Goal: Information Seeking & Learning: Learn about a topic

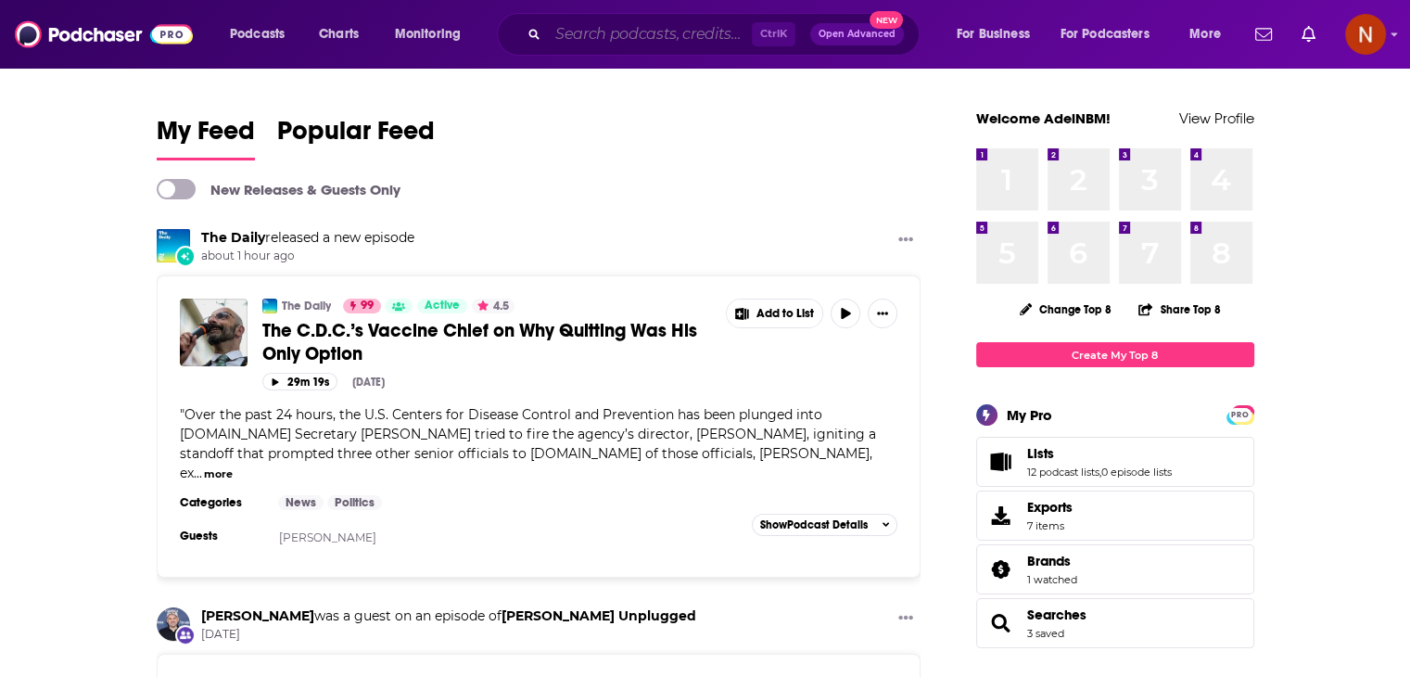
click at [678, 41] on input "Search podcasts, credits, & more..." at bounding box center [650, 34] width 204 height 30
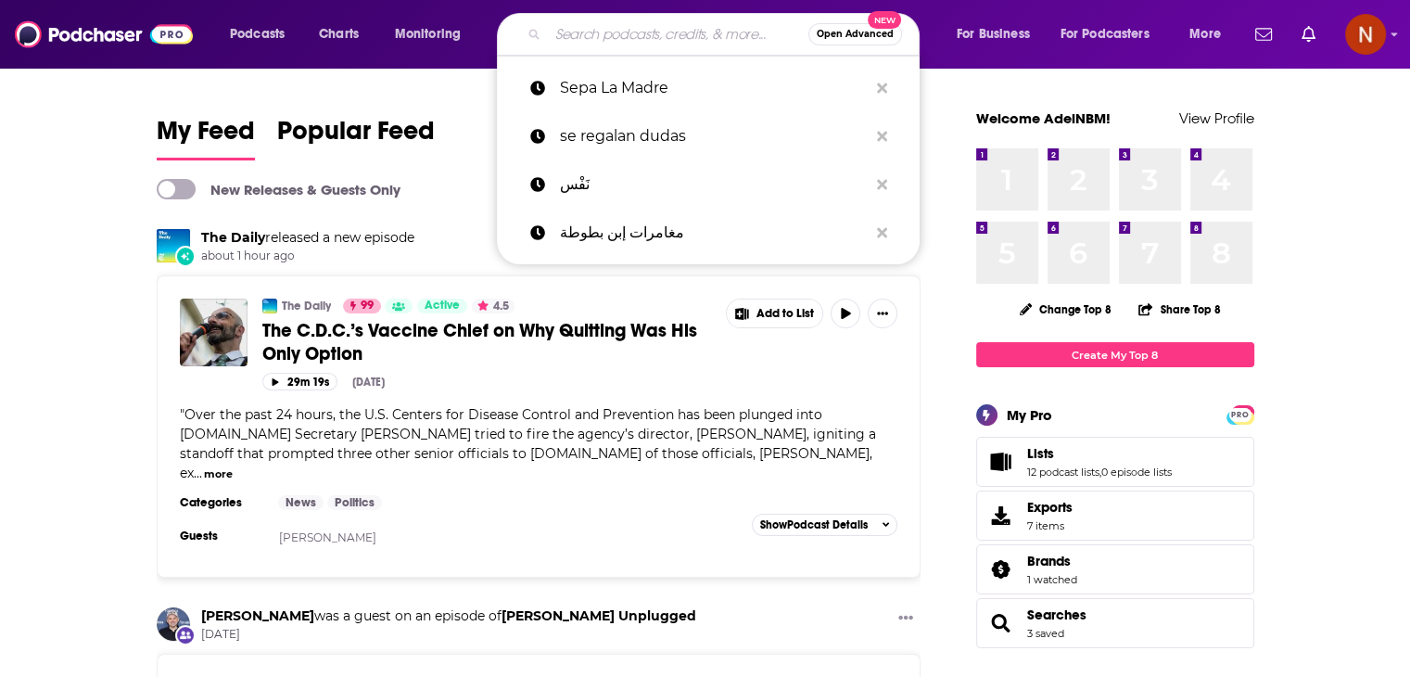
paste input "E-Commerce Nation"
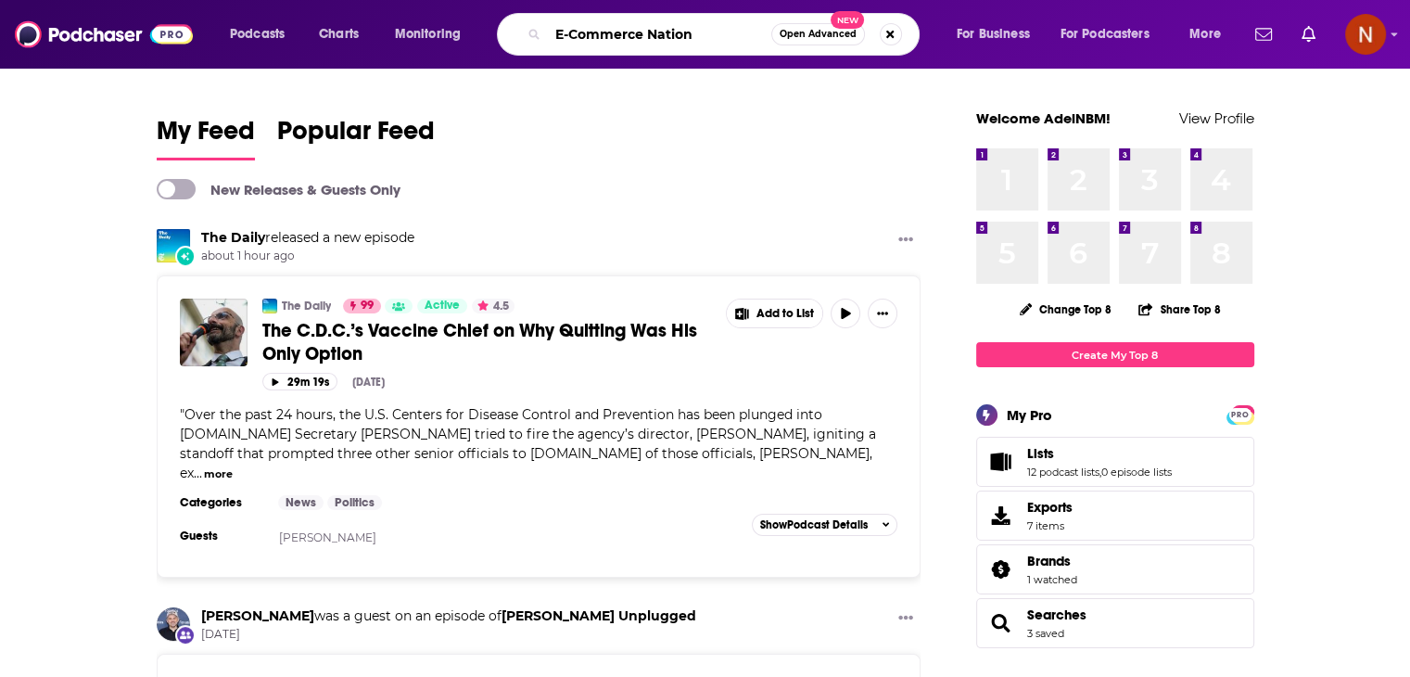
type input "E-Commerce Nation"
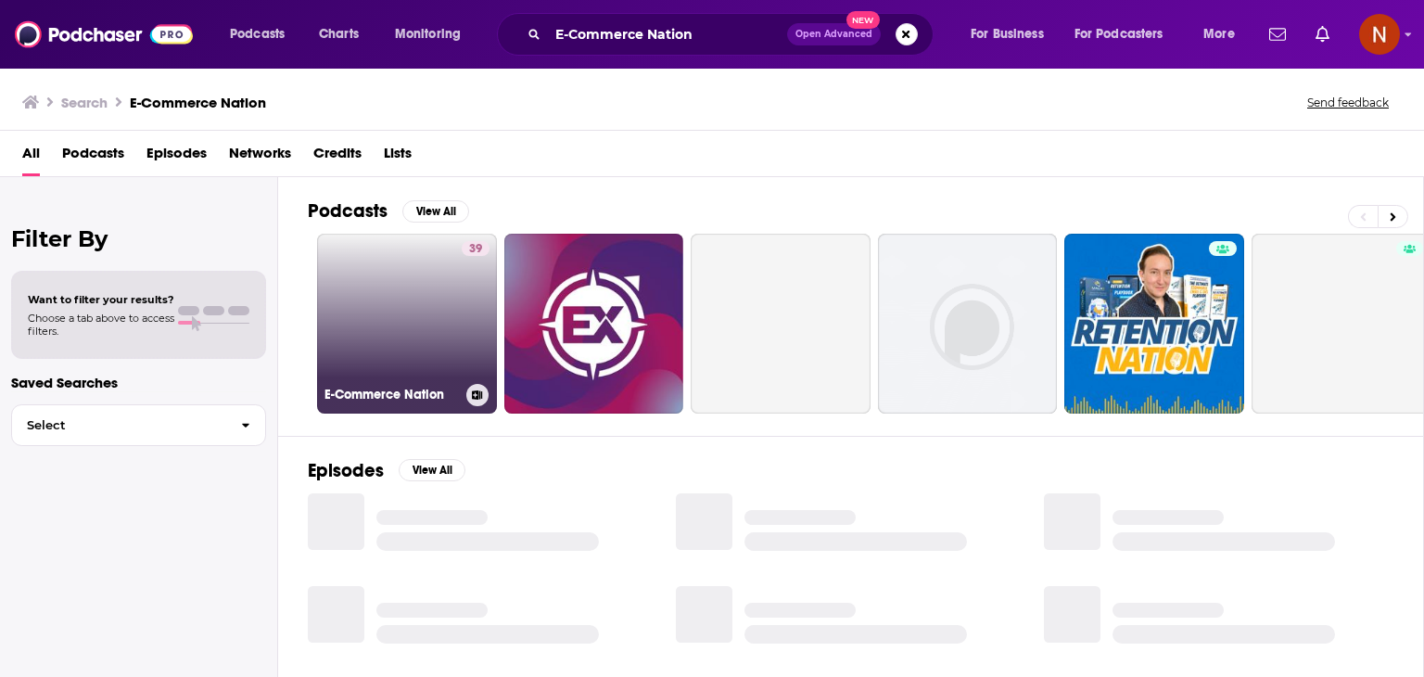
click at [467, 298] on div "39" at bounding box center [476, 312] width 28 height 143
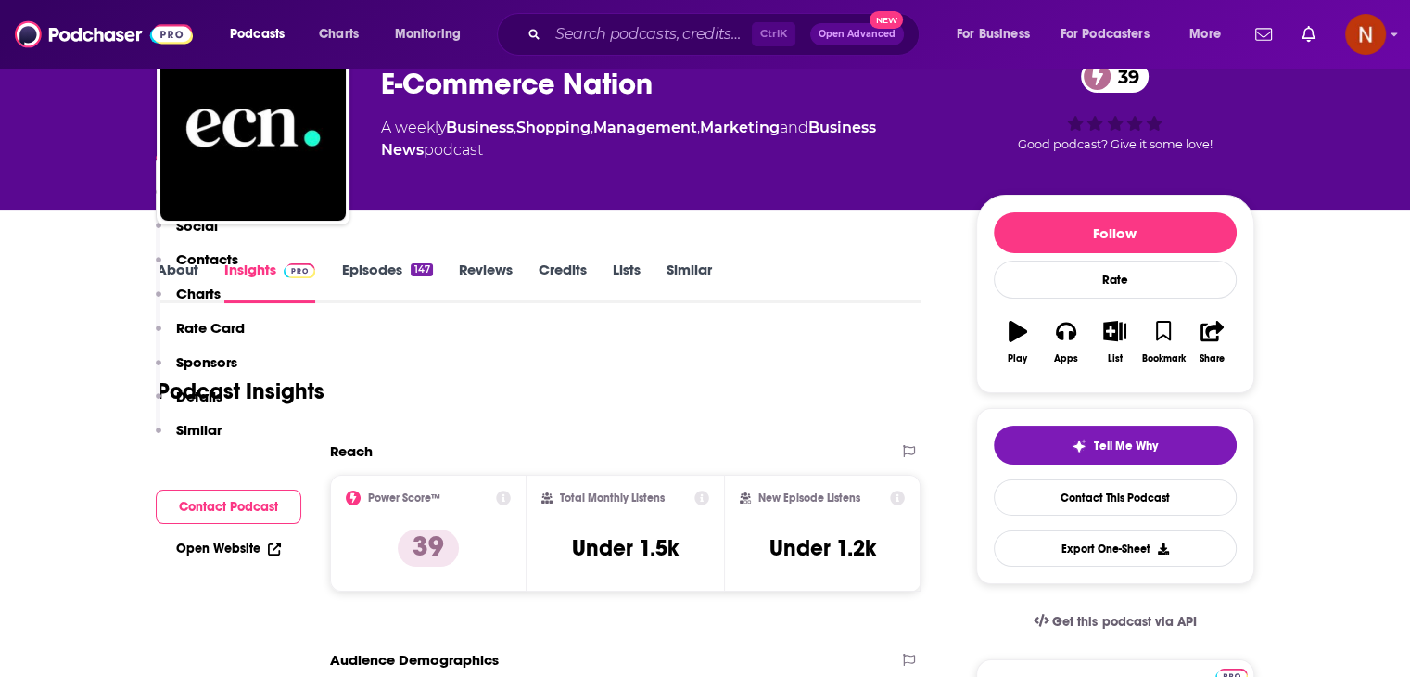
scroll to position [378, 0]
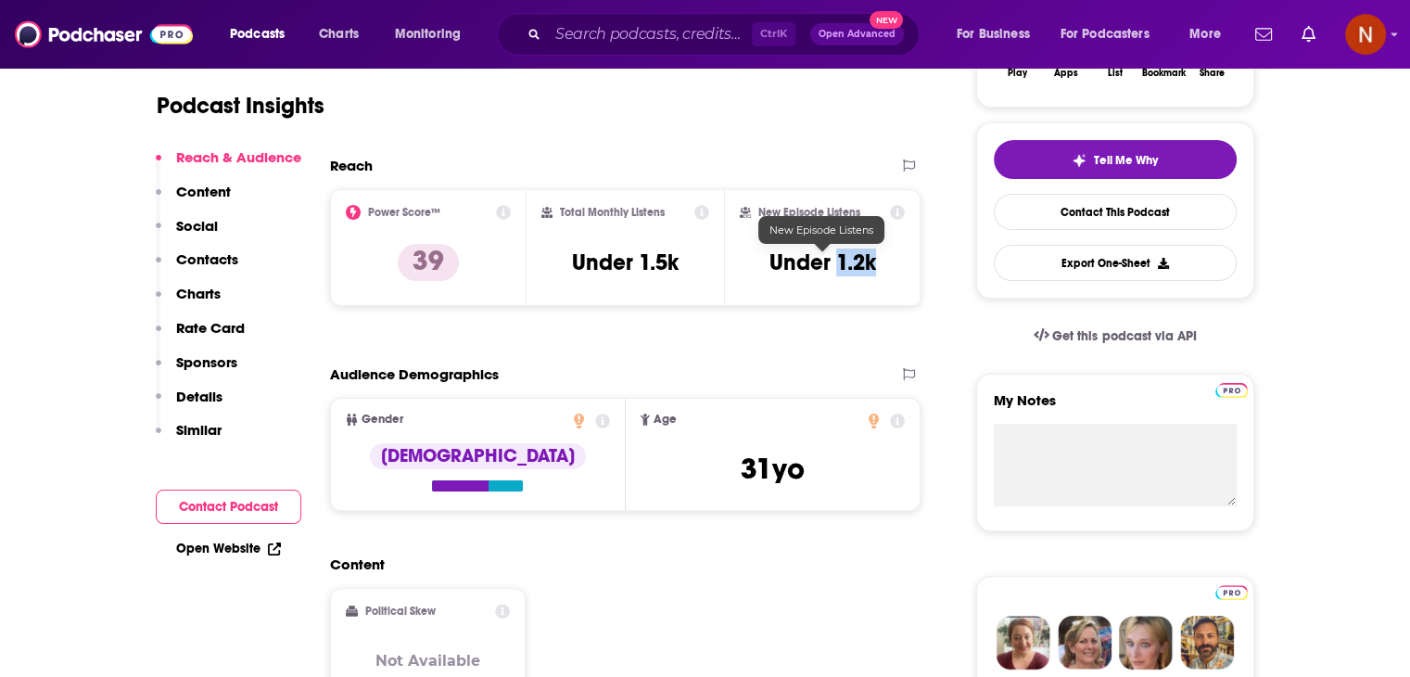
drag, startPoint x: 838, startPoint y: 260, endPoint x: 893, endPoint y: 266, distance: 56.0
click at [893, 266] on div "New Episode Listens Under 1.2k" at bounding box center [823, 247] width 166 height 85
copy h3 "1.2k"
click at [619, 41] on input "Search podcasts, credits, & more..." at bounding box center [650, 34] width 204 height 30
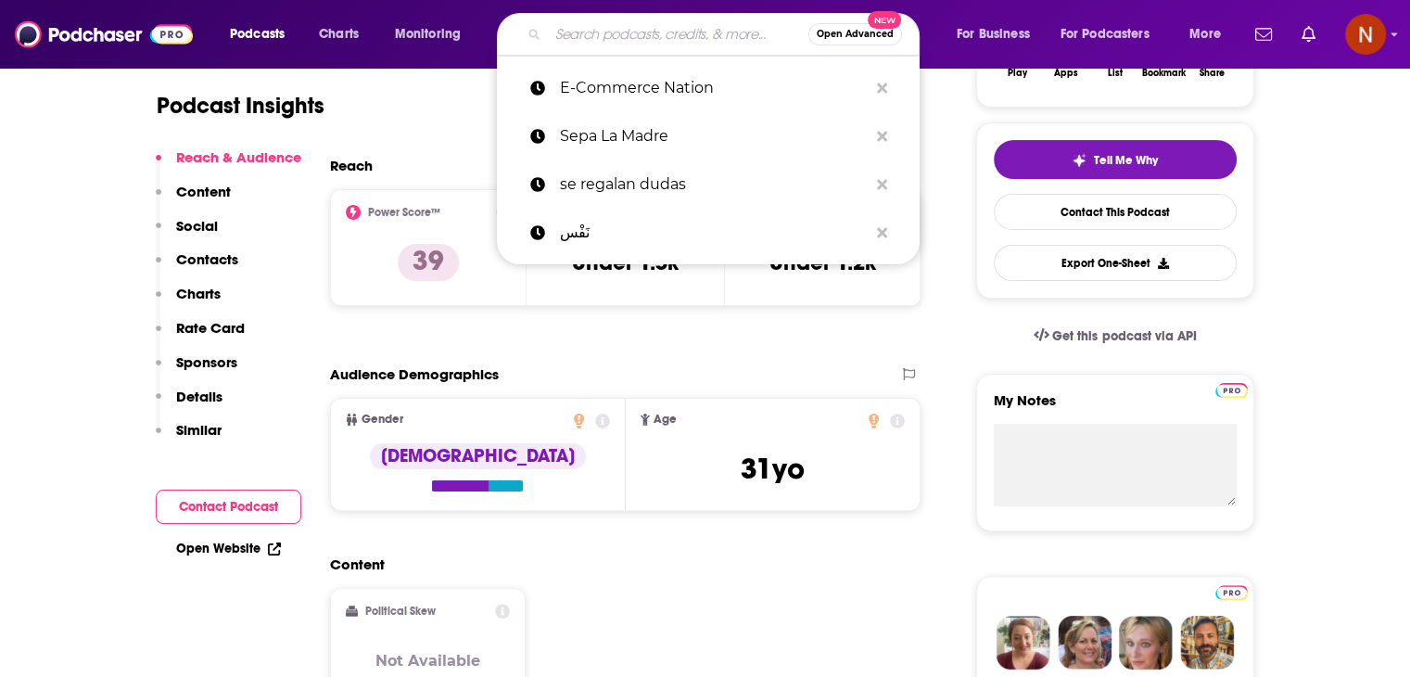
paste input "Best Cigar Podcast"
type input "Best Cigar Podcast"
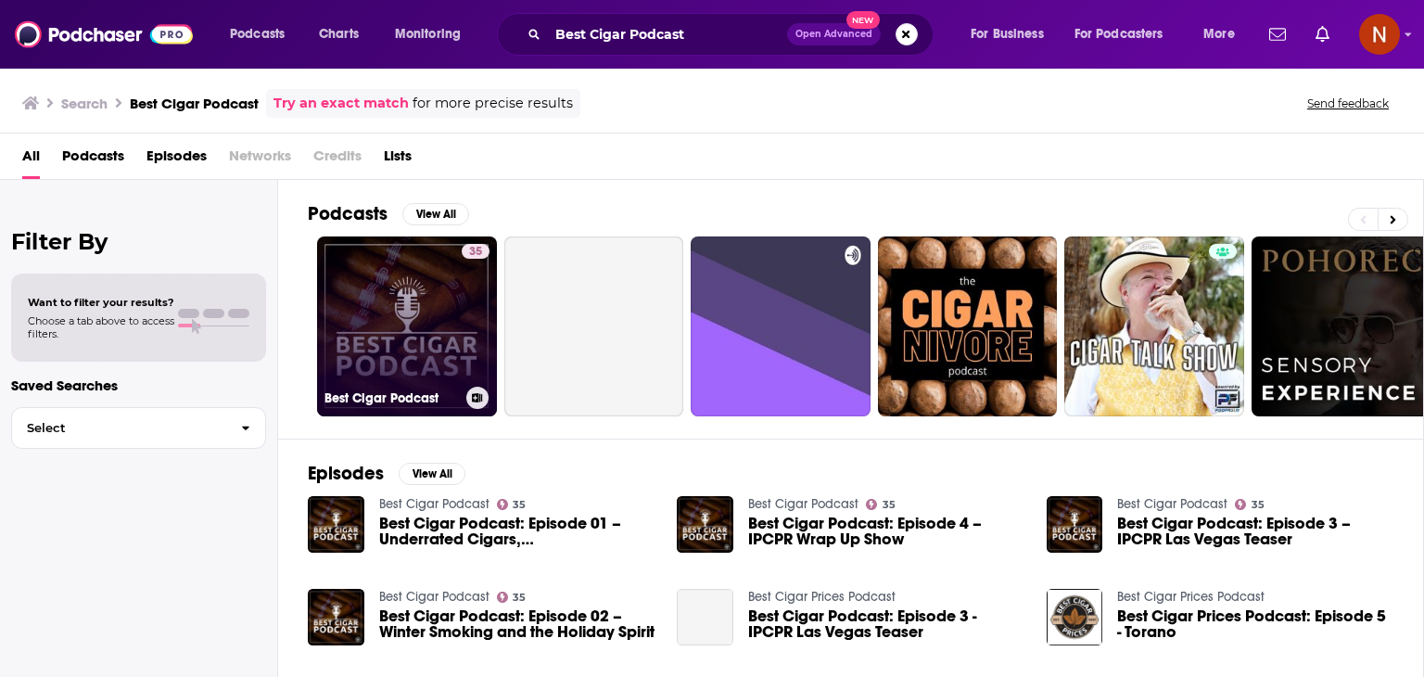
click at [455, 294] on link "35 Best Cigar Podcast" at bounding box center [407, 326] width 180 height 180
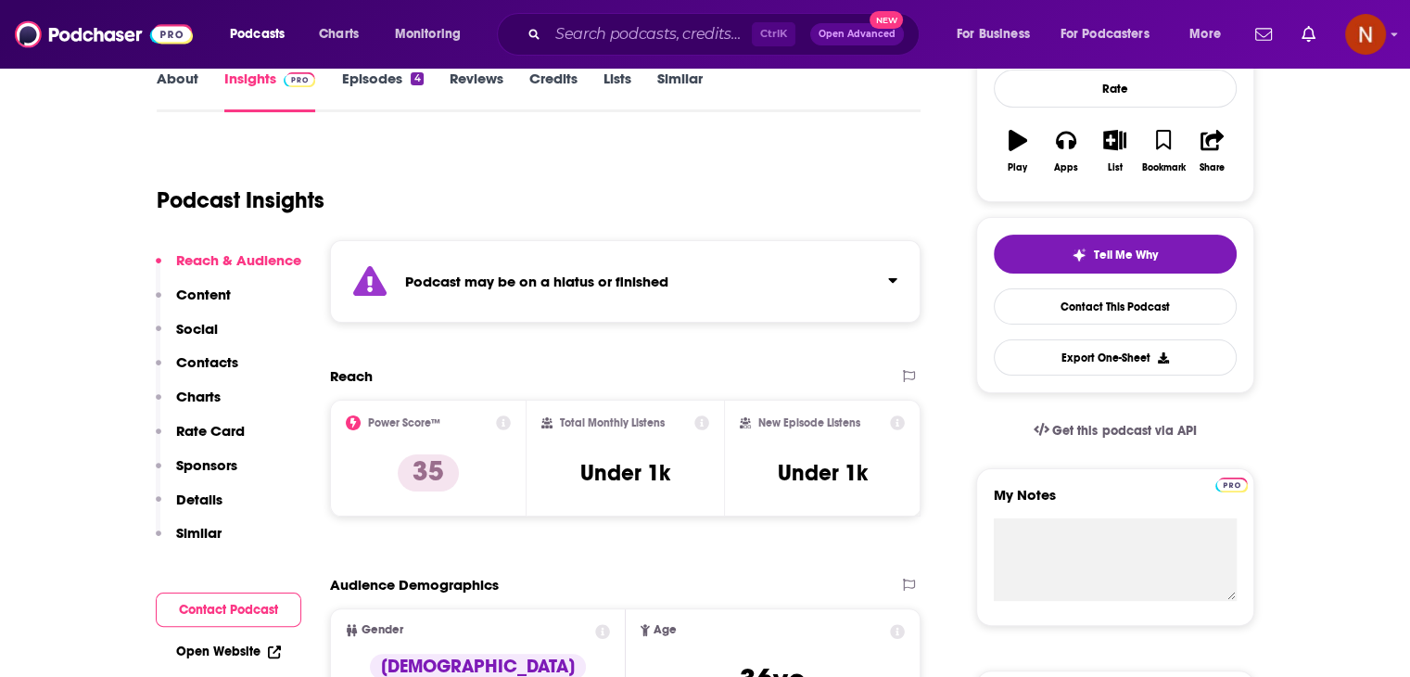
scroll to position [323, 0]
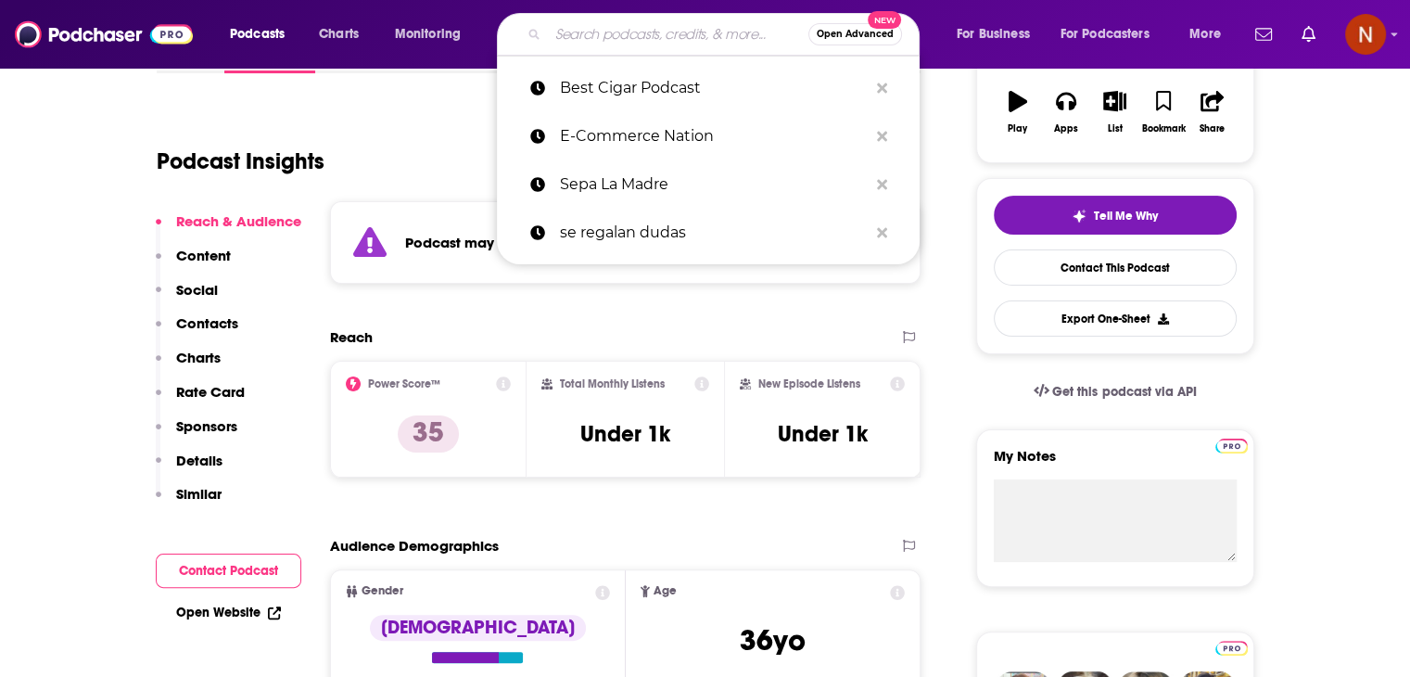
click at [614, 42] on input "Search podcasts, credits, & more..." at bounding box center [678, 34] width 260 height 30
paste input "The Procurement Revolution 2016"
type input "The Procurement Revolution 2016"
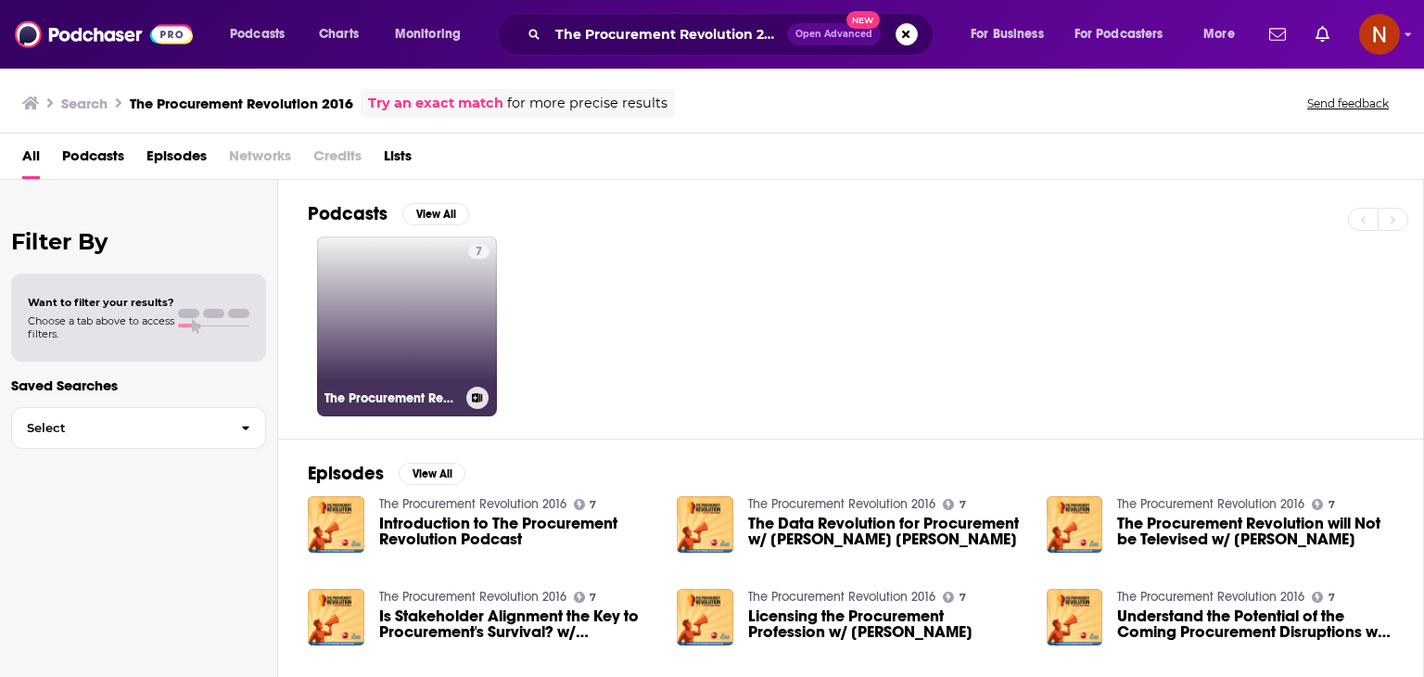
click at [415, 308] on link "7 The Procurement Revolution 2016" at bounding box center [407, 326] width 180 height 180
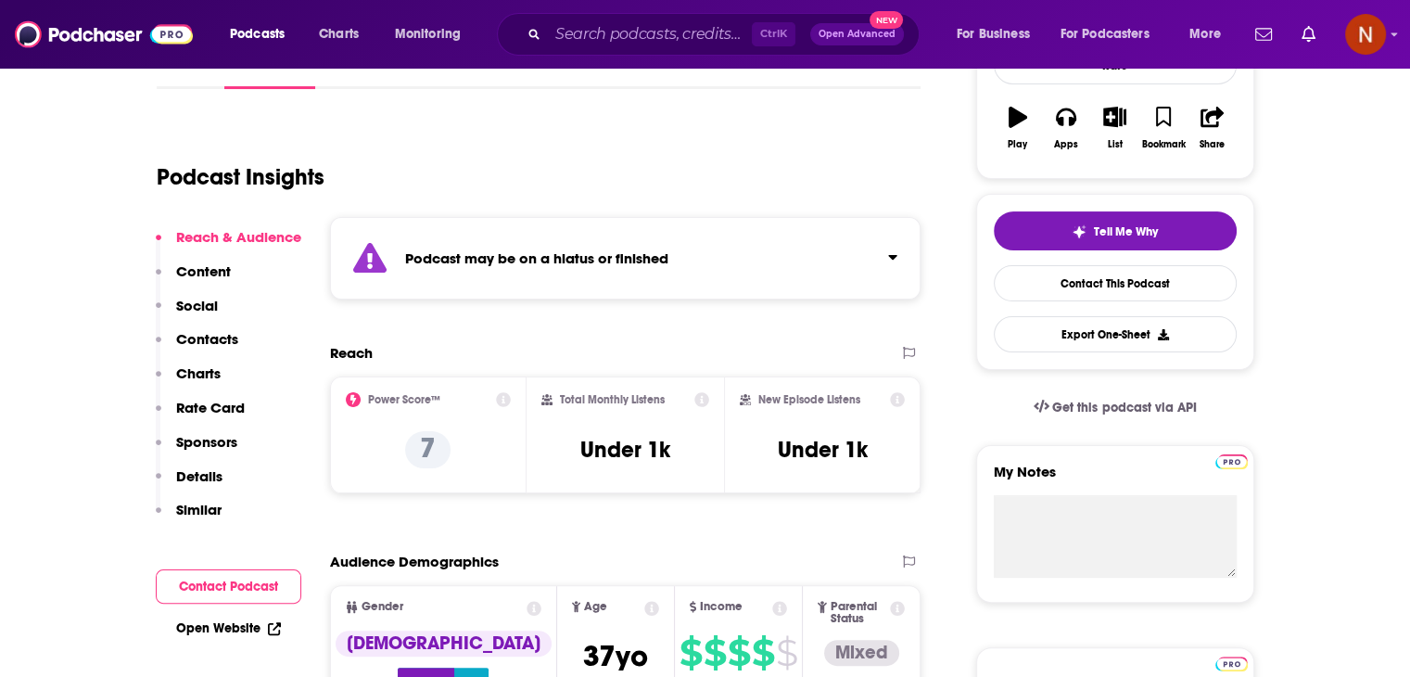
scroll to position [348, 0]
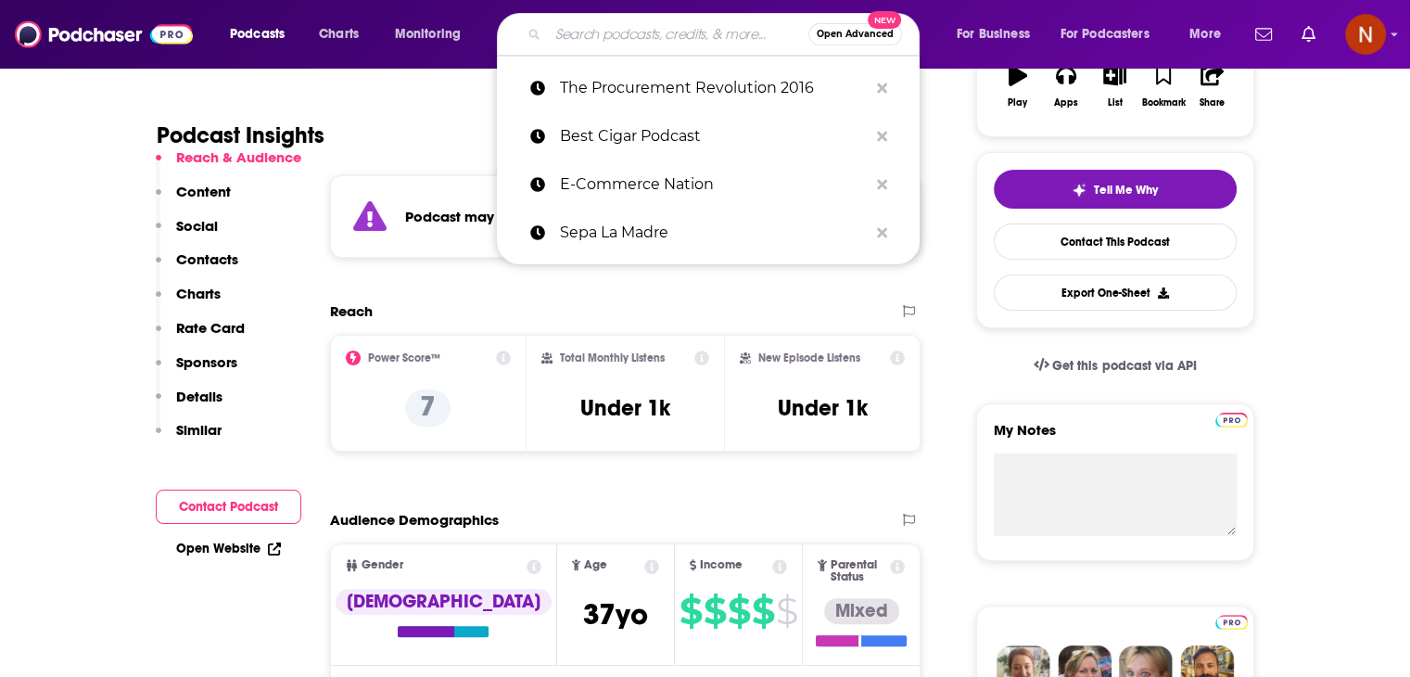
click at [677, 42] on input "Search podcasts, credits, & more..." at bounding box center [678, 34] width 260 height 30
paste input "Knitting Boutique's podcast"
type input "Knitting Boutique's podcast"
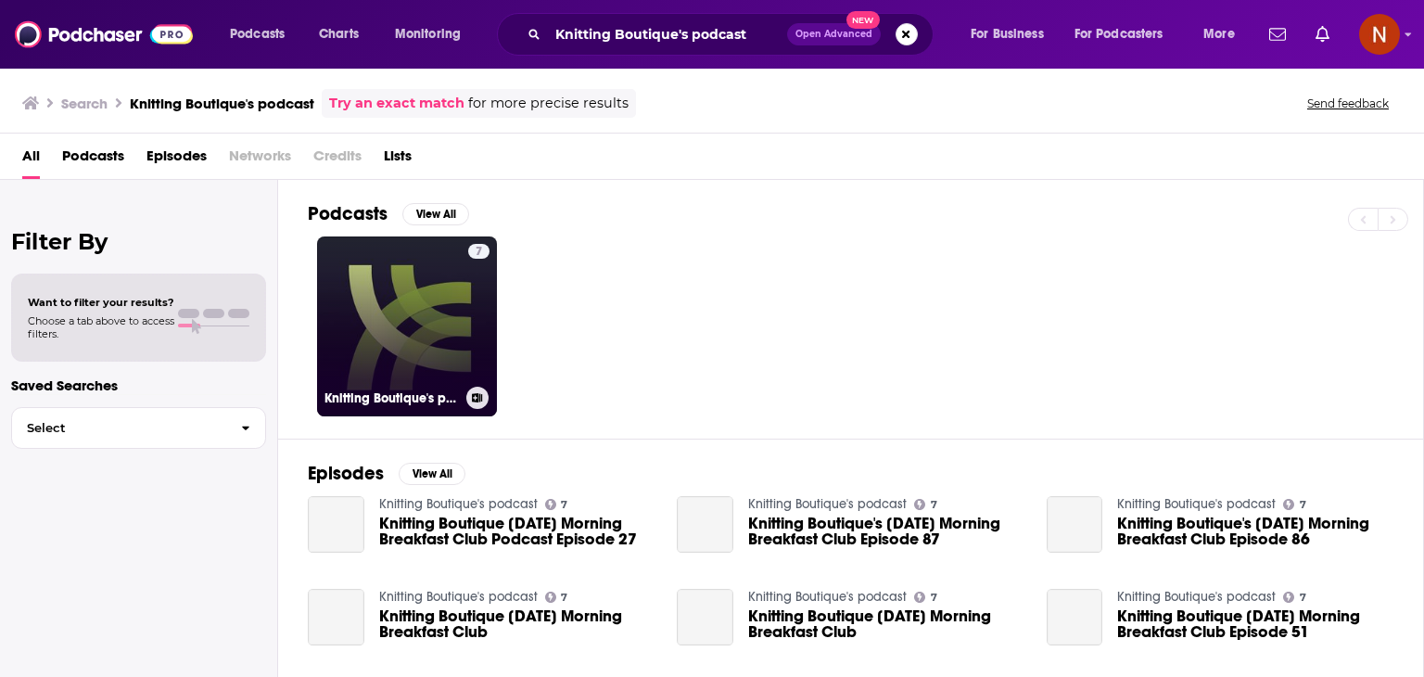
click at [336, 315] on link "7 Knitting Boutique's podcast" at bounding box center [407, 326] width 180 height 180
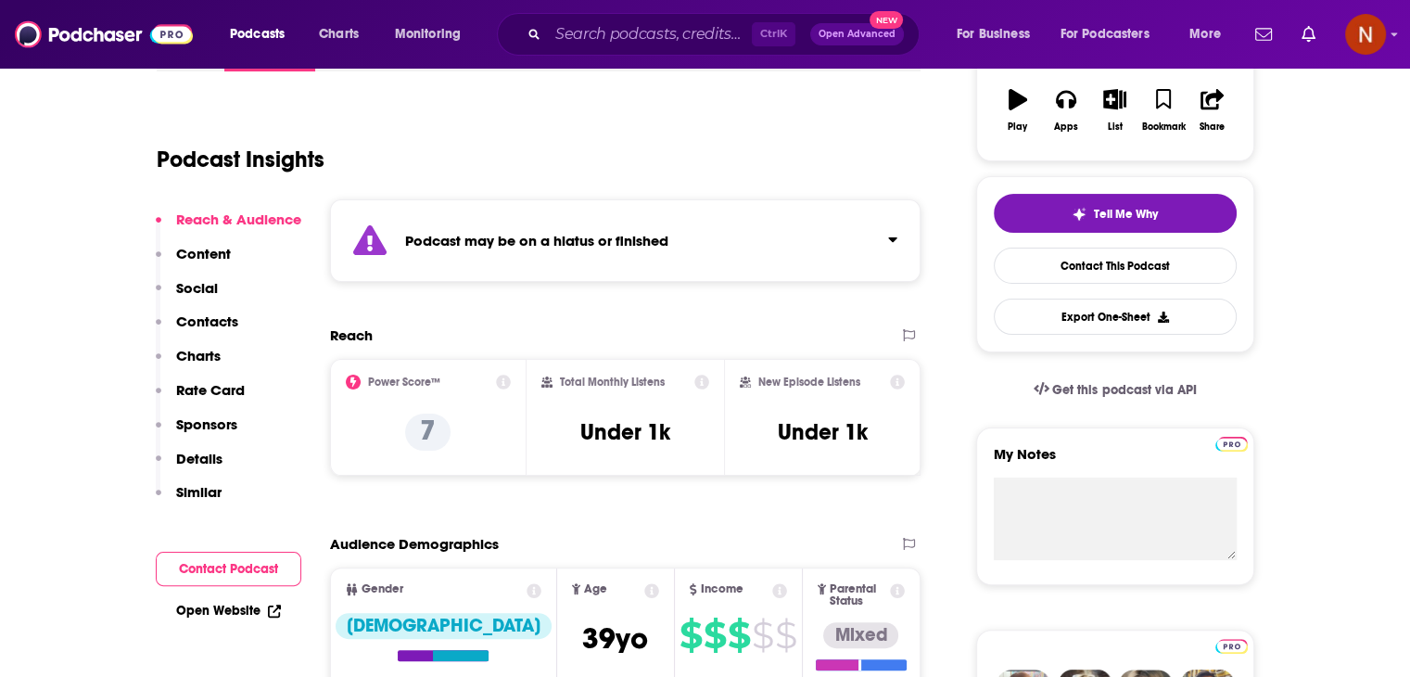
scroll to position [325, 0]
click at [671, 53] on div "Ctrl K Open Advanced New" at bounding box center [708, 34] width 423 height 43
click at [672, 45] on input "Search podcasts, credits, & more..." at bounding box center [650, 34] width 204 height 30
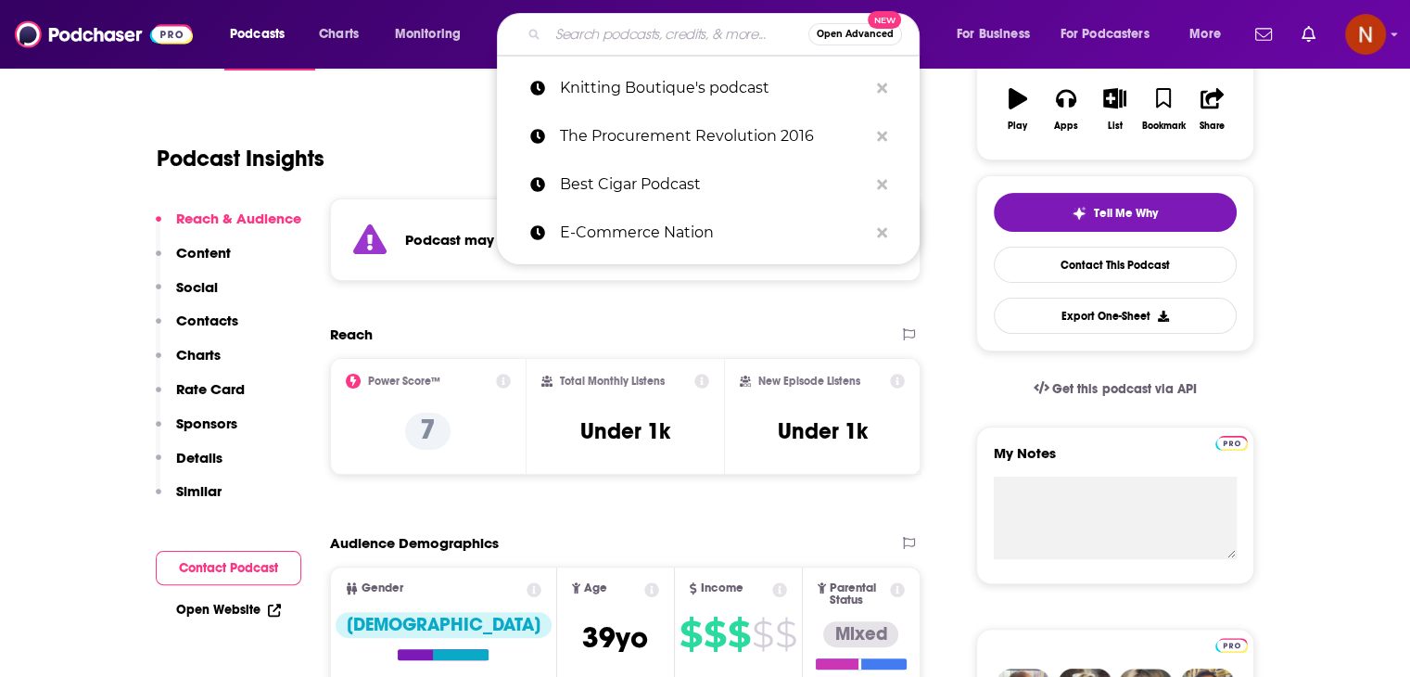
paste input "It's The Drink Talking"
type input "It's The Drink Talking"
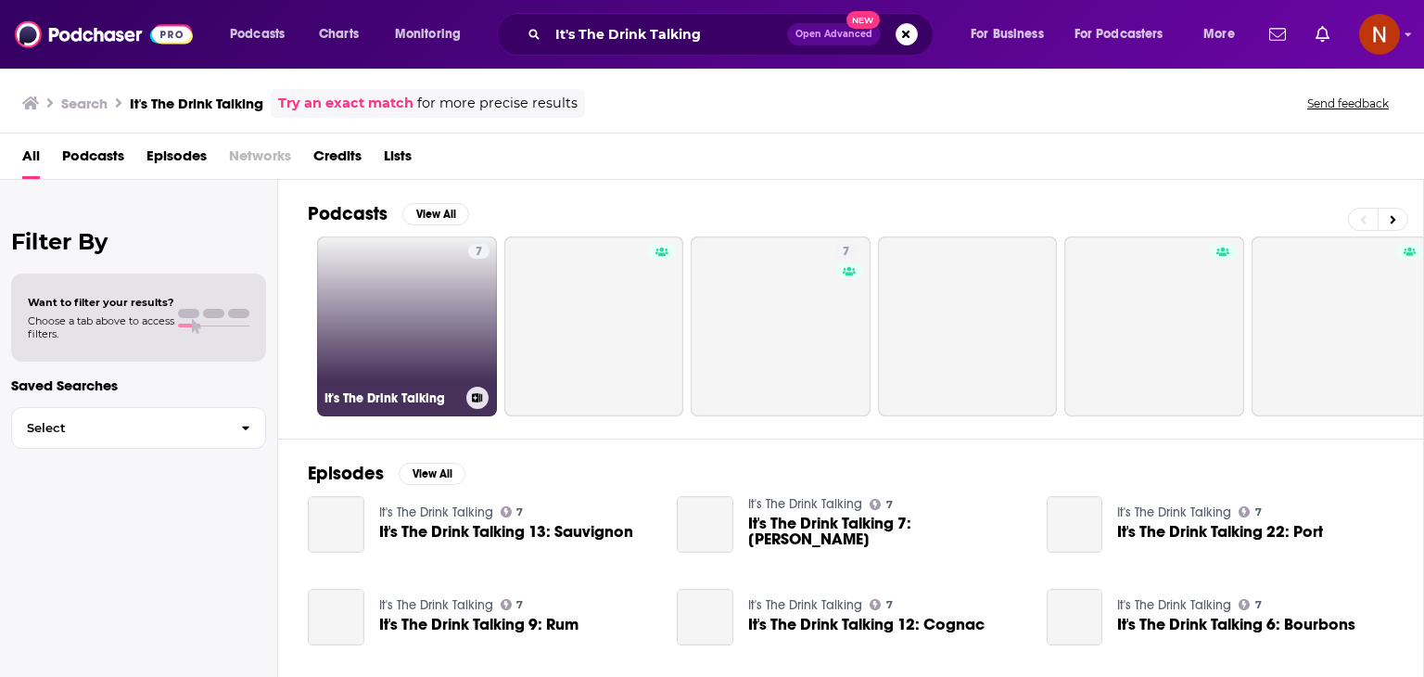
click at [415, 287] on link "7 It's The Drink Talking" at bounding box center [407, 326] width 180 height 180
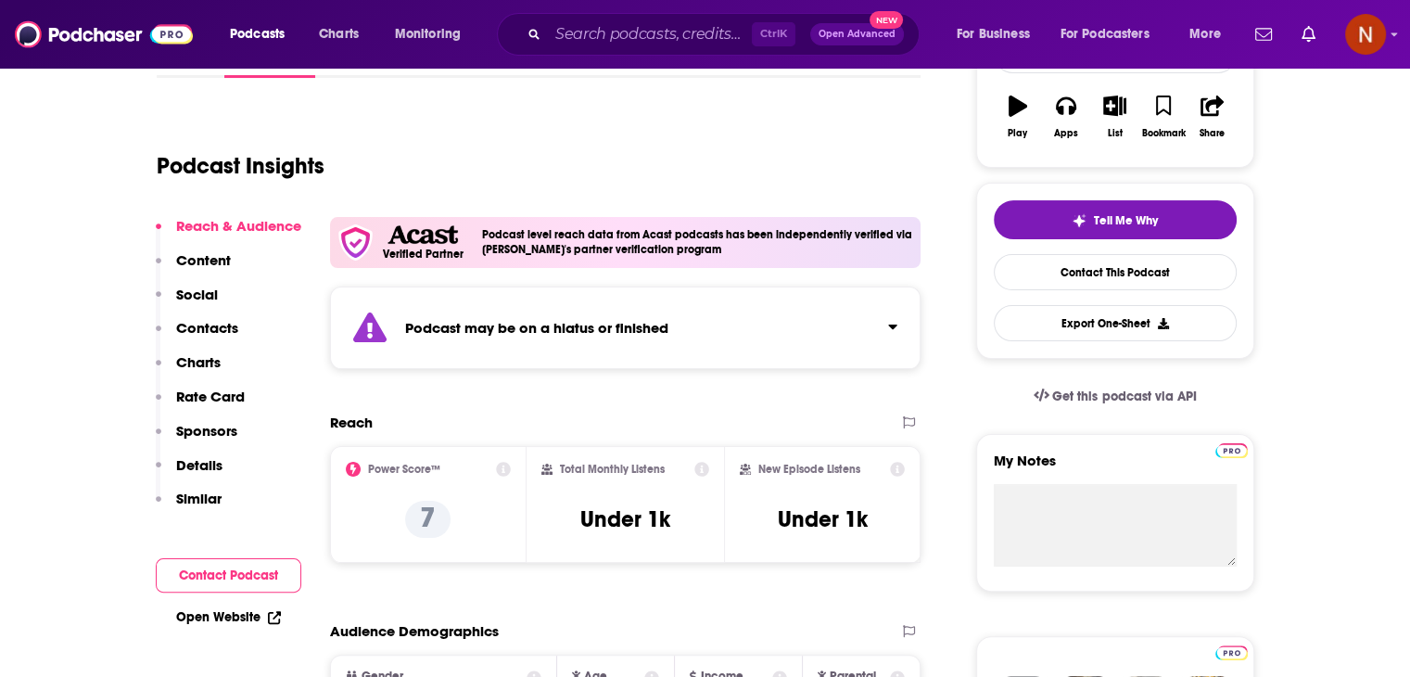
scroll to position [319, 0]
click at [609, 17] on div "Ctrl K Open Advanced New" at bounding box center [708, 34] width 423 height 43
click at [604, 26] on input "Search podcasts, credits, & more..." at bounding box center [650, 34] width 204 height 30
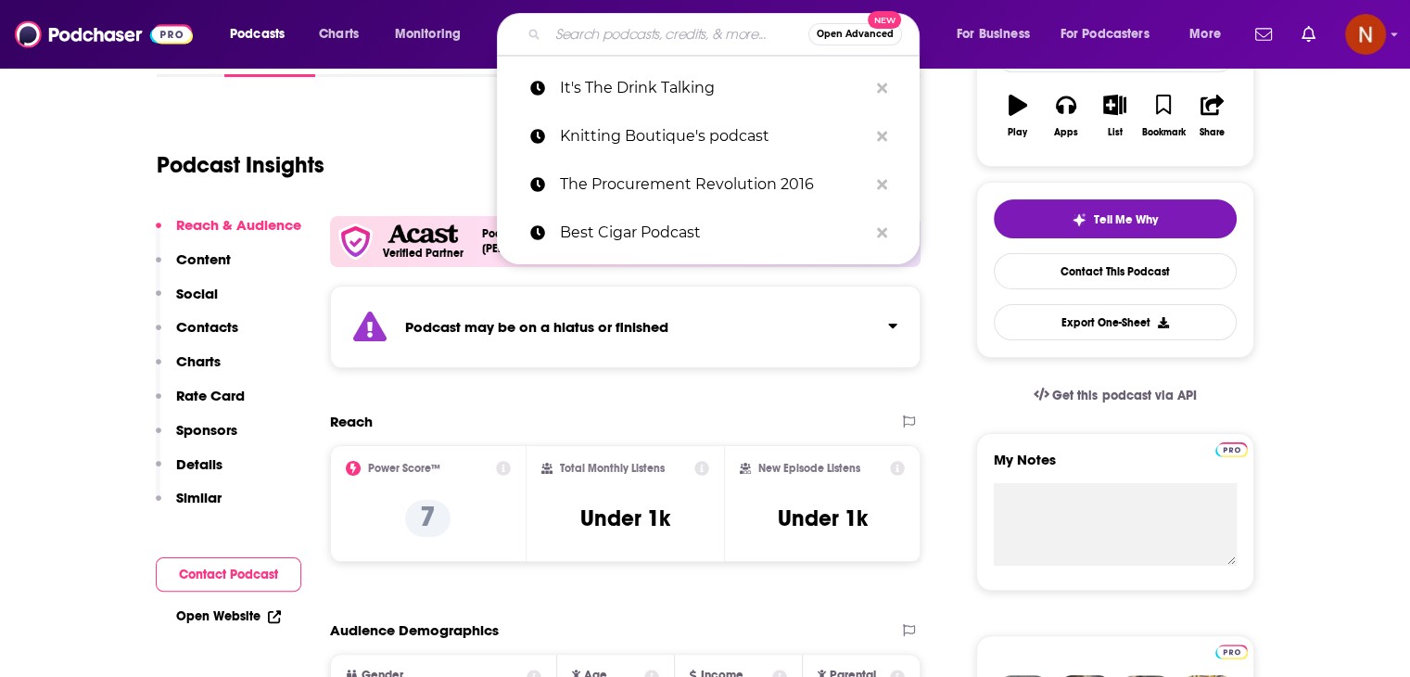
paste input "Niche Income.FM"
type input "Niche Income.FM"
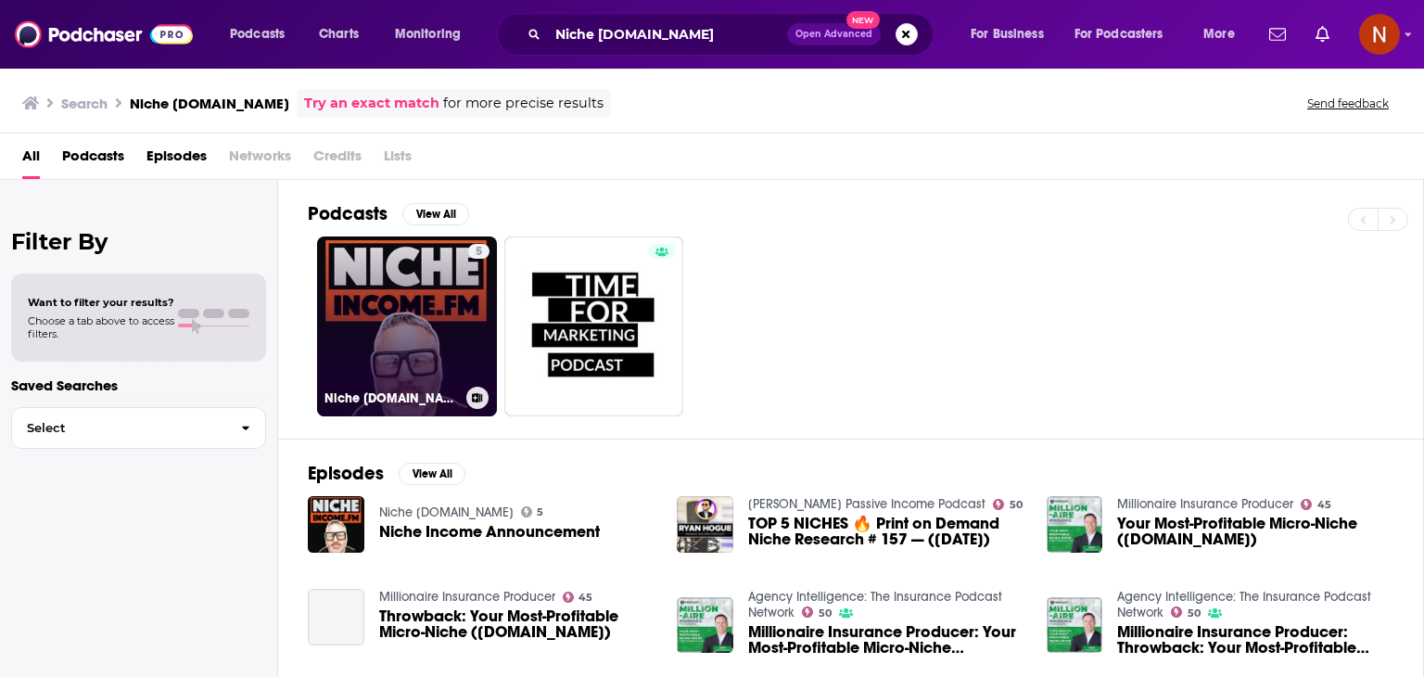
click at [456, 277] on link "5 Niche Income.FM" at bounding box center [407, 326] width 180 height 180
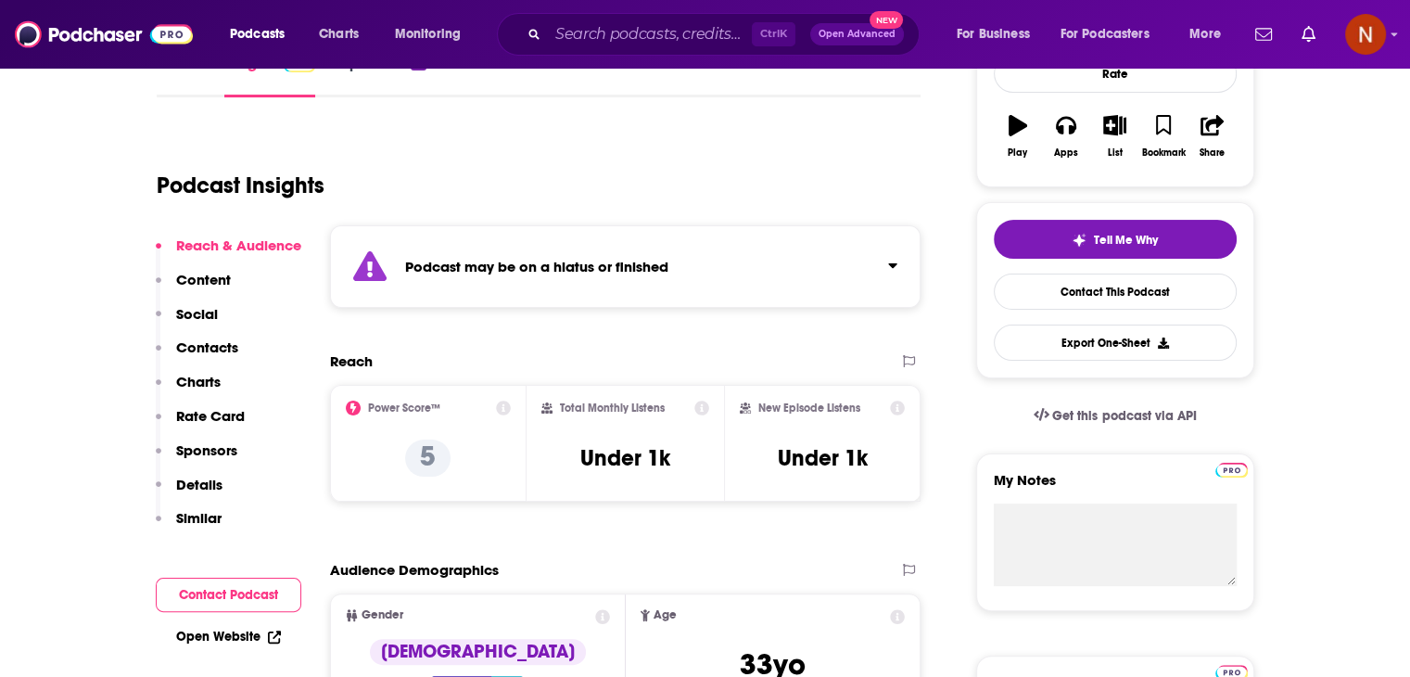
scroll to position [299, 0]
click at [646, 28] on input "Search podcasts, credits, & more..." at bounding box center [650, 34] width 204 height 30
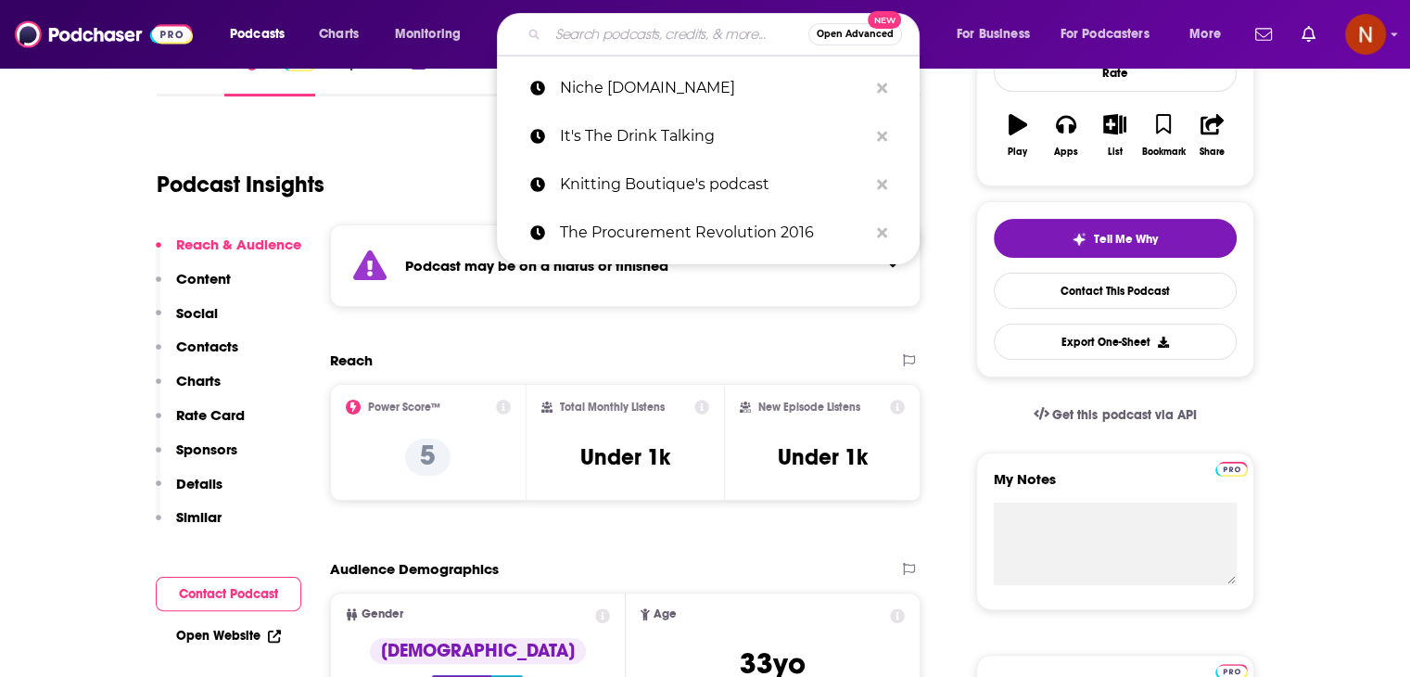
paste input "eCommerce Q&A"
type input "eCommerce Q&A"
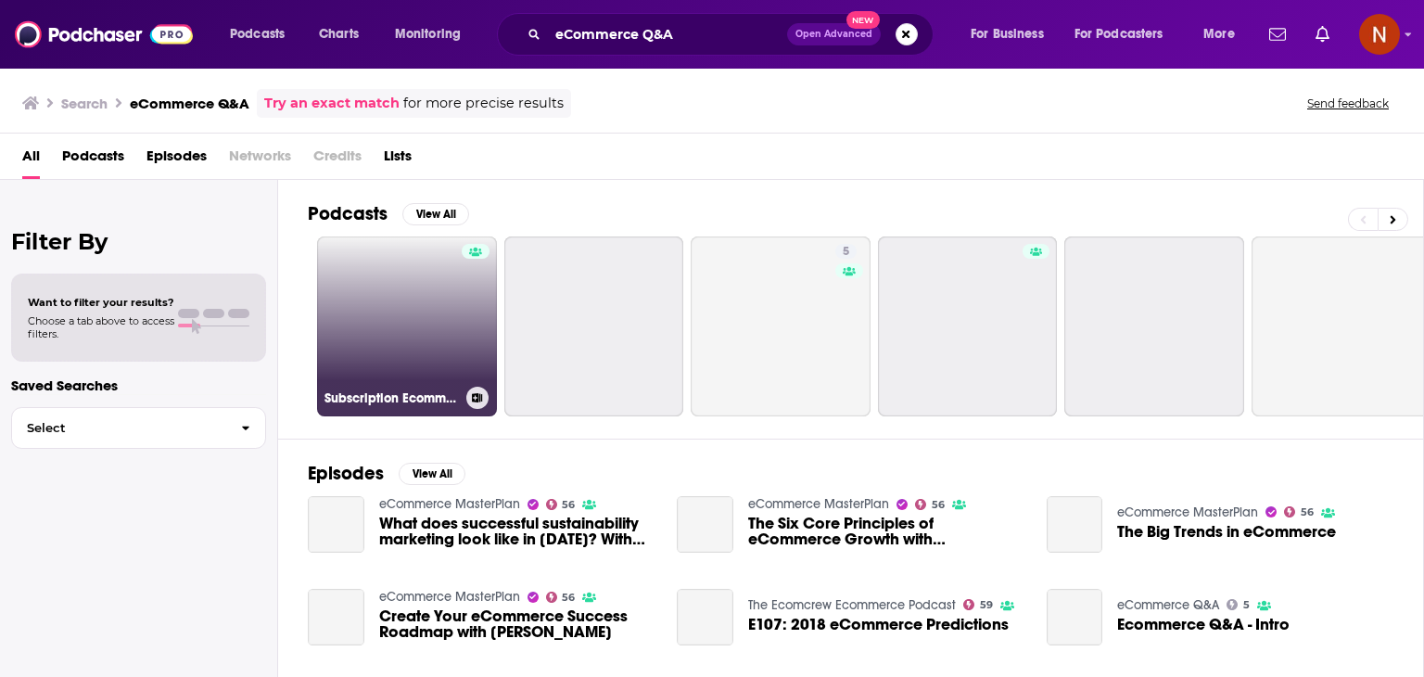
click at [445, 326] on link "Subscription Ecommerce Live" at bounding box center [407, 326] width 180 height 180
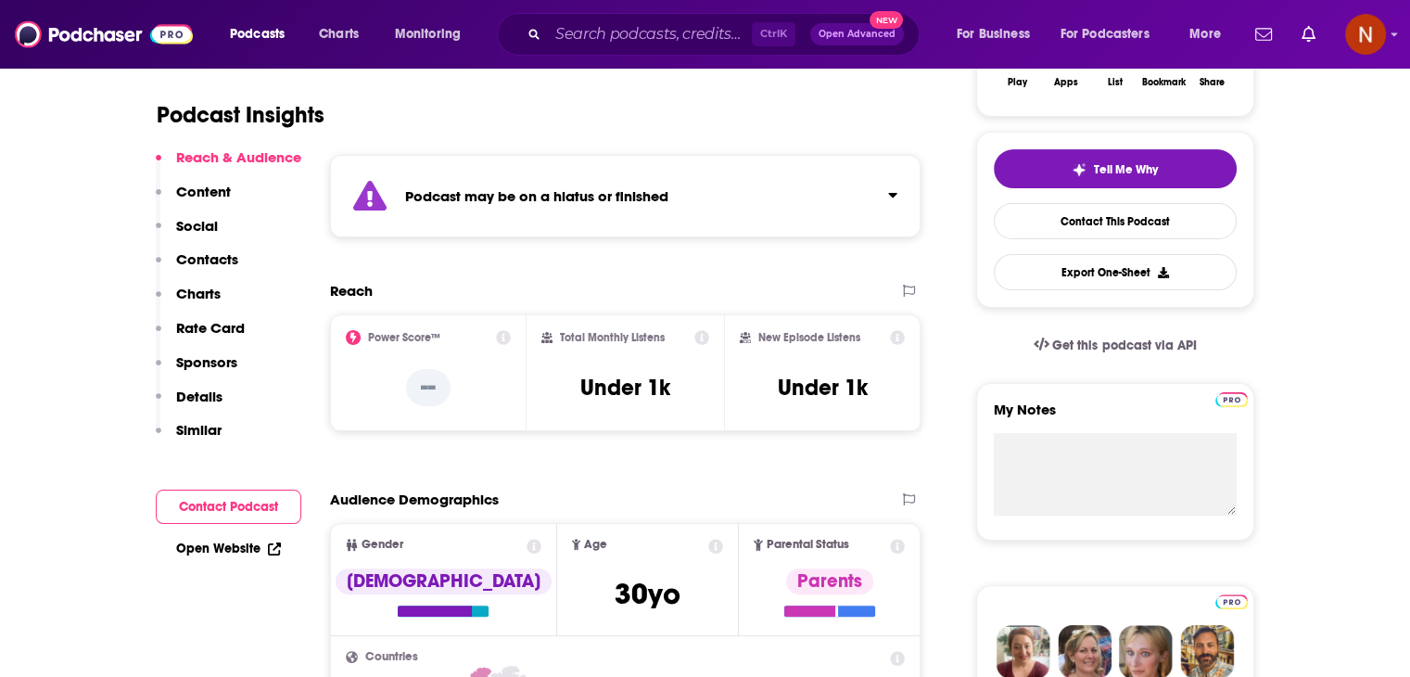
scroll to position [370, 0]
click at [615, 44] on input "Search podcasts, credits, & more..." at bounding box center [650, 34] width 204 height 30
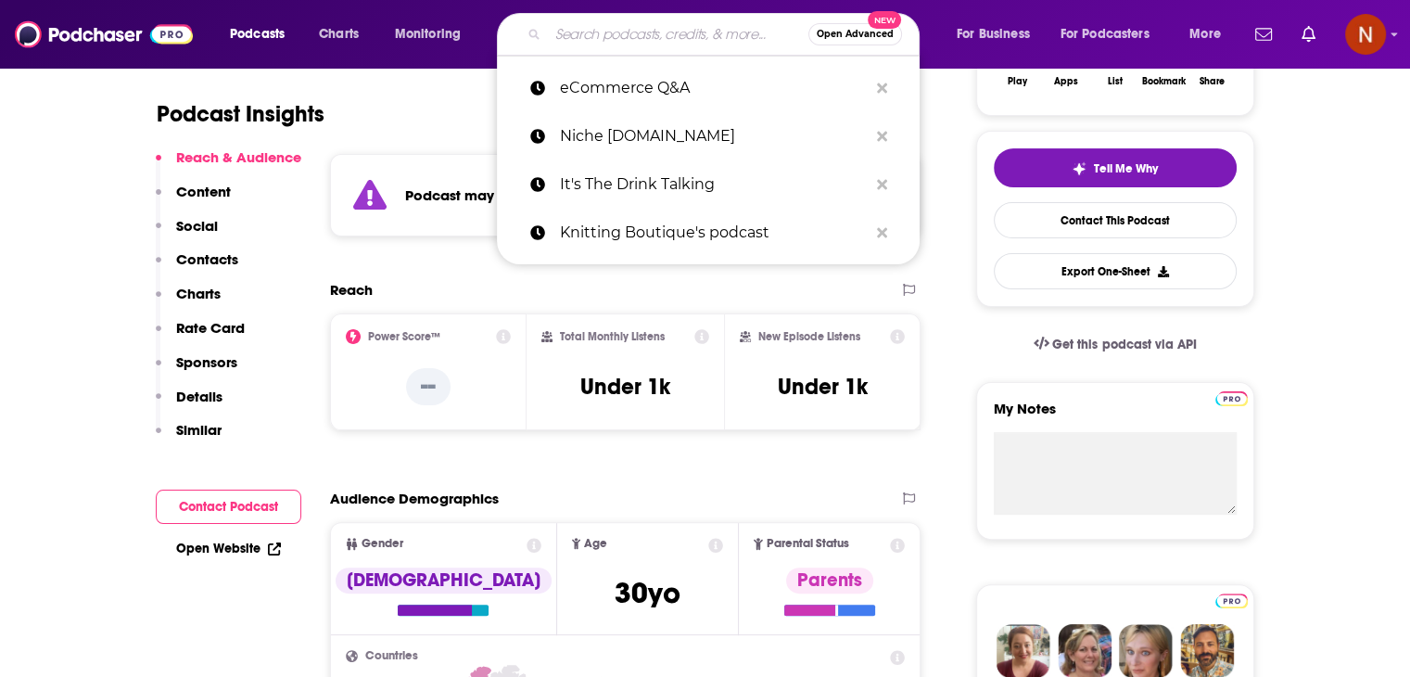
paste input "The Mompreneur Experience"
type input "The Mompreneur Experience"
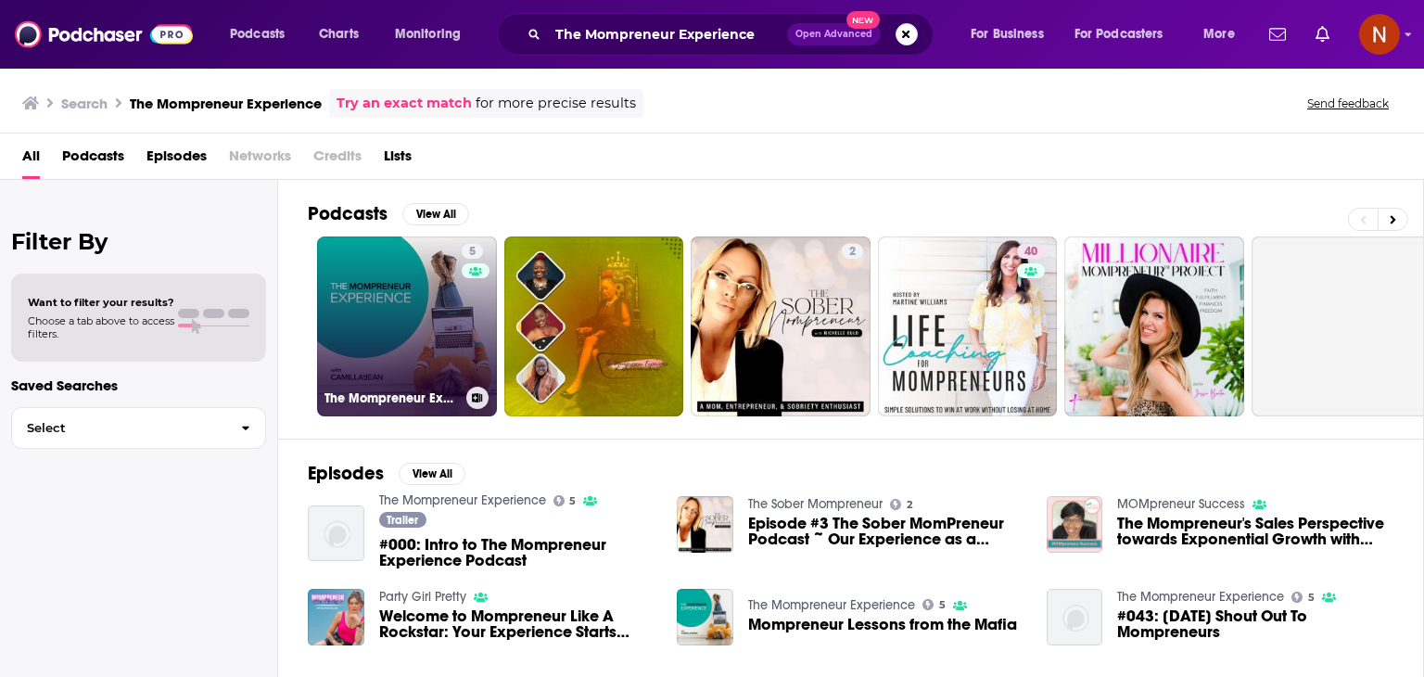
click at [378, 312] on link "5 The Mompreneur Experience" at bounding box center [407, 326] width 180 height 180
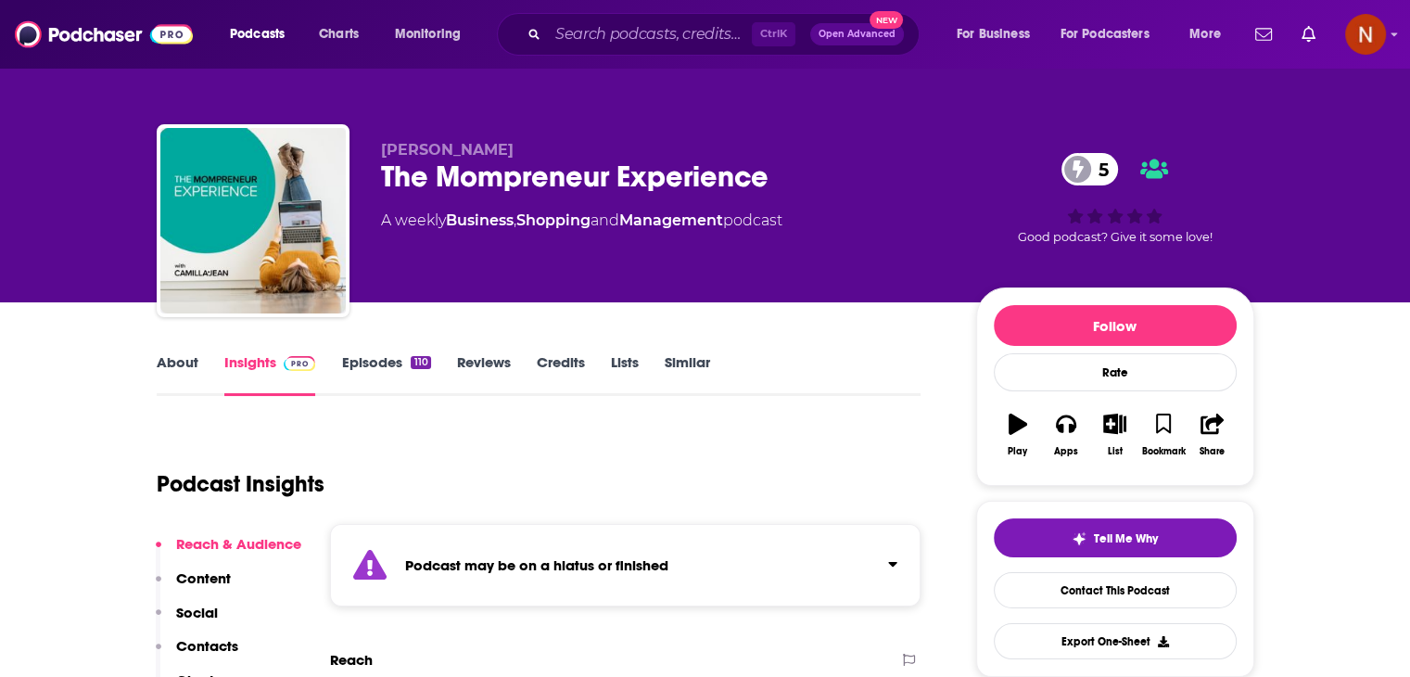
scroll to position [366, 0]
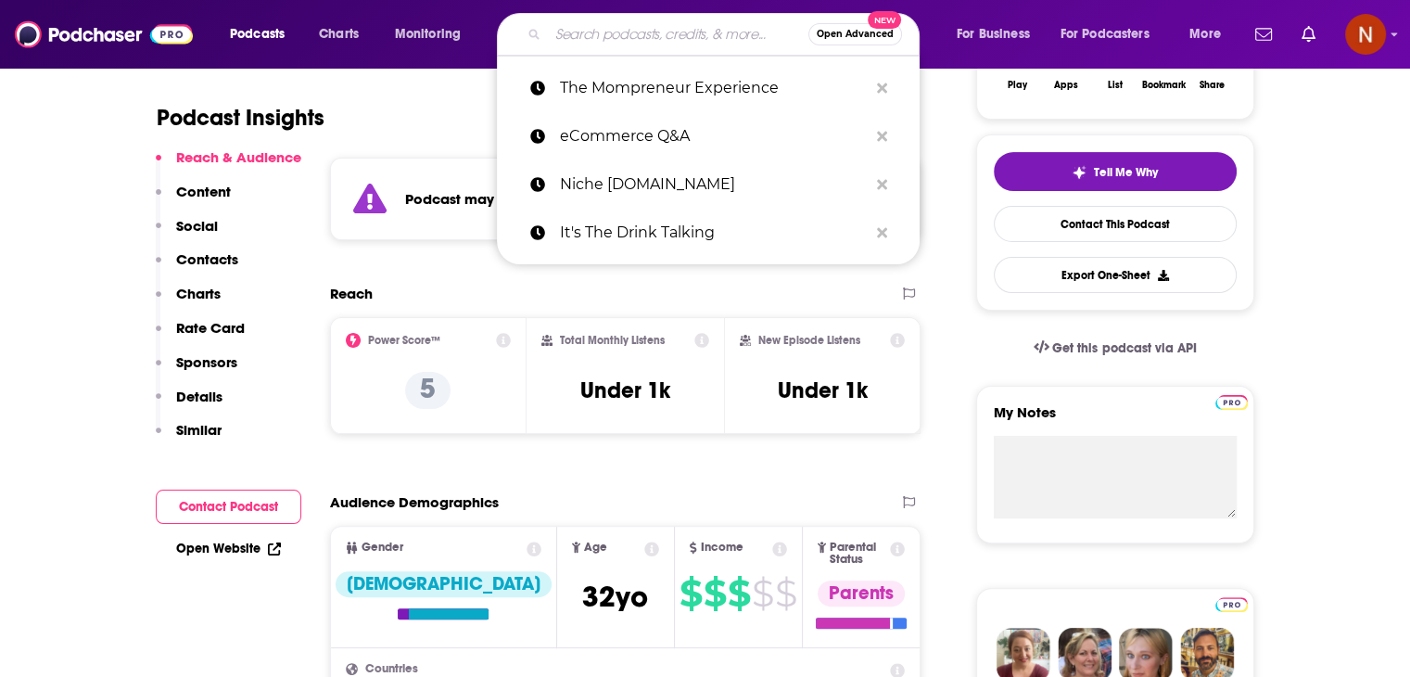
click at [602, 25] on input "Search podcasts, credits, & more..." at bounding box center [678, 34] width 260 height 30
paste input "Selling on Azon"
type input "Selling on Azon"
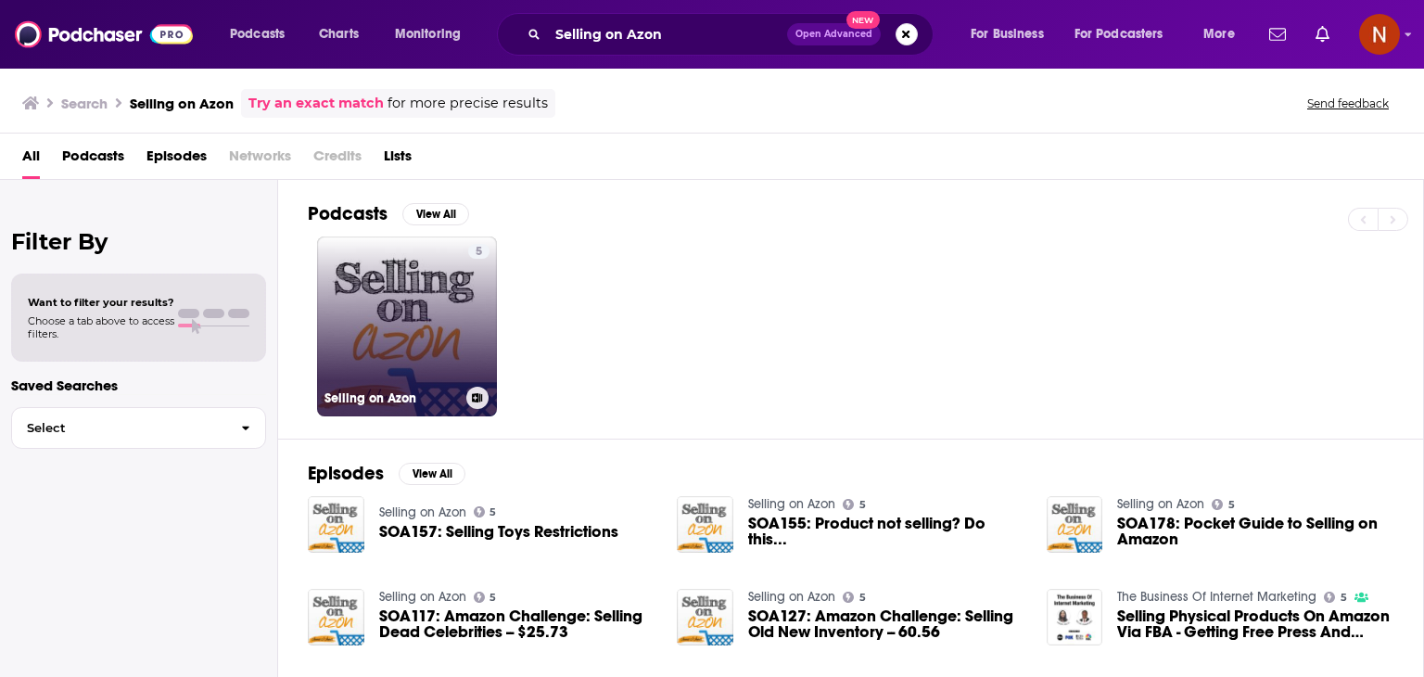
click at [437, 342] on link "5 Selling on Azon" at bounding box center [407, 326] width 180 height 180
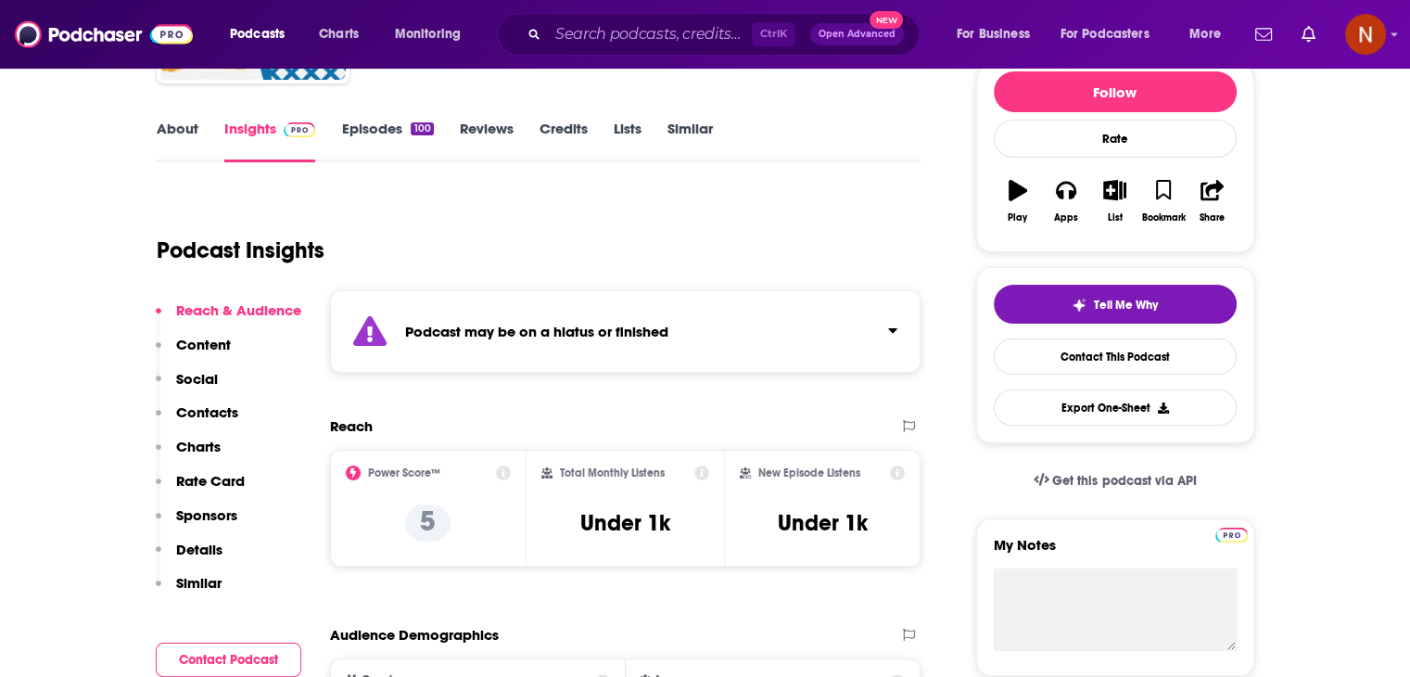
scroll to position [234, 0]
click at [638, 32] on input "Search podcasts, credits, & more..." at bounding box center [650, 34] width 204 height 30
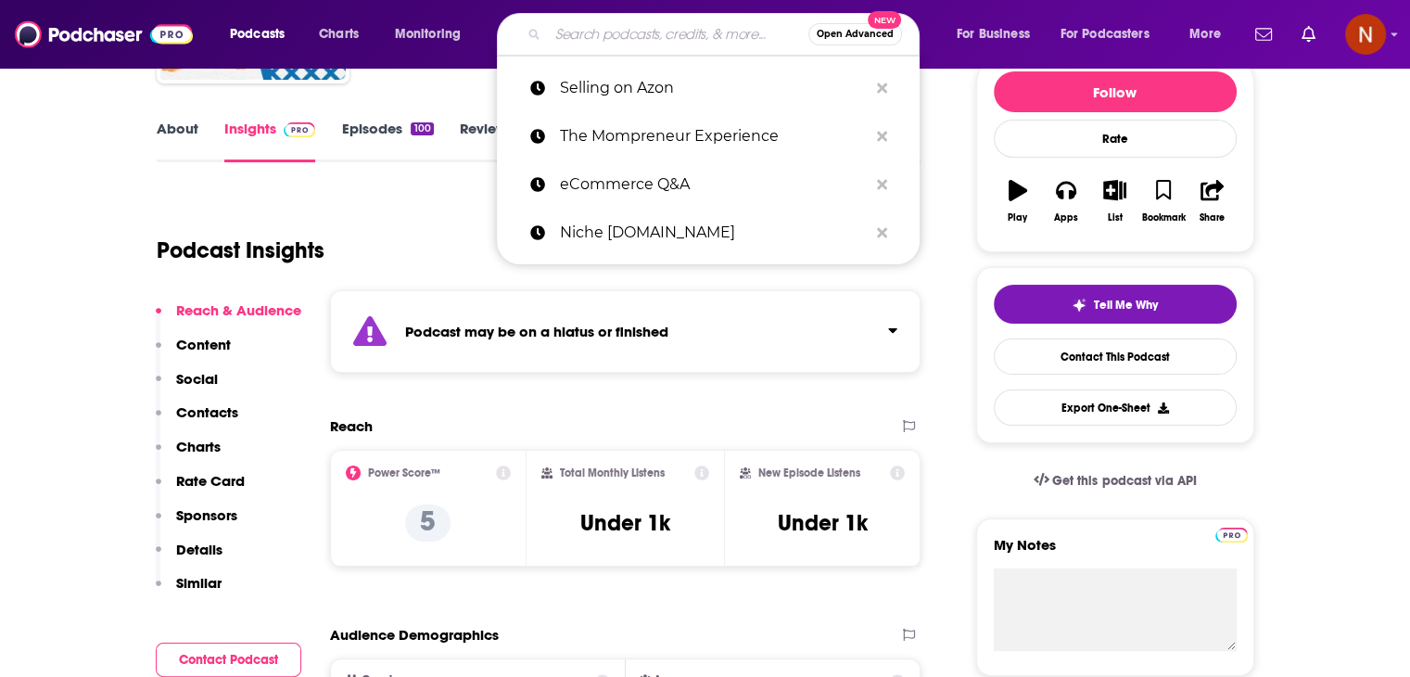
paste input "The Rug Gallery"
type input "The Rug Gallery"
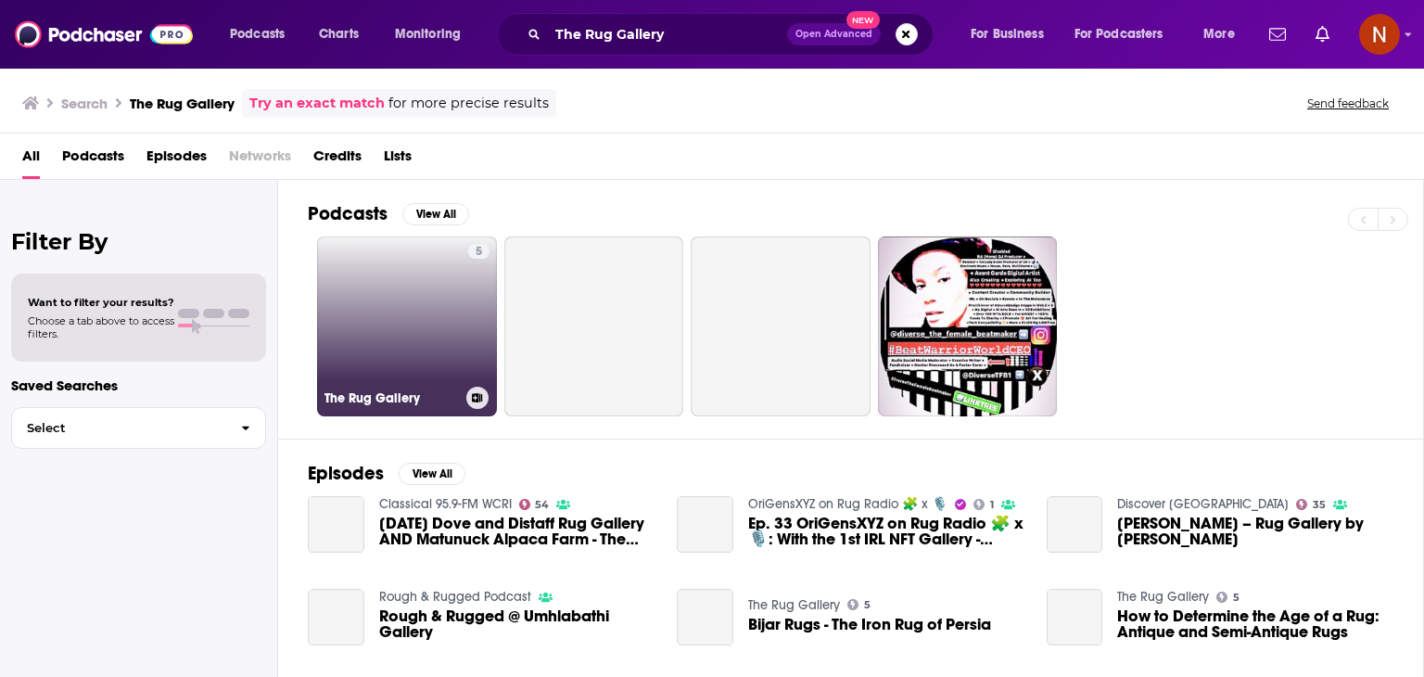
click at [450, 283] on link "5 The Rug Gallery" at bounding box center [407, 326] width 180 height 180
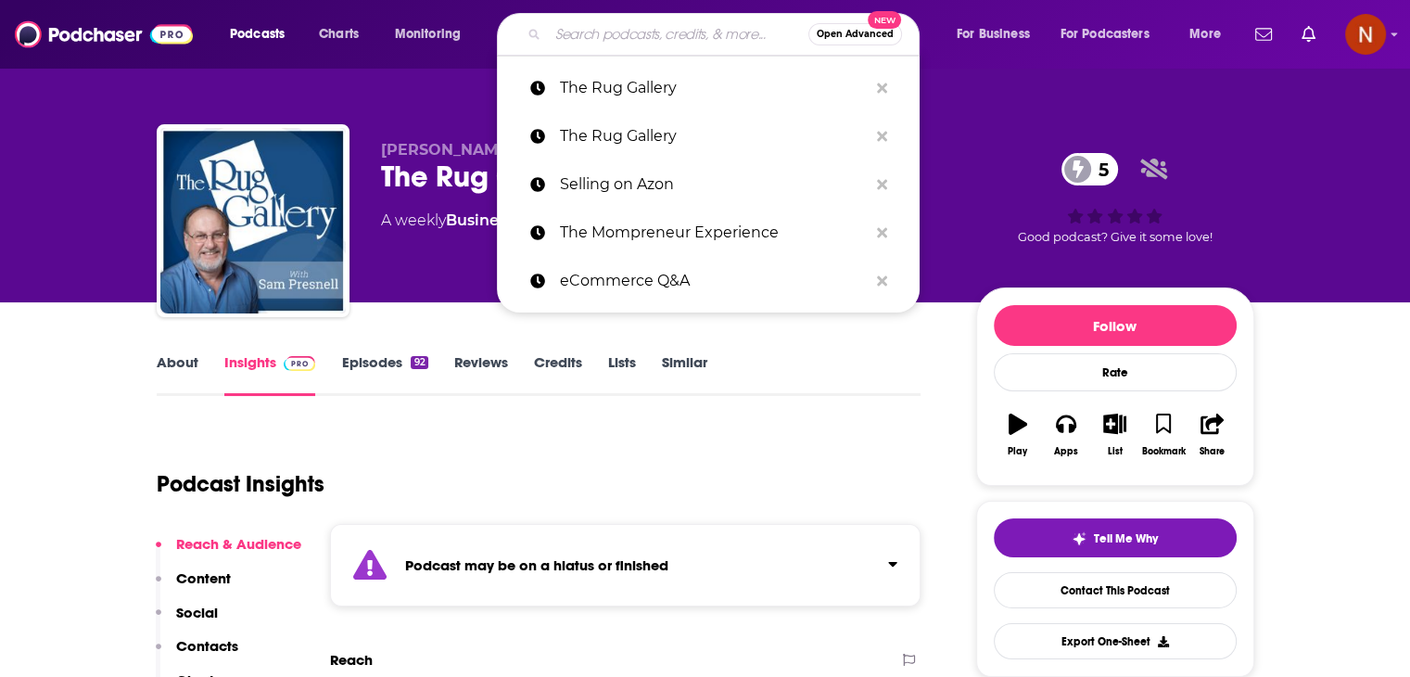
click at [615, 30] on input "Search podcasts, credits, & more..." at bounding box center [678, 34] width 260 height 30
paste input "Full Size Run"
type input "Full Size Run"
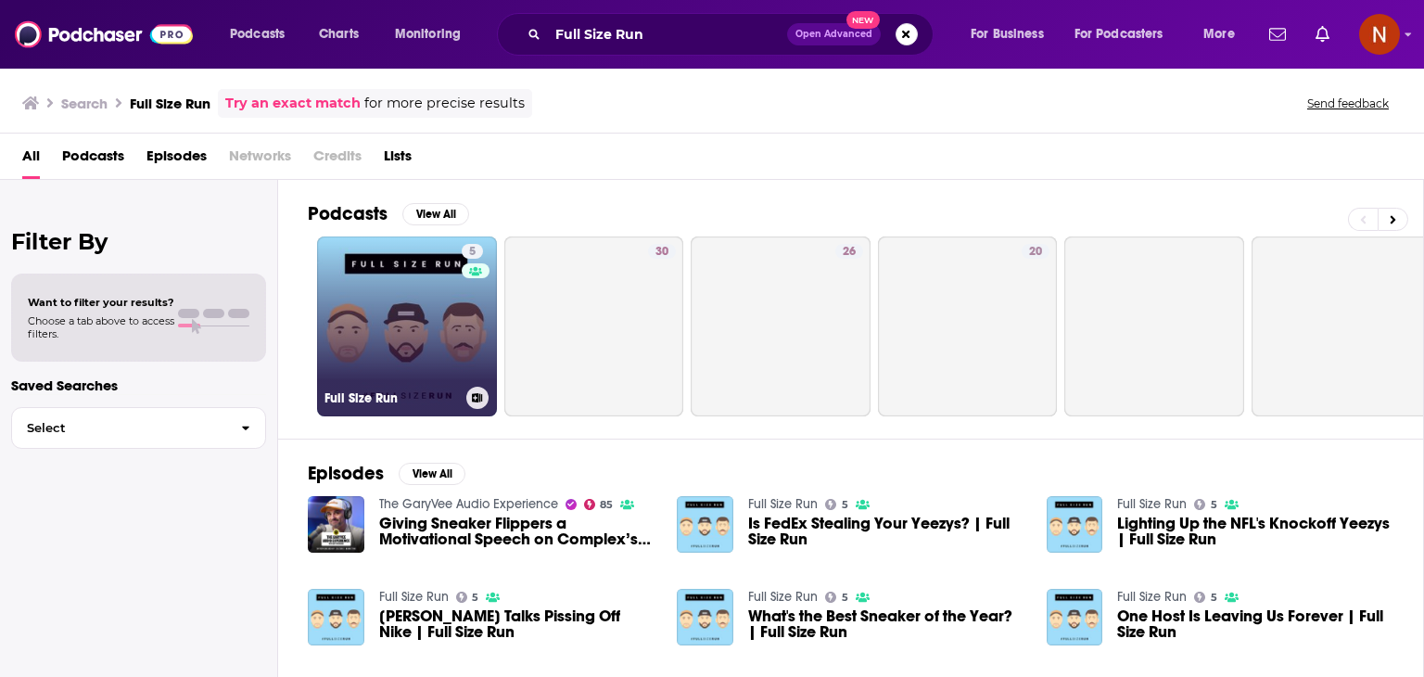
click at [357, 288] on link "5 Full Size Run" at bounding box center [407, 326] width 180 height 180
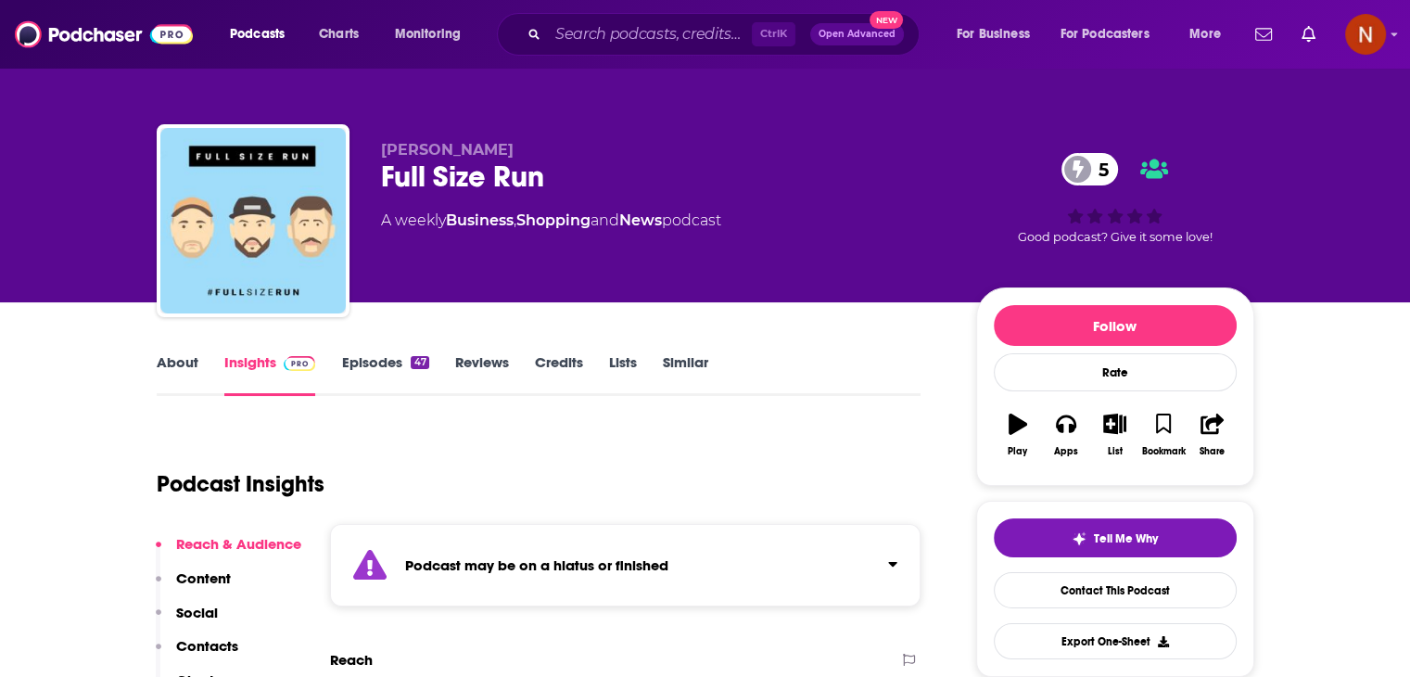
scroll to position [299, 0]
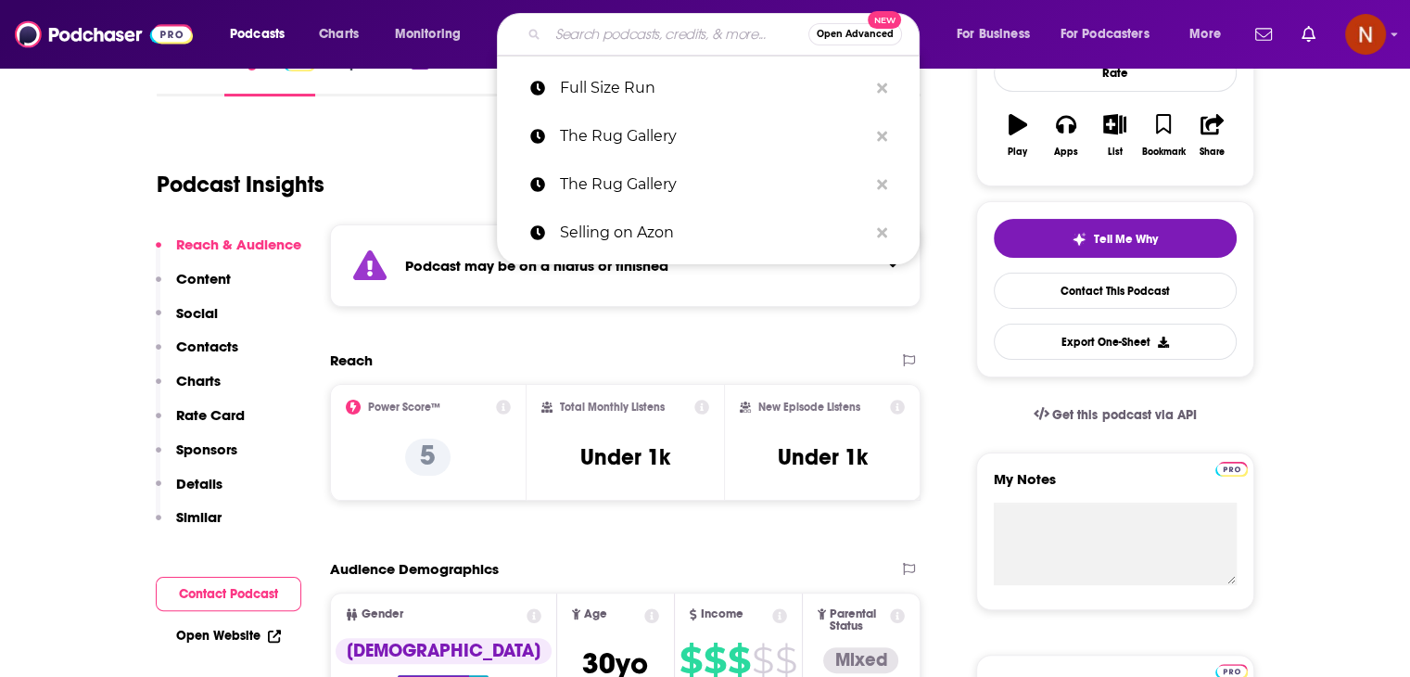
click at [609, 43] on input "Search podcasts, credits, & more..." at bounding box center [678, 34] width 260 height 30
paste input "Dålig Mottagning"
type input "Dålig Mottagning"
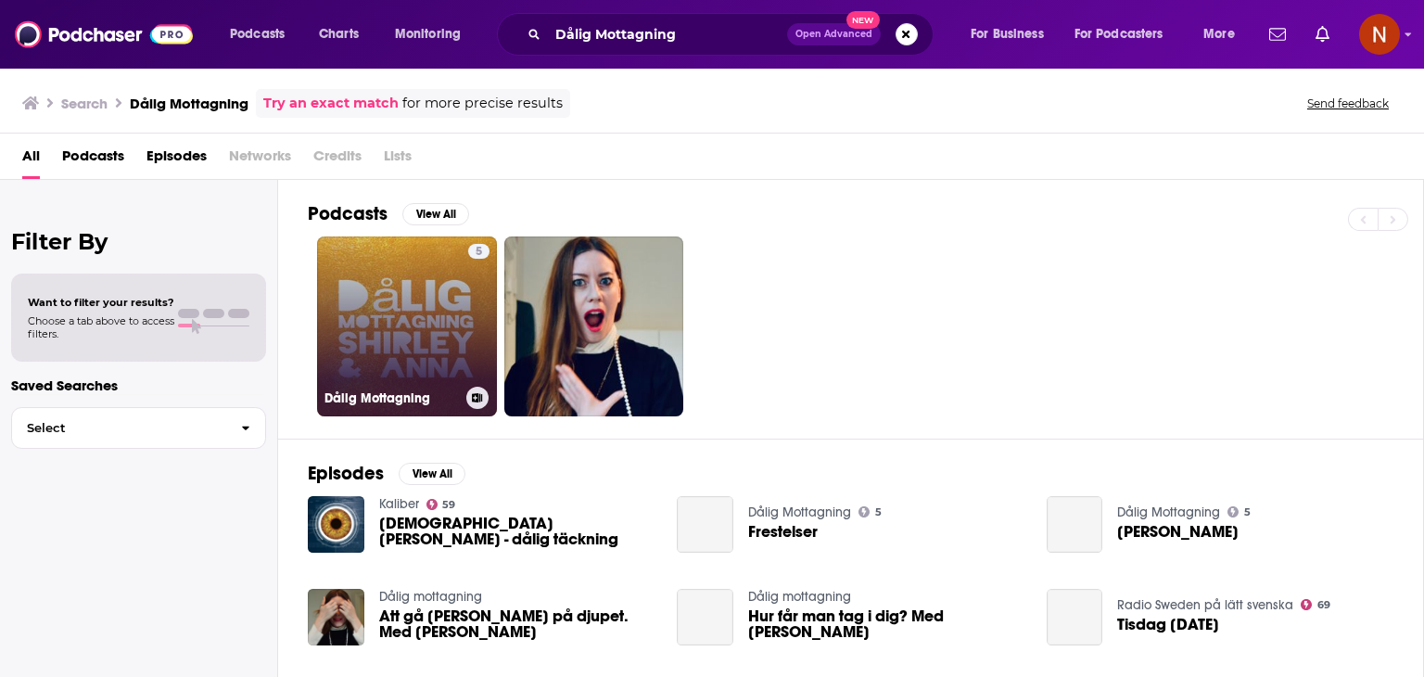
click at [398, 316] on link "5 Dålig Mottagning" at bounding box center [407, 326] width 180 height 180
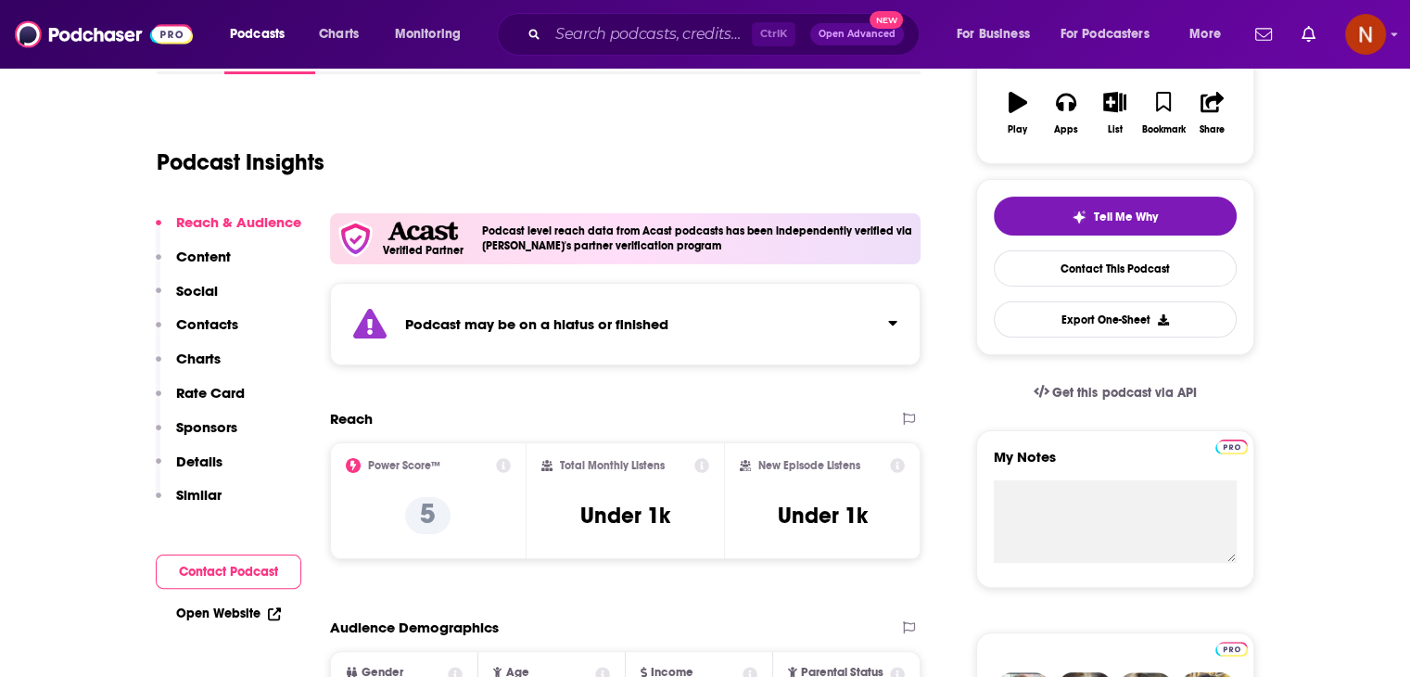
scroll to position [328, 0]
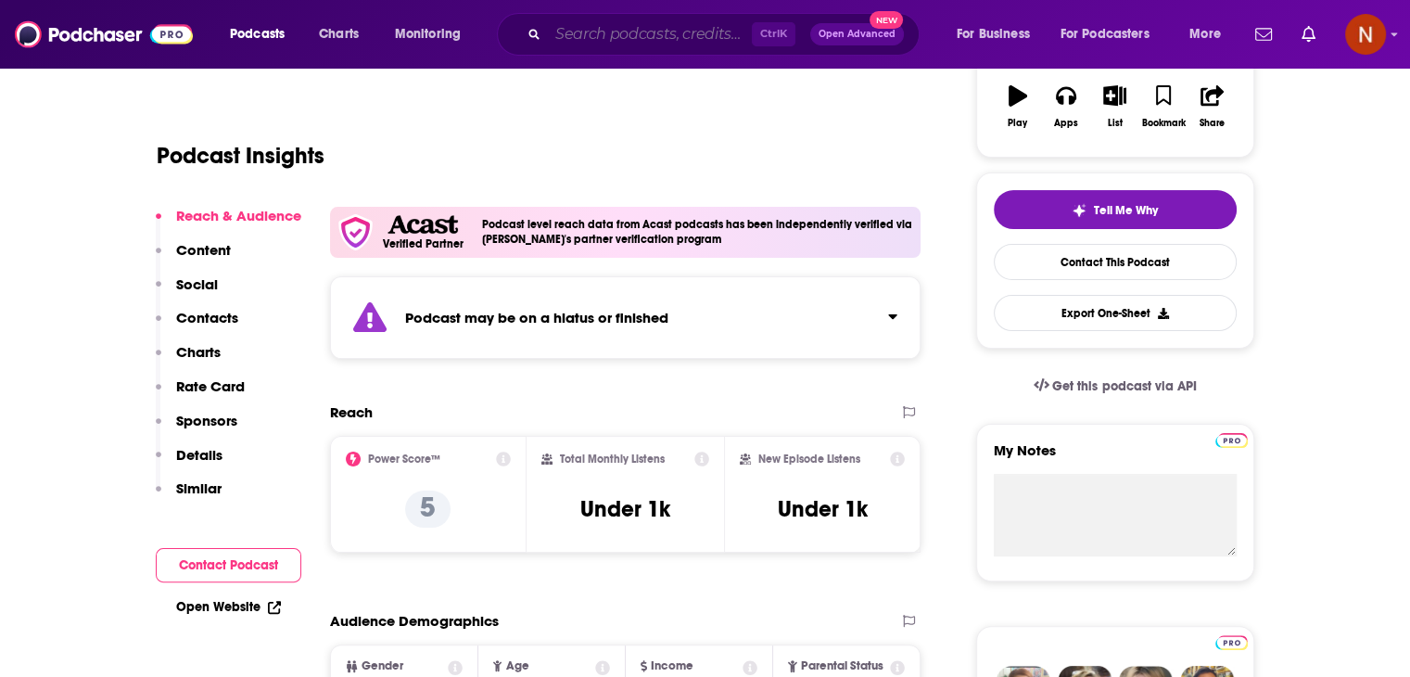
click at [640, 31] on input "Search podcasts, credits, & more..." at bounding box center [650, 34] width 204 height 30
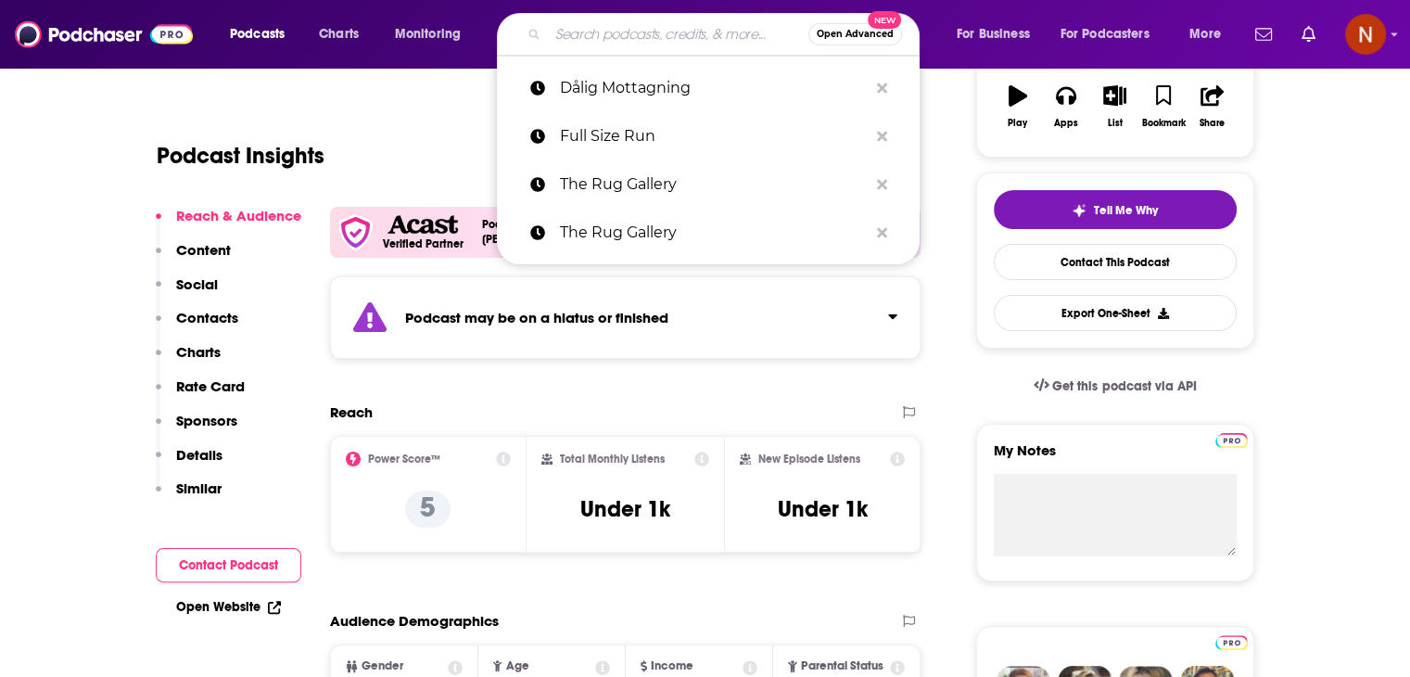
paste input "Forever Fierce Podcast"
type input "Forever Fierce Podcast"
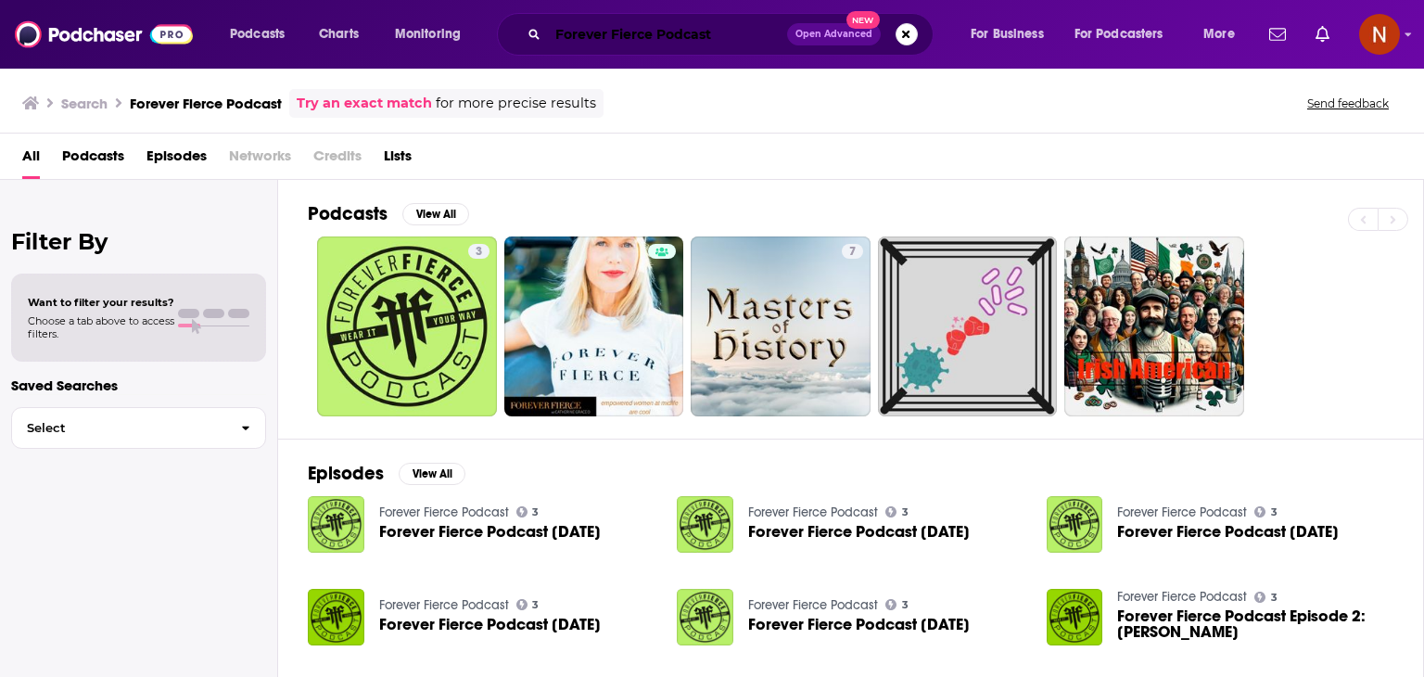
click at [605, 35] on input "Forever Fierce Podcast" at bounding box center [667, 34] width 239 height 30
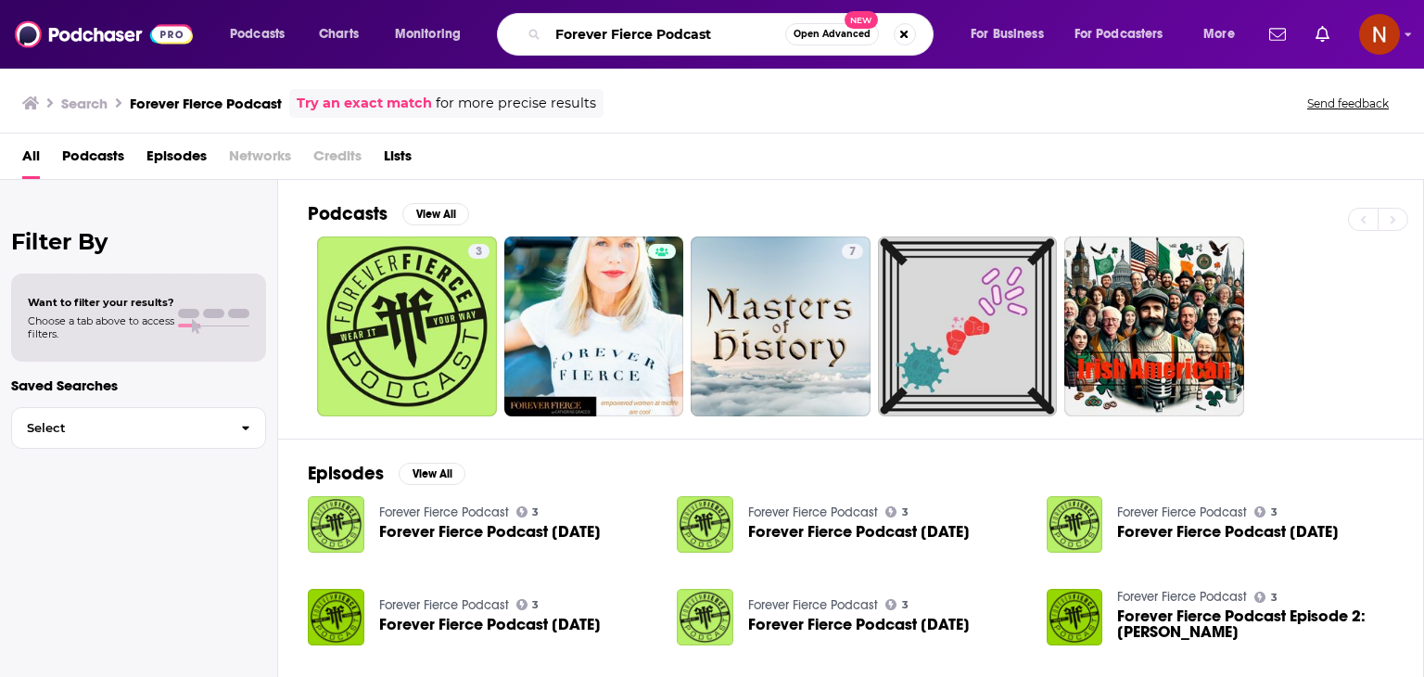
paste input "Bring the Real"
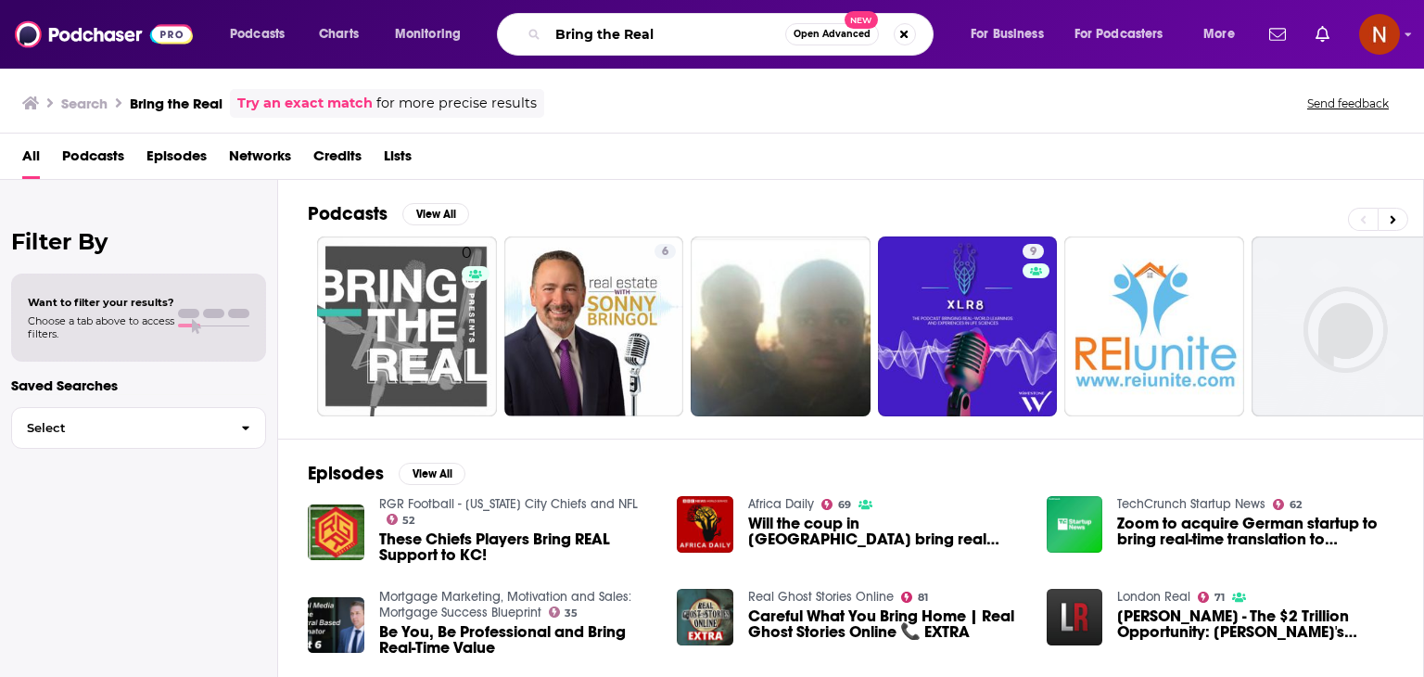
click at [614, 39] on input "Bring the Real" at bounding box center [666, 34] width 237 height 30
paste input "The Target Gir"
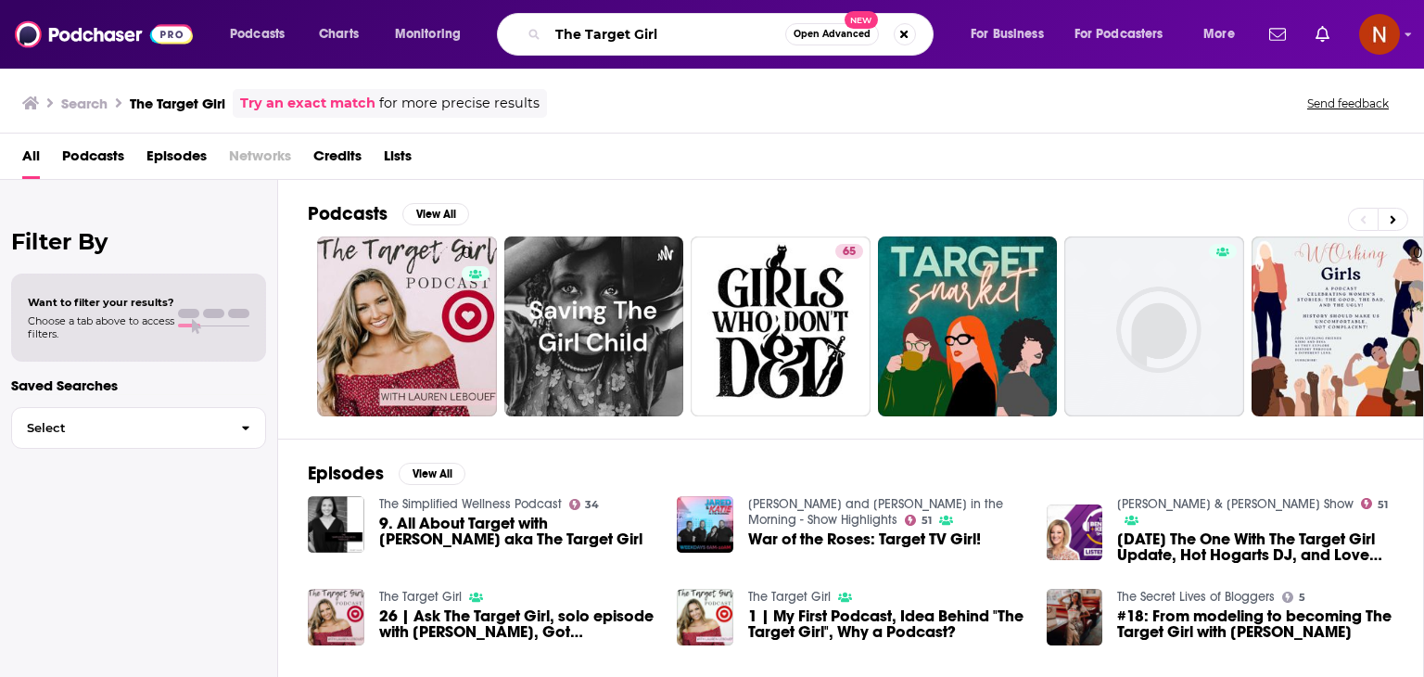
click at [670, 32] on input "The Target Girl" at bounding box center [666, 34] width 237 height 30
paste input "Let's Talk e-commerce"
type input "Let's Talk e-commerce"
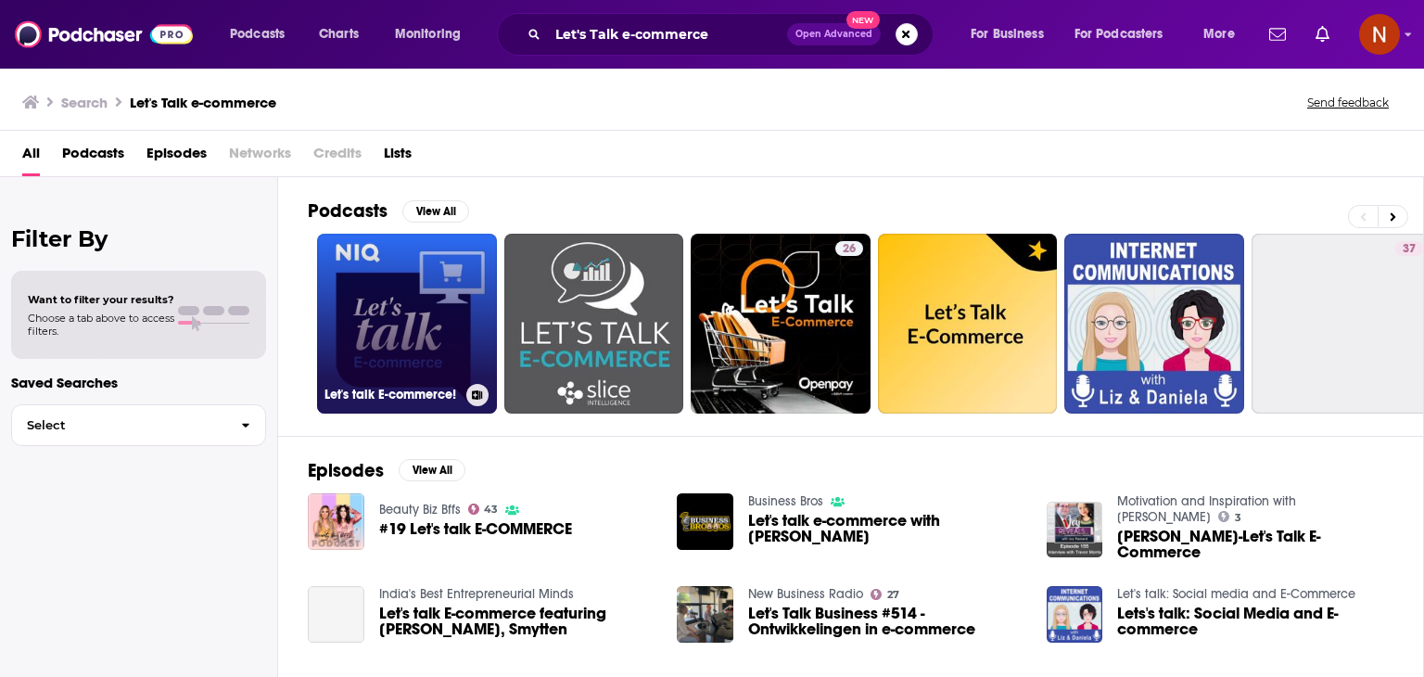
click at [401, 319] on link "Let's talk E-commerce!" at bounding box center [407, 324] width 180 height 180
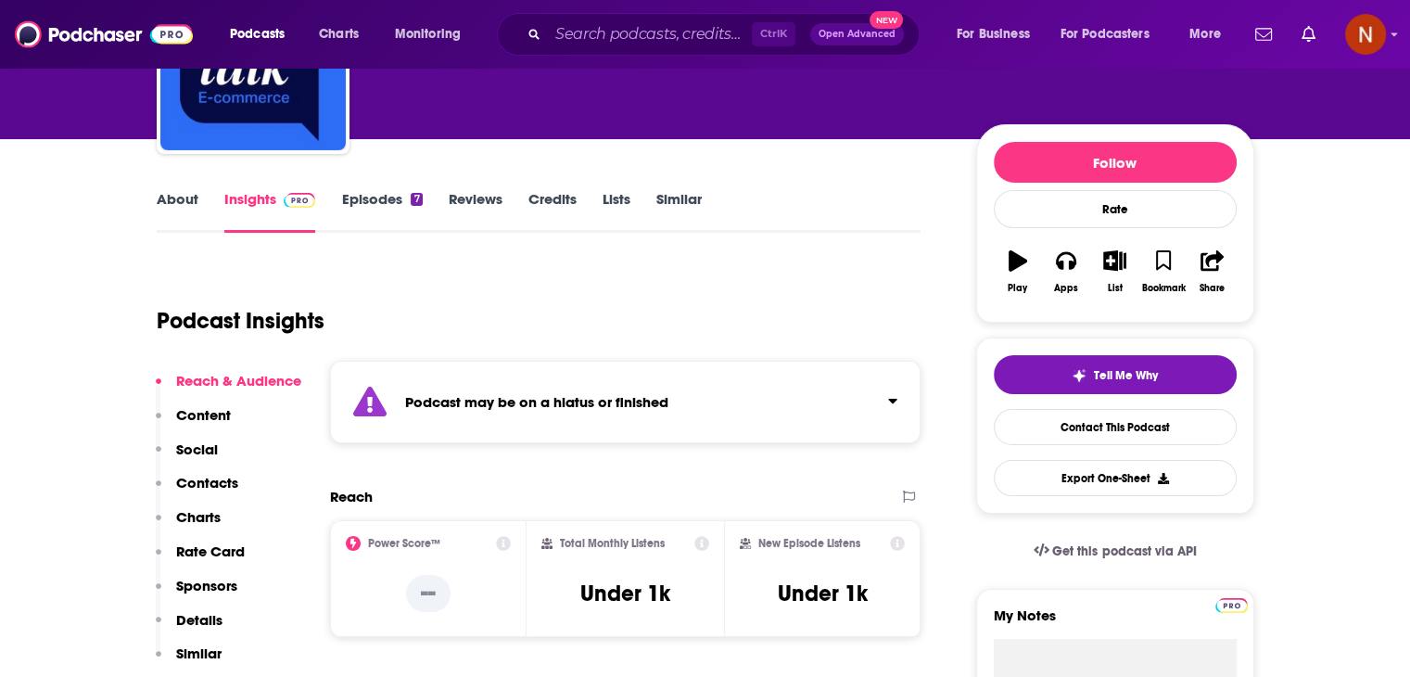
scroll to position [163, 0]
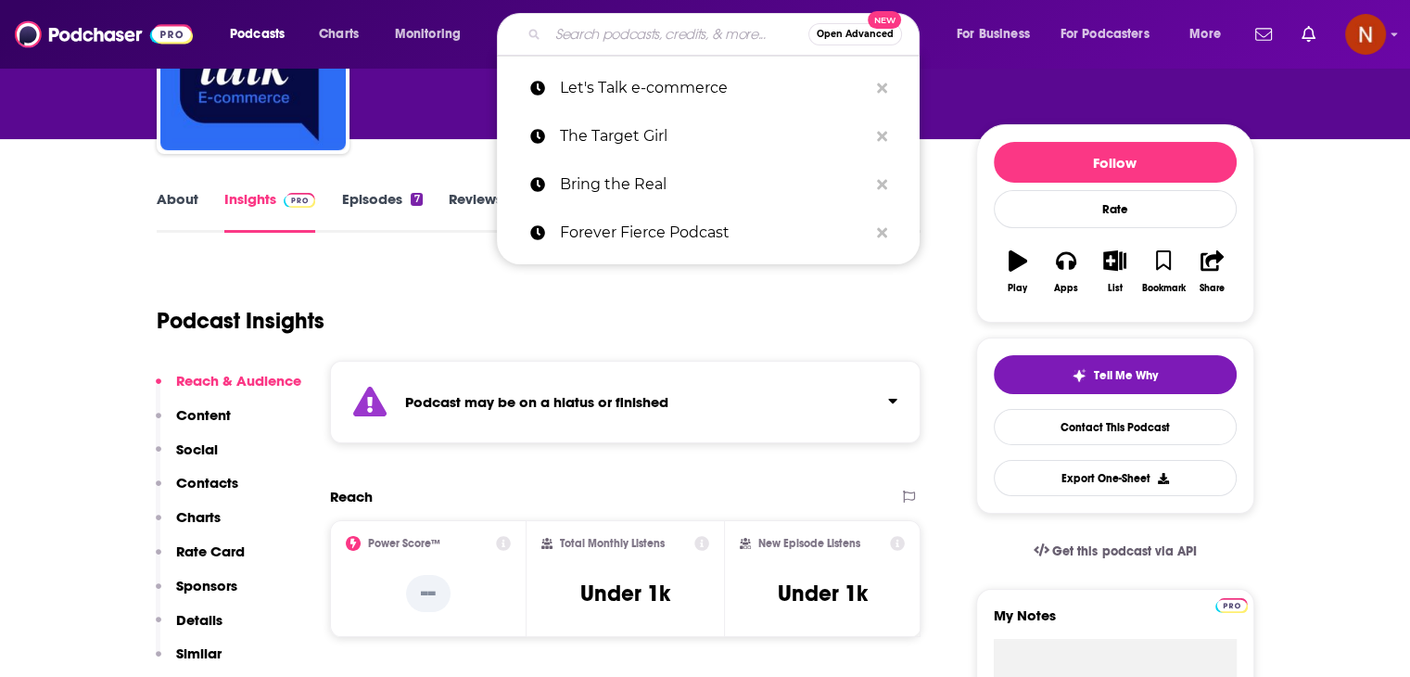
click at [577, 25] on input "Search podcasts, credits, & more..." at bounding box center [678, 34] width 260 height 30
paste input "Living the Surf Coast"
type input "Living the Surf Coast"
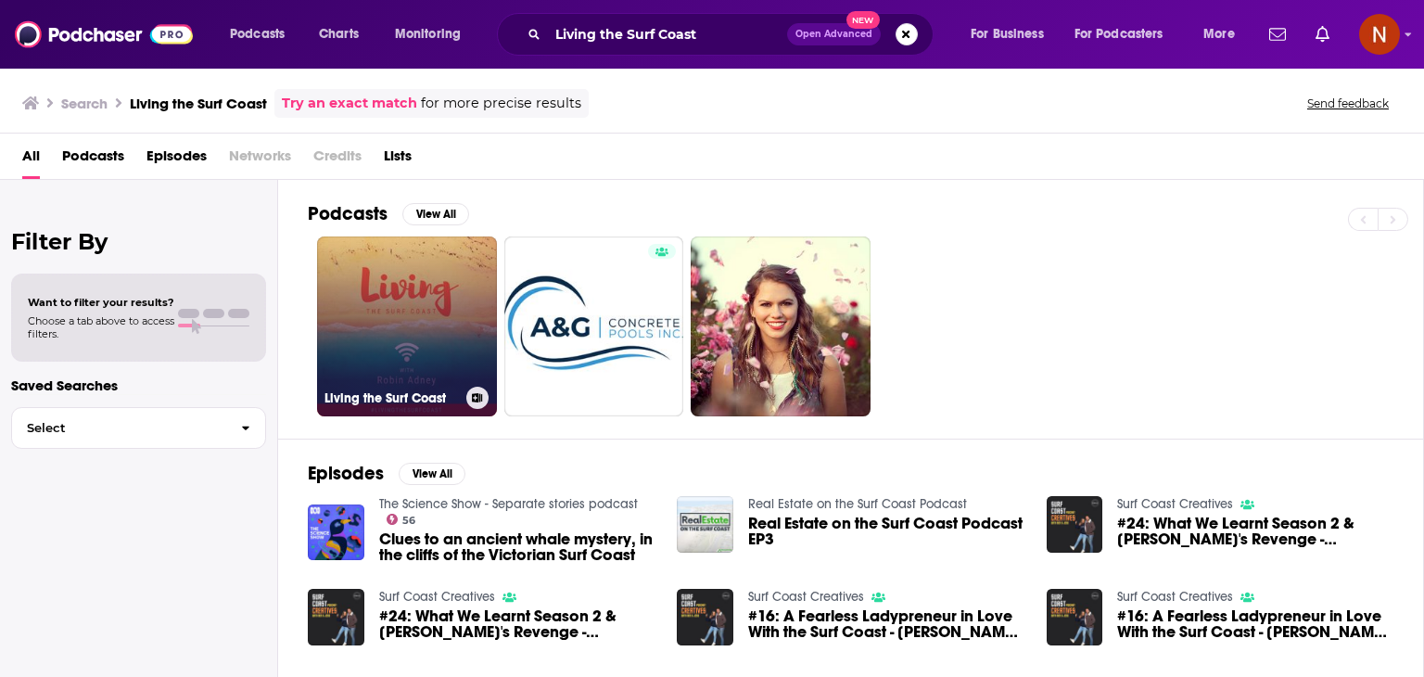
click at [442, 345] on link "Living the Surf Coast" at bounding box center [407, 326] width 180 height 180
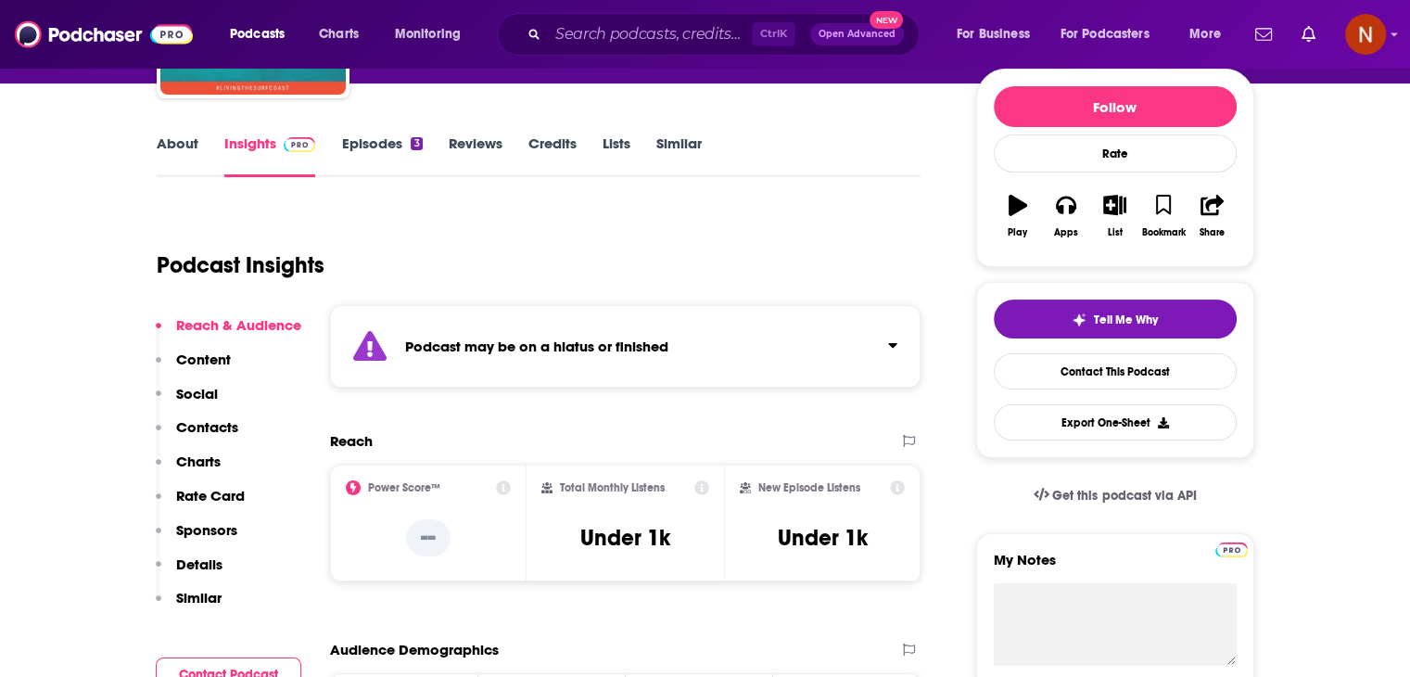
scroll to position [300, 0]
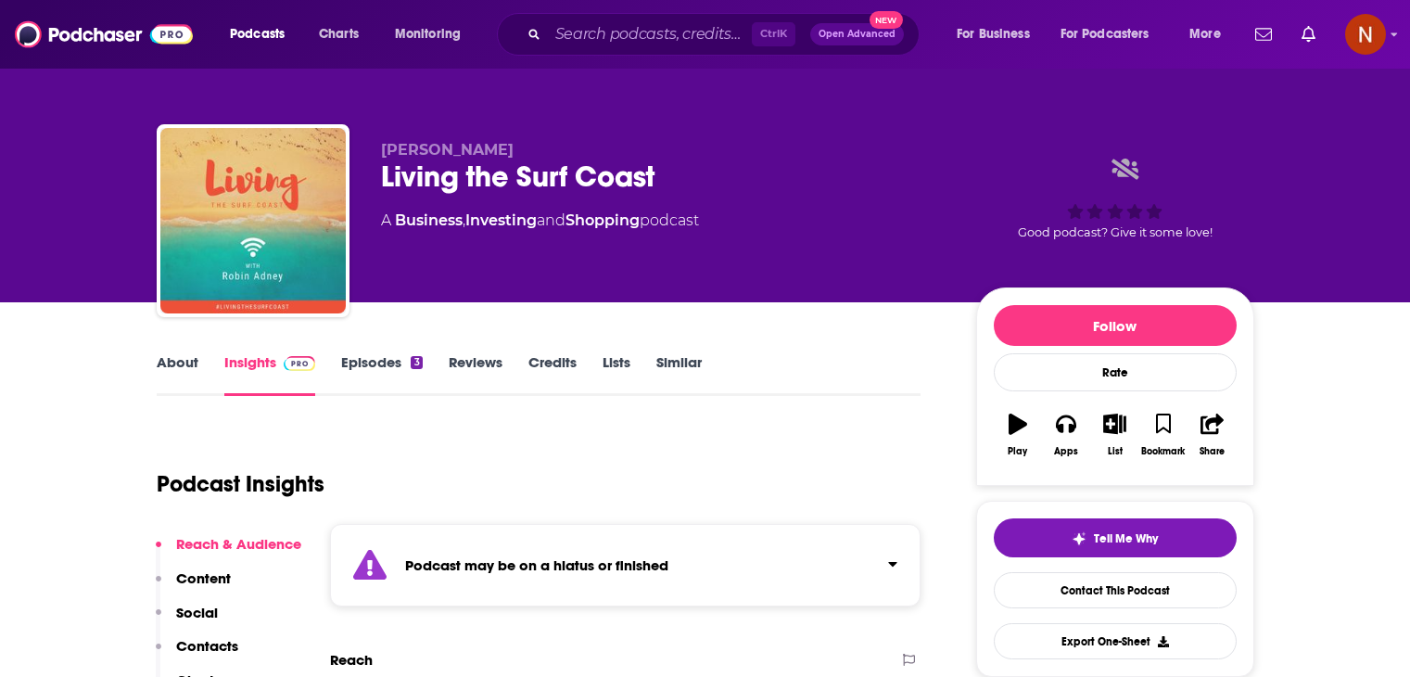
scroll to position [300, 0]
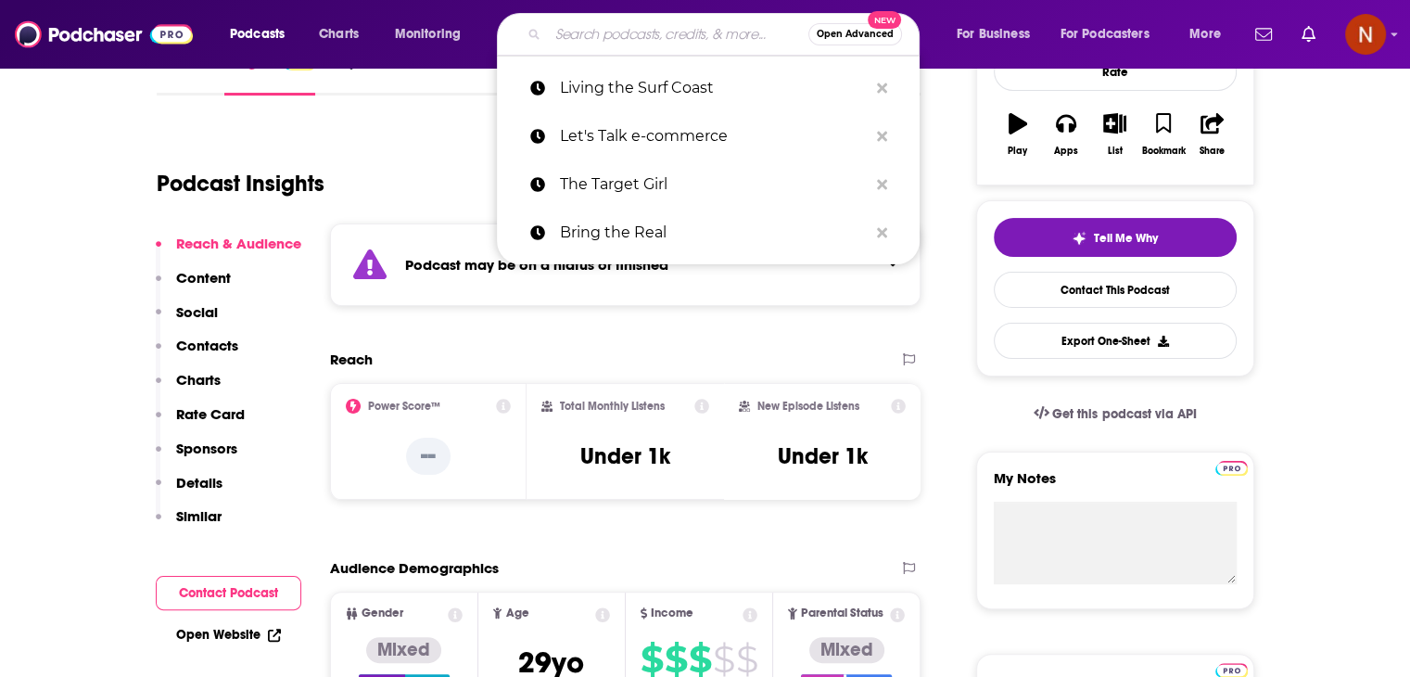
click at [649, 46] on input "Search podcasts, credits, & more..." at bounding box center [678, 34] width 260 height 30
paste input "Simi Valley Life"
type input "Simi Valley Life"
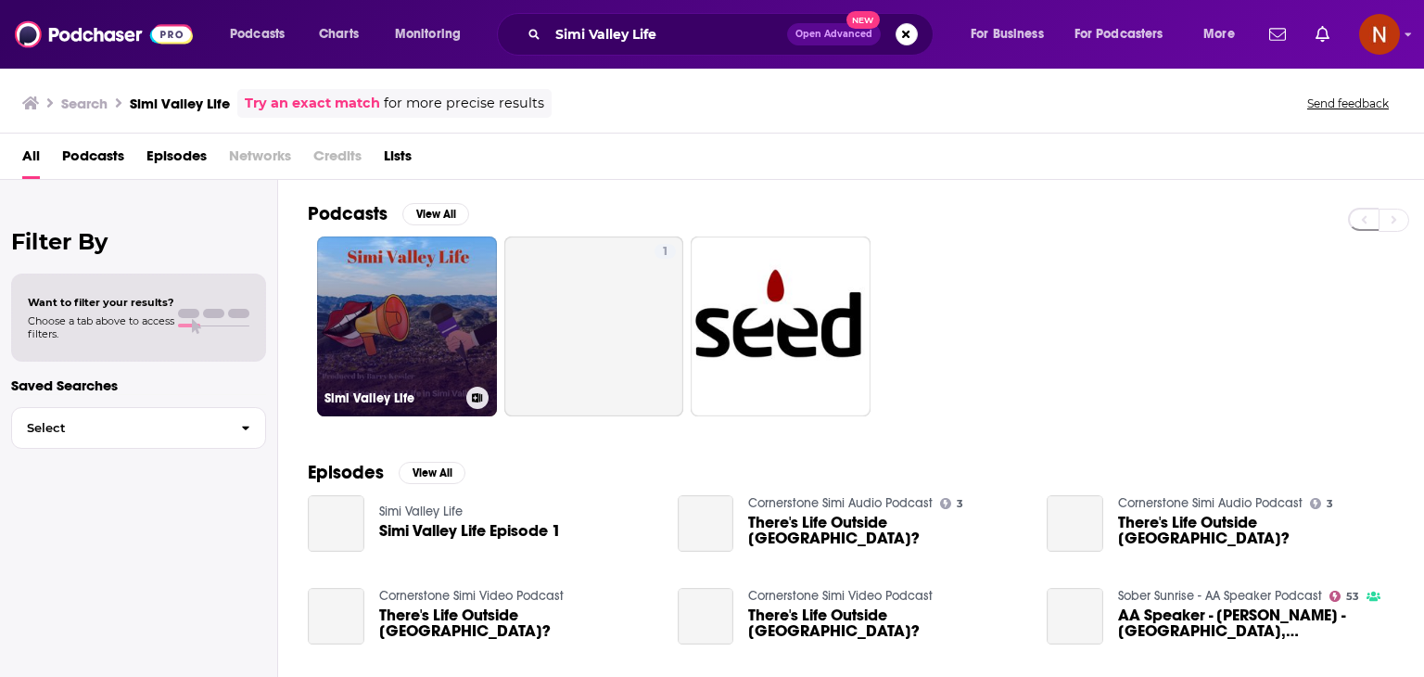
click at [399, 306] on link "Simi Valley Life" at bounding box center [407, 326] width 180 height 180
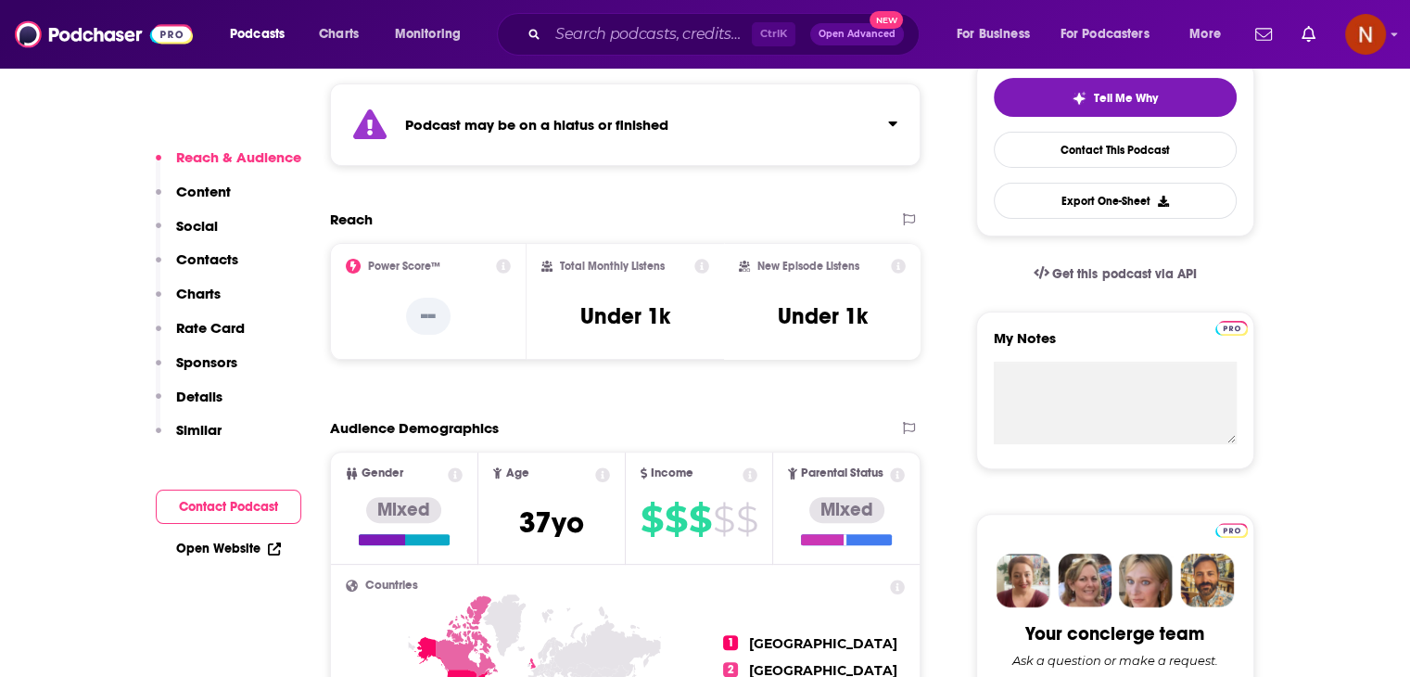
scroll to position [441, 0]
click at [634, 42] on input "Search podcasts, credits, & more..." at bounding box center [650, 34] width 204 height 30
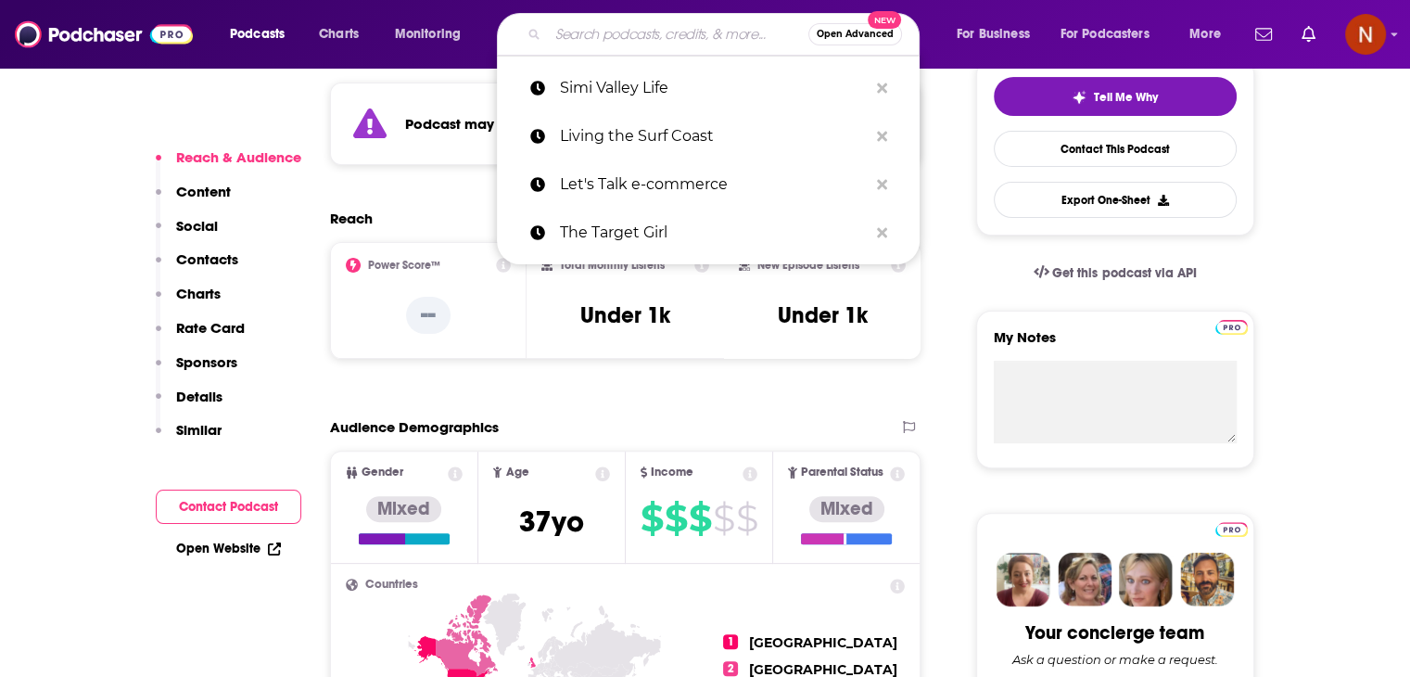
paste input "Make Mine Magic!"
type input "Make Mine Magic!"
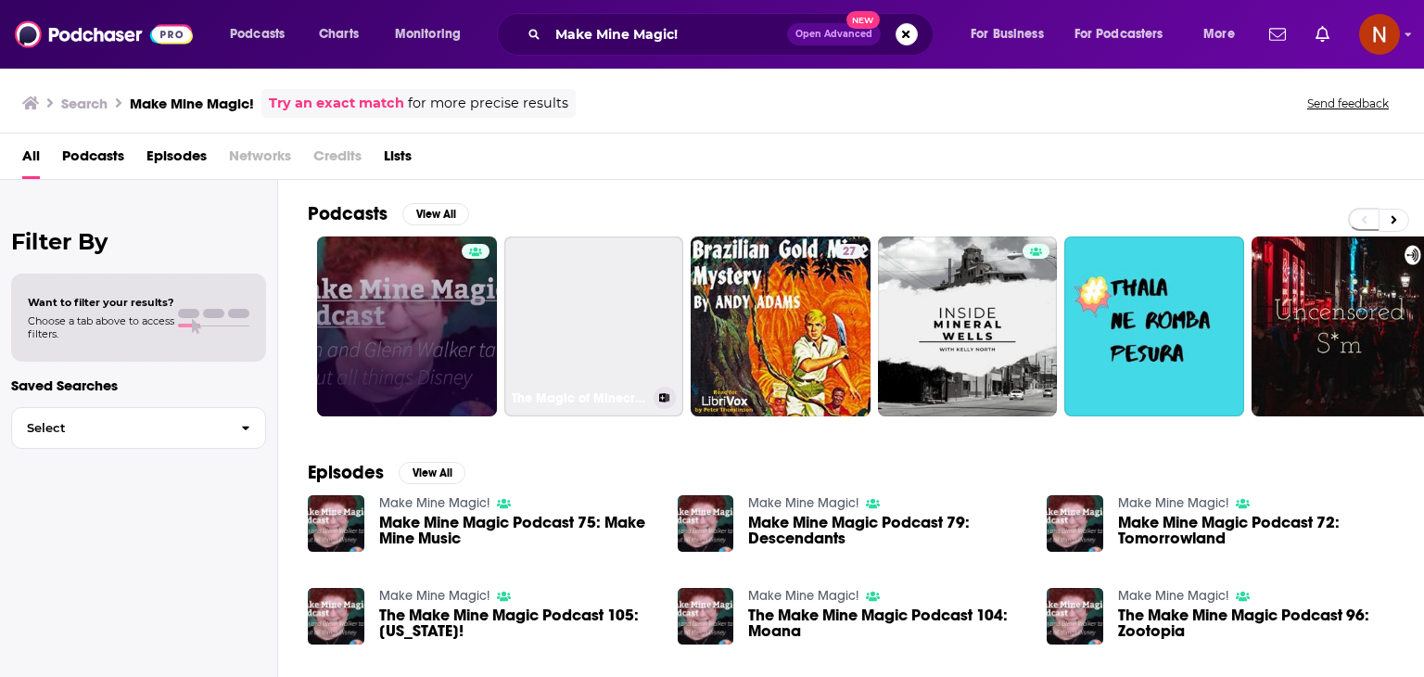
click at [375, 346] on link at bounding box center [407, 326] width 180 height 180
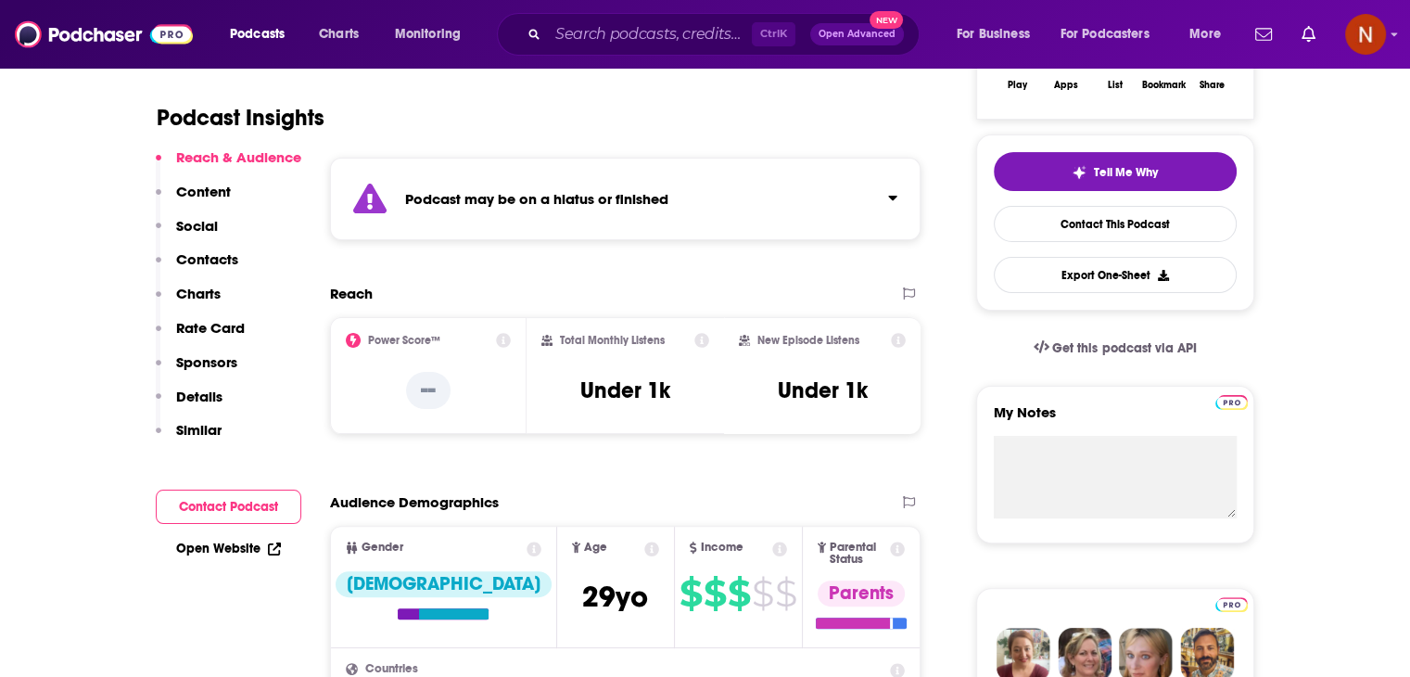
scroll to position [384, 0]
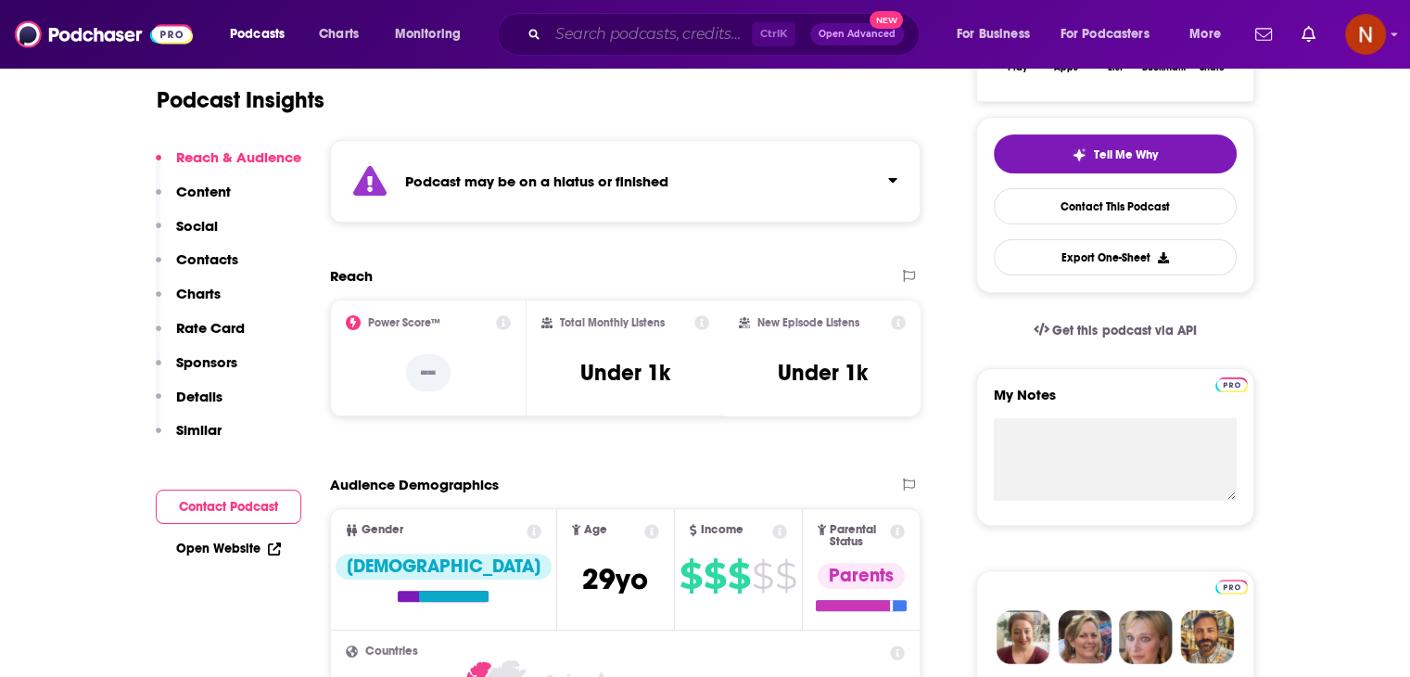
click at [642, 38] on input "Search podcasts, credits, & more..." at bounding box center [650, 34] width 204 height 30
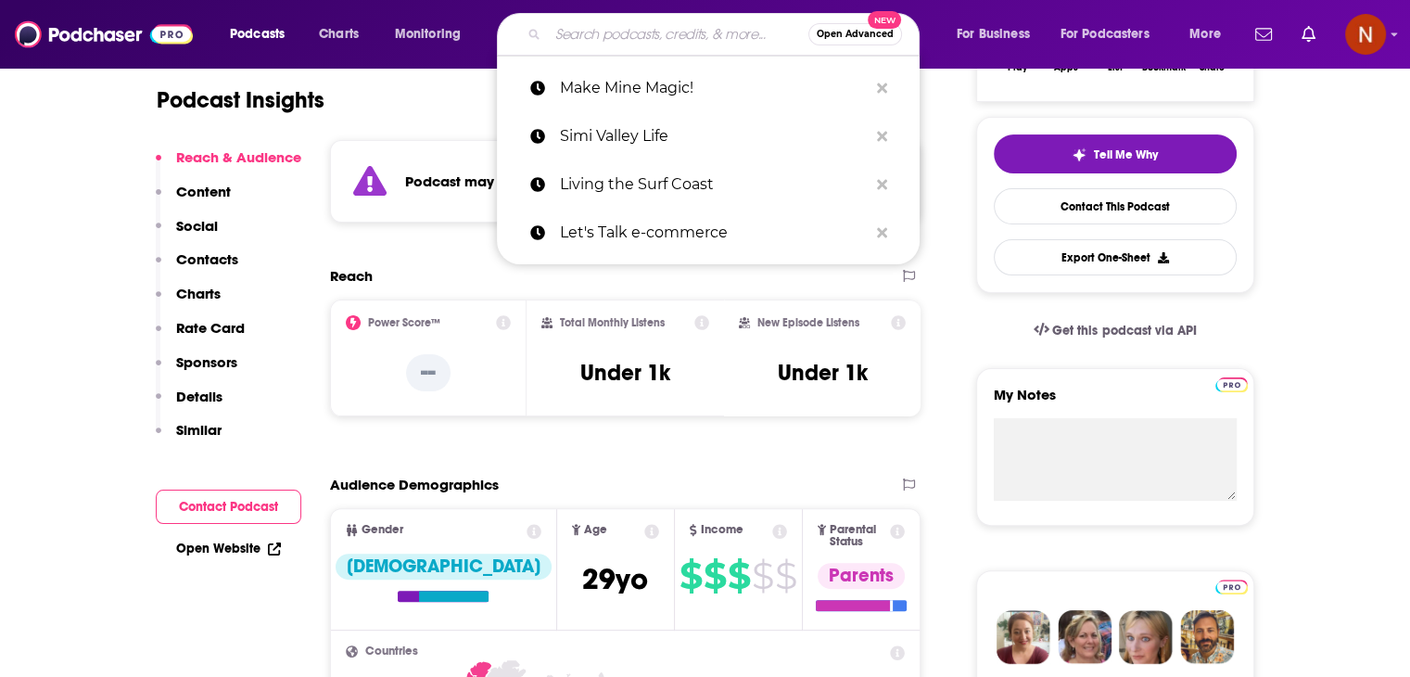
paste input "Digital Commerce 360 Insights"
type input "Digital Commerce 360 Insights"
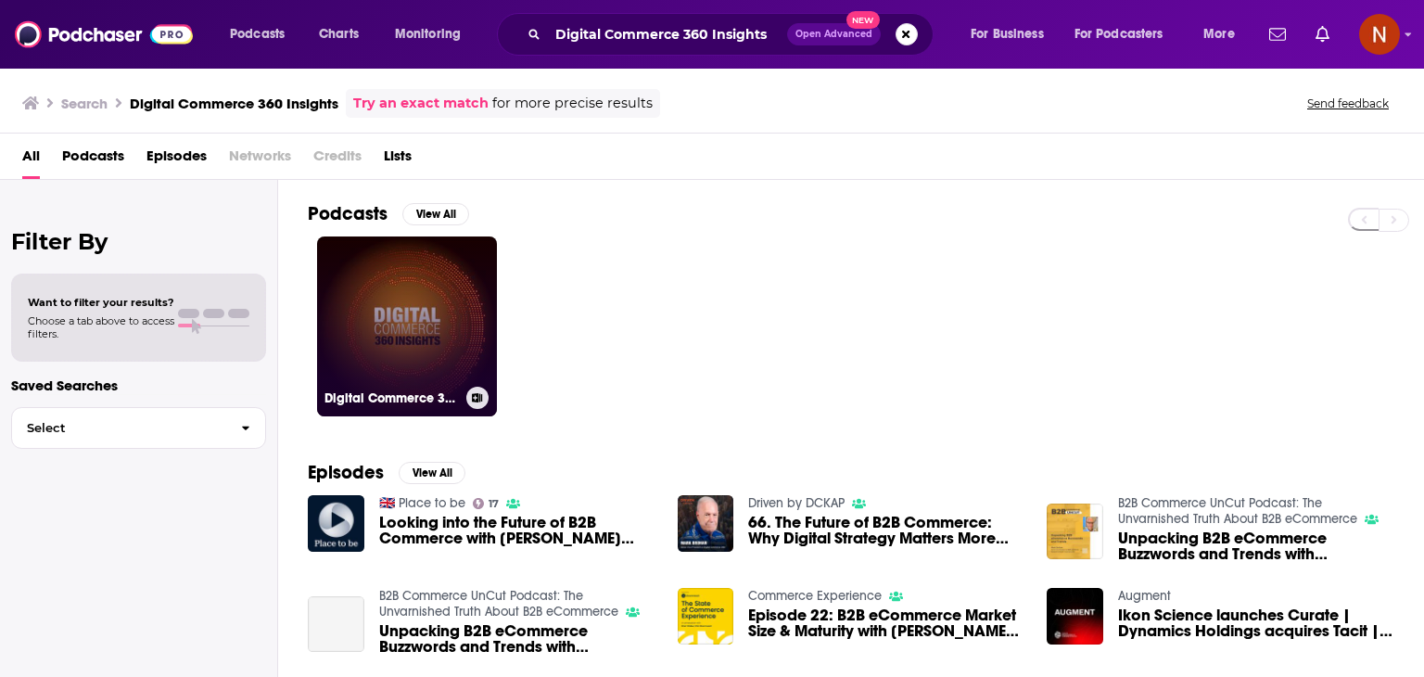
click at [437, 301] on link "Digital Commerce 360 Insights" at bounding box center [407, 326] width 180 height 180
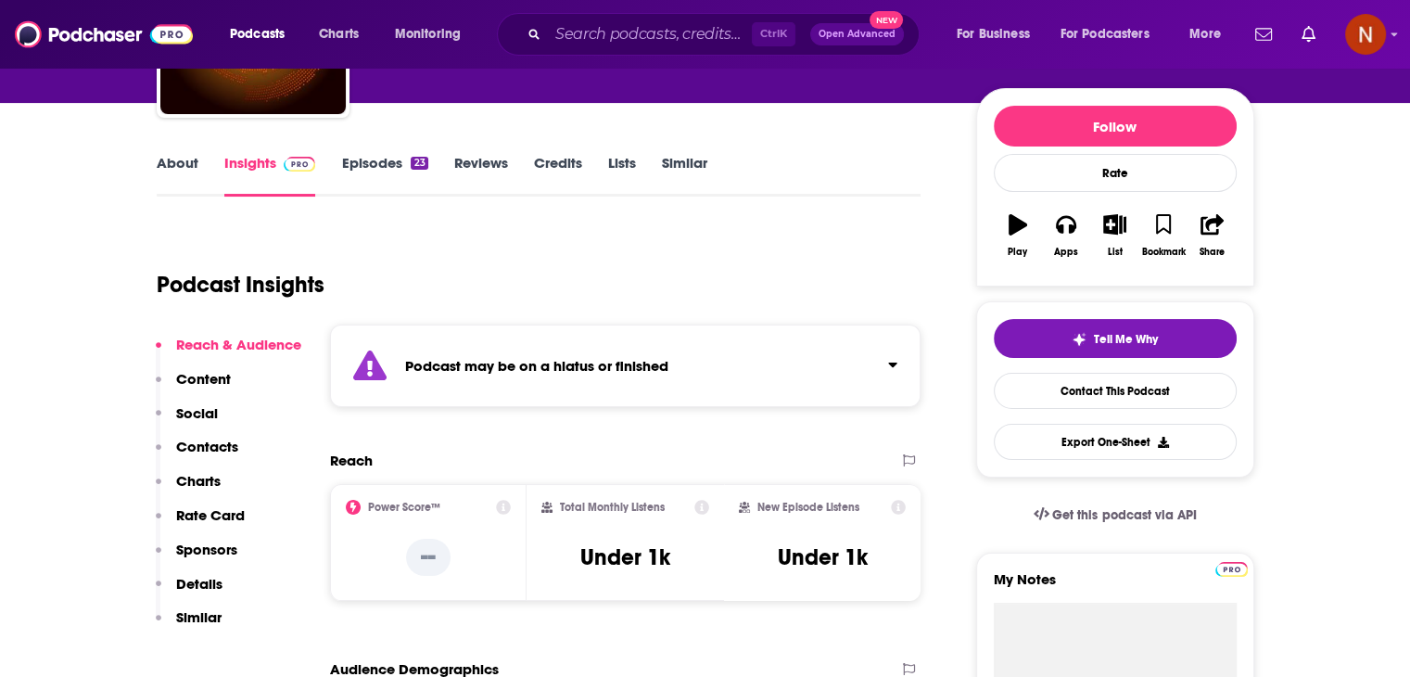
scroll to position [200, 0]
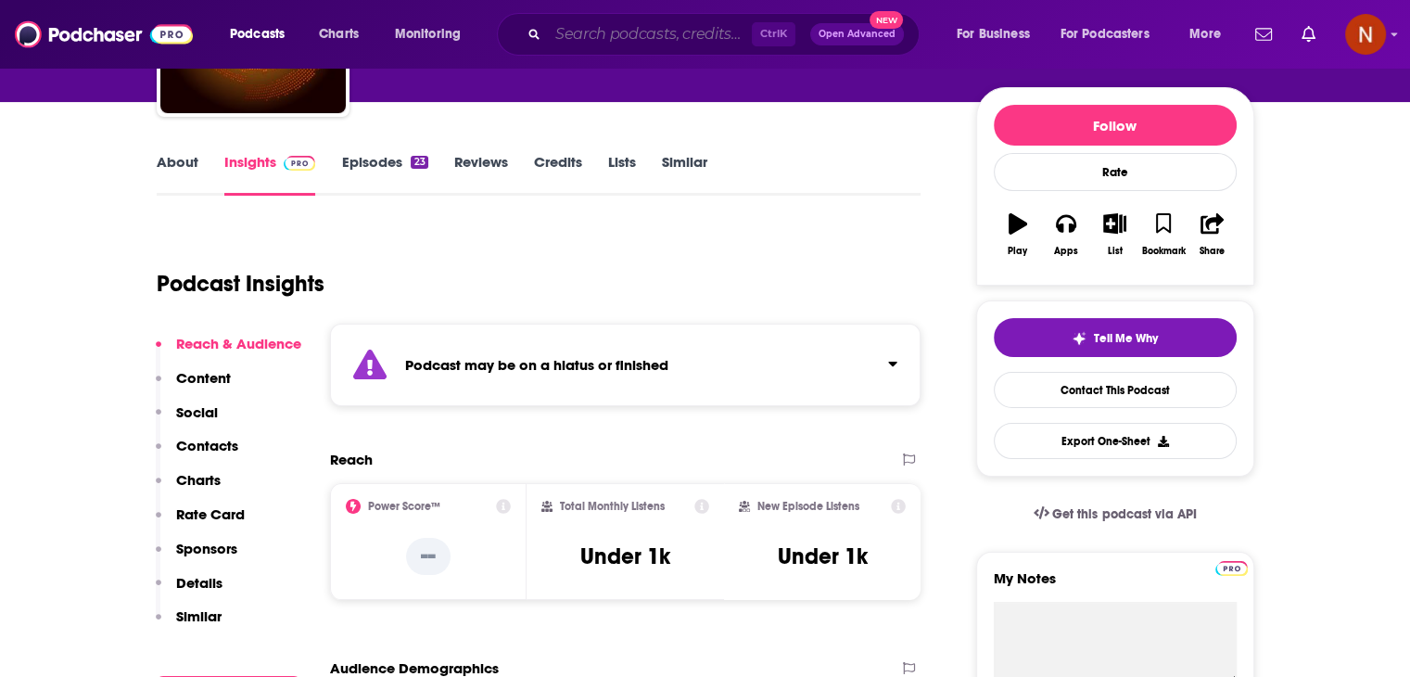
click at [690, 32] on input "Search podcasts, credits, & more..." at bounding box center [650, 34] width 204 height 30
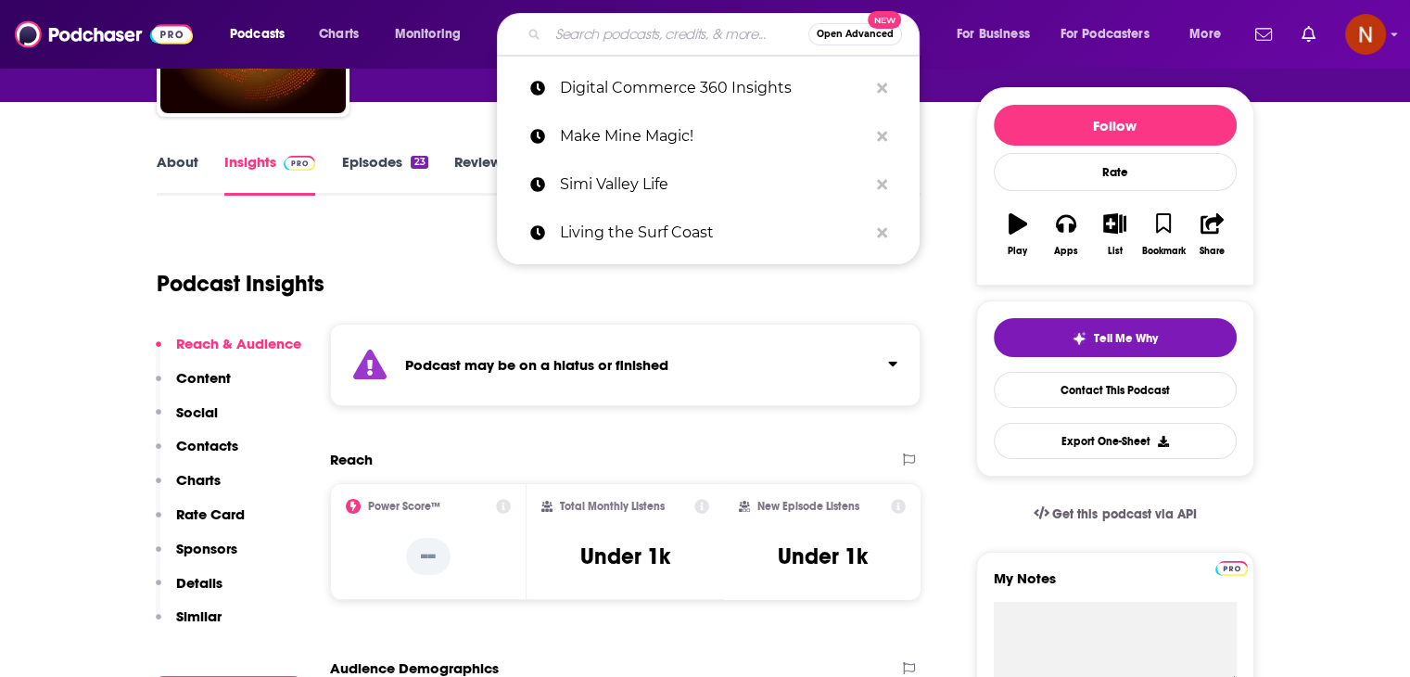
paste input "SafeandVaultStore's Podcast"
type input "SafeandVaultStore's Podcast"
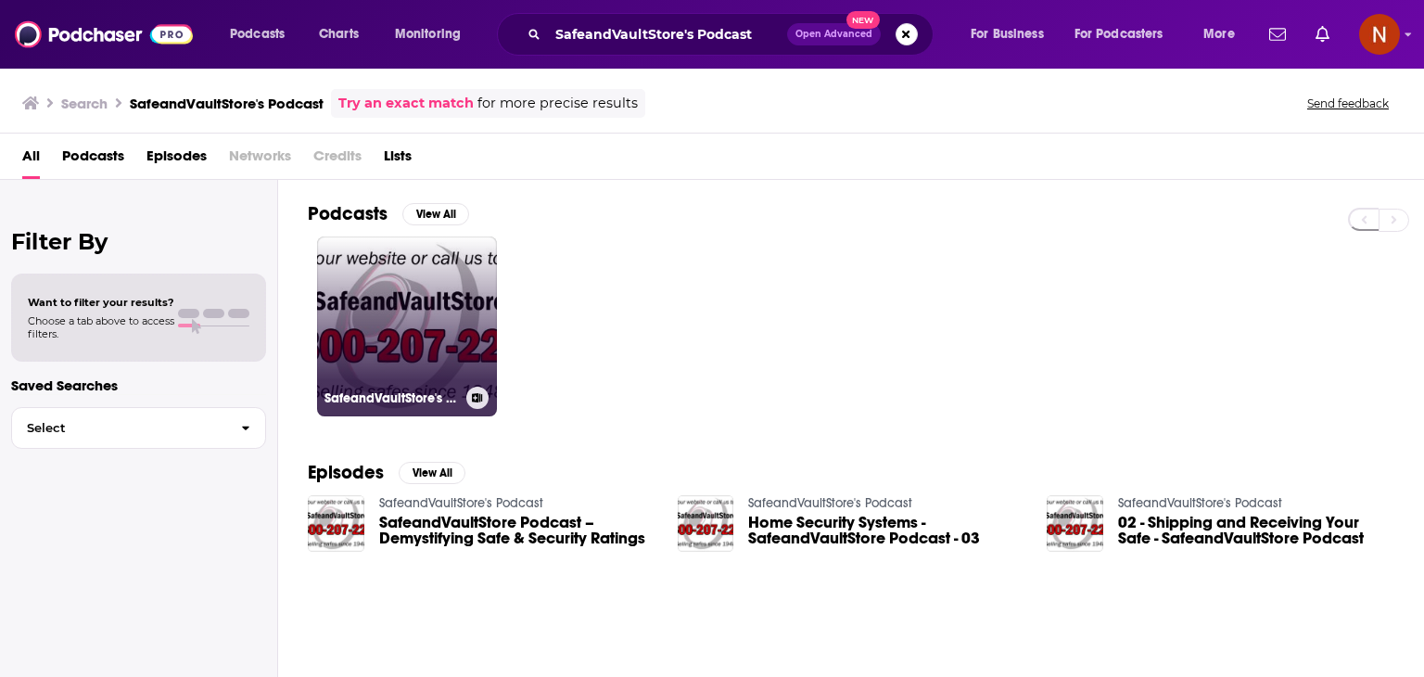
click at [389, 312] on link "SafeandVaultStore's Podcast" at bounding box center [407, 326] width 180 height 180
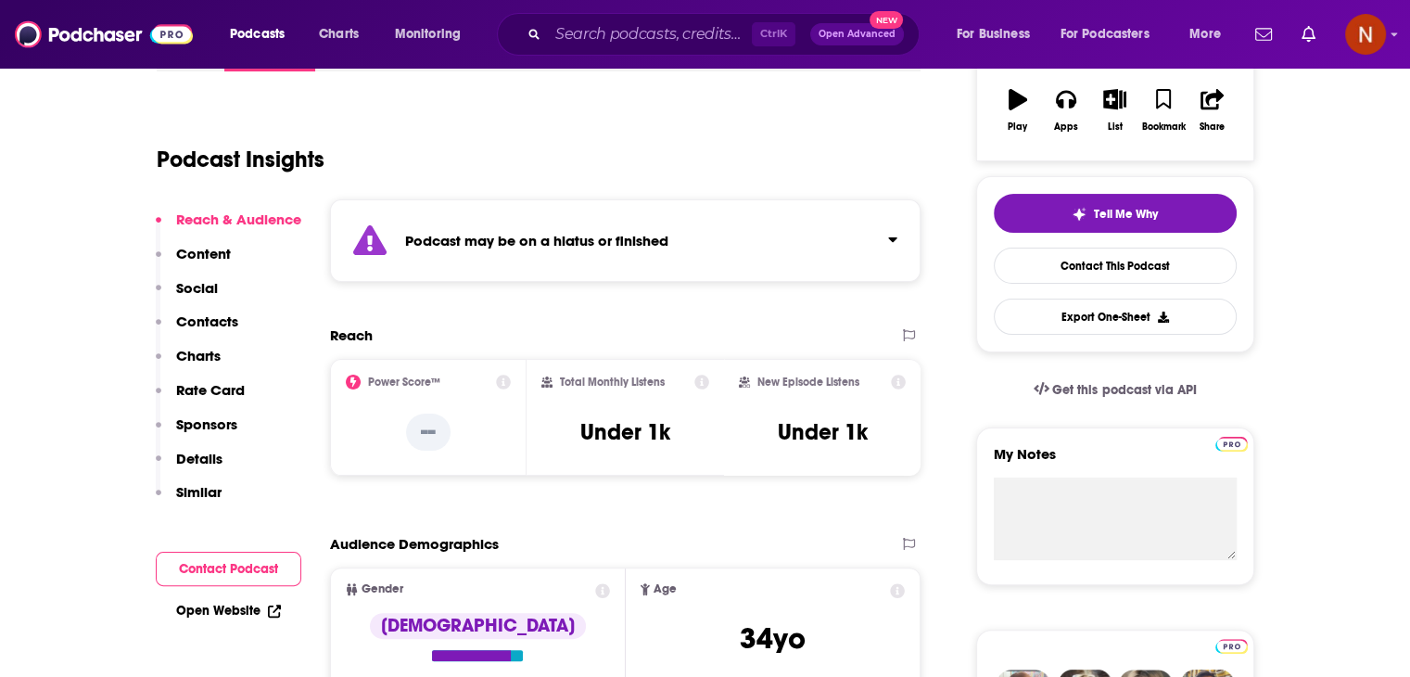
scroll to position [354, 0]
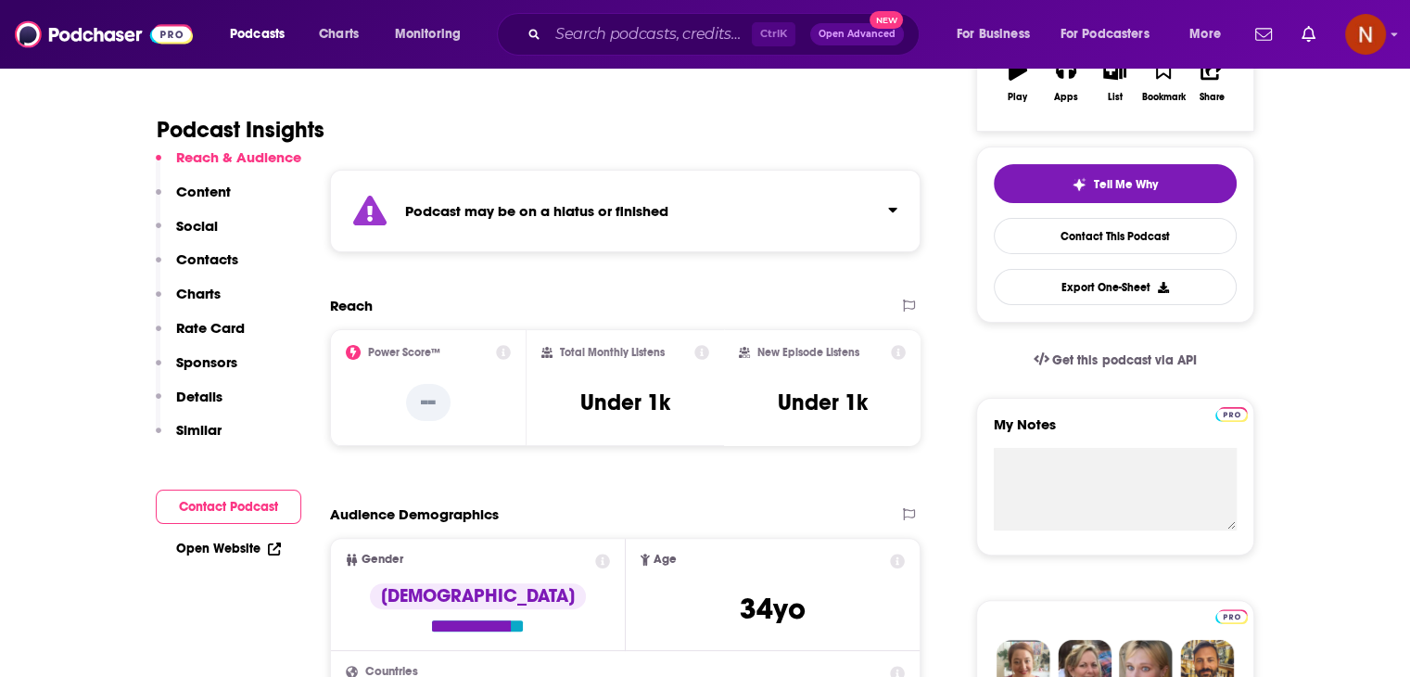
click at [649, 50] on div "Ctrl K Open Advanced New" at bounding box center [708, 34] width 423 height 43
click at [652, 42] on input "Search podcasts, credits, & more..." at bounding box center [650, 34] width 204 height 30
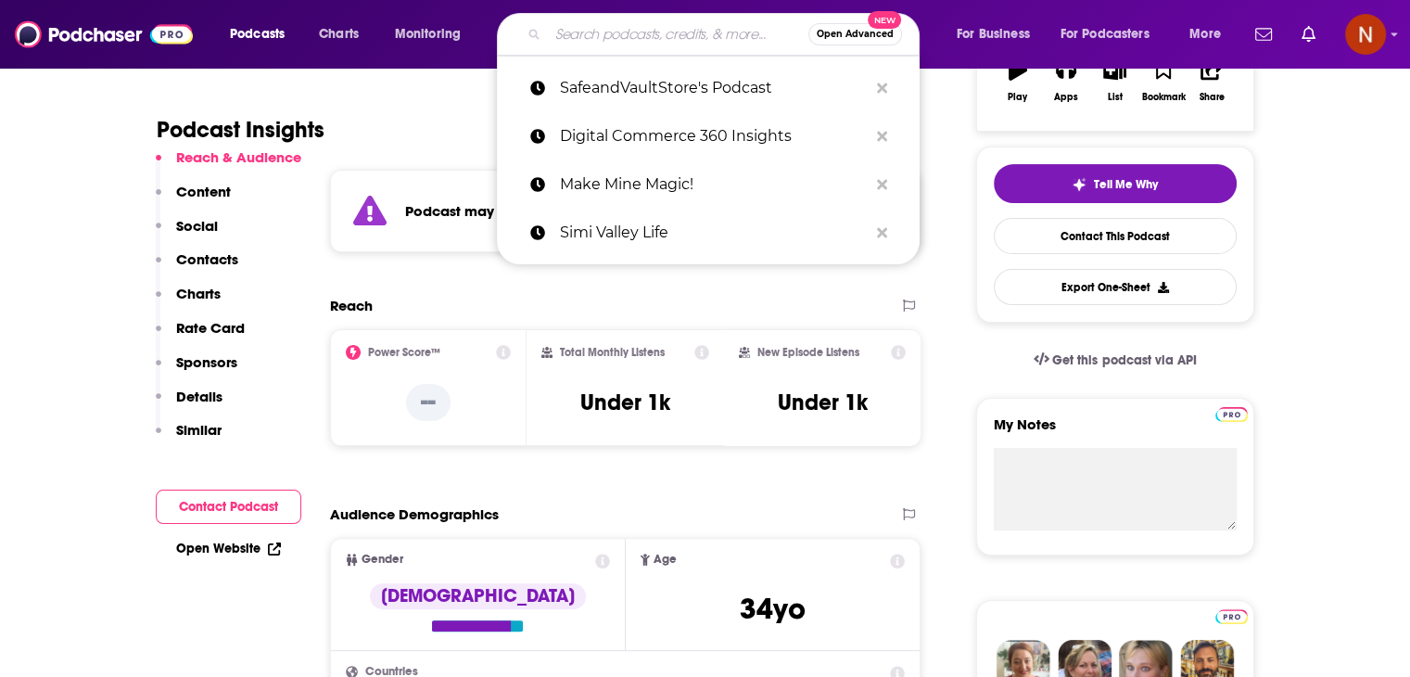
paste input "I Can Show"
type input "I Can Show"
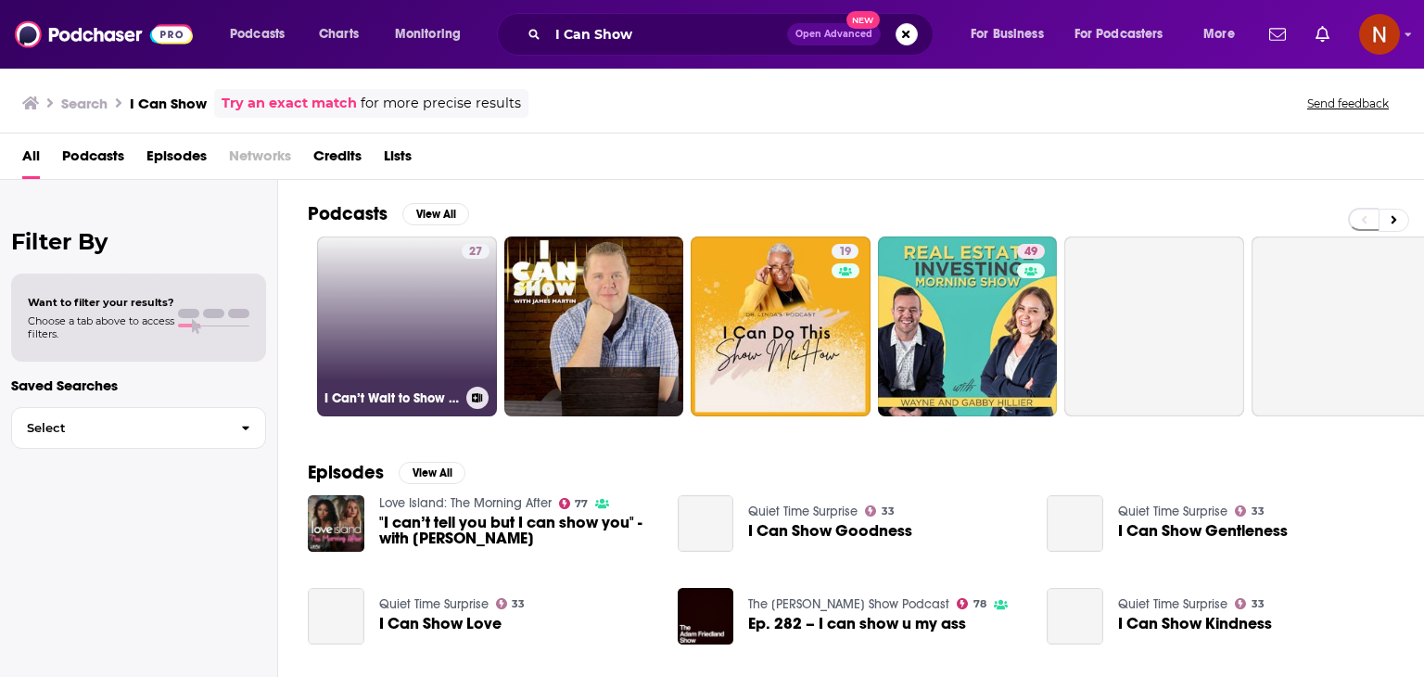
click at [412, 330] on link "27 I Can’t Wait to Show My Kids" at bounding box center [407, 326] width 180 height 180
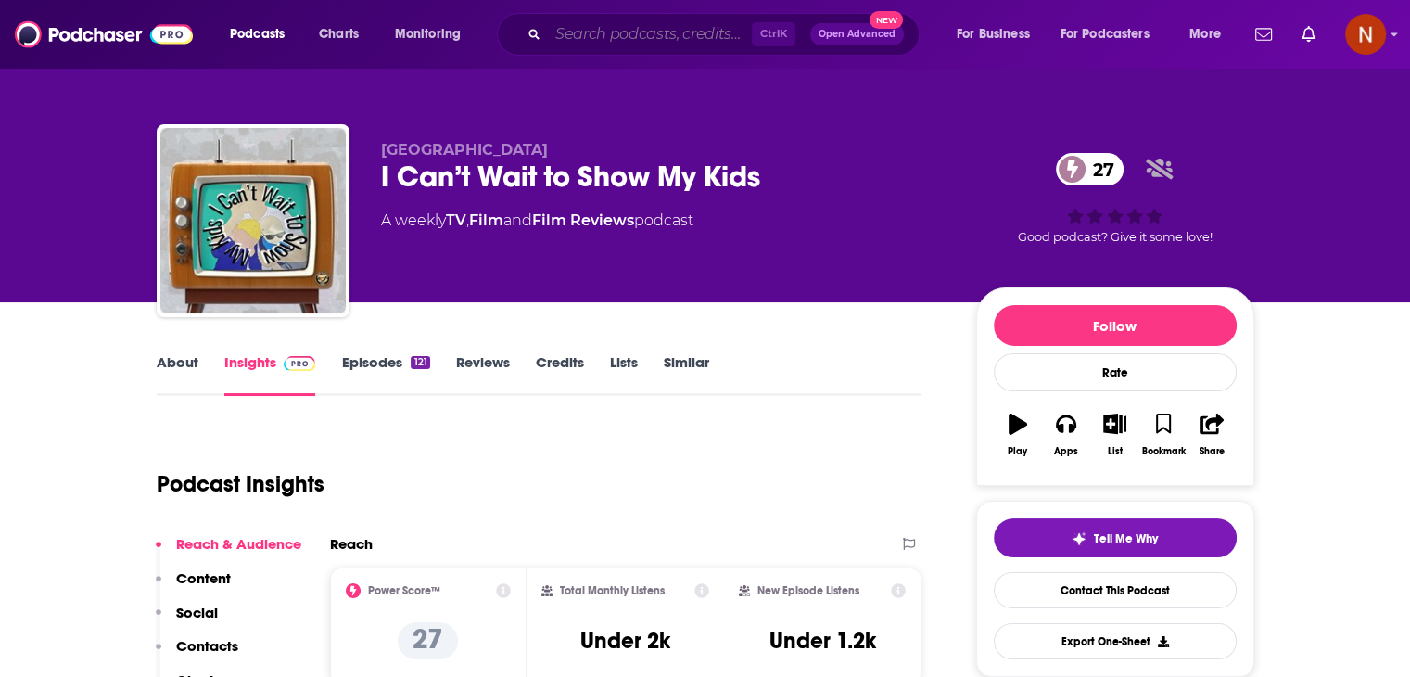
click at [723, 39] on input "Search podcasts, credits, & more..." at bounding box center [650, 34] width 204 height 30
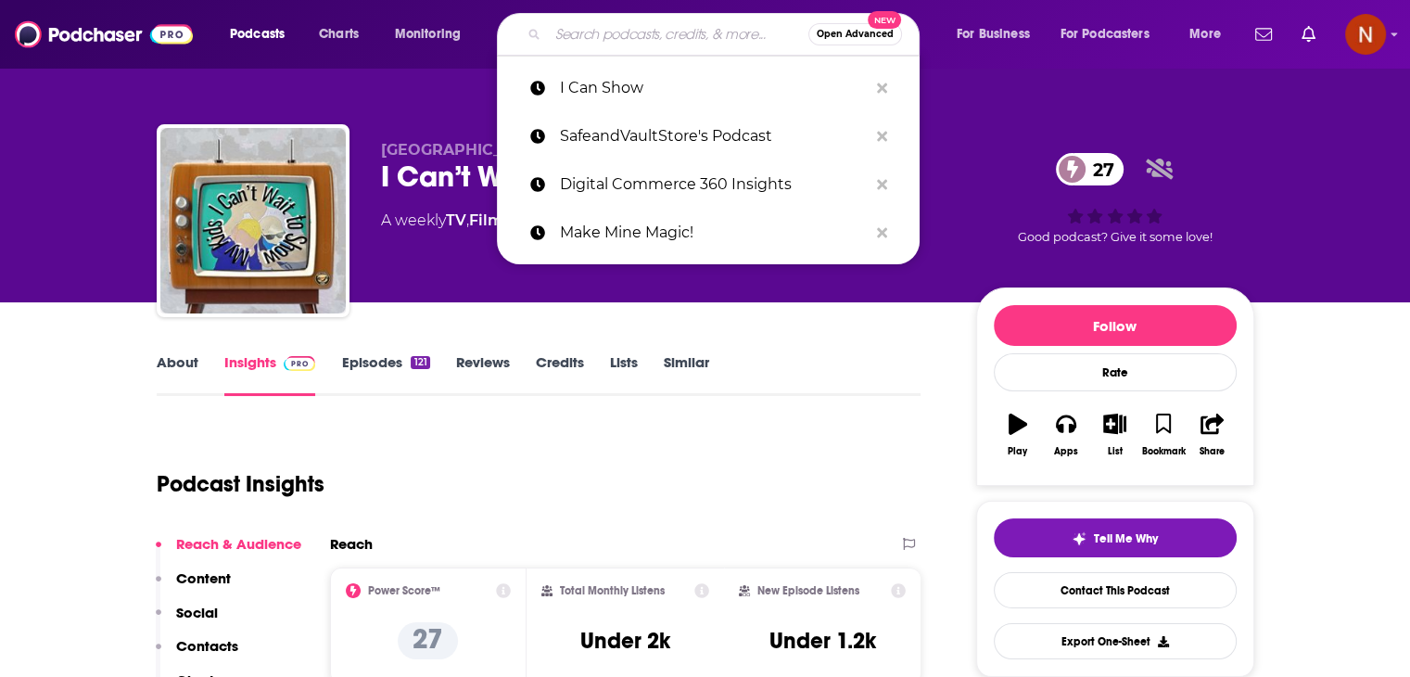
paste input "Retail Therapy Podcast"
type input "Retail Therapy Podcast"
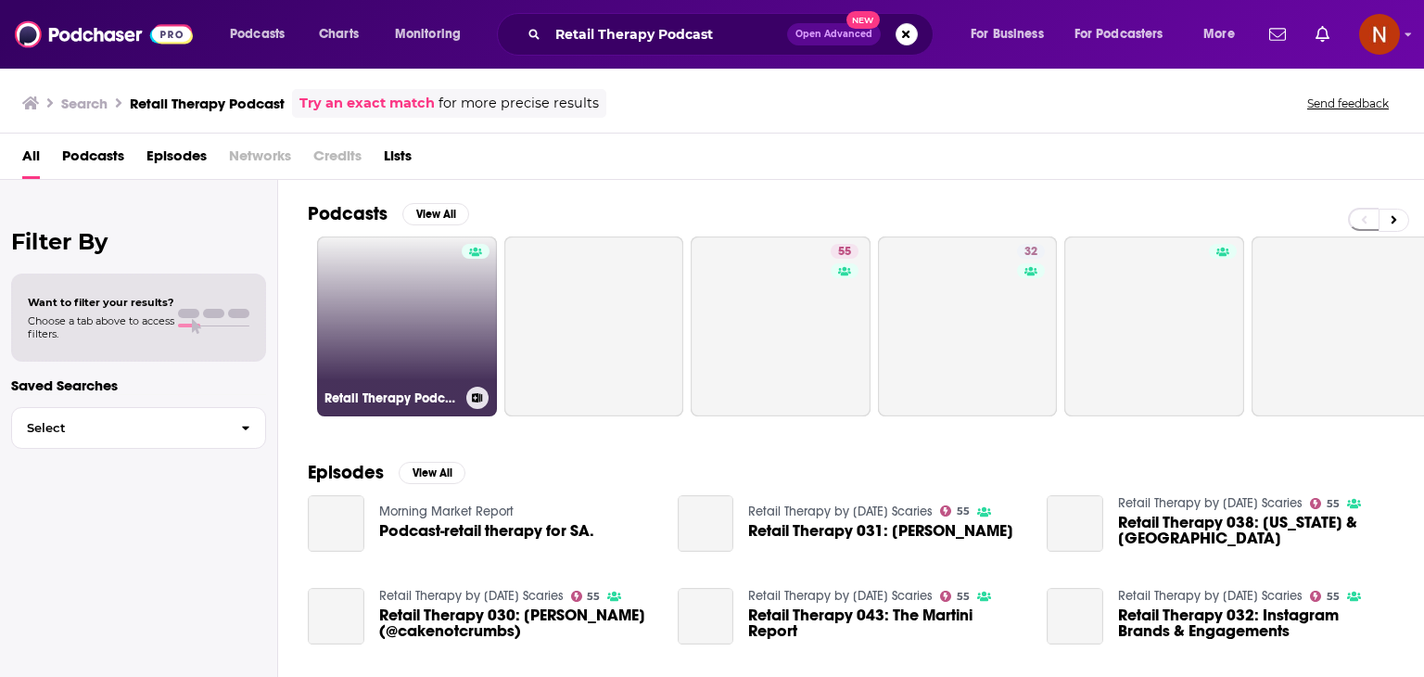
click at [447, 321] on link "Retail Therapy Podcast" at bounding box center [407, 326] width 180 height 180
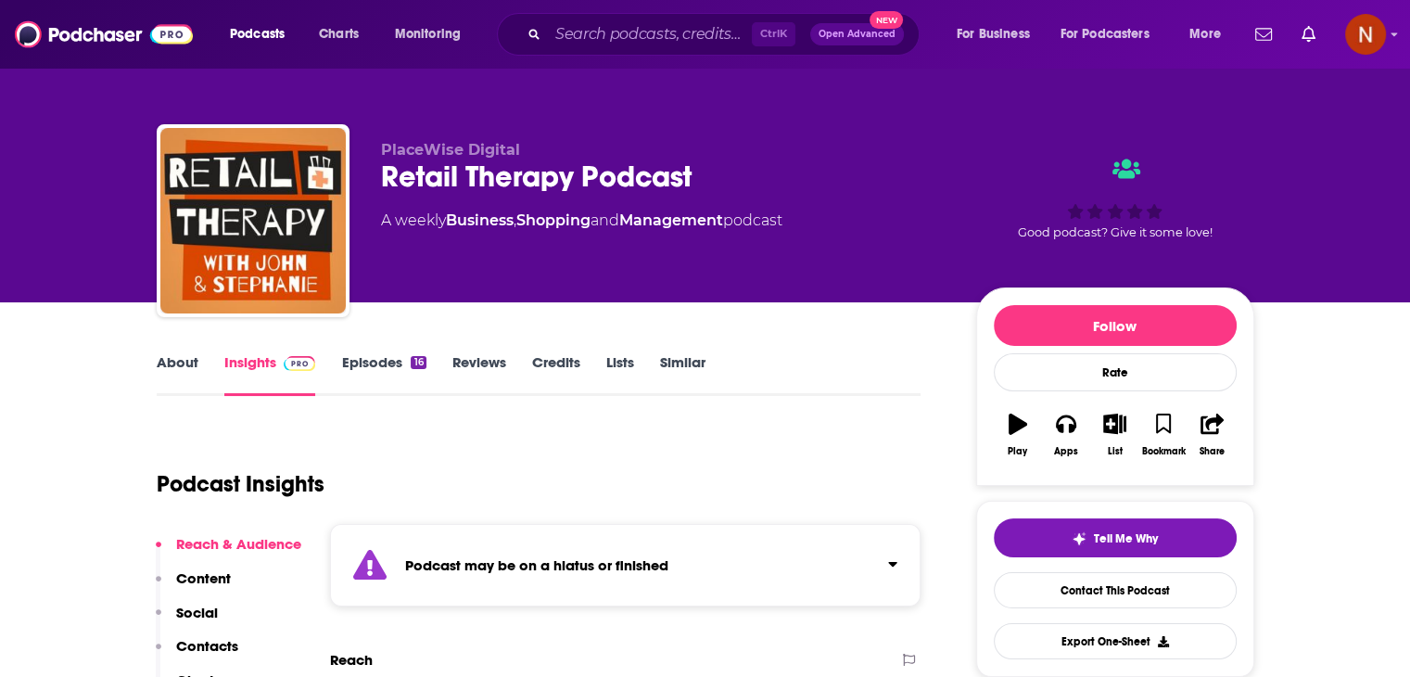
scroll to position [262, 0]
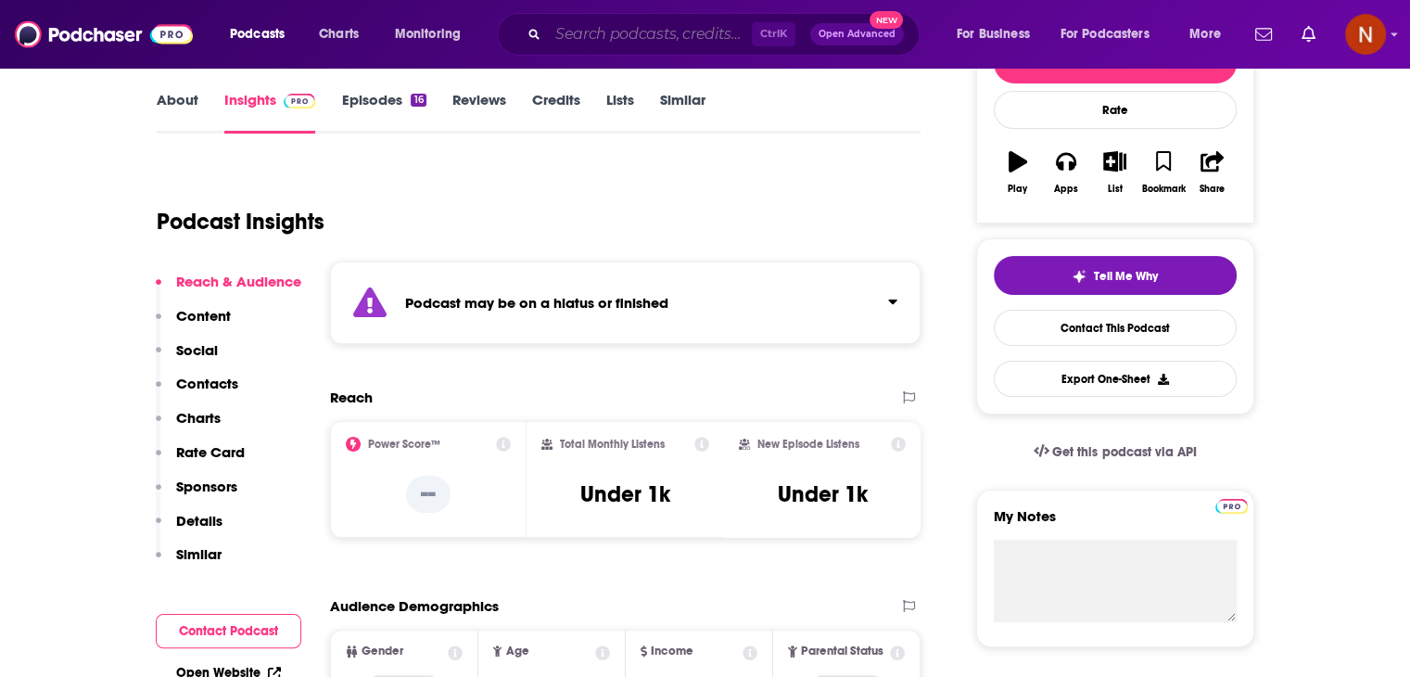
click at [617, 38] on input "Search podcasts, credits, & more..." at bounding box center [650, 34] width 204 height 30
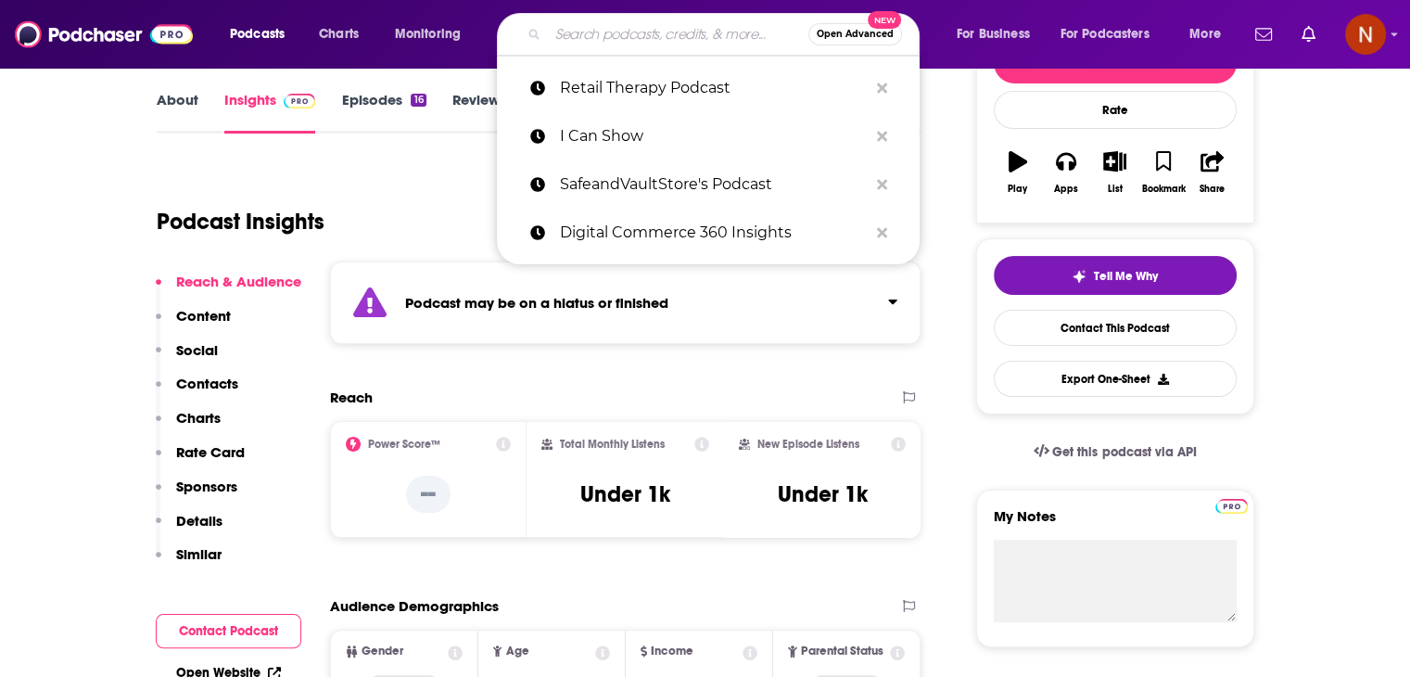
paste input "Transforming Retail"
type input "Transforming Retail"
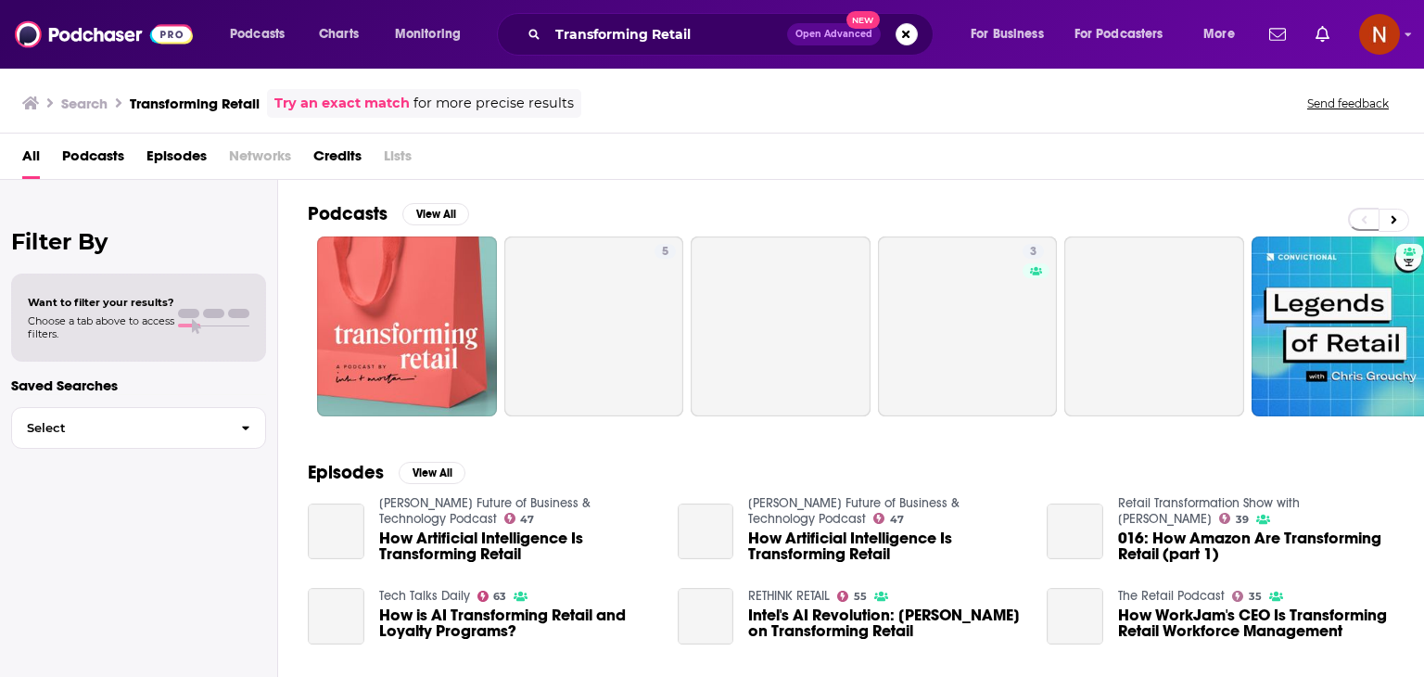
click at [417, 167] on div "All Podcasts Episodes Networks Credits Lists" at bounding box center [715, 160] width 1387 height 38
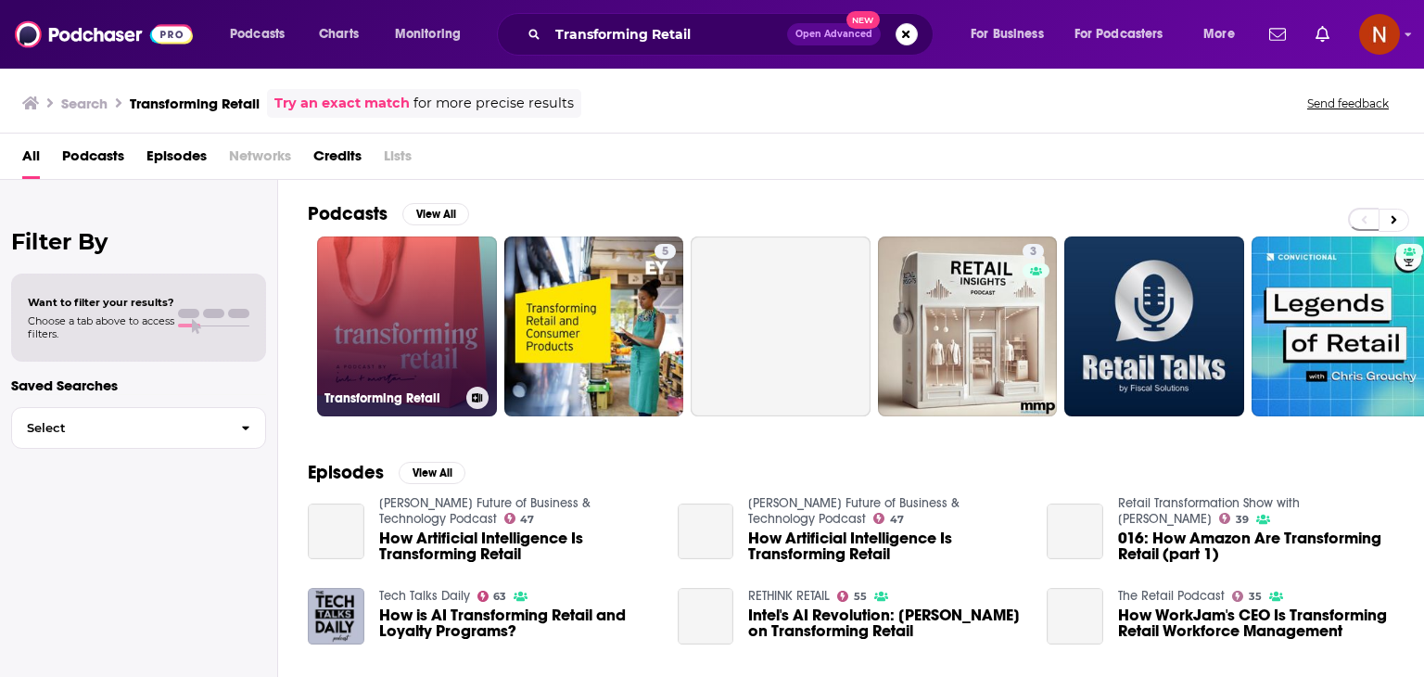
click at [415, 266] on link "Transforming Retail" at bounding box center [407, 326] width 180 height 180
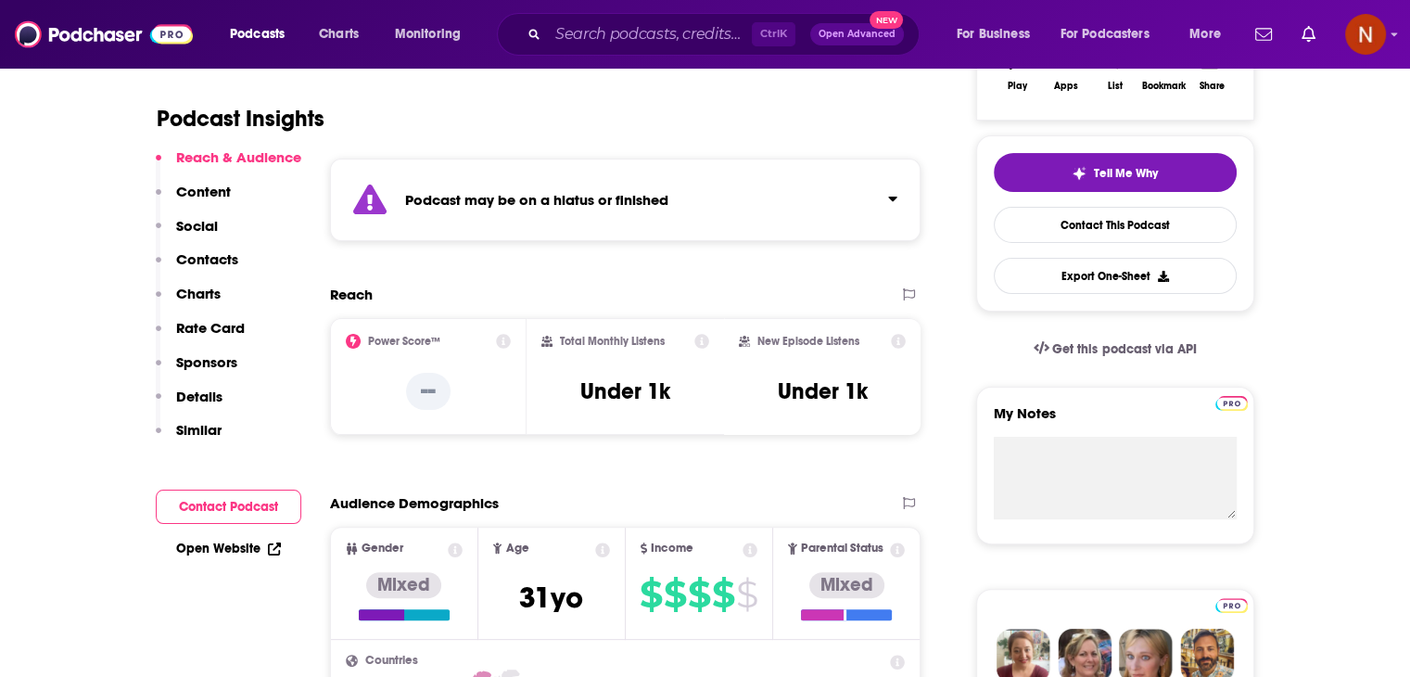
scroll to position [366, 0]
click at [645, 45] on input "Search podcasts, credits, & more..." at bounding box center [650, 34] width 204 height 30
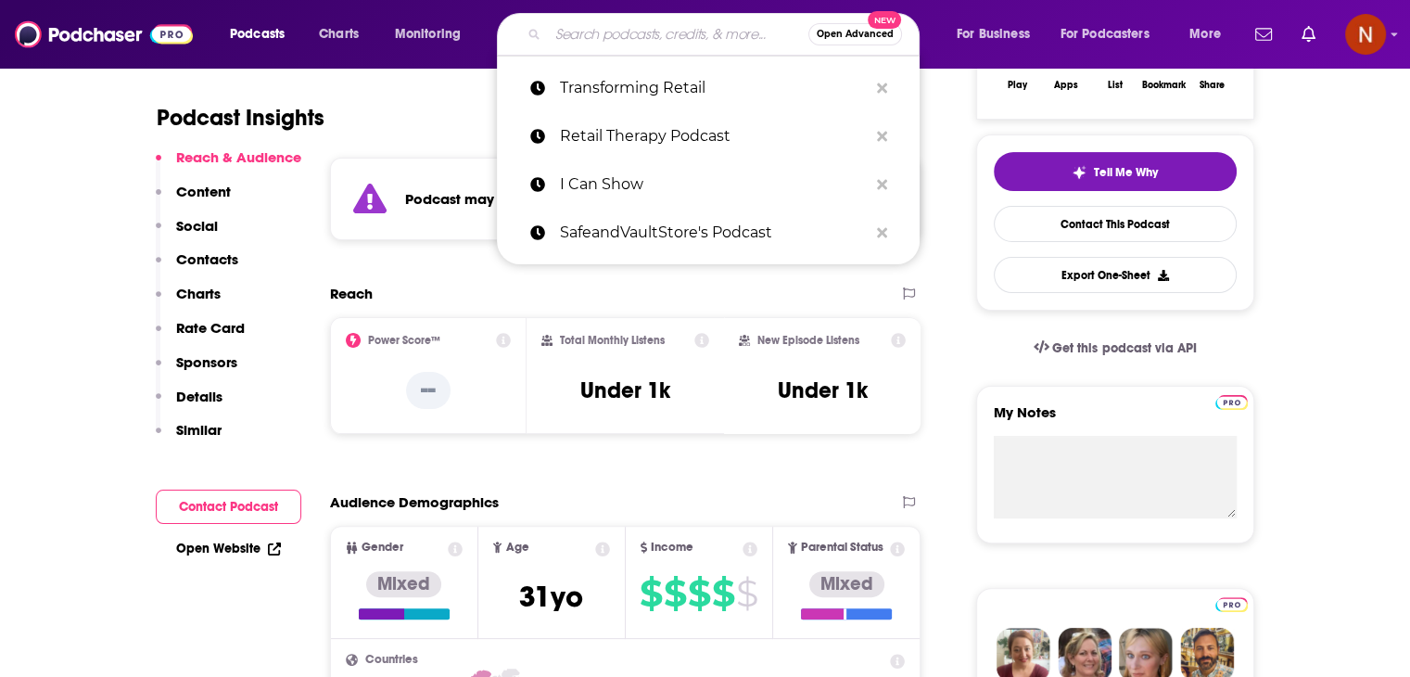
paste input "altcomics"
type input "altcomics"
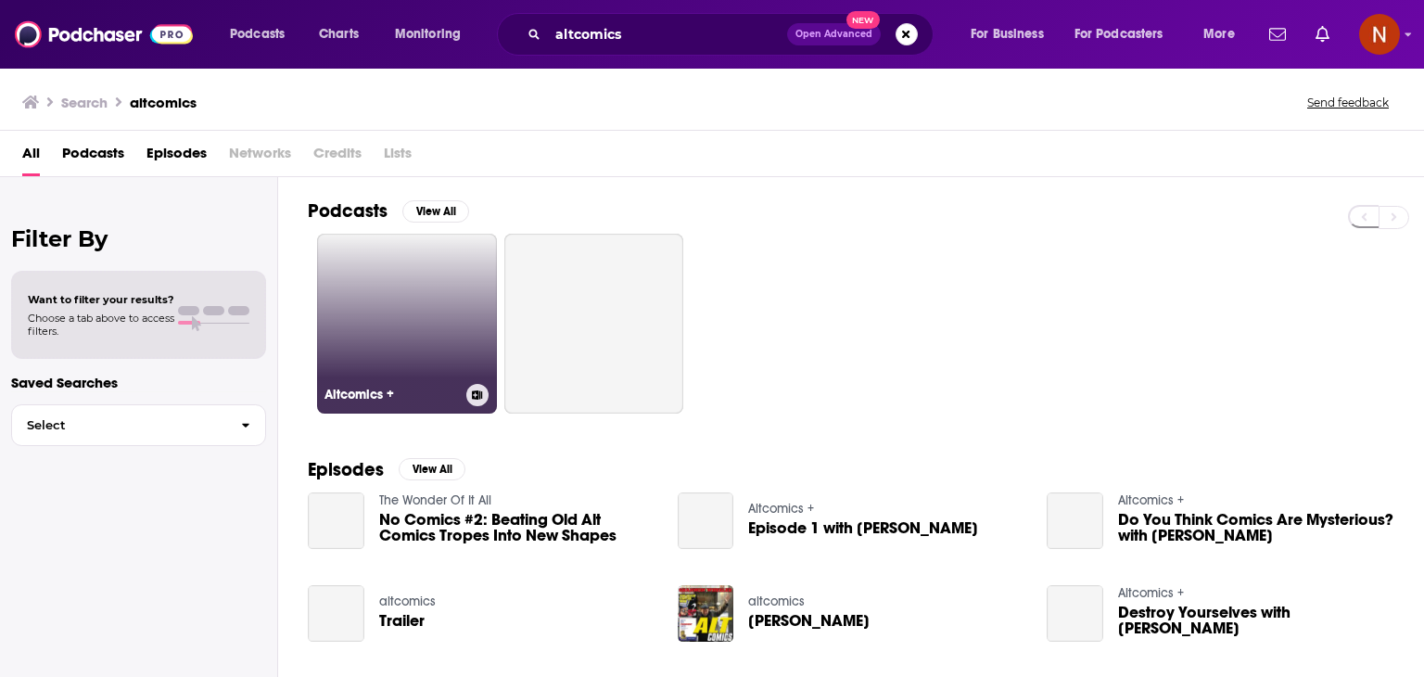
click at [428, 328] on link "Altcomics +" at bounding box center [407, 324] width 180 height 180
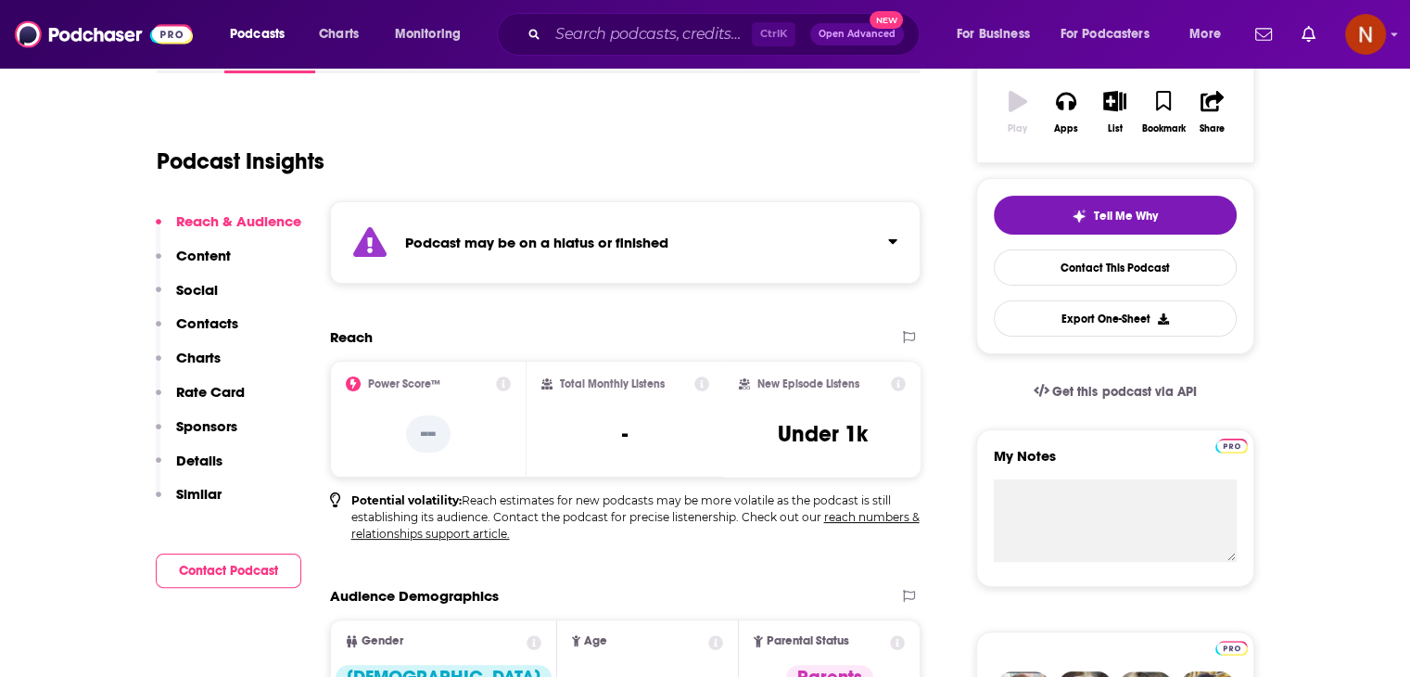
scroll to position [414, 0]
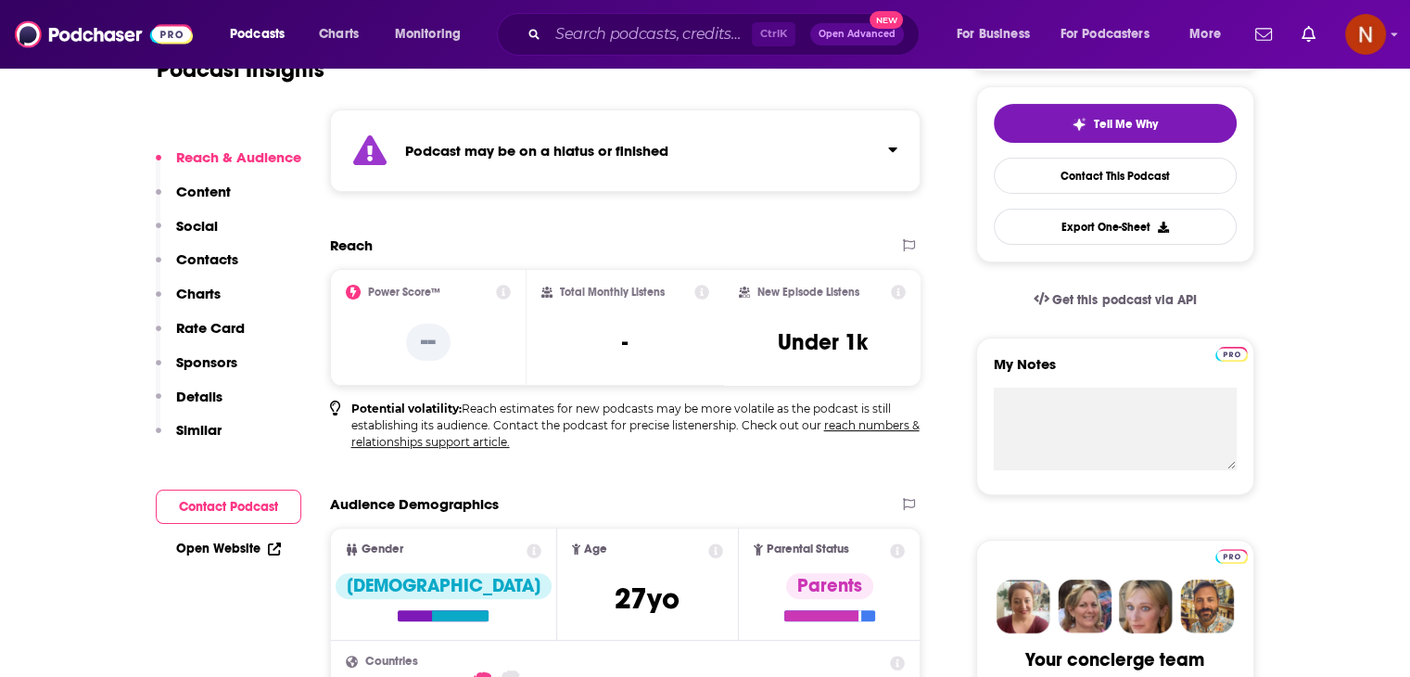
click at [659, 19] on div "Ctrl K Open Advanced New" at bounding box center [708, 34] width 423 height 43
click at [649, 46] on input "Search podcasts, credits, & more..." at bounding box center [650, 34] width 204 height 30
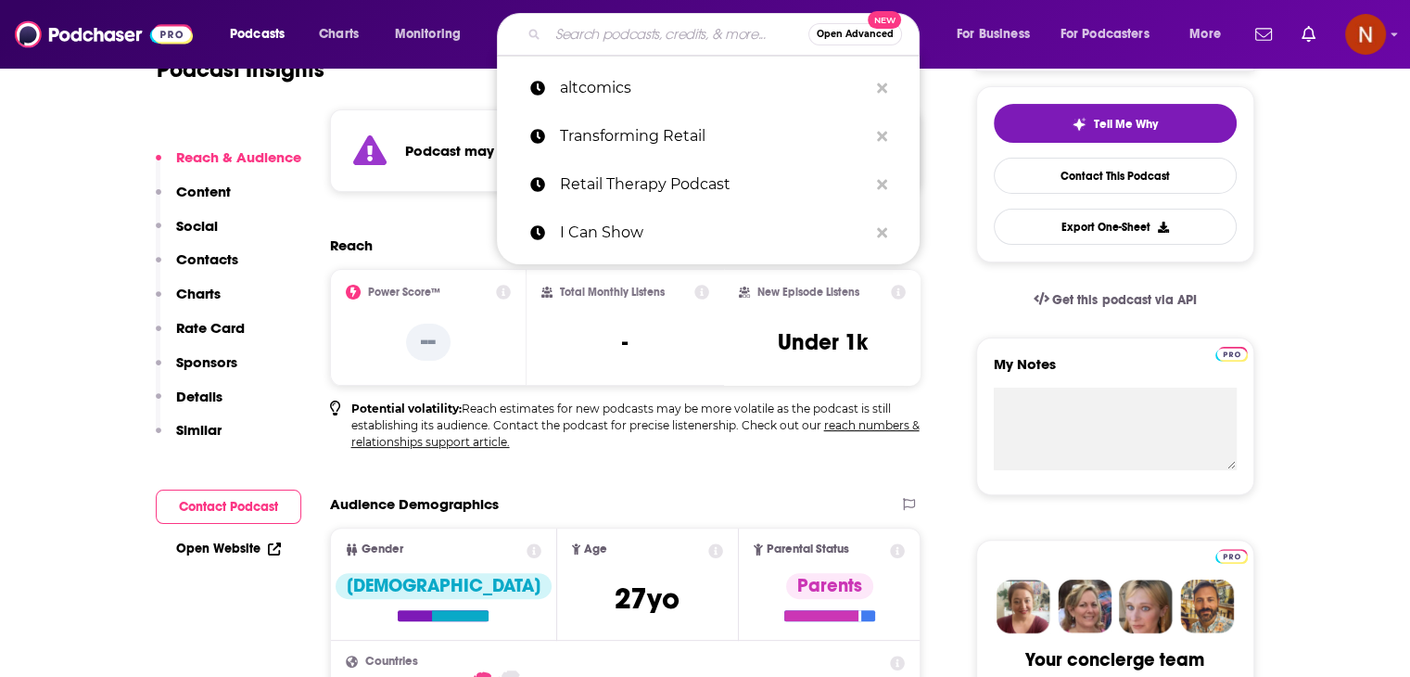
paste input "The Magnus Archives"
type input "The Magnus Archives"
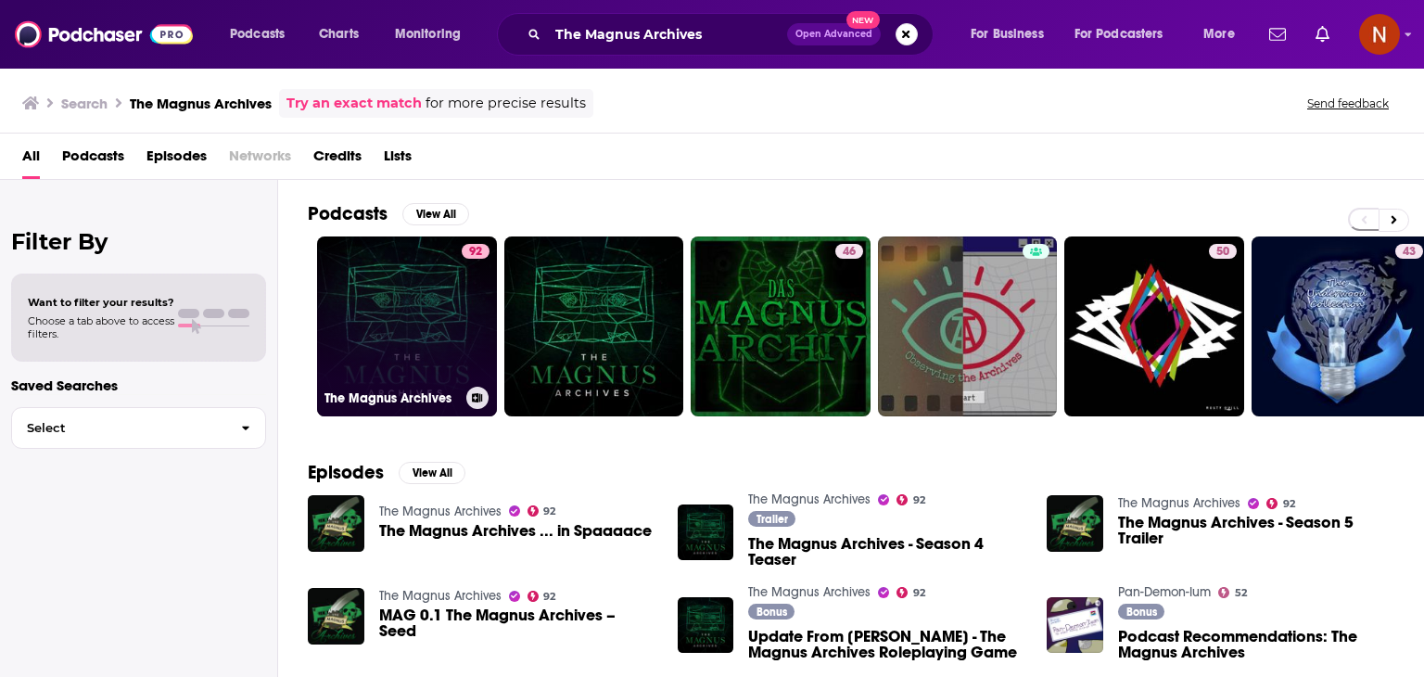
click at [437, 316] on link "92 The Magnus Archives" at bounding box center [407, 326] width 180 height 180
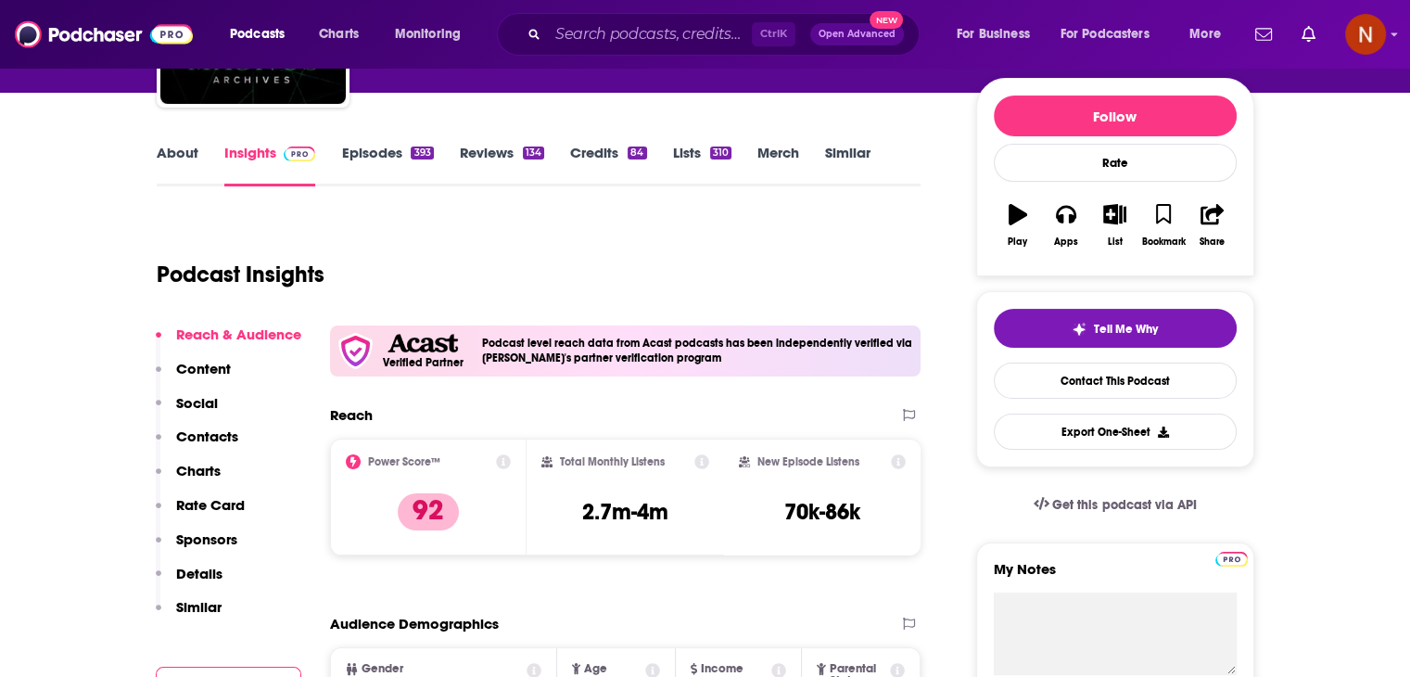
scroll to position [239, 0]
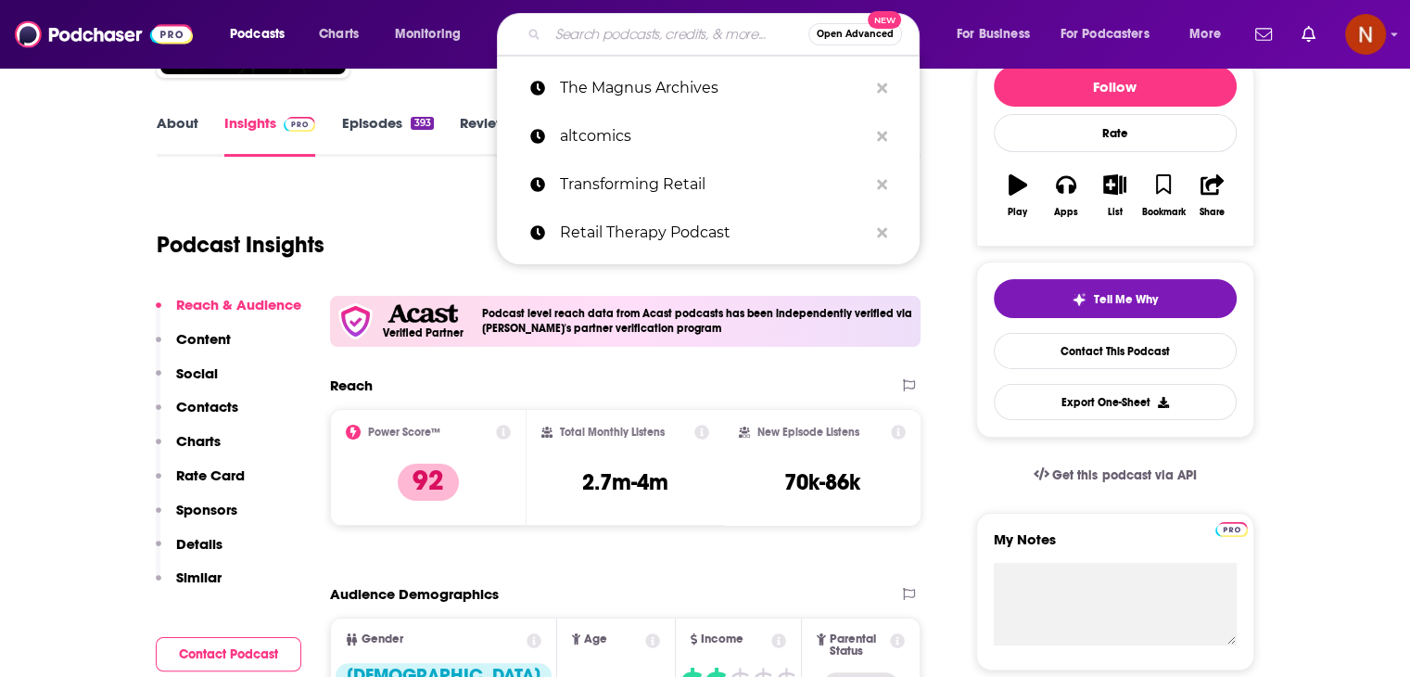
click at [635, 32] on input "Search podcasts, credits, & more..." at bounding box center [678, 34] width 260 height 30
paste input "The [PERSON_NAME] Podcast"
type input "The [PERSON_NAME] Podcast"
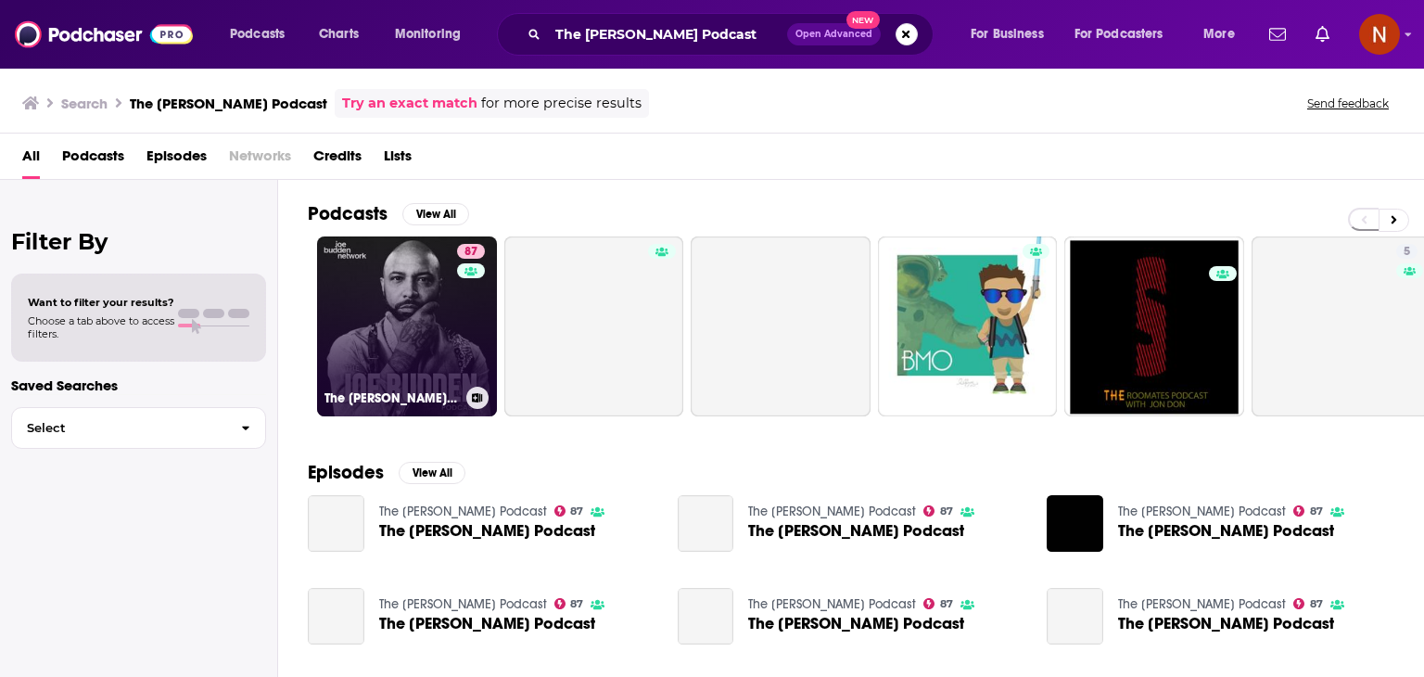
click at [437, 335] on link "87 The [PERSON_NAME] Podcast" at bounding box center [407, 326] width 180 height 180
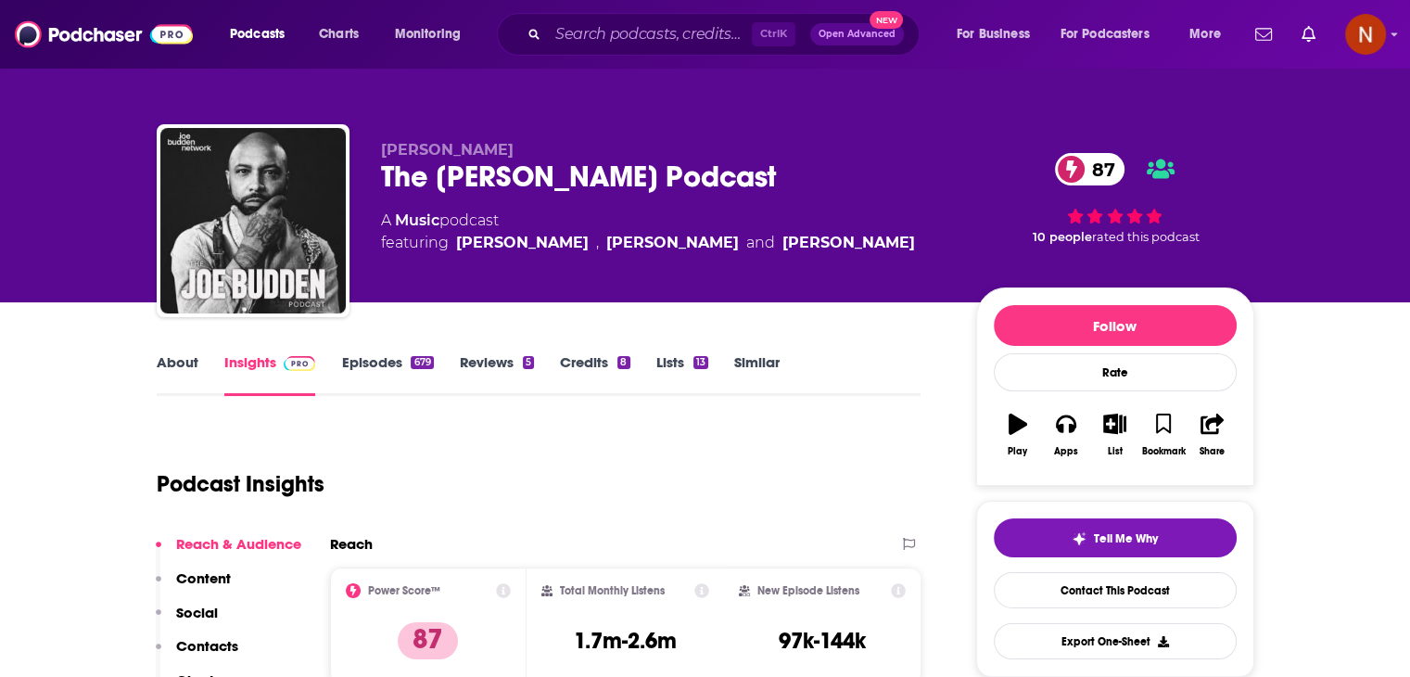
click at [659, 57] on div "Podcasts Charts Monitoring Ctrl K Open Advanced New For Business For Podcasters…" at bounding box center [705, 34] width 1410 height 69
click at [660, 53] on div "Ctrl K Open Advanced New" at bounding box center [708, 34] width 423 height 43
click at [661, 48] on input "Search podcasts, credits, & more..." at bounding box center [650, 34] width 204 height 30
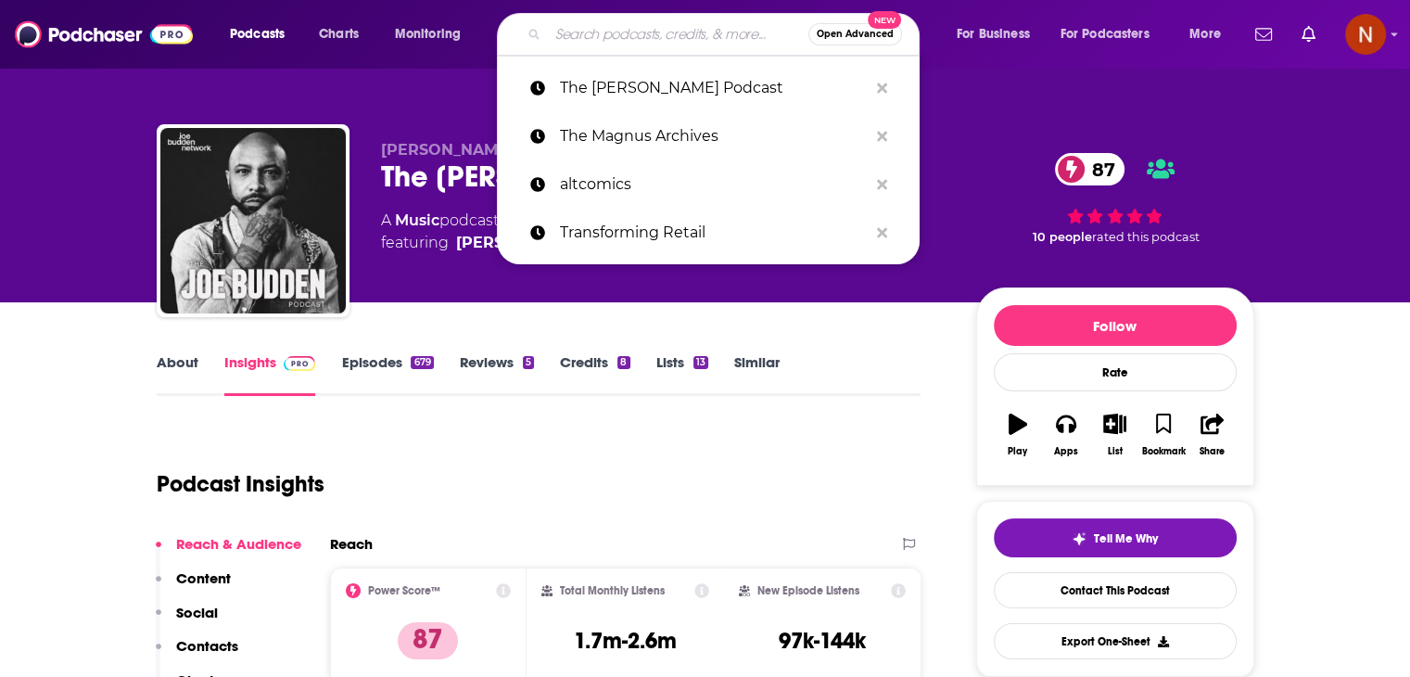
paste input "The Blindboy Podcast"
type input "The Blindboy Podcast"
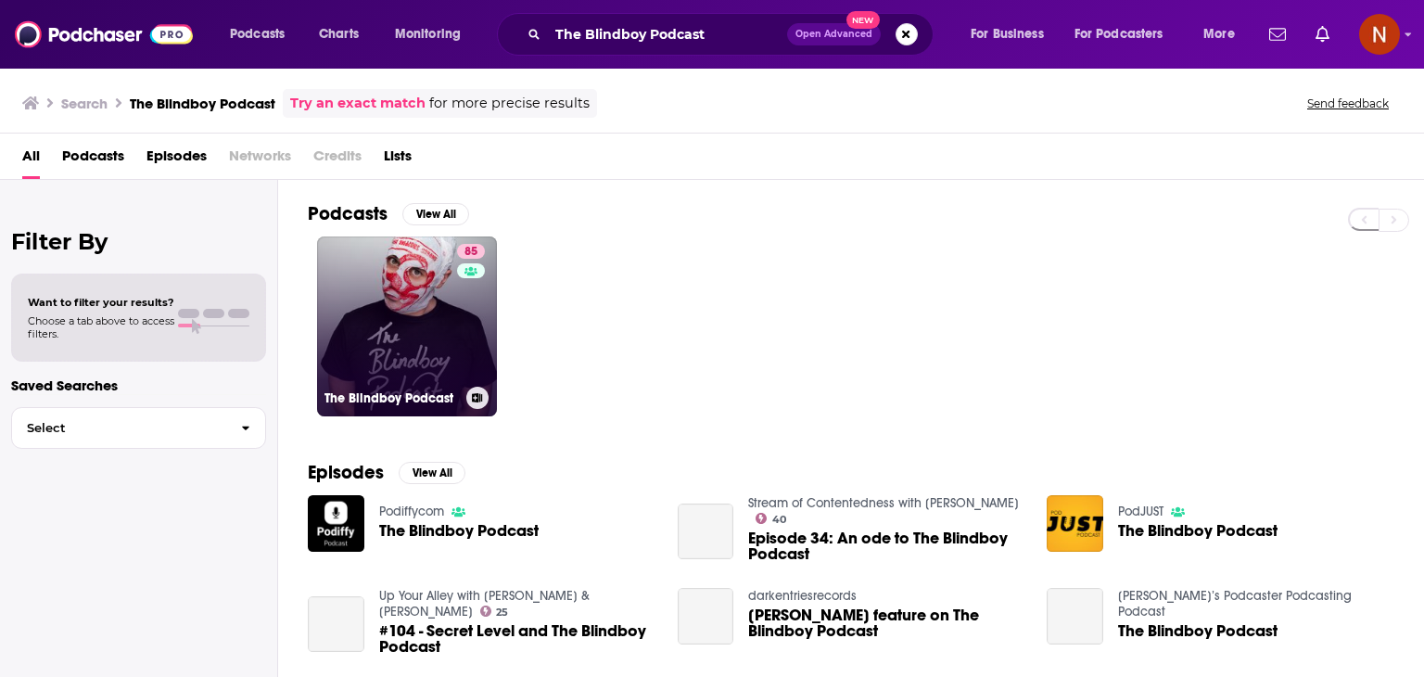
click at [415, 327] on link "85 The Blindboy Podcast" at bounding box center [407, 326] width 180 height 180
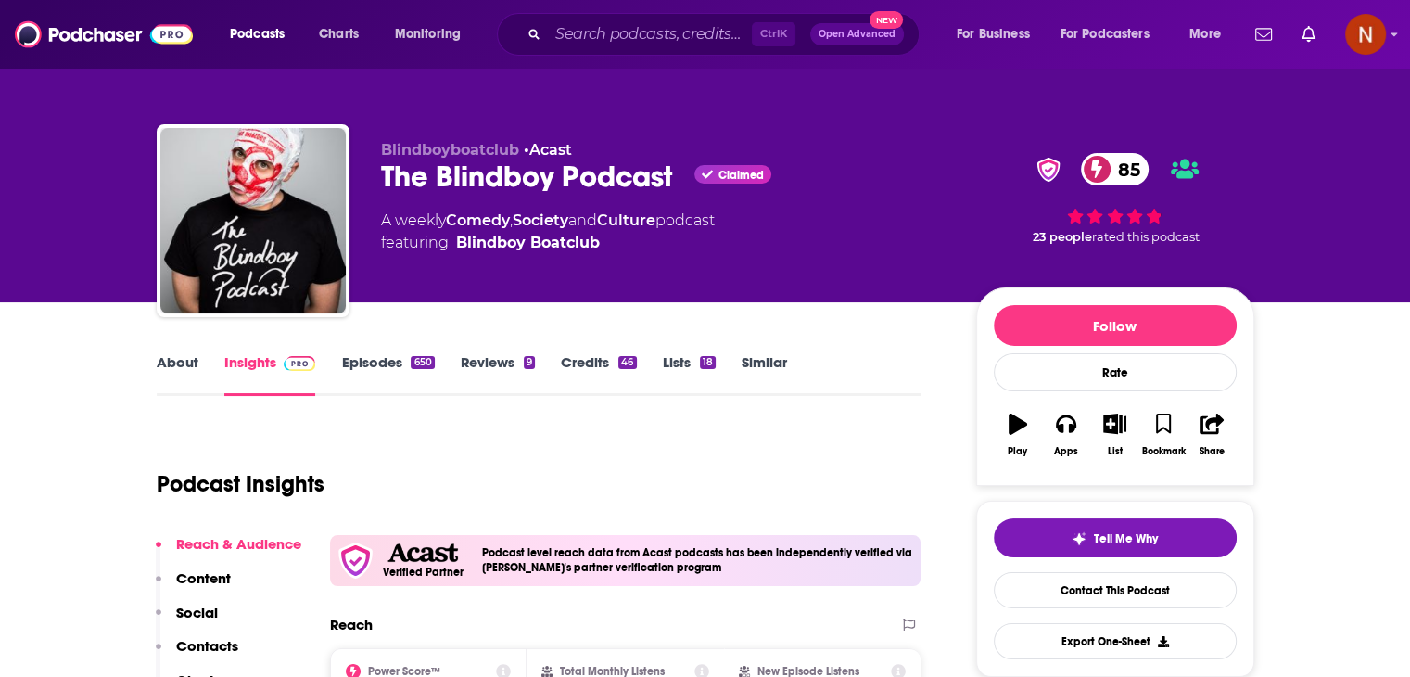
scroll to position [140, 0]
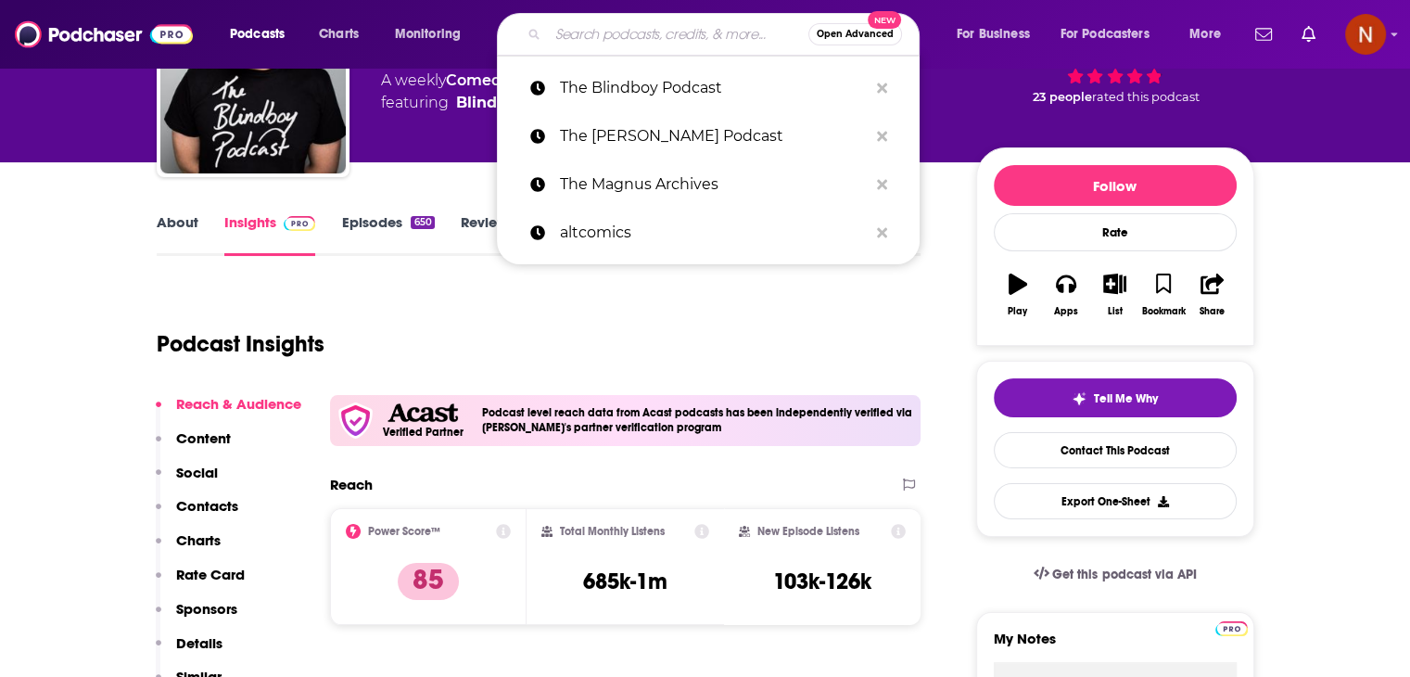
click at [604, 23] on input "Search podcasts, credits, & more..." at bounding box center [678, 34] width 260 height 30
paste input "Table Manners with [PERSON_NAME] and [PERSON_NAME]"
type input "Table Manners with [PERSON_NAME] and [PERSON_NAME]"
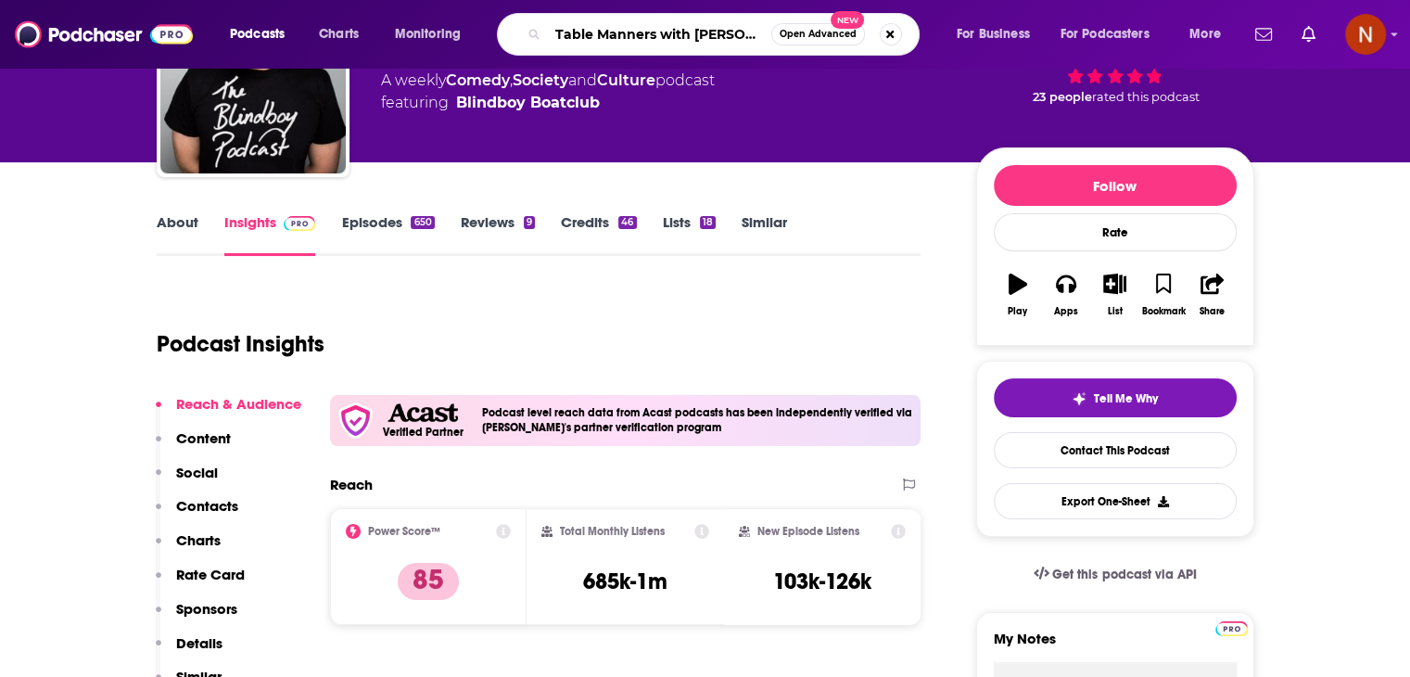
scroll to position [0, 90]
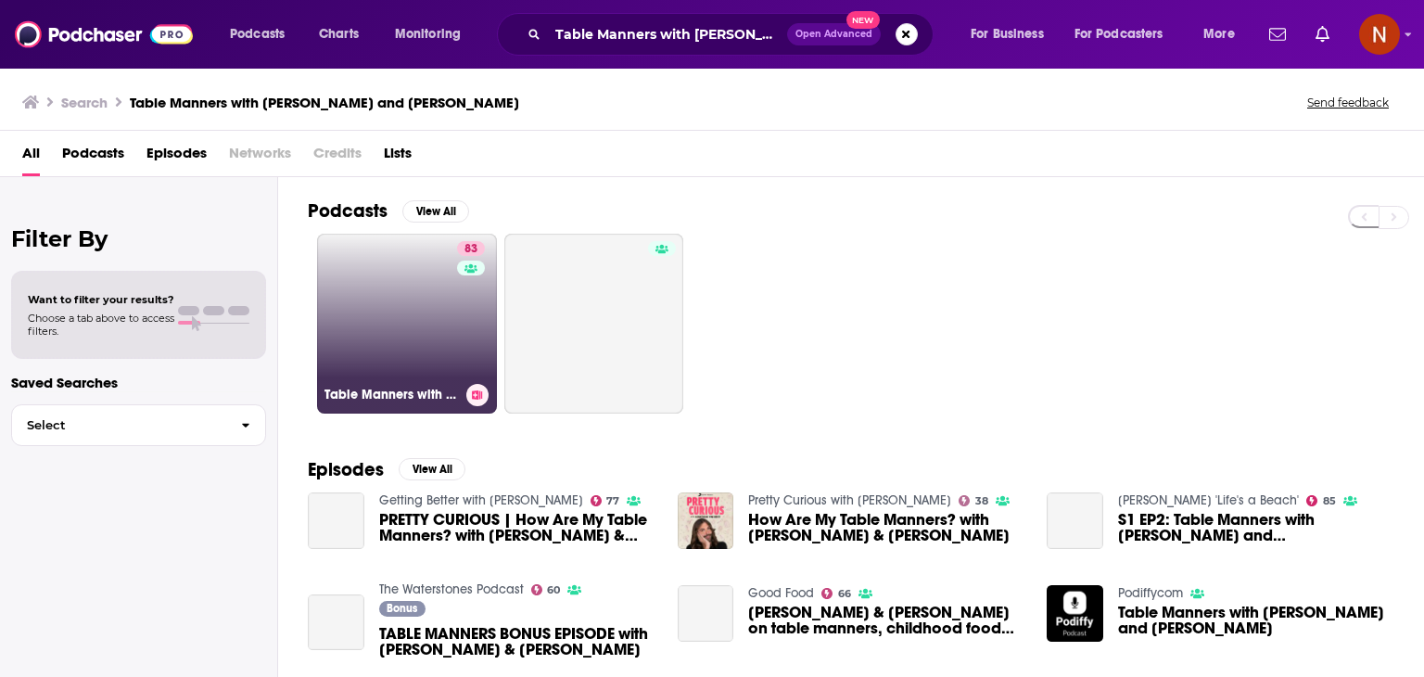
click at [406, 323] on link "83 Table Manners with [PERSON_NAME] and [PERSON_NAME]" at bounding box center [407, 324] width 180 height 180
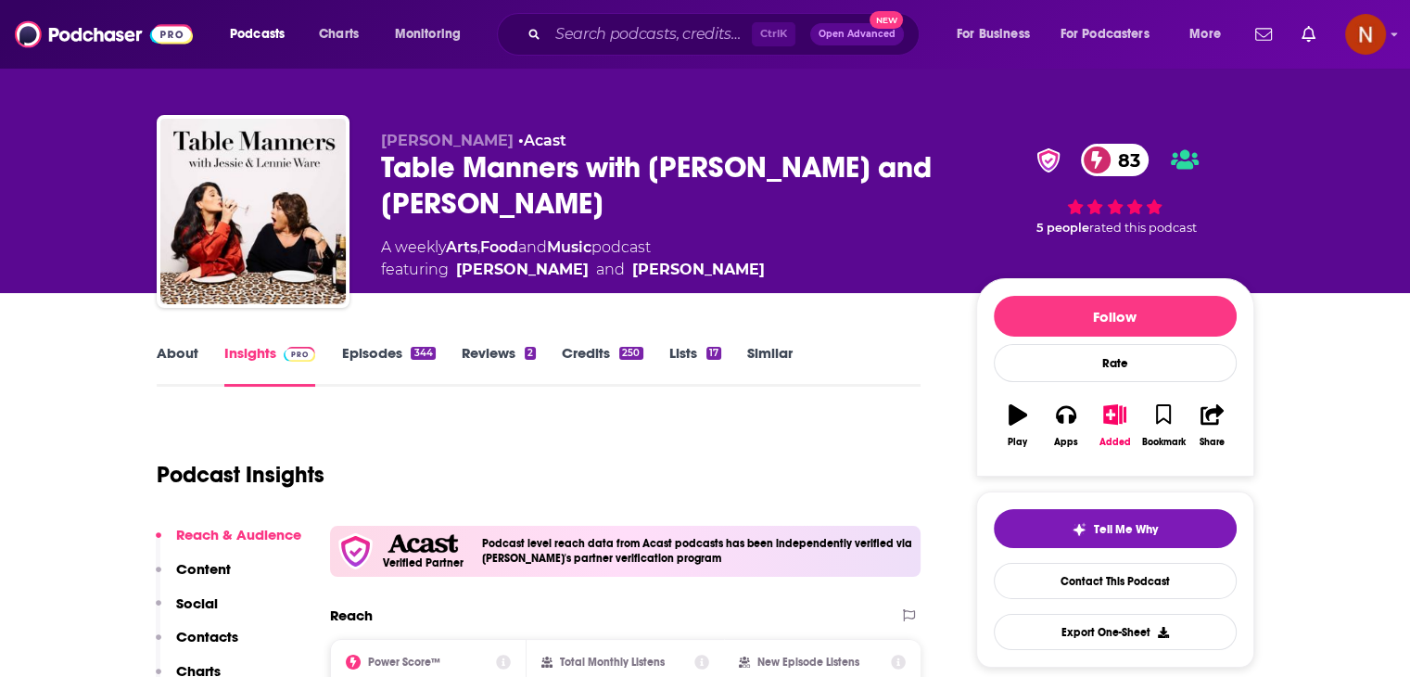
scroll to position [193, 0]
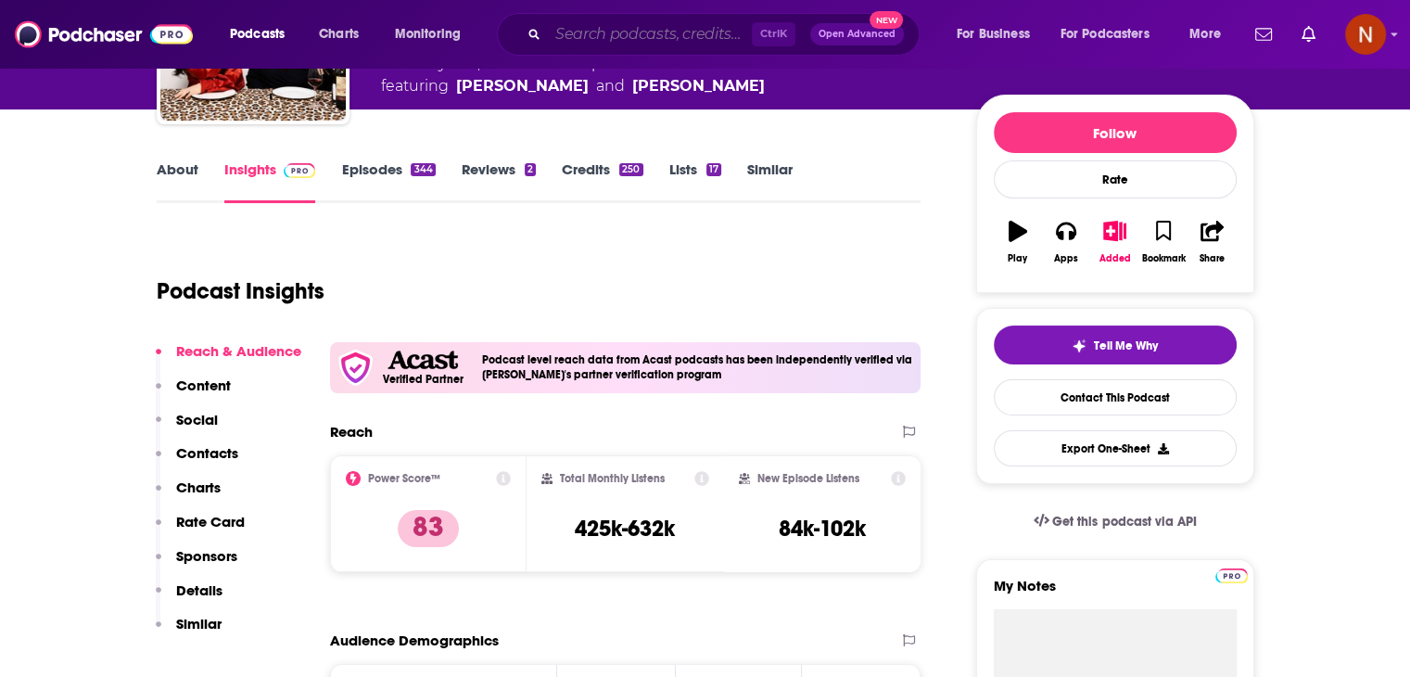
click at [645, 43] on input "Search podcasts, credits, & more..." at bounding box center [650, 34] width 204 height 30
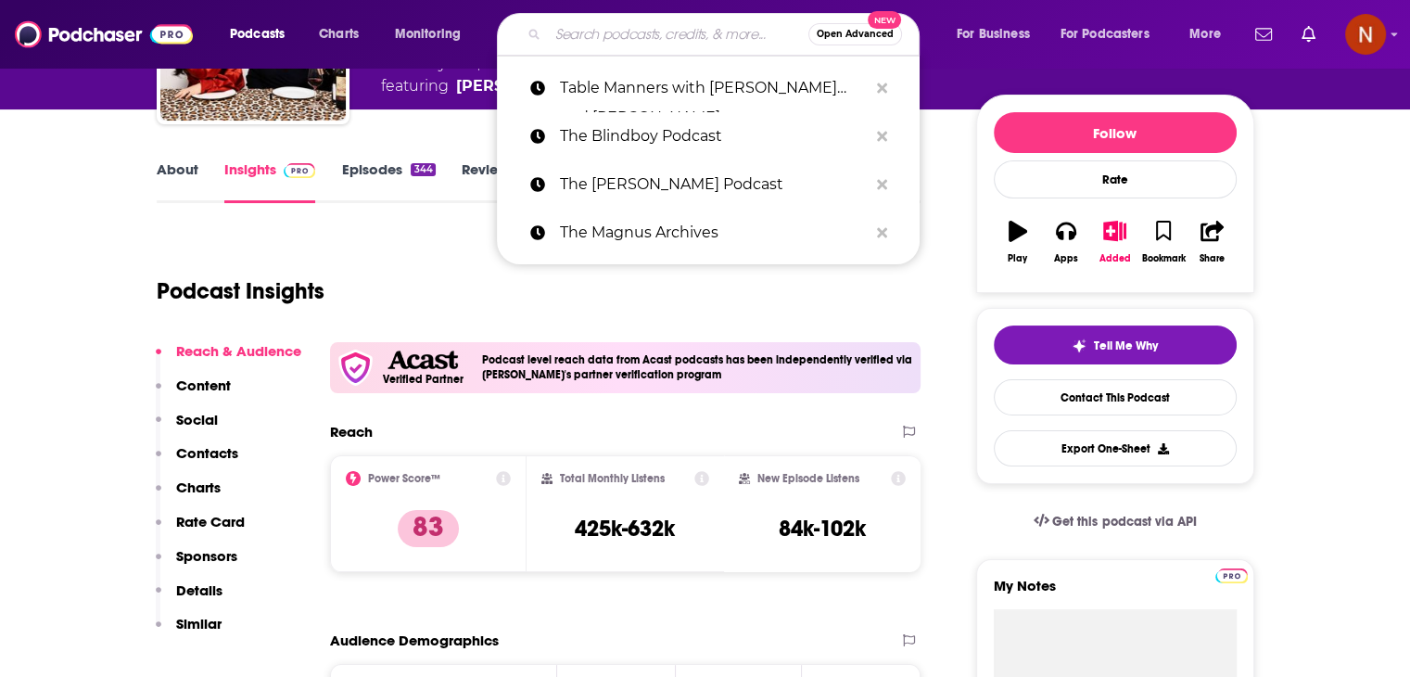
paste input "Popcast"
type input "Popcast"
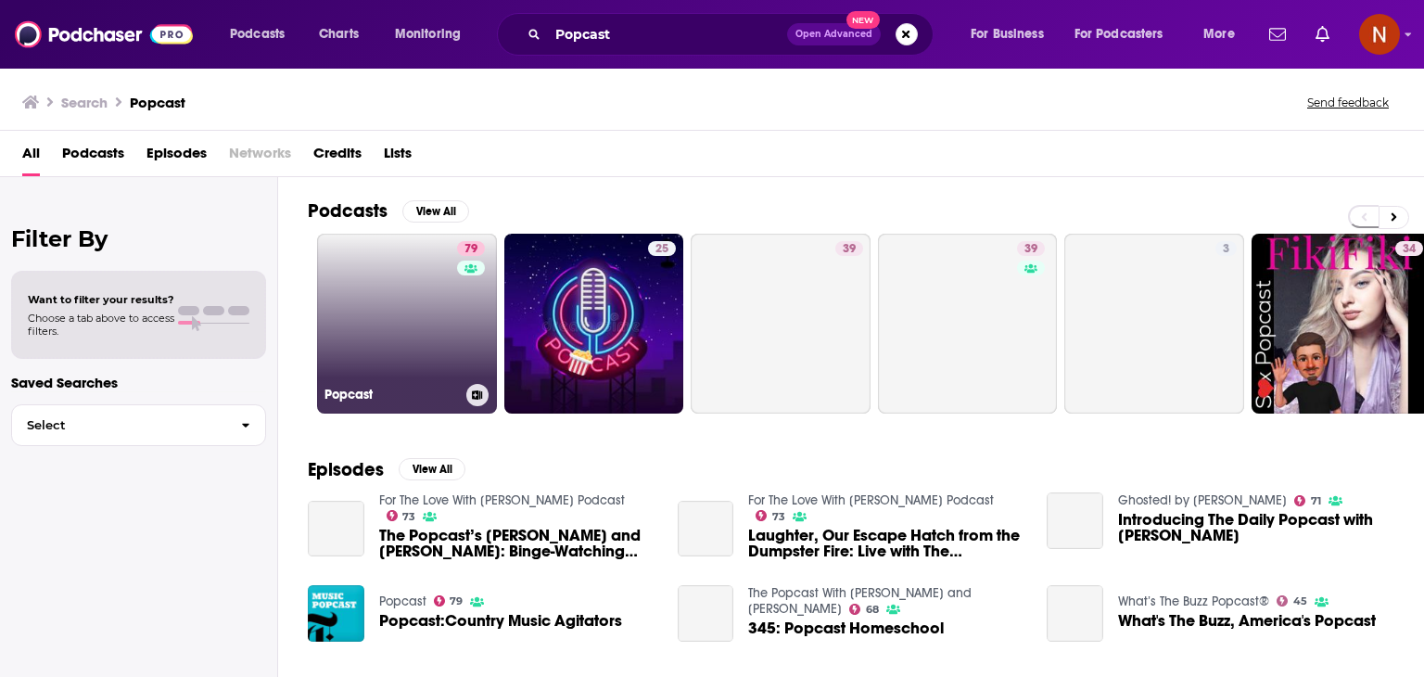
click at [399, 252] on link "79 Popcast" at bounding box center [407, 324] width 180 height 180
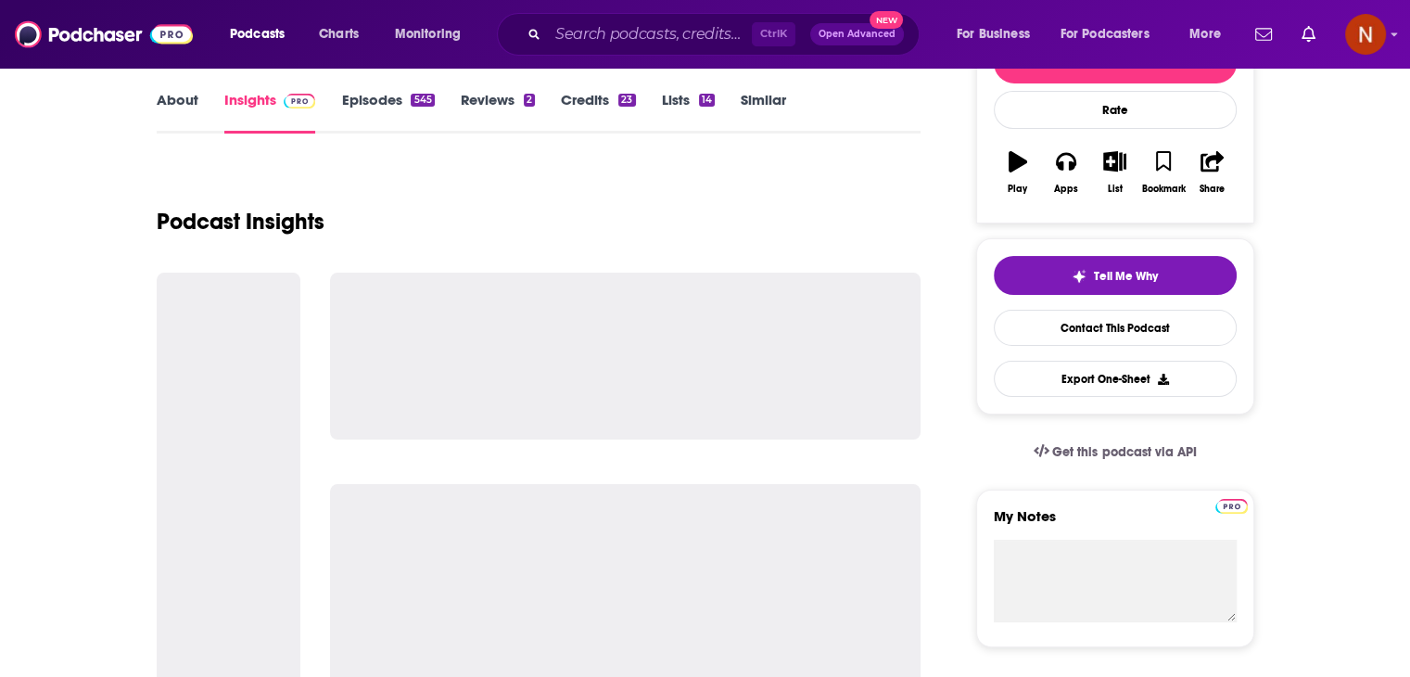
scroll to position [261, 0]
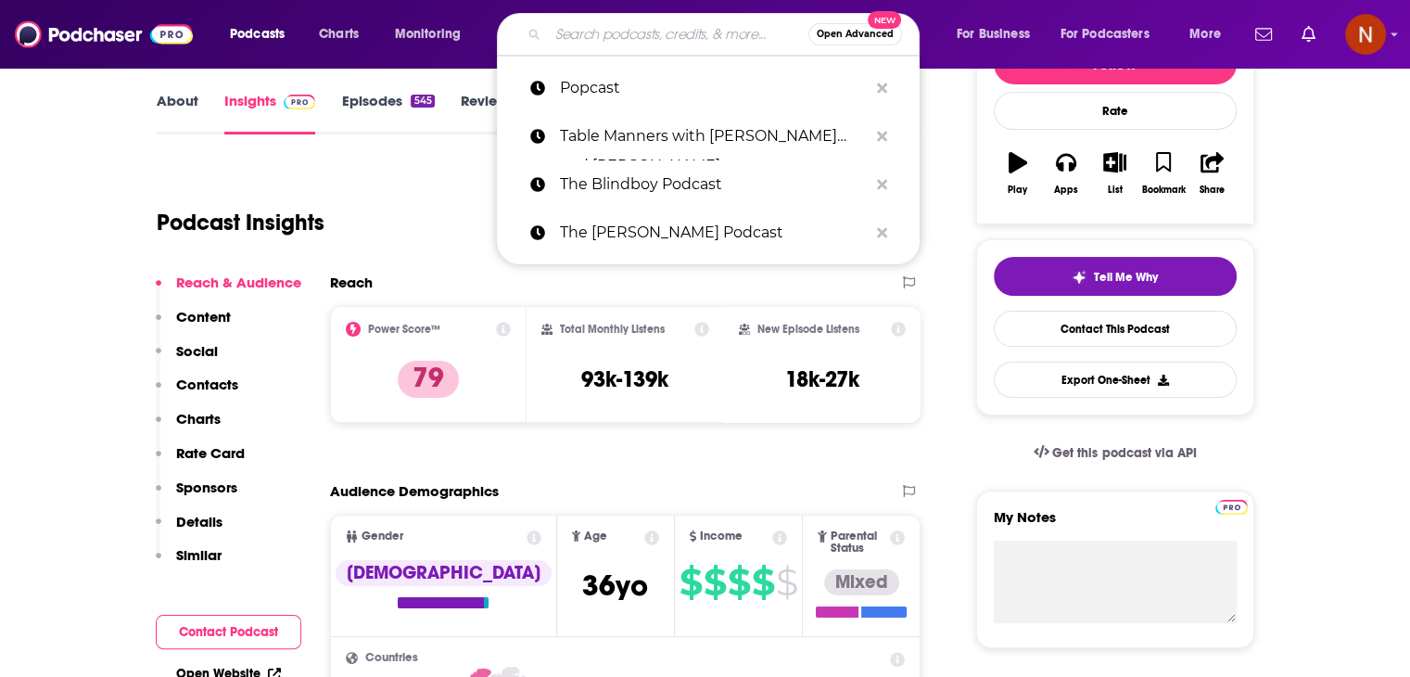
click at [710, 37] on input "Search podcasts, credits, & more..." at bounding box center [678, 34] width 260 height 30
paste input "CLUBLIFE"
type input "CLUBLIFE"
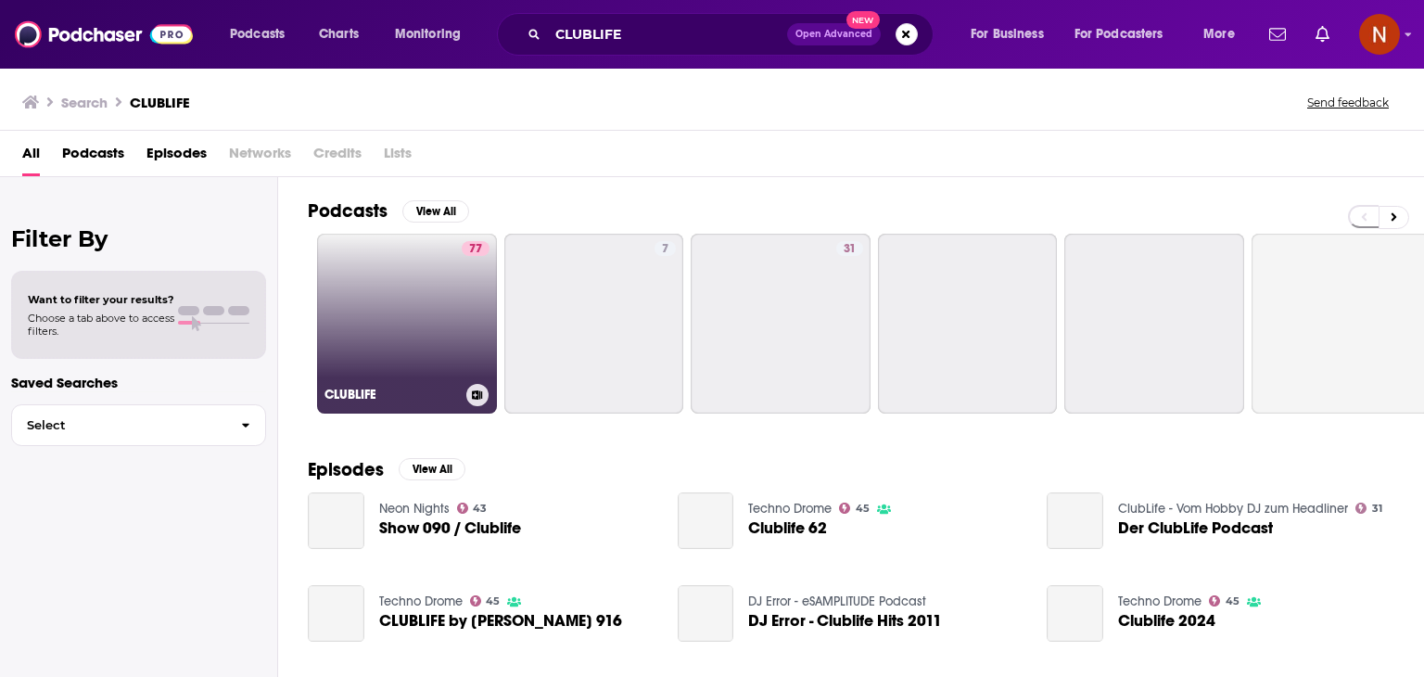
click at [408, 317] on link "77 CLUBLIFE" at bounding box center [407, 324] width 180 height 180
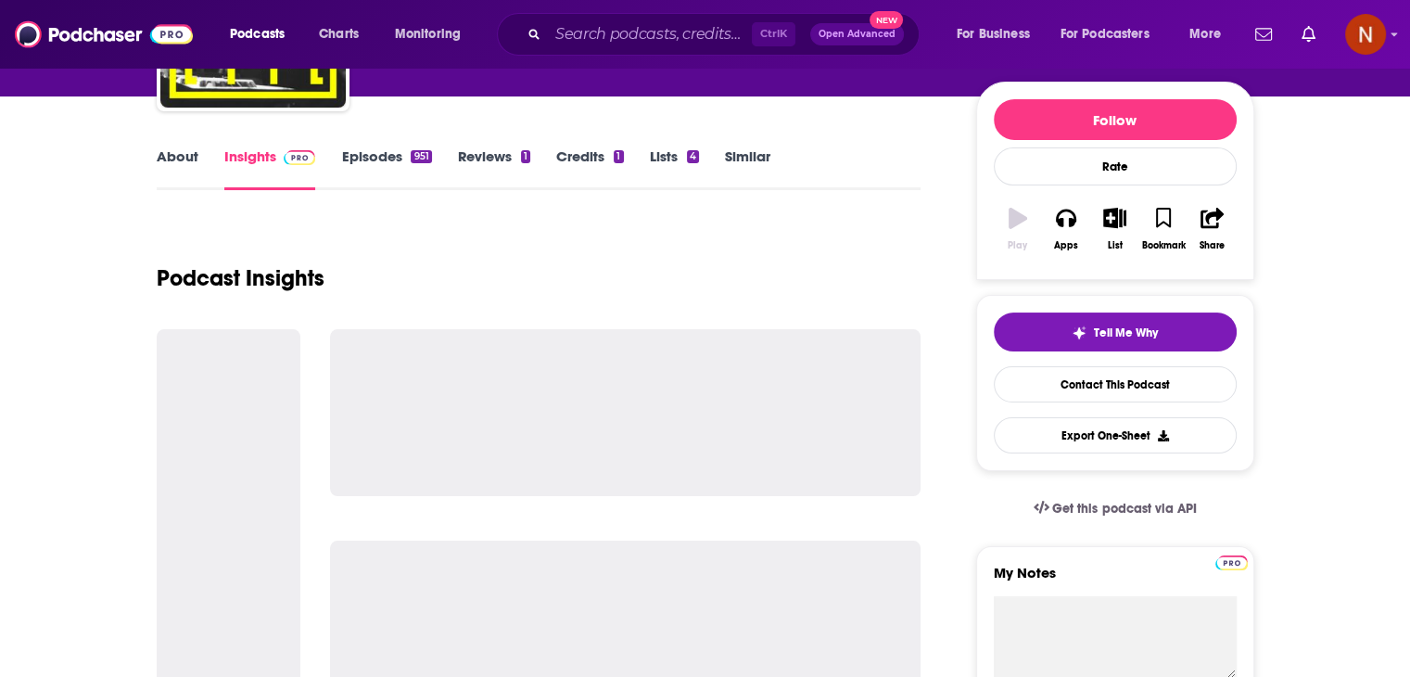
scroll to position [208, 0]
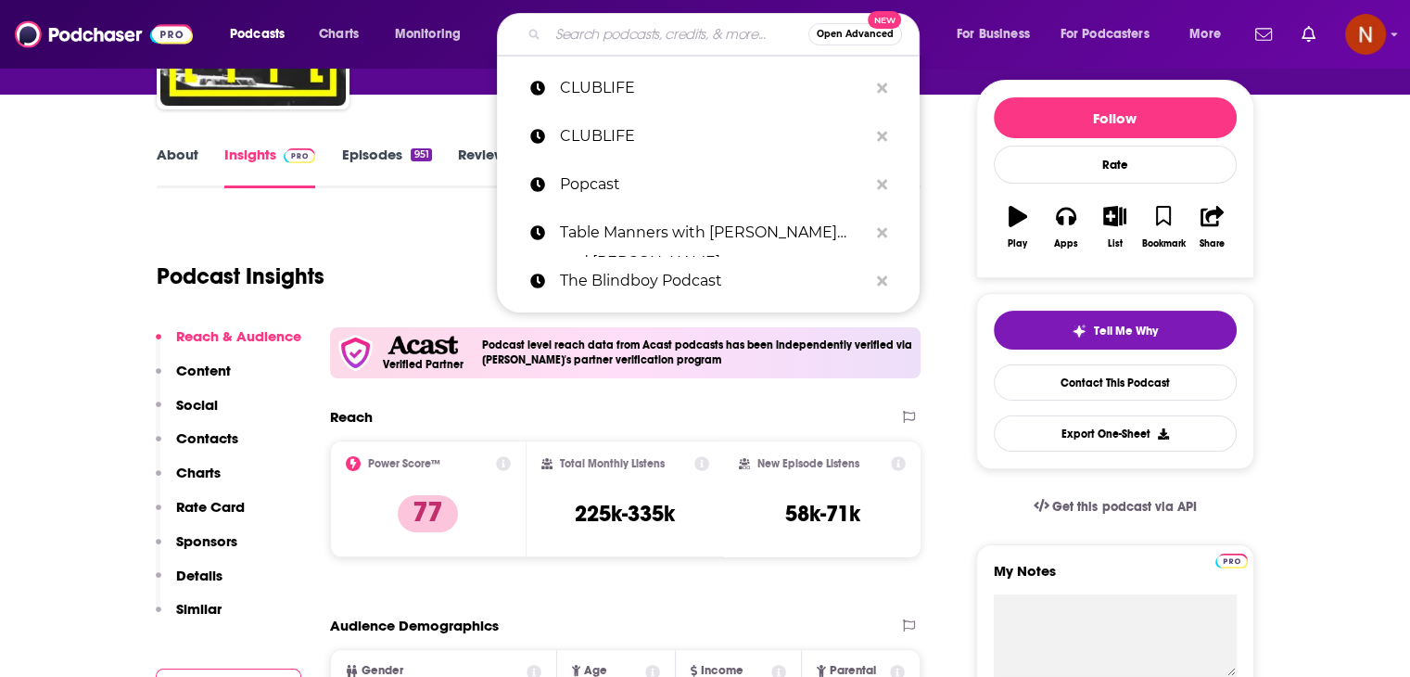
click at [587, 42] on input "Search podcasts, credits, & more..." at bounding box center [678, 34] width 260 height 30
paste input "The Read"
type input "The Read"
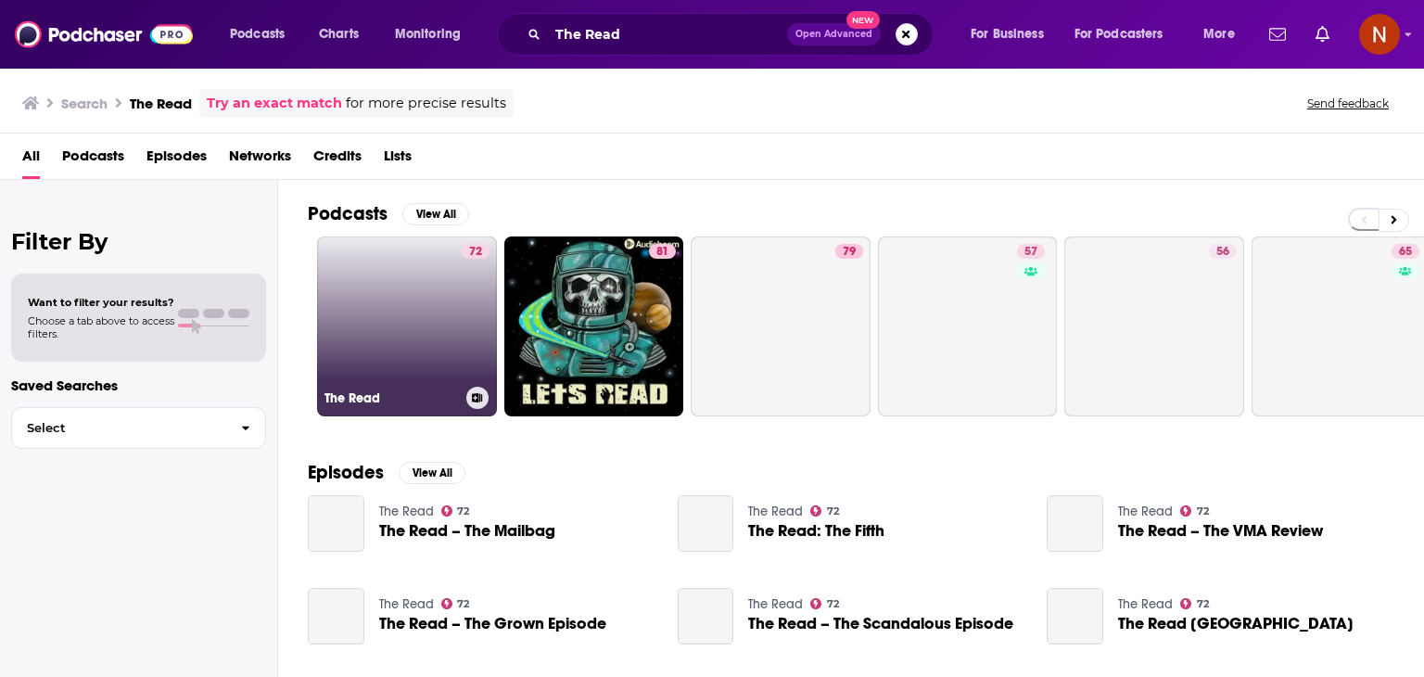
click at [382, 300] on link "72 The Read" at bounding box center [407, 326] width 180 height 180
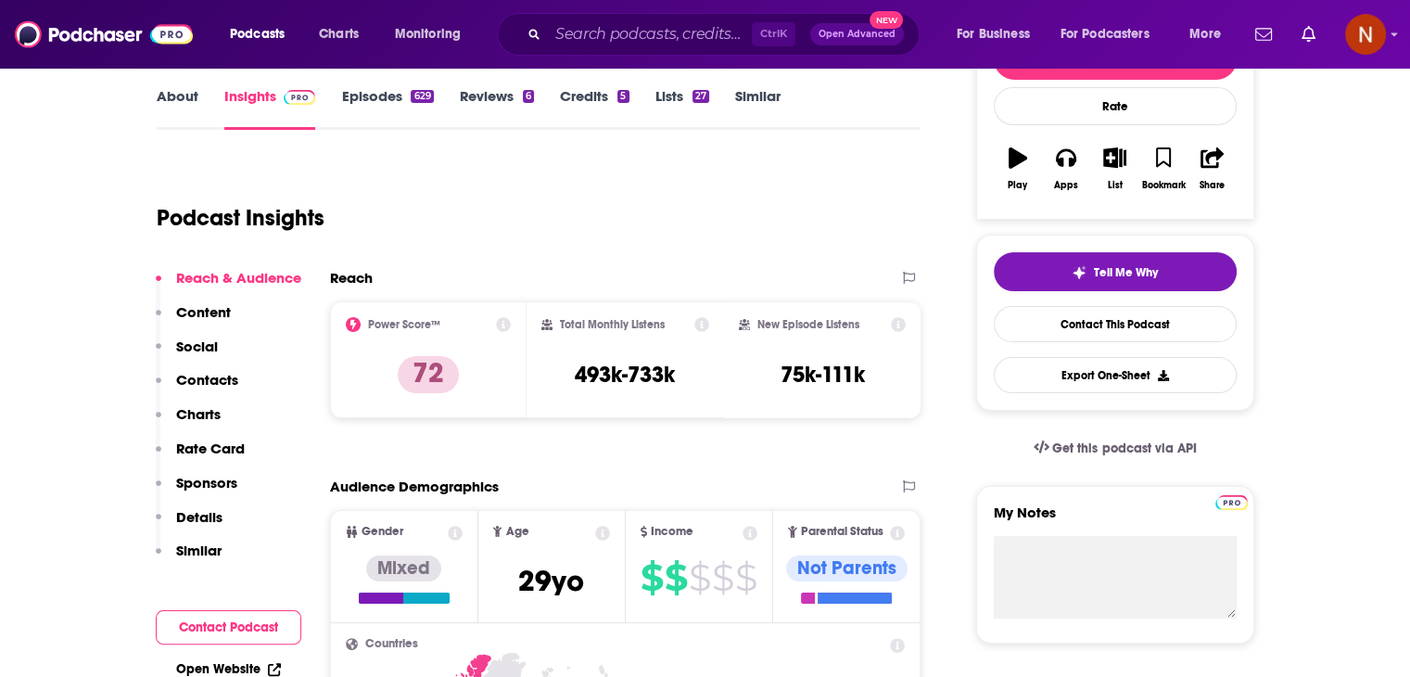
scroll to position [310, 0]
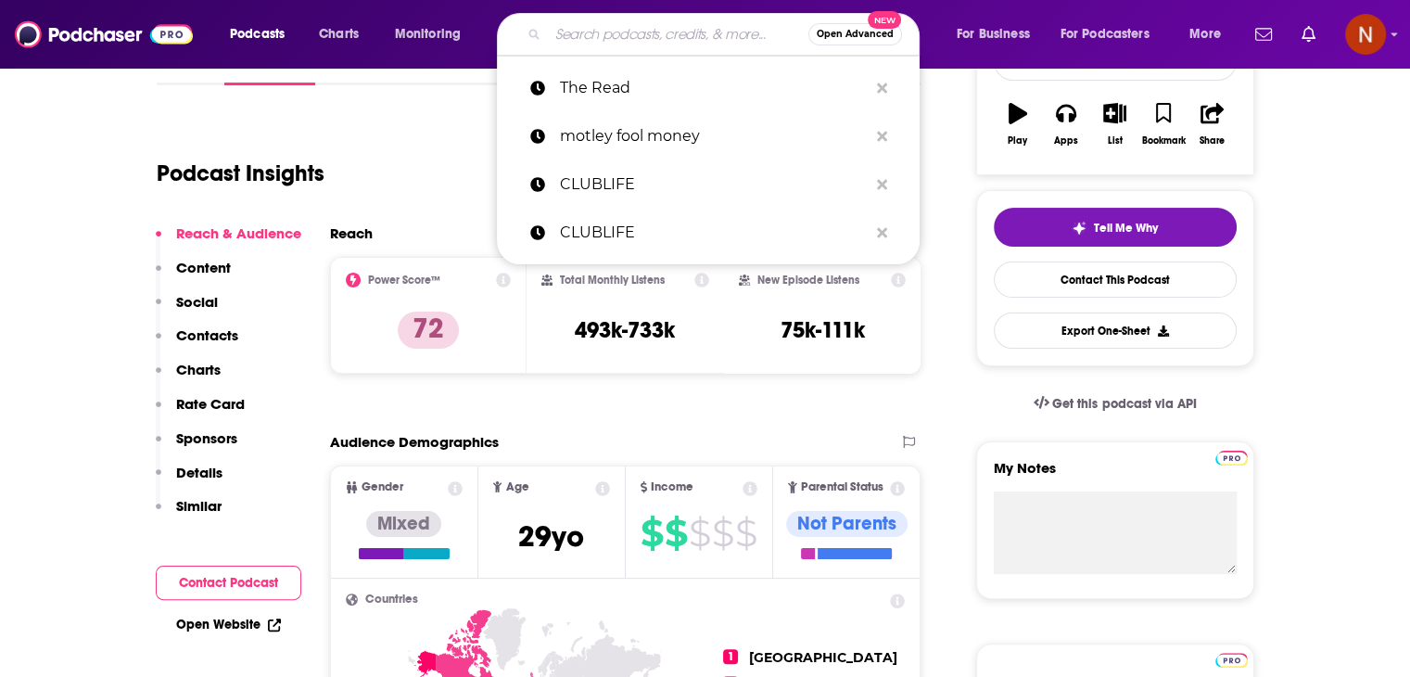
click at [645, 34] on input "Search podcasts, credits, & more..." at bounding box center [678, 34] width 260 height 30
paste input "Deep Energy Podcast - Music for Sleep, Meditation, Yoga, Background Music and S…"
type input "Deep Energy Podcast - Music for Sleep, Meditation, Yoga, Background Music and S…"
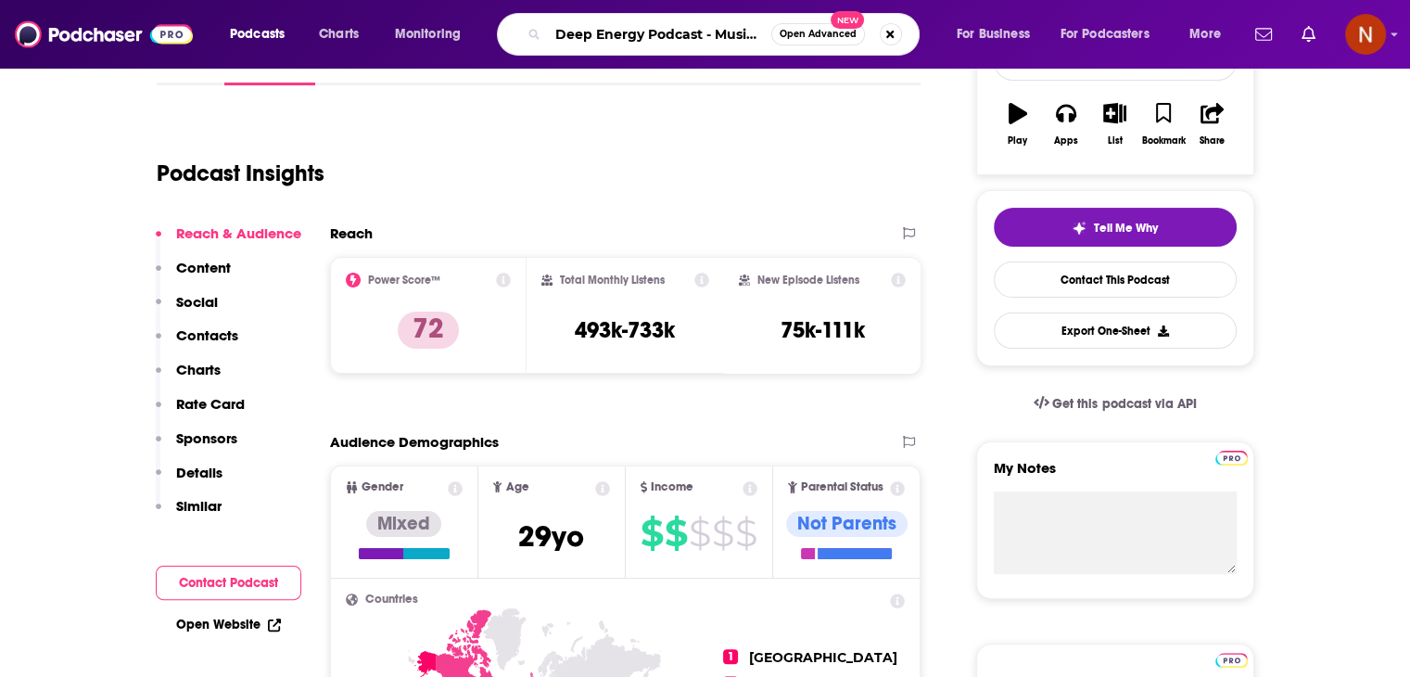
scroll to position [0, 407]
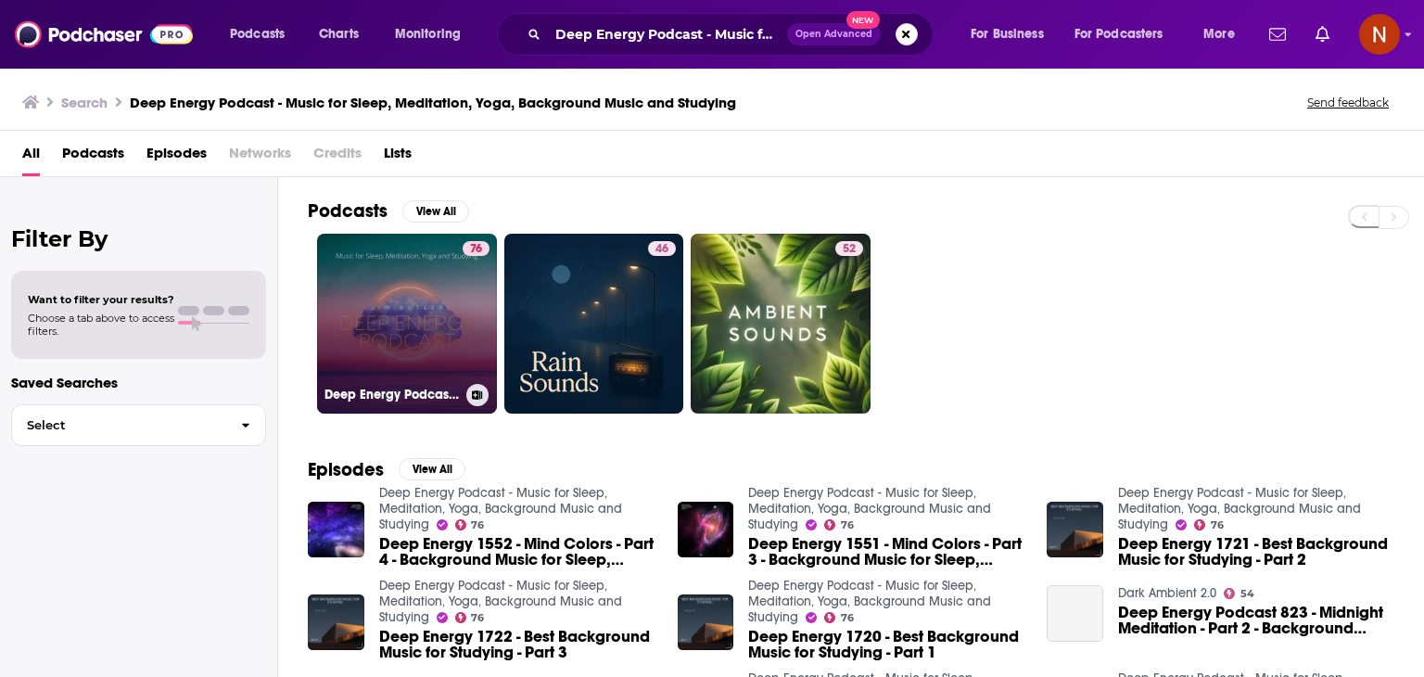
click at [419, 337] on link "76 Deep Energy Podcast - Music for Sleep, Meditation, Yoga, Background Music an…" at bounding box center [407, 324] width 180 height 180
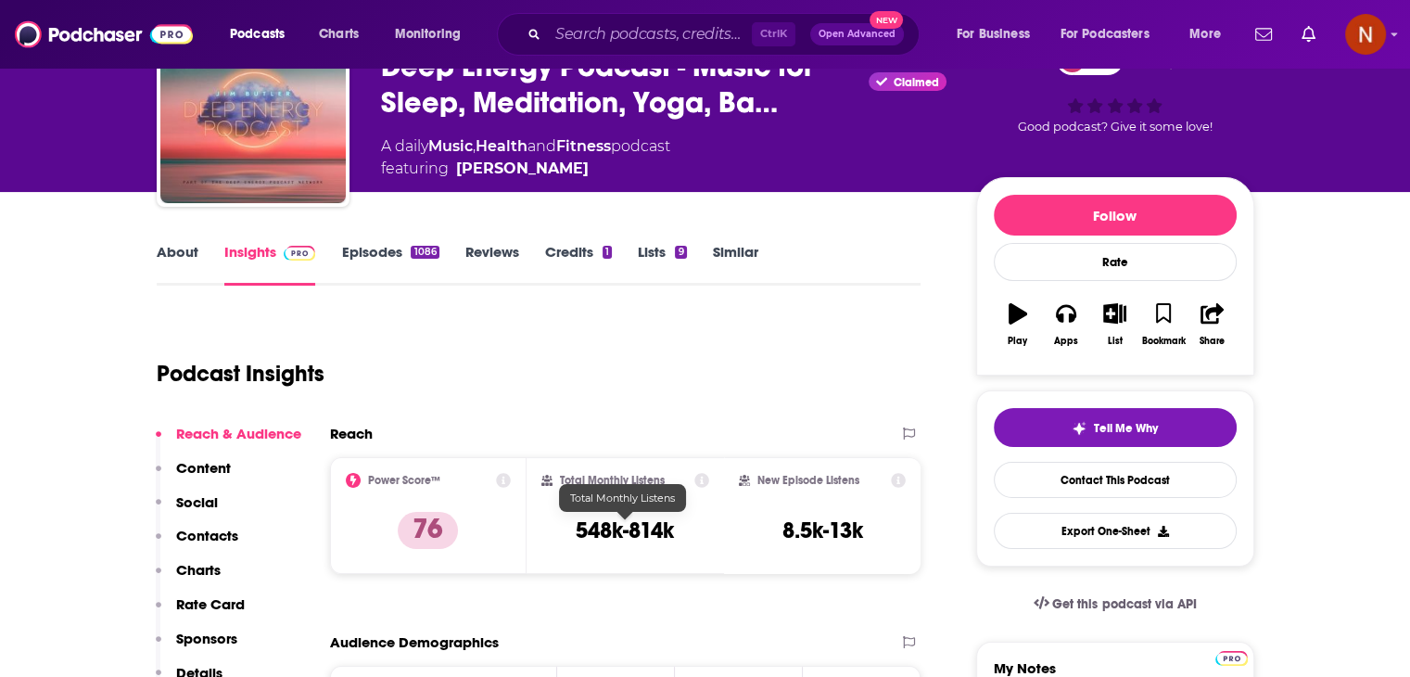
scroll to position [133, 0]
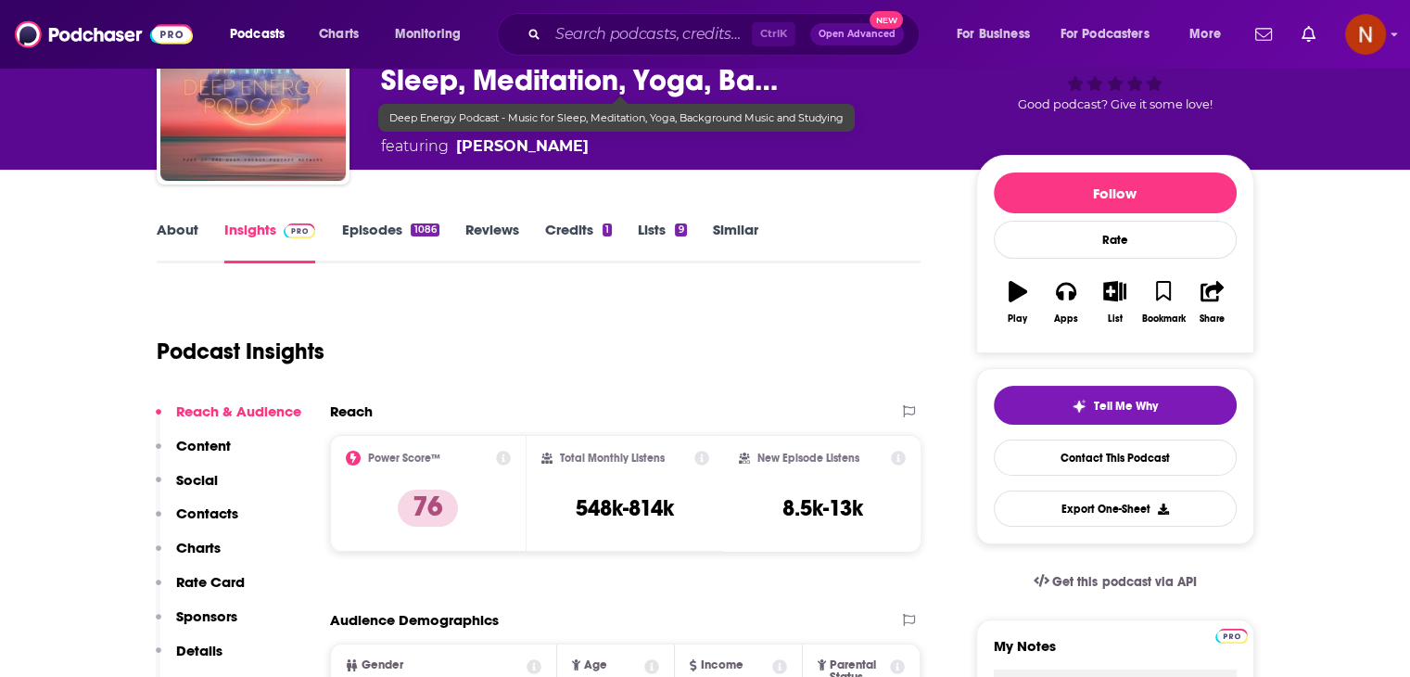
click at [608, 51] on div "Ctrl K Open Advanced New" at bounding box center [708, 34] width 423 height 43
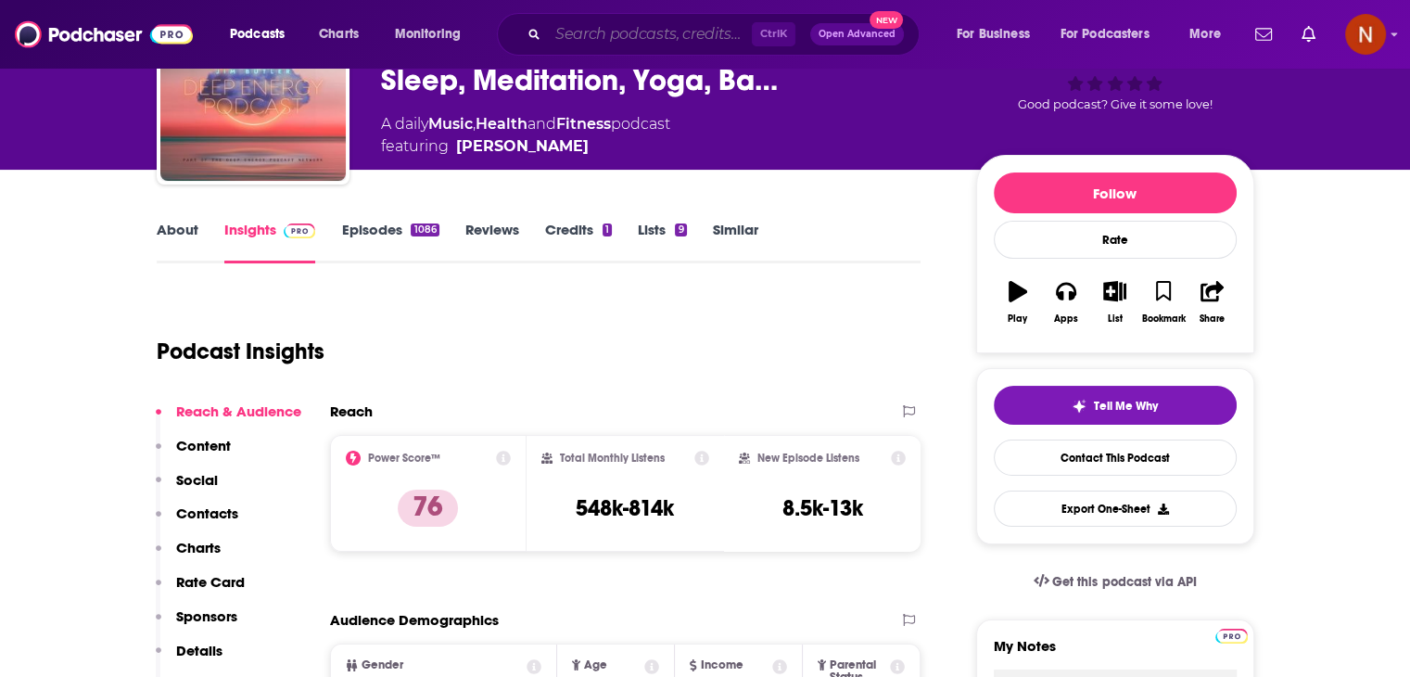
click at [618, 36] on input "Search podcasts, credits, & more..." at bounding box center [650, 34] width 204 height 30
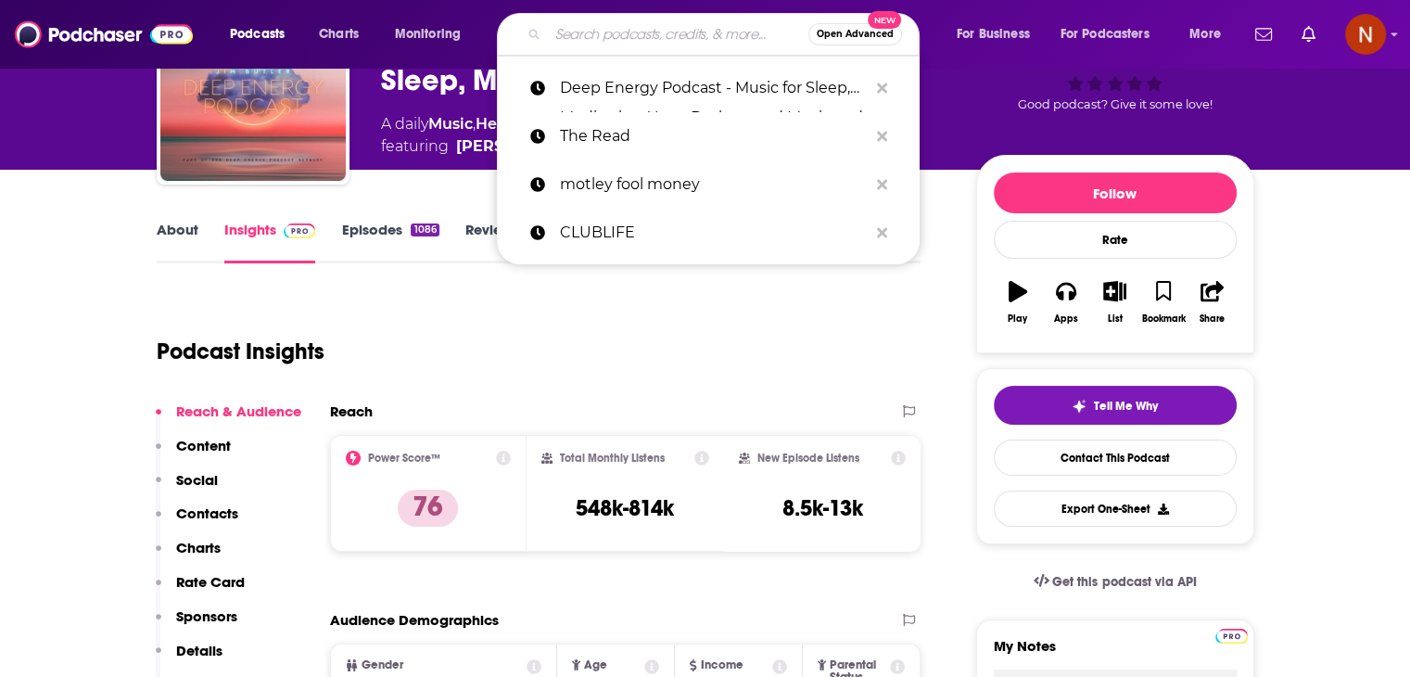
paste input "The [PERSON_NAME] Podcast"
type input "The [PERSON_NAME] Podcast"
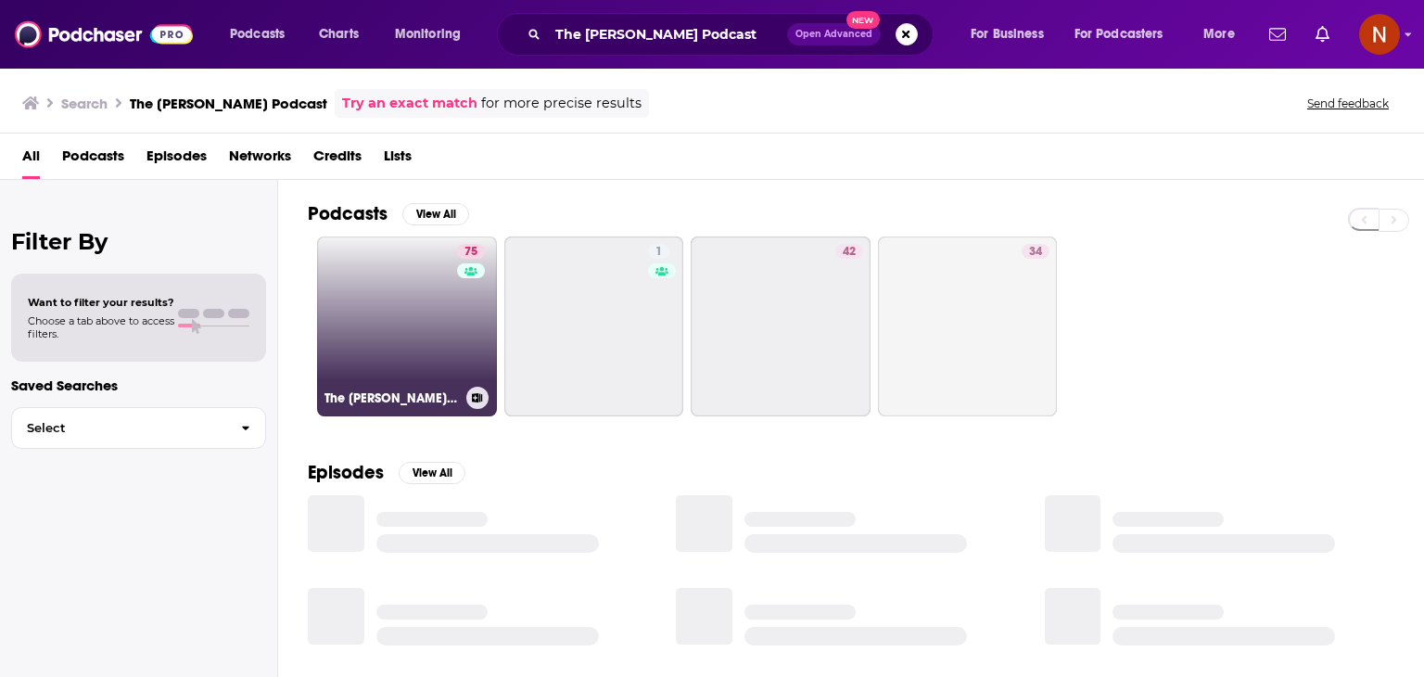
click at [390, 311] on link "75 The [PERSON_NAME] Podcast" at bounding box center [407, 326] width 180 height 180
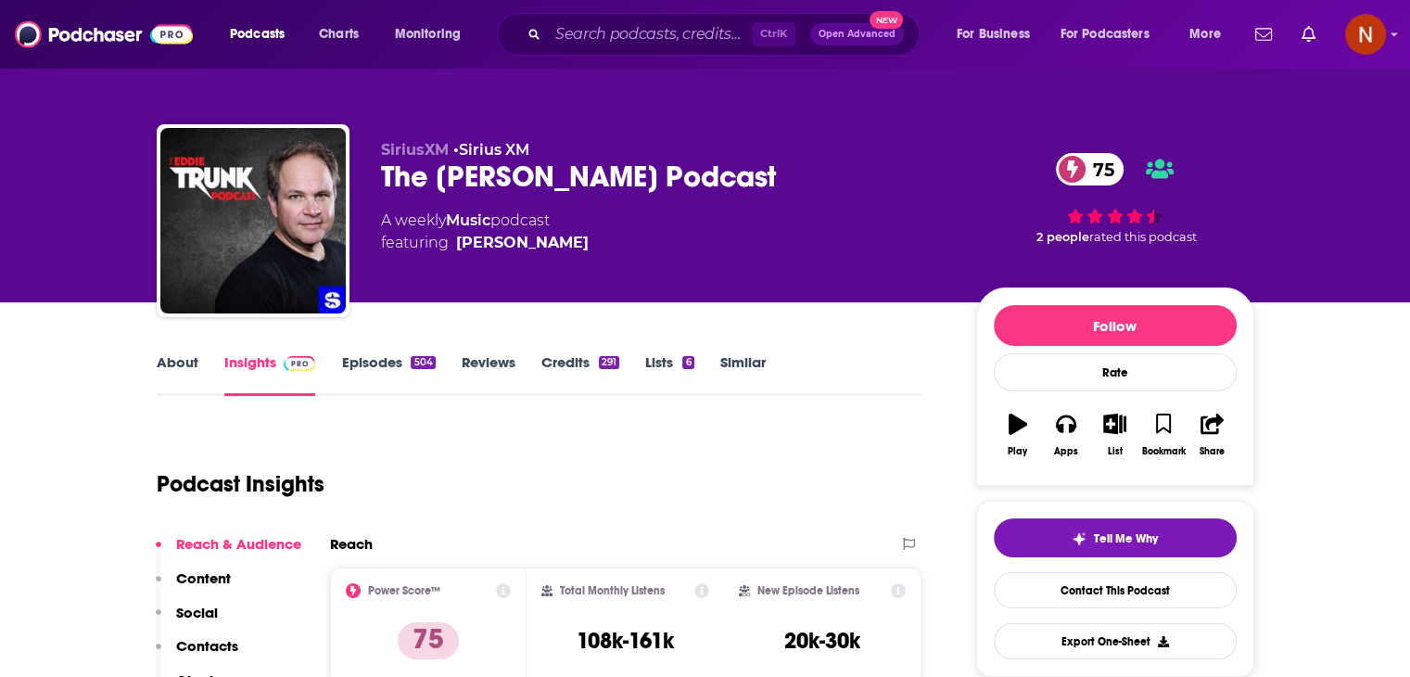
scroll to position [63, 0]
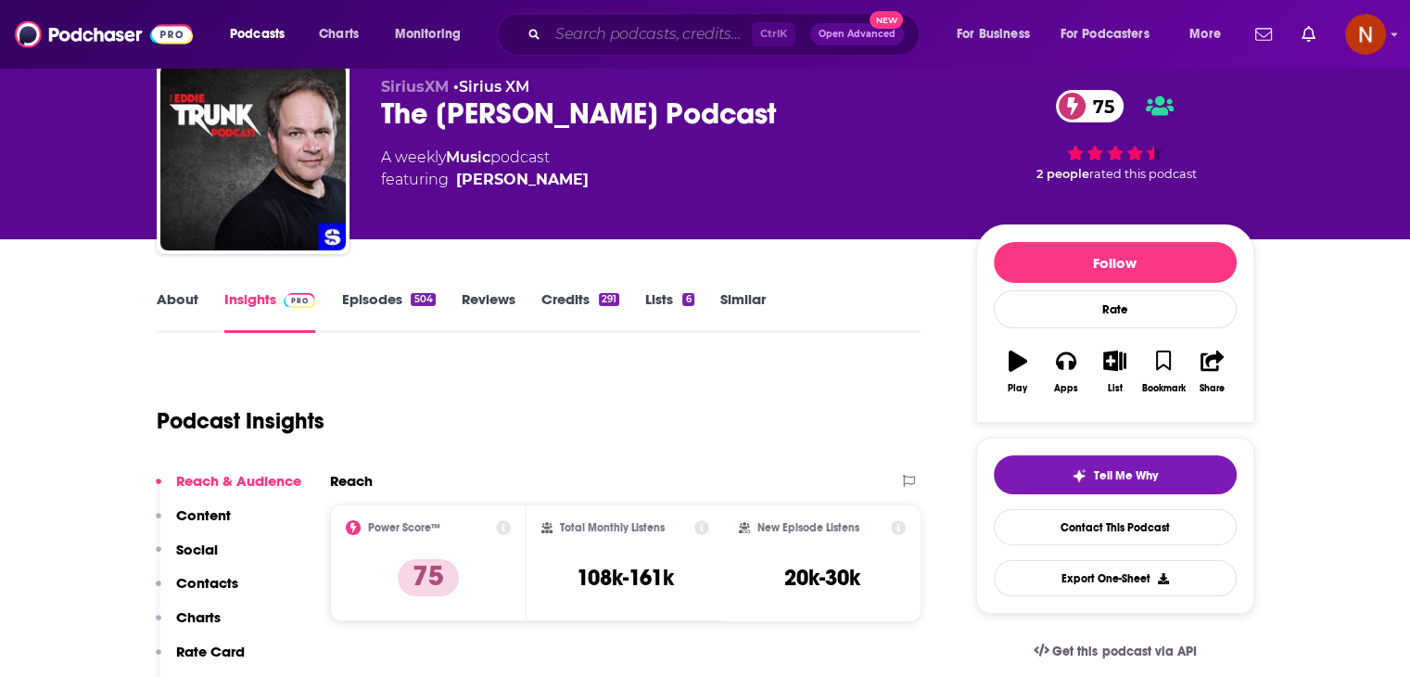
click at [601, 43] on input "Search podcasts, credits, & more..." at bounding box center [650, 34] width 204 height 30
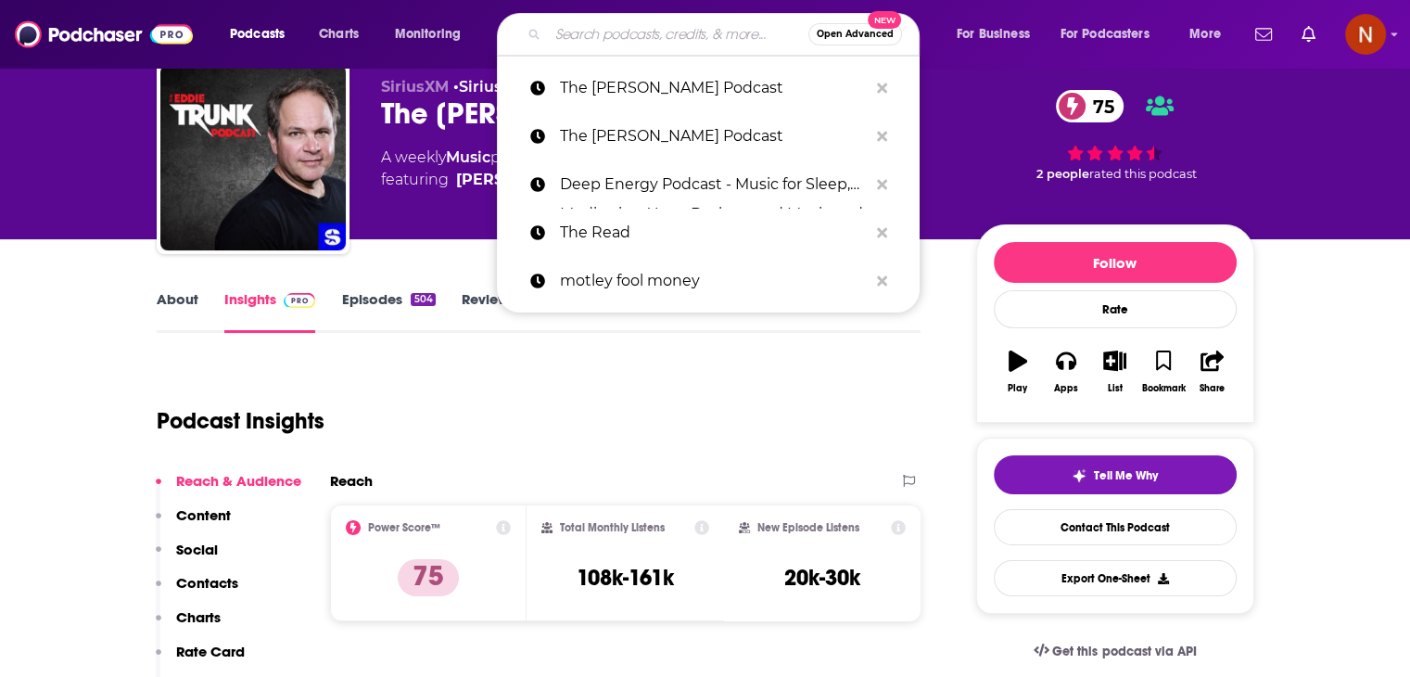
paste input "Irish & Celtic Music Podcast"
type input "Irish & Celtic Music Podcast"
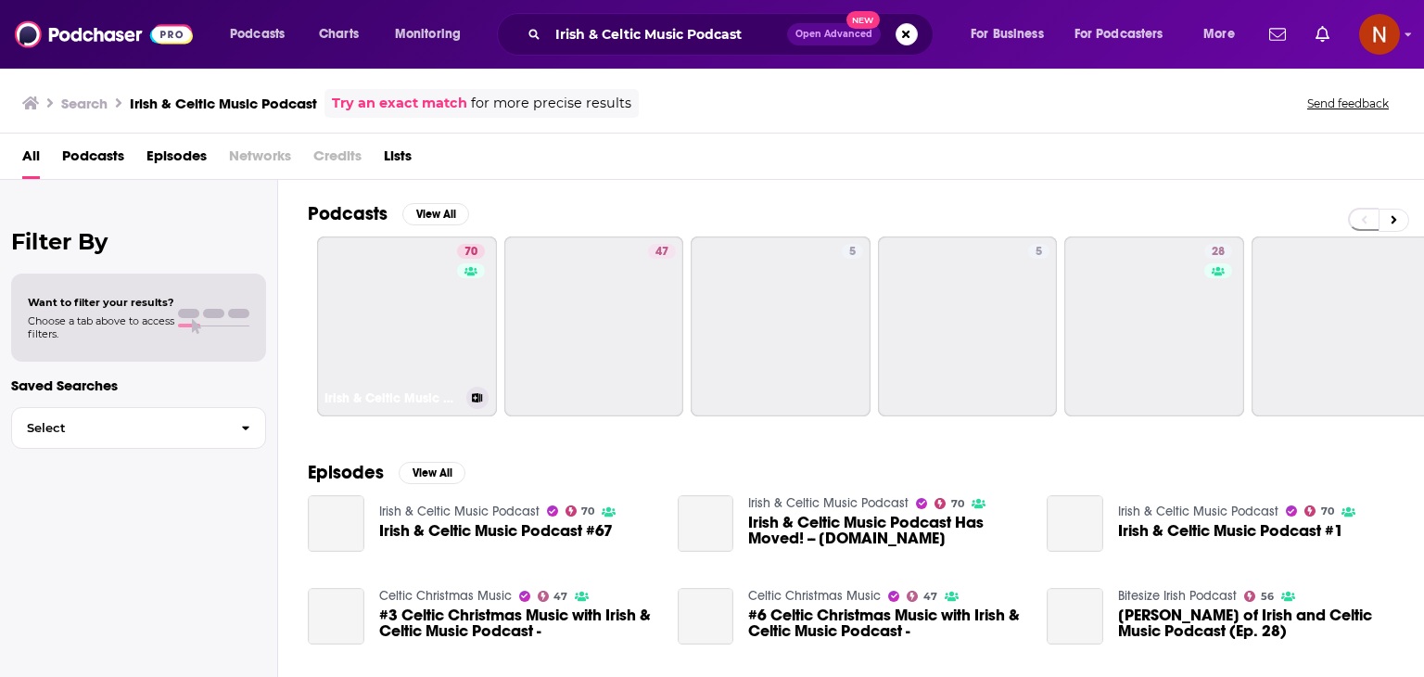
click at [368, 312] on link "70 Irish & Celtic Music Podcast" at bounding box center [407, 326] width 180 height 180
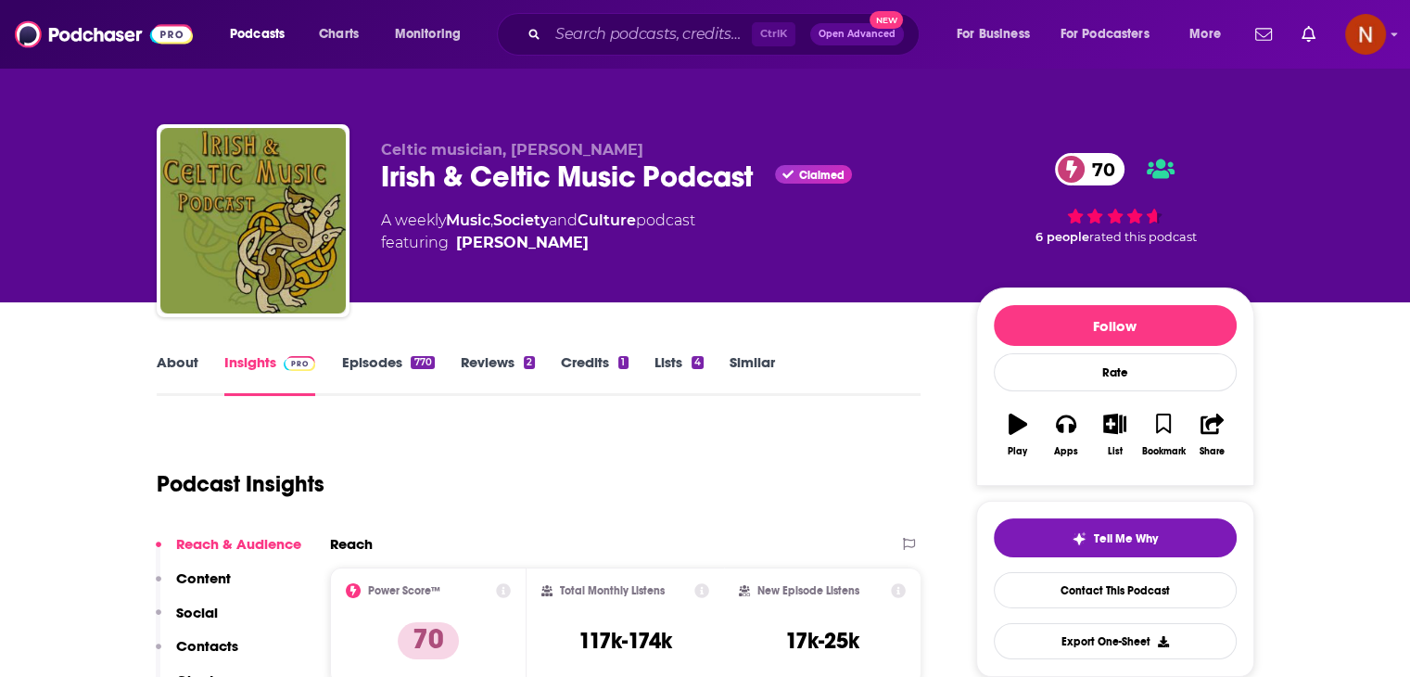
scroll to position [74, 0]
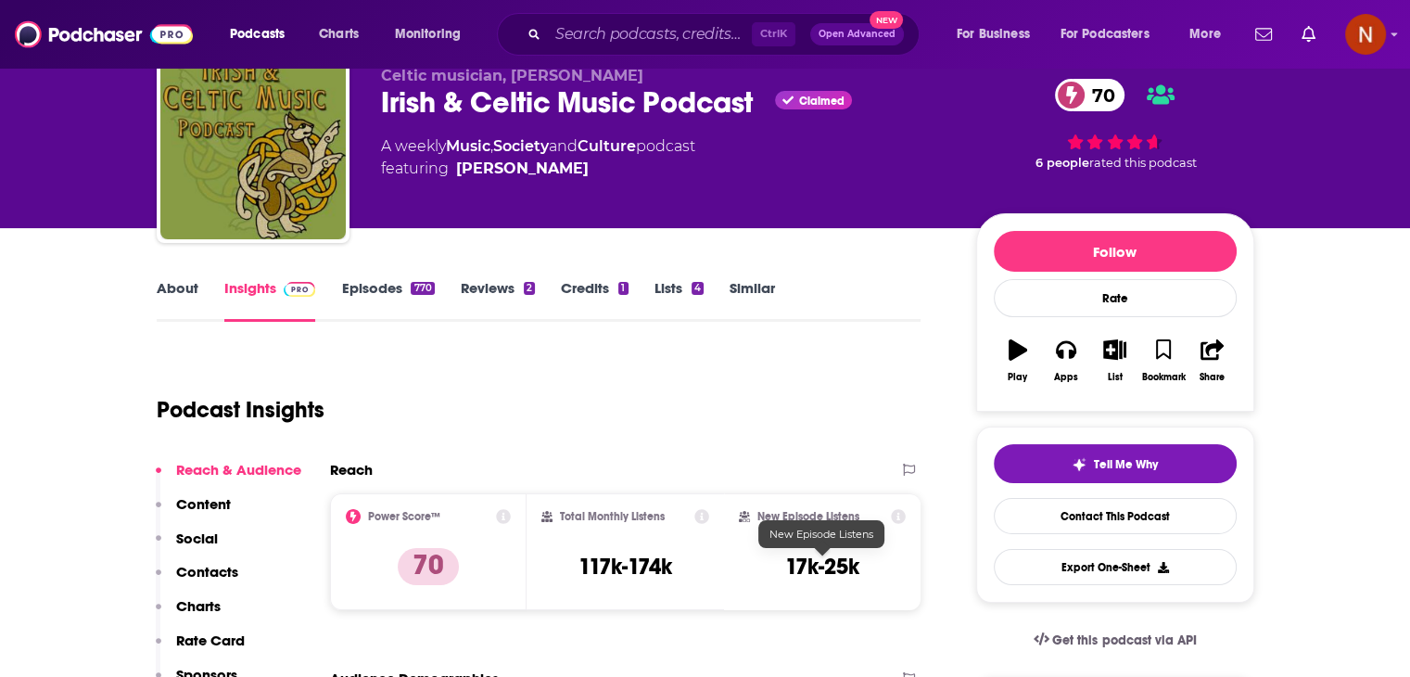
click at [807, 570] on h3 "17k-25k" at bounding box center [822, 566] width 74 height 28
copy h3 "17k"
click at [619, 27] on input "Search podcasts, credits, & more..." at bounding box center [650, 34] width 204 height 30
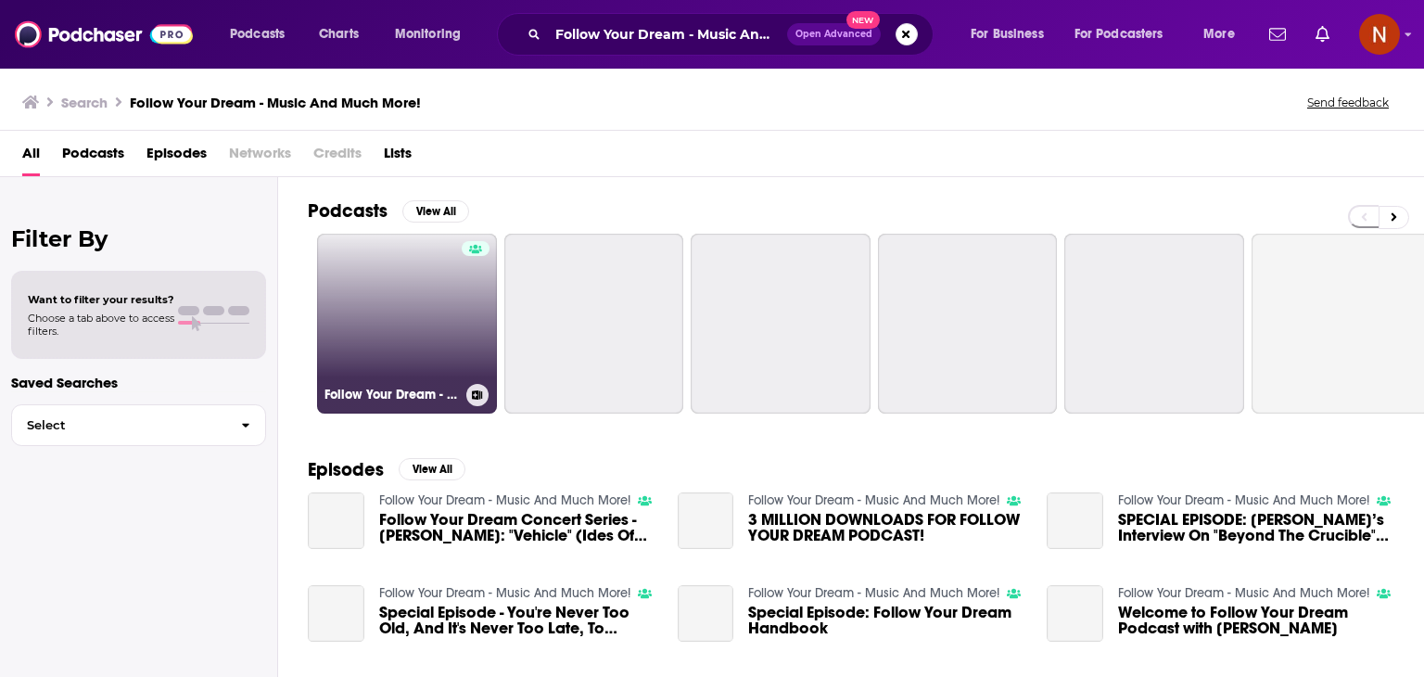
click at [381, 284] on link "Follow Your Dream - Music And Much More!" at bounding box center [407, 324] width 180 height 180
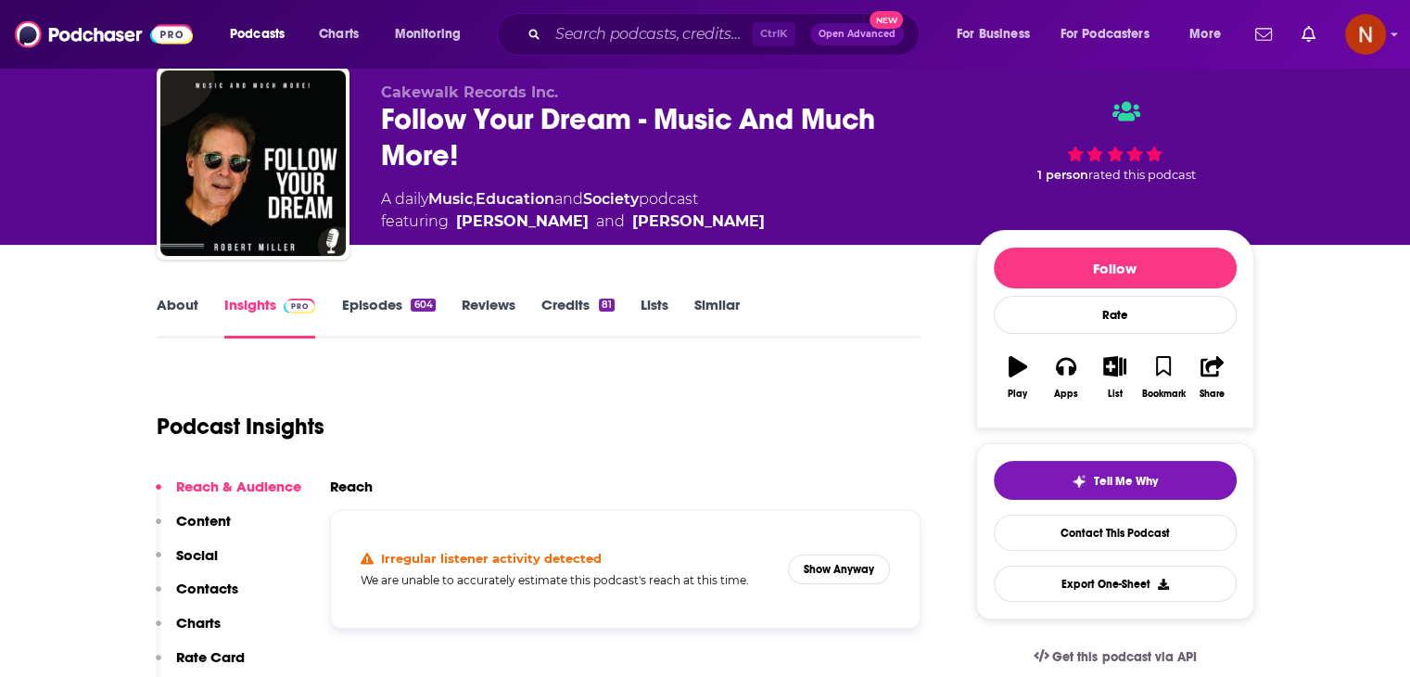
scroll to position [189, 0]
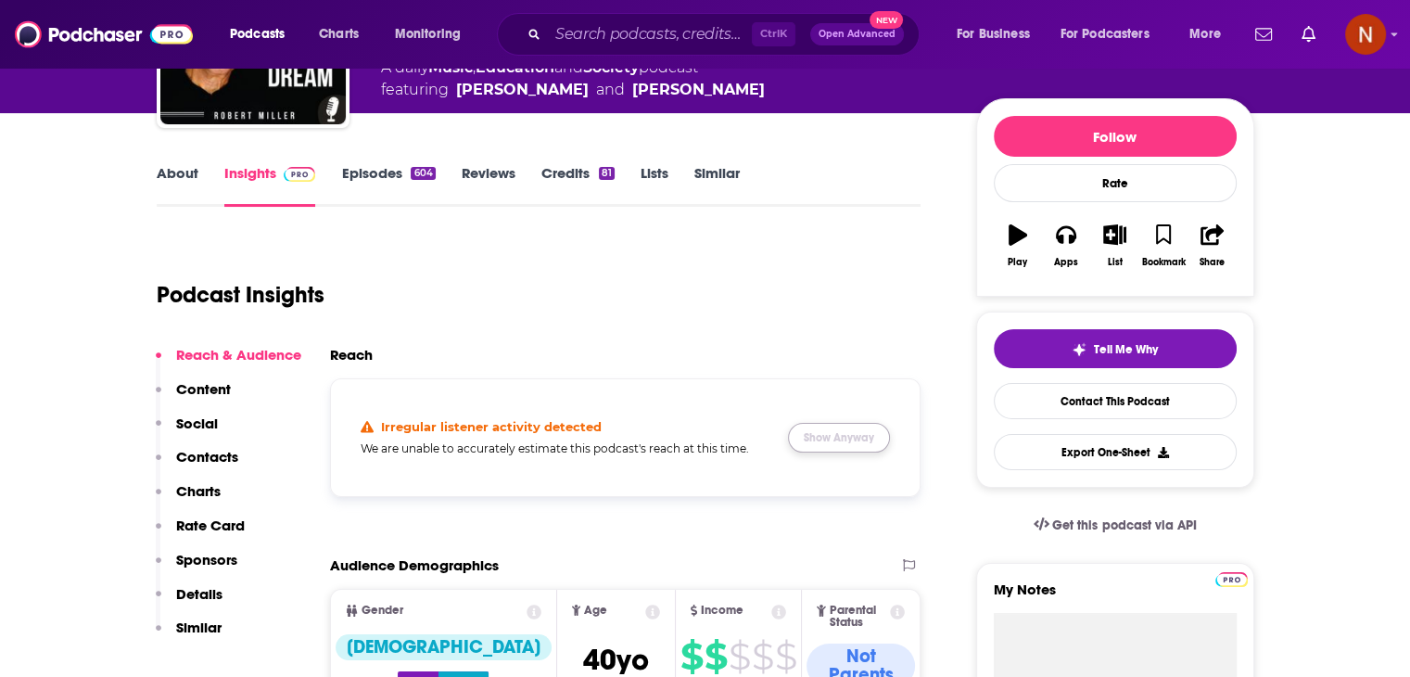
click at [836, 446] on button "Show Anyway" at bounding box center [839, 438] width 102 height 30
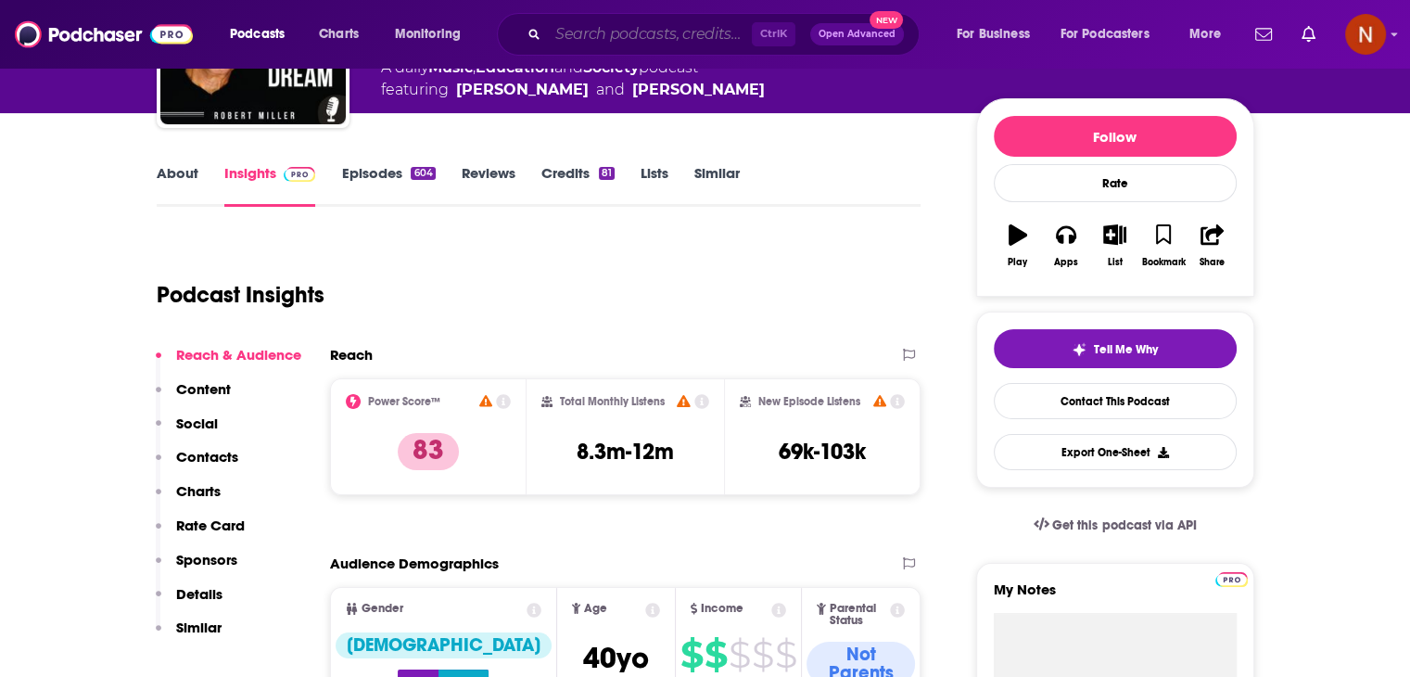
click at [619, 39] on input "Search podcasts, credits, & more..." at bounding box center [650, 34] width 204 height 30
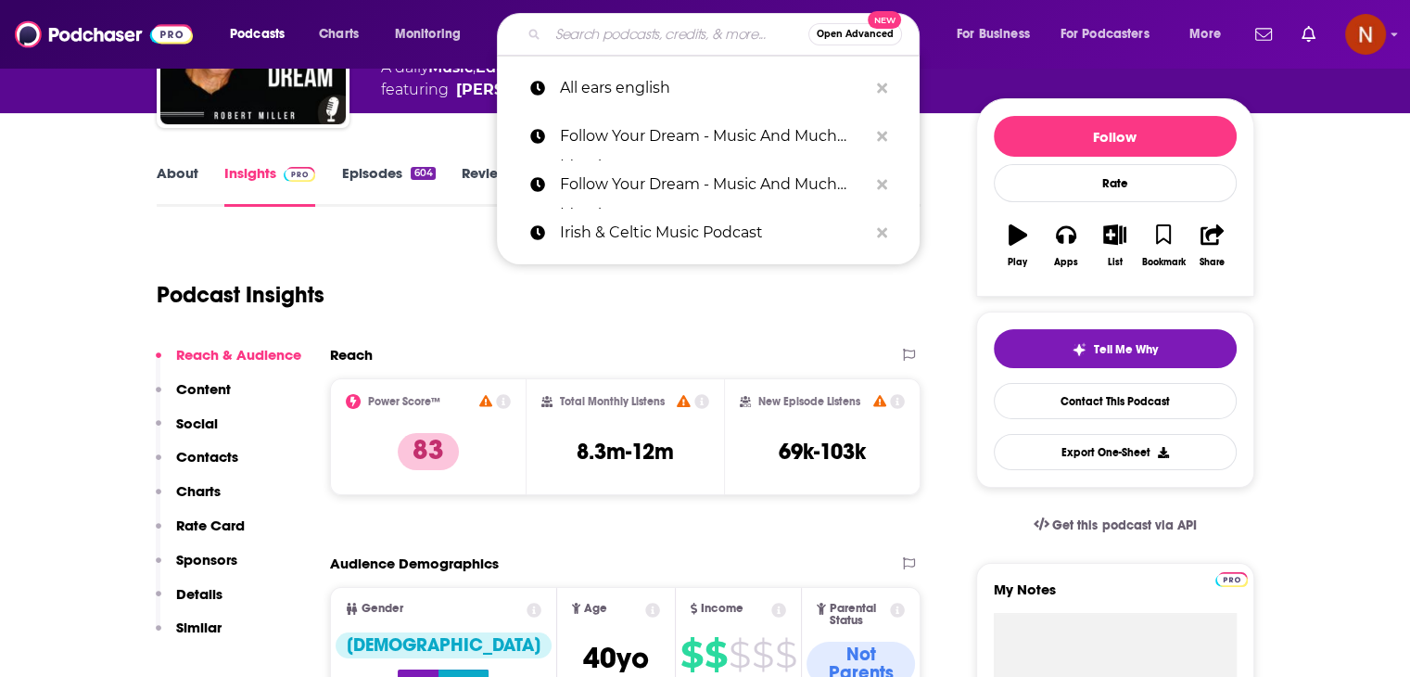
paste input "[PERSON_NAME] presents Drumcode"
type input "[PERSON_NAME] presents Drumcode"
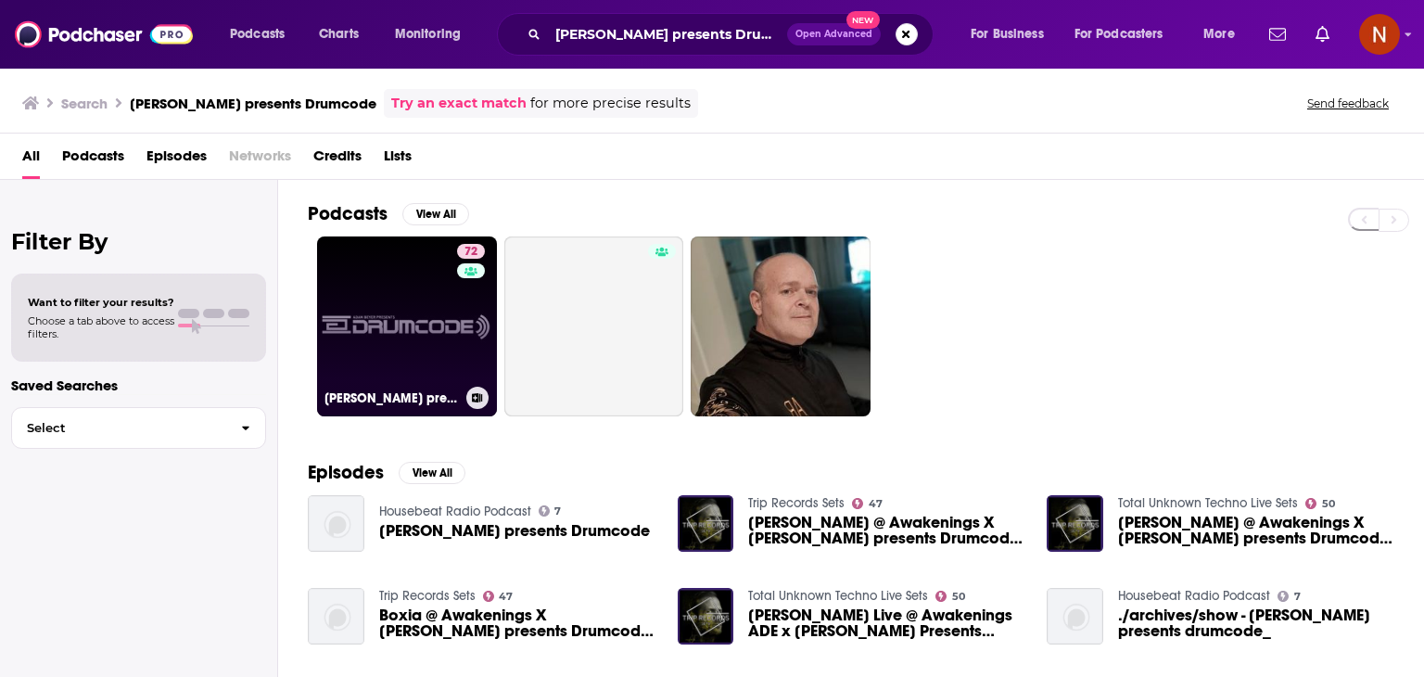
click at [432, 357] on link "72 [PERSON_NAME] presents Drumcode" at bounding box center [407, 326] width 180 height 180
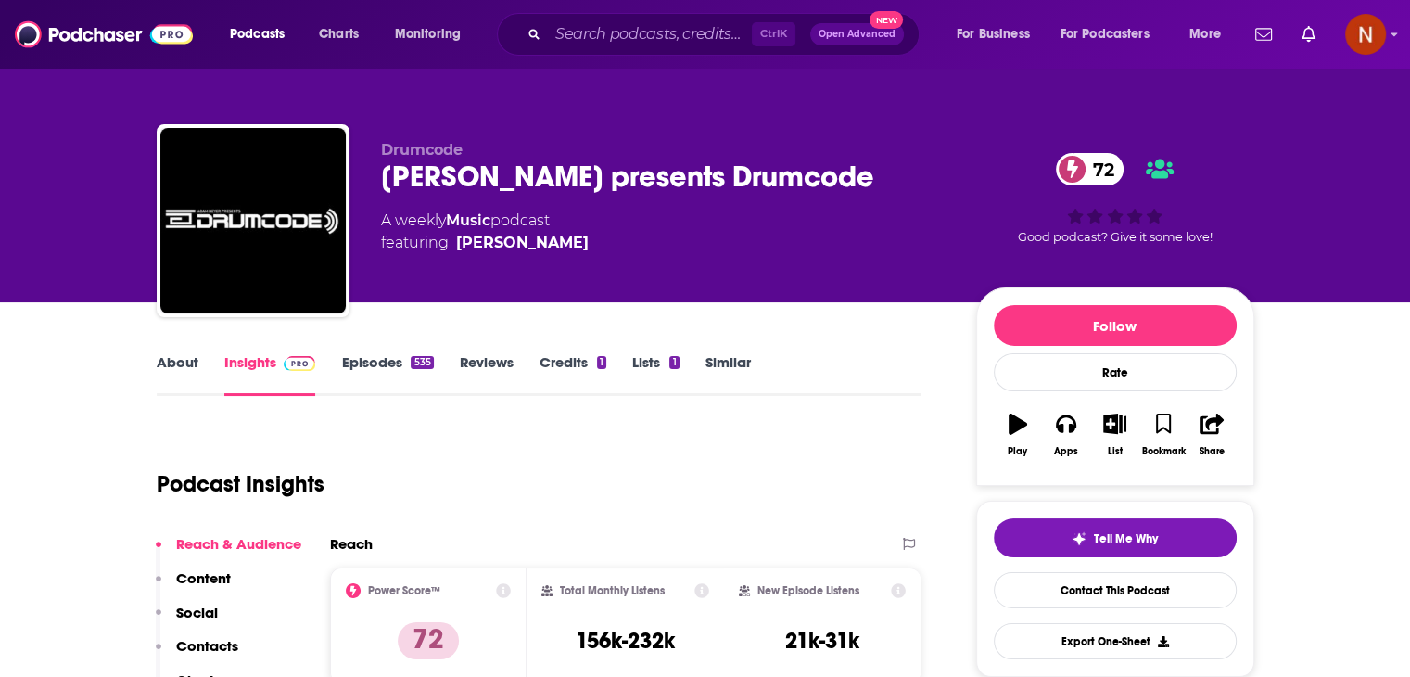
scroll to position [136, 0]
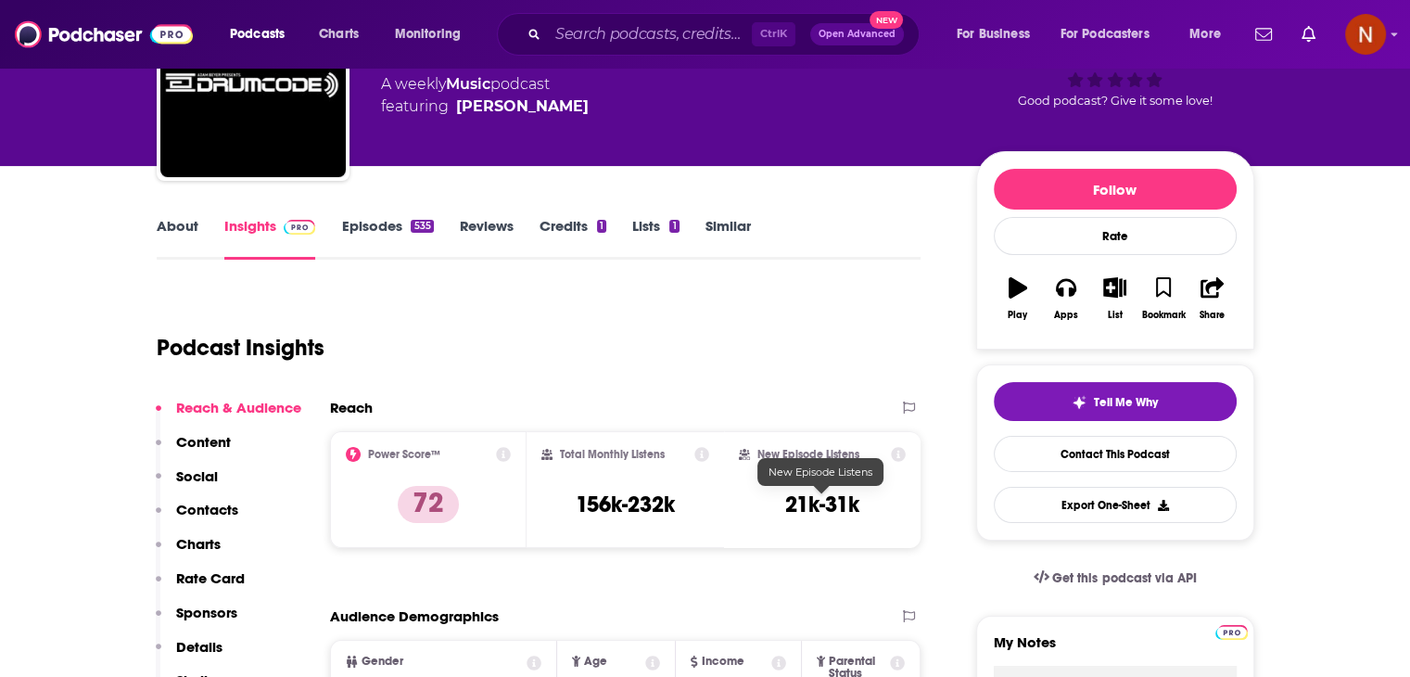
click at [835, 502] on h3 "21k-31k" at bounding box center [822, 504] width 74 height 28
copy h3 "31k"
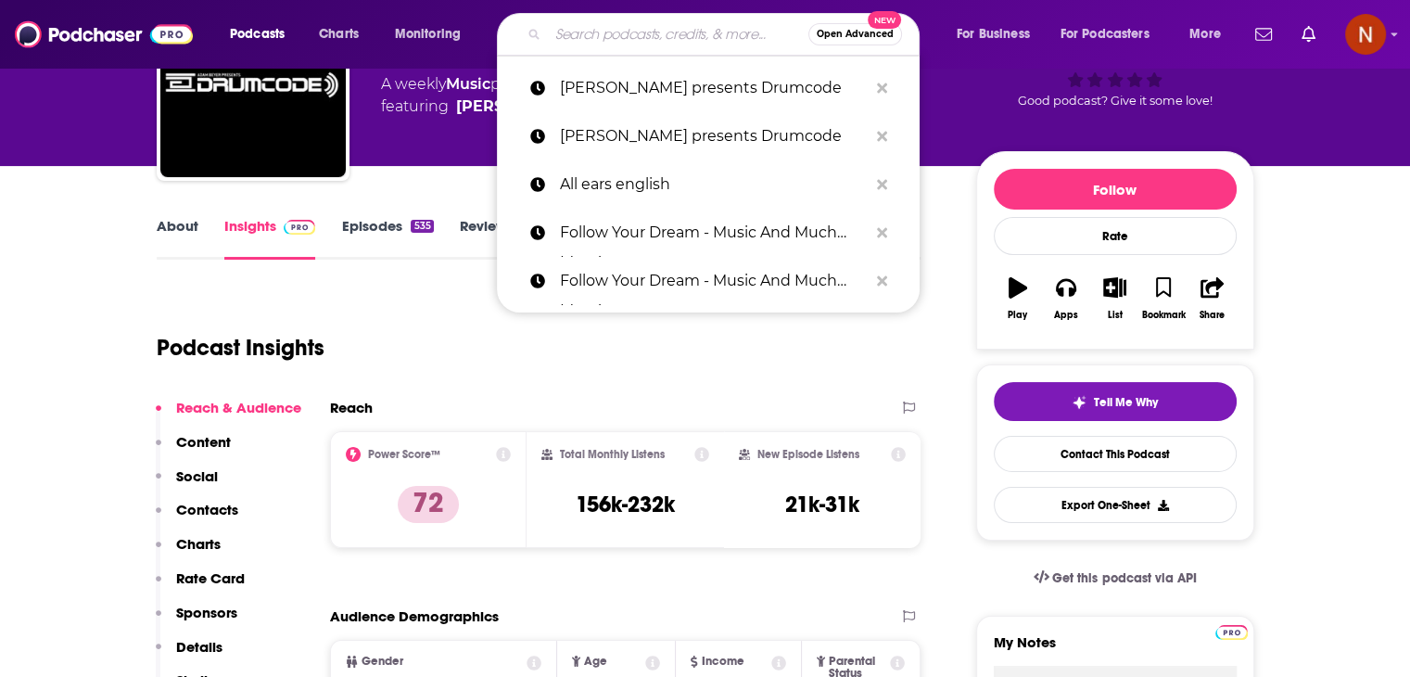
click at [641, 42] on input "Search podcasts, credits, & more..." at bounding box center [678, 34] width 260 height 30
paste input "Wonderful!"
type input "Wonderful!"
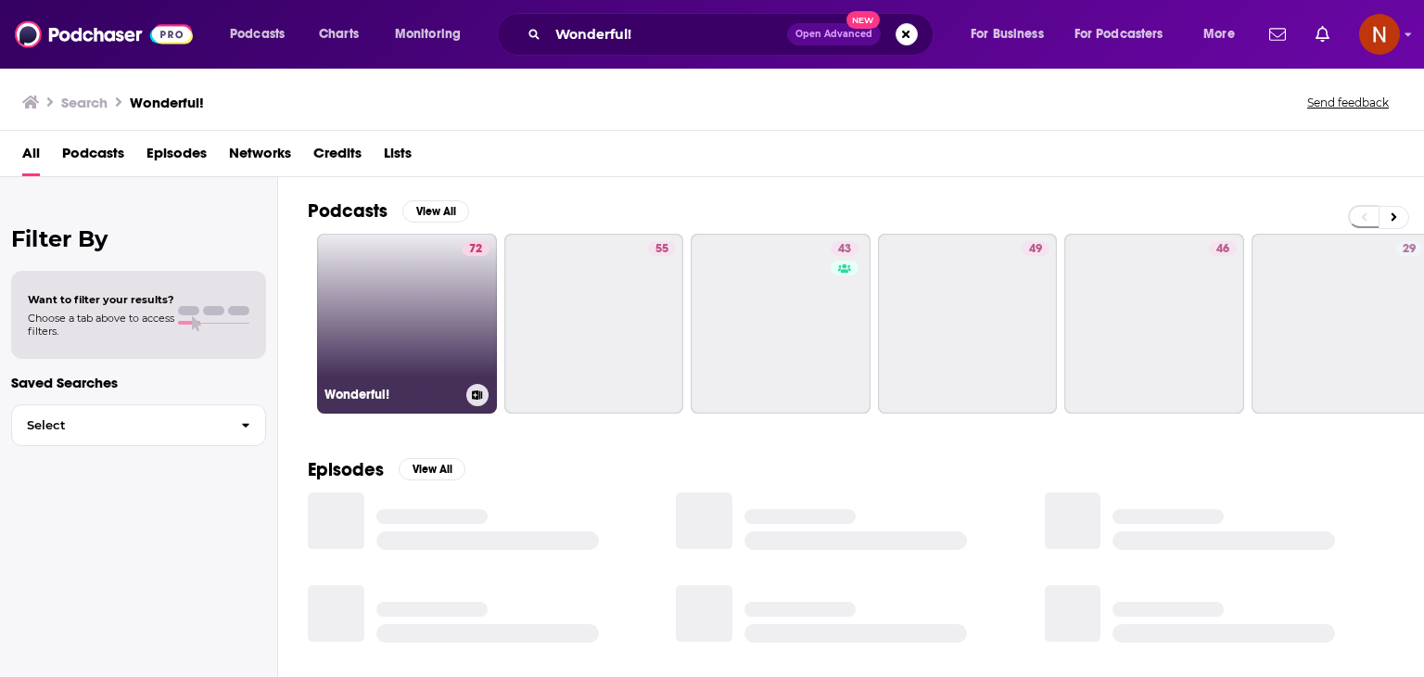
click at [374, 336] on link "72 Wonderful!" at bounding box center [407, 324] width 180 height 180
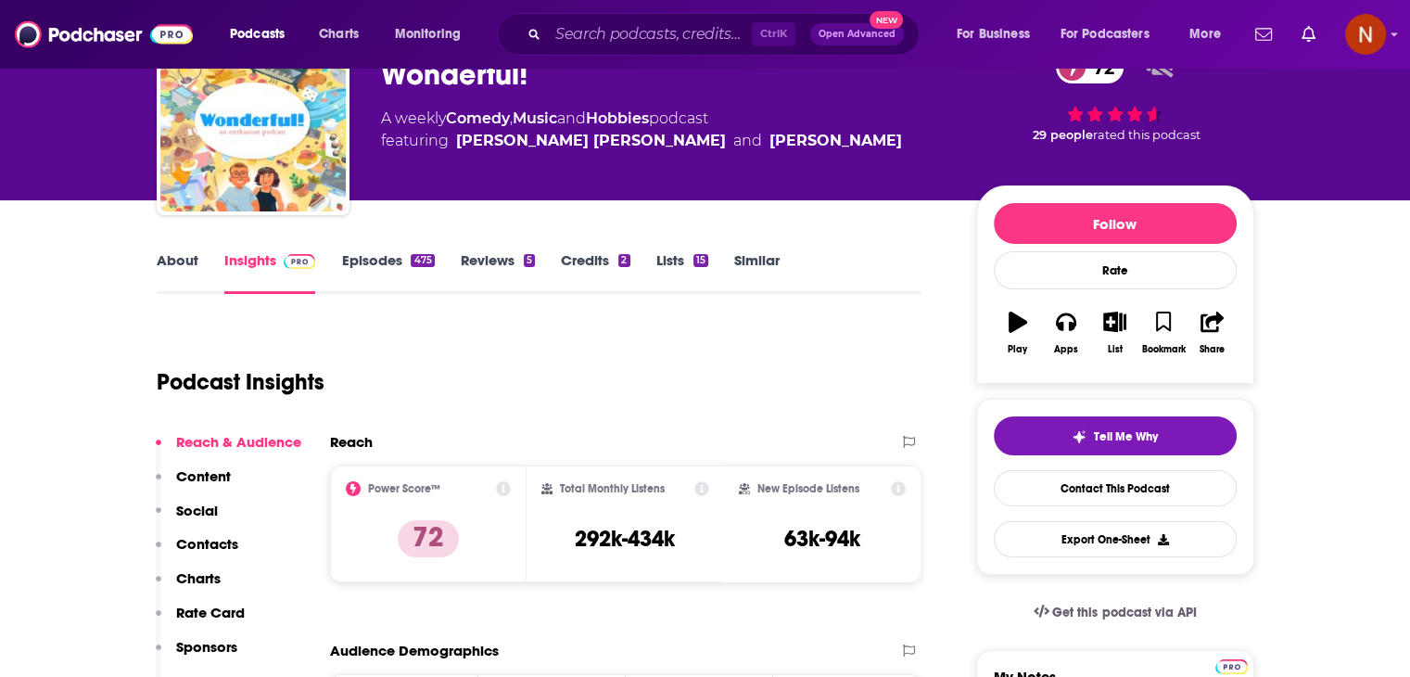
scroll to position [104, 0]
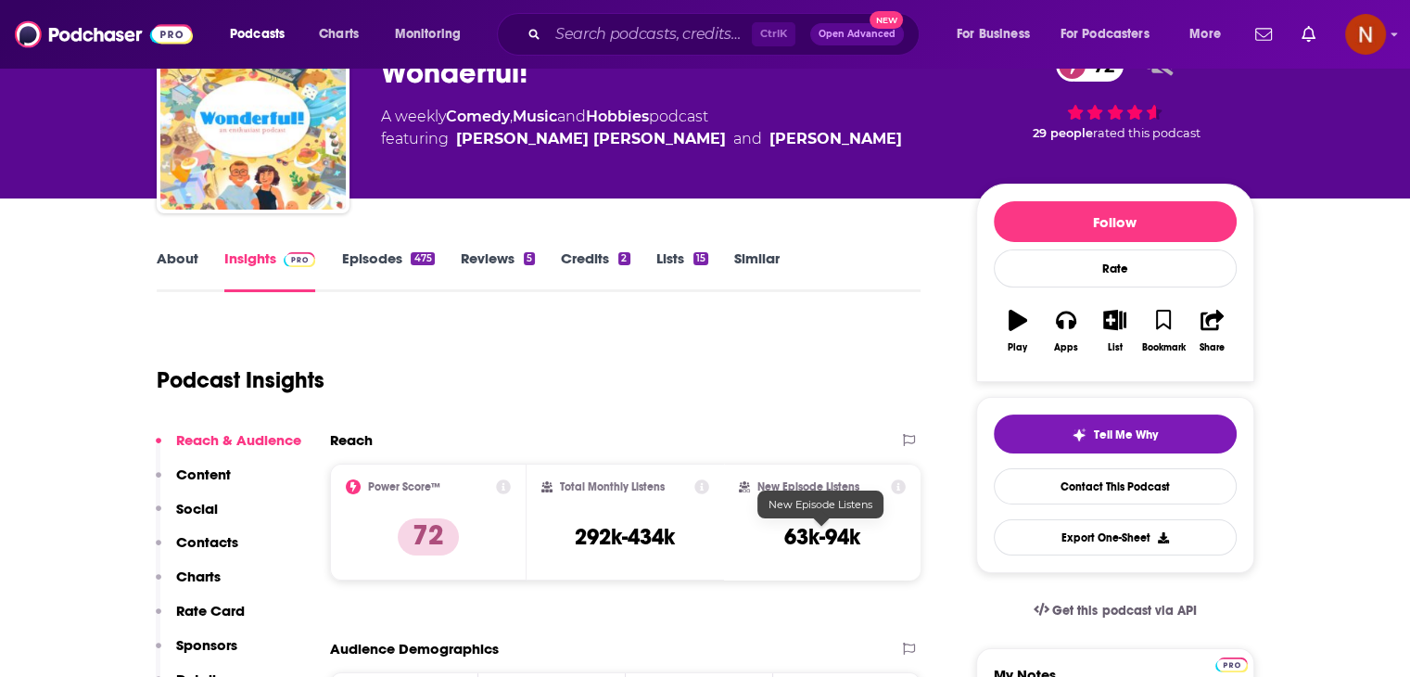
click at [832, 538] on h3 "63k-94k" at bounding box center [822, 537] width 76 height 28
click at [798, 538] on h3 "63k-94k" at bounding box center [822, 537] width 76 height 28
copy h3 "63k"
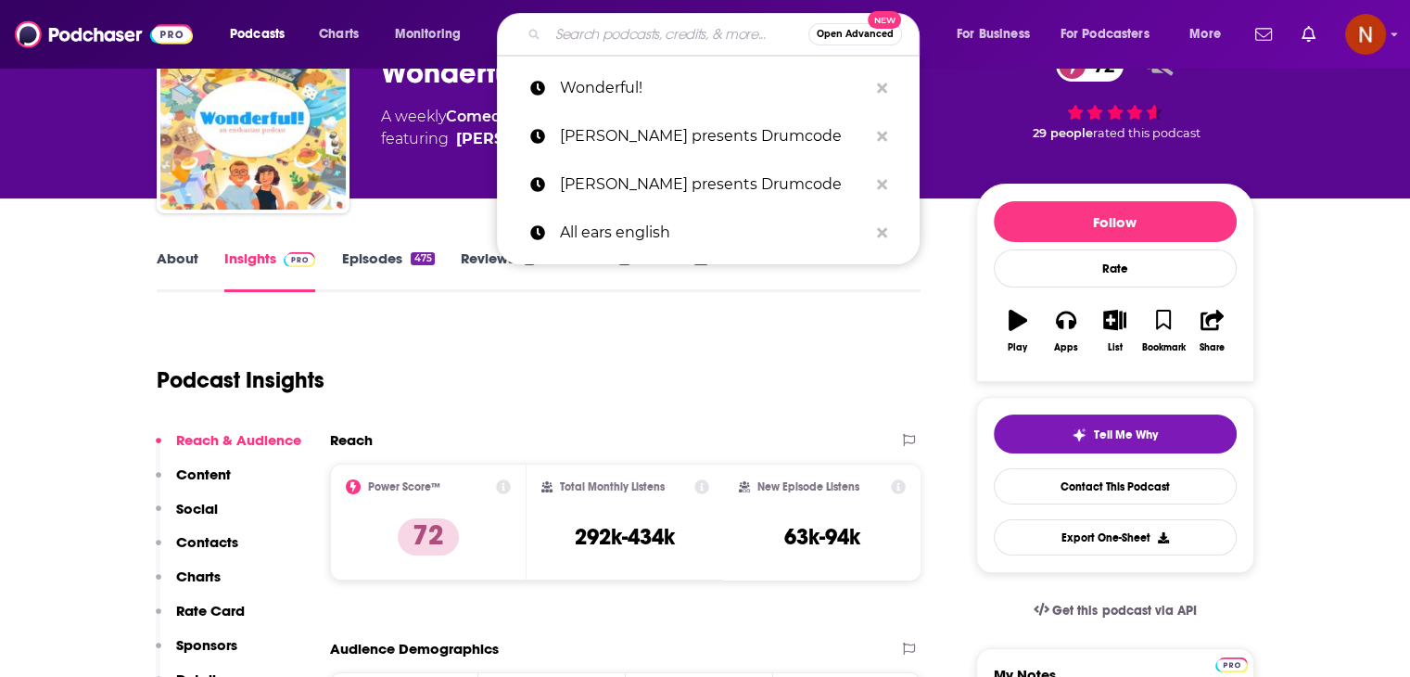
click at [575, 26] on input "Search podcasts, credits, & more..." at bounding box center [678, 34] width 260 height 30
paste input "[PERSON_NAME]'S HOUSE"
type input "[PERSON_NAME]'S HOUSE"
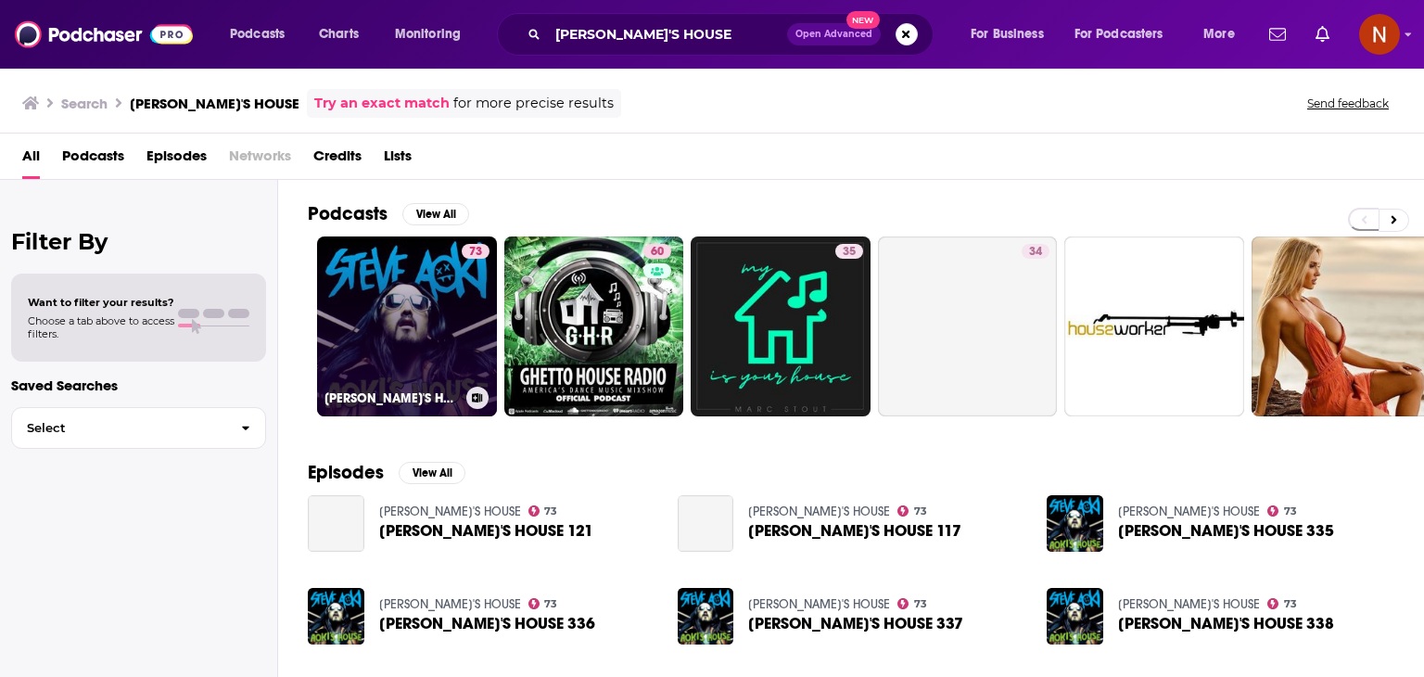
click at [400, 313] on link "73 [PERSON_NAME]'S HOUSE" at bounding box center [407, 326] width 180 height 180
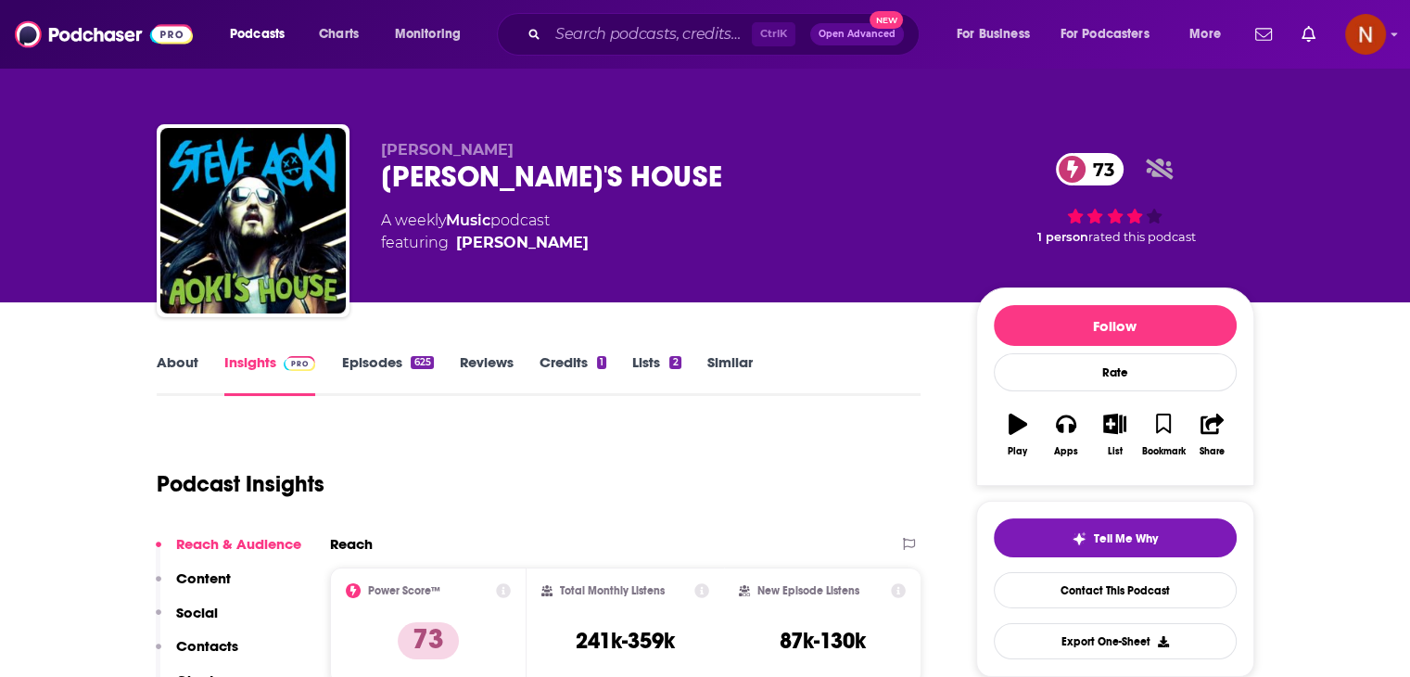
scroll to position [133, 0]
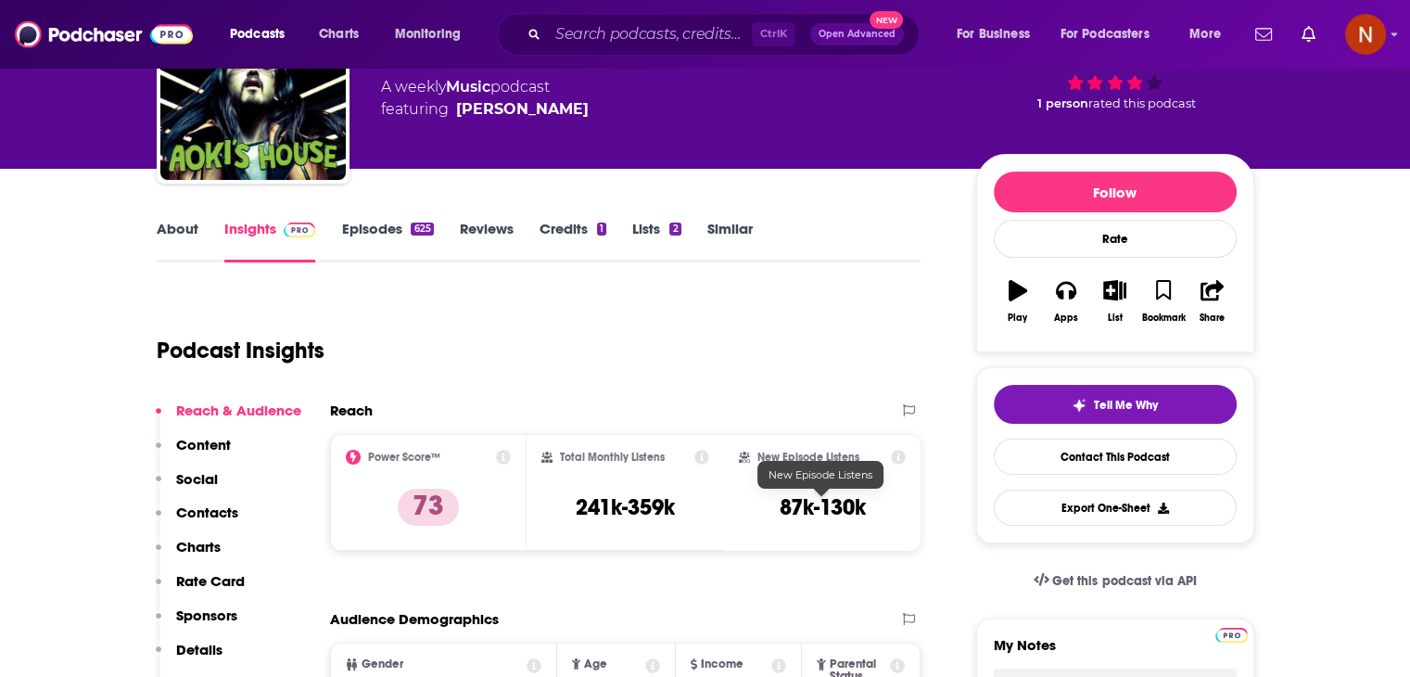
click at [801, 510] on h3 "87k-130k" at bounding box center [822, 507] width 86 height 28
copy h3 "87k"
click at [667, 38] on input "Search podcasts, credits, & more..." at bounding box center [650, 34] width 204 height 30
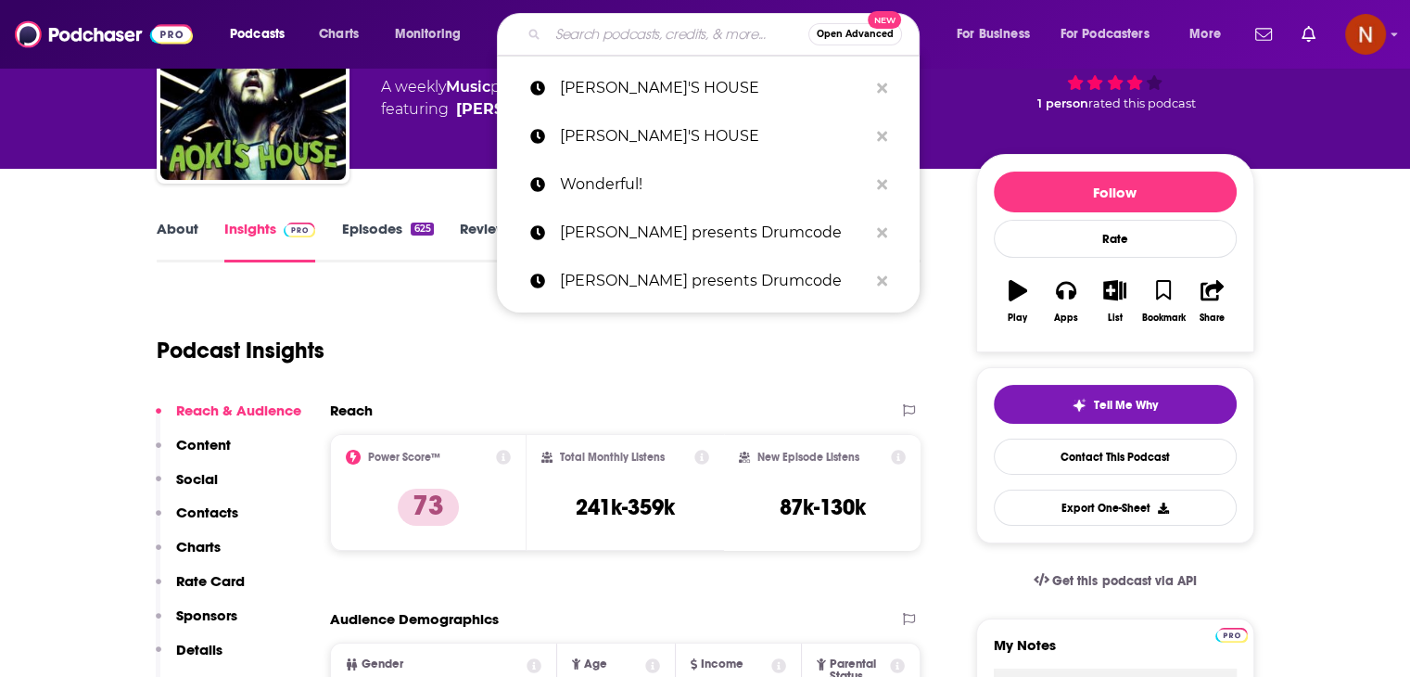
paste input "Rockonteurs with [PERSON_NAME] and [PERSON_NAME]"
type input "Rockonteurs with [PERSON_NAME] and [PERSON_NAME]"
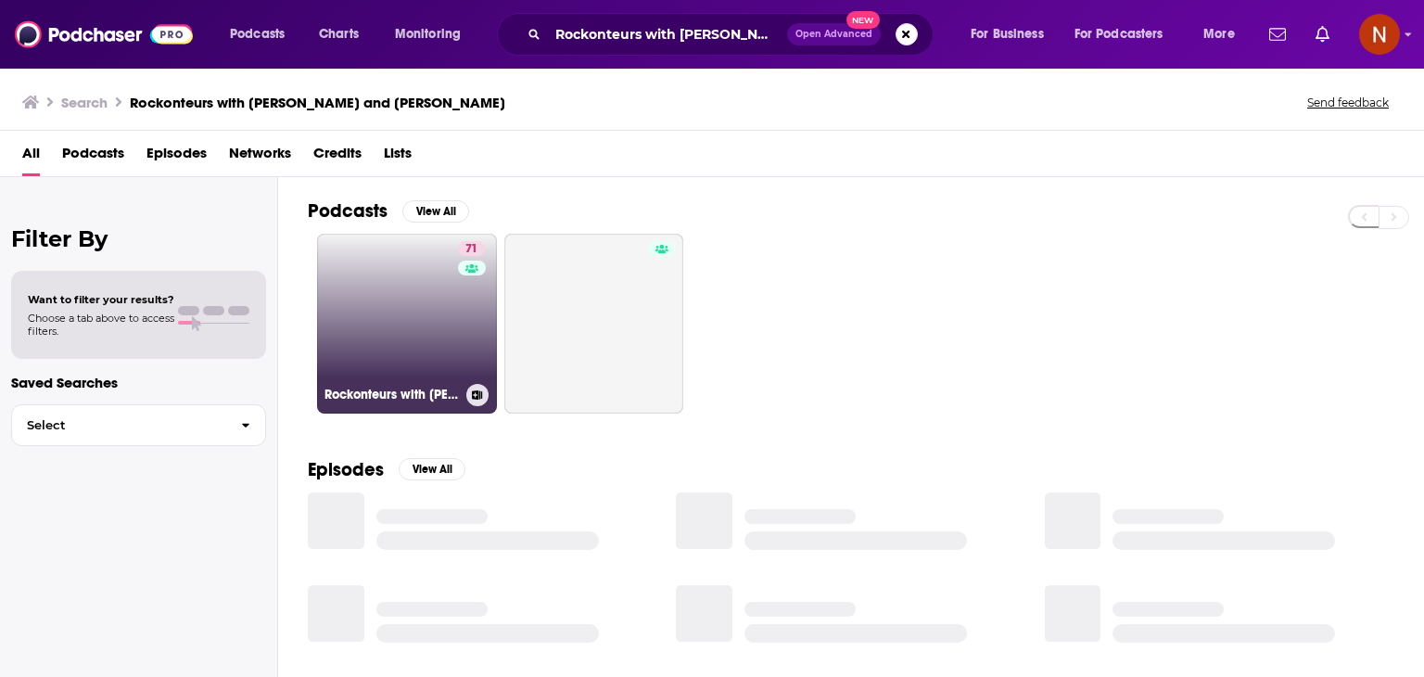
click at [381, 312] on link "71 Rockonteurs with [PERSON_NAME] and [PERSON_NAME]" at bounding box center [407, 324] width 180 height 180
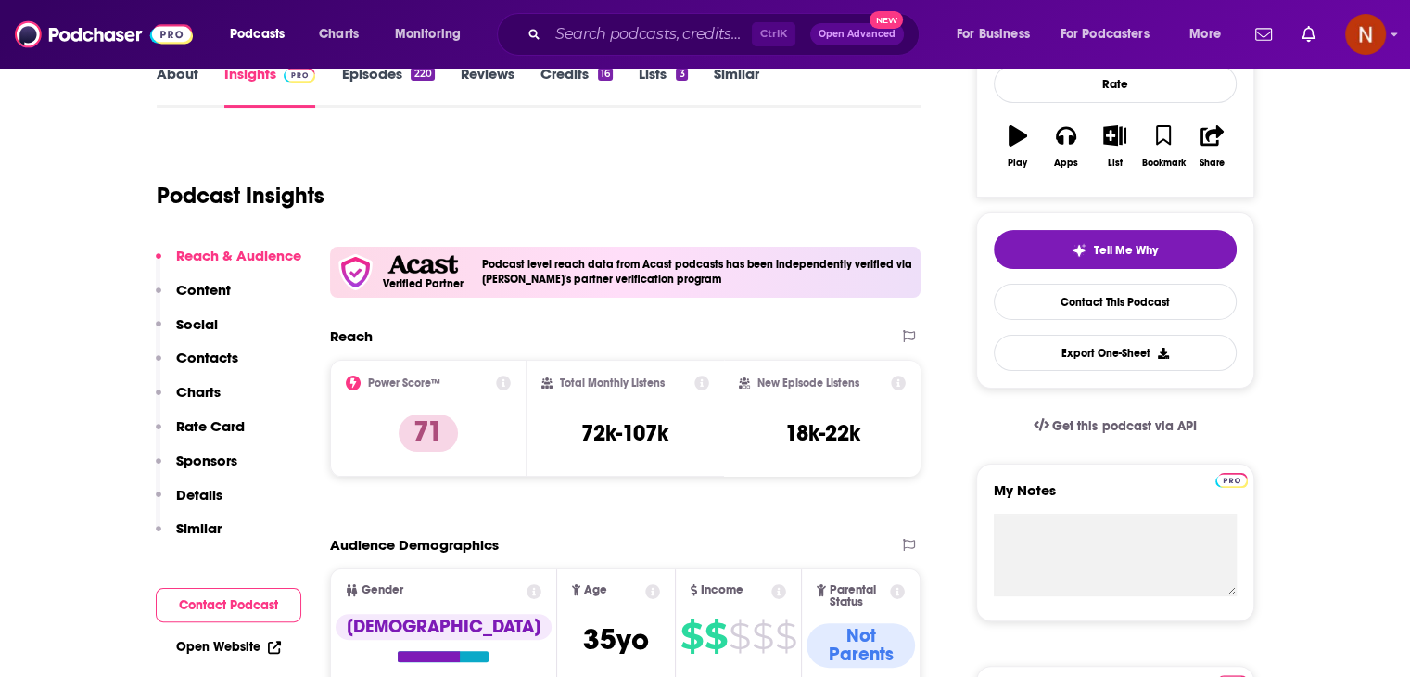
scroll to position [292, 0]
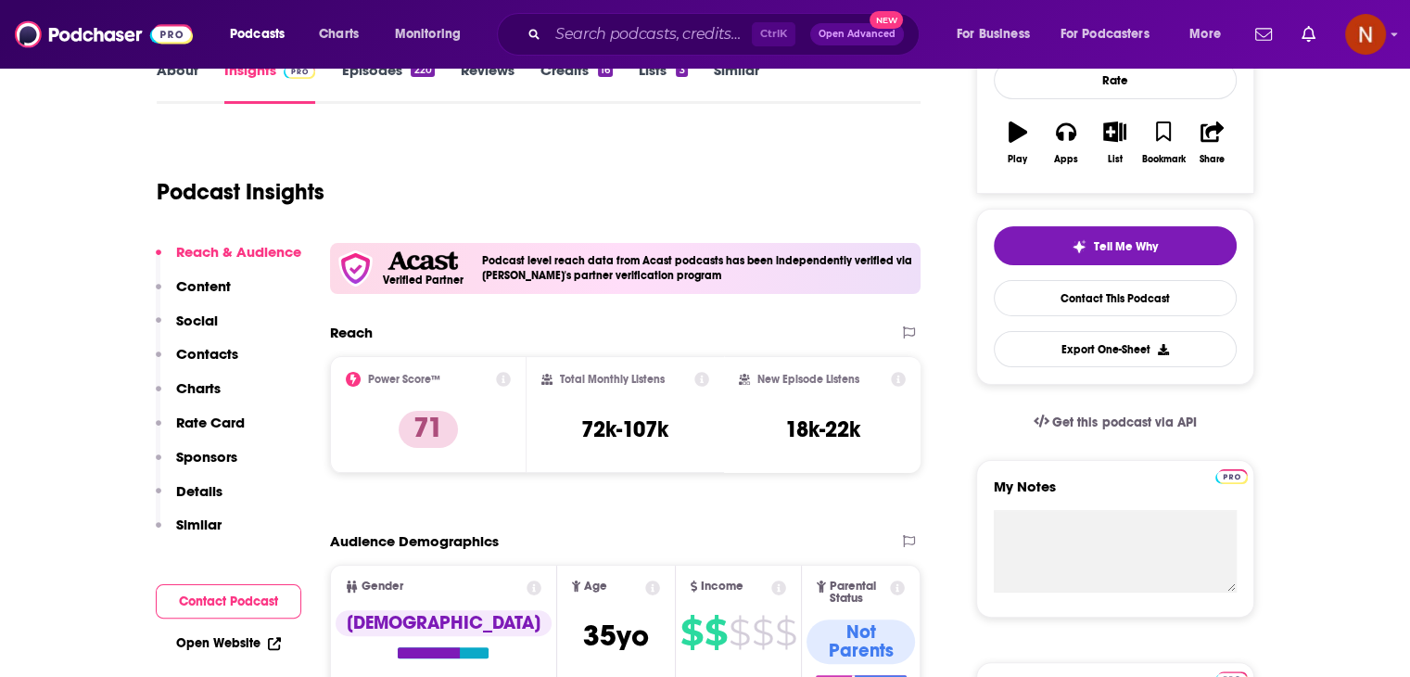
click at [804, 440] on h3 "18k-22k" at bounding box center [822, 429] width 75 height 28
copy h3 "18k"
click at [644, 38] on input "Search podcasts, credits, & more..." at bounding box center [650, 34] width 204 height 30
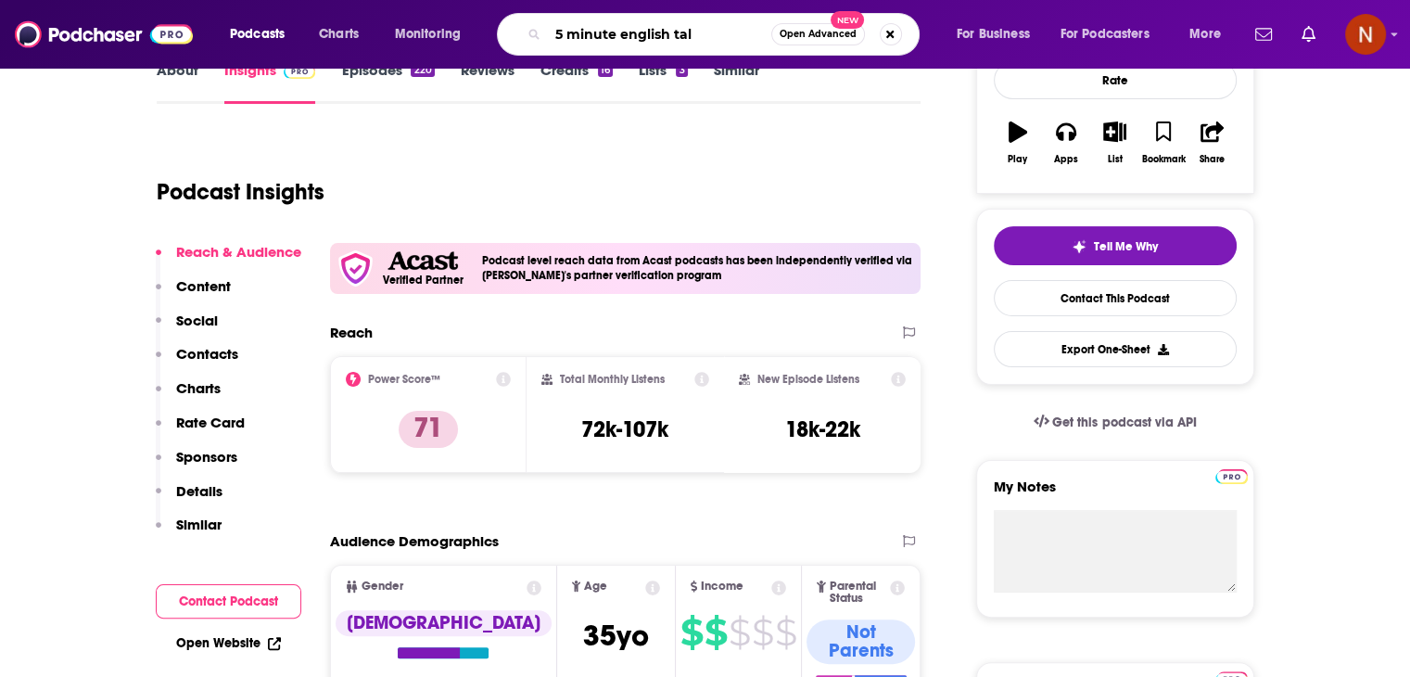
type input "5 minute english talk"
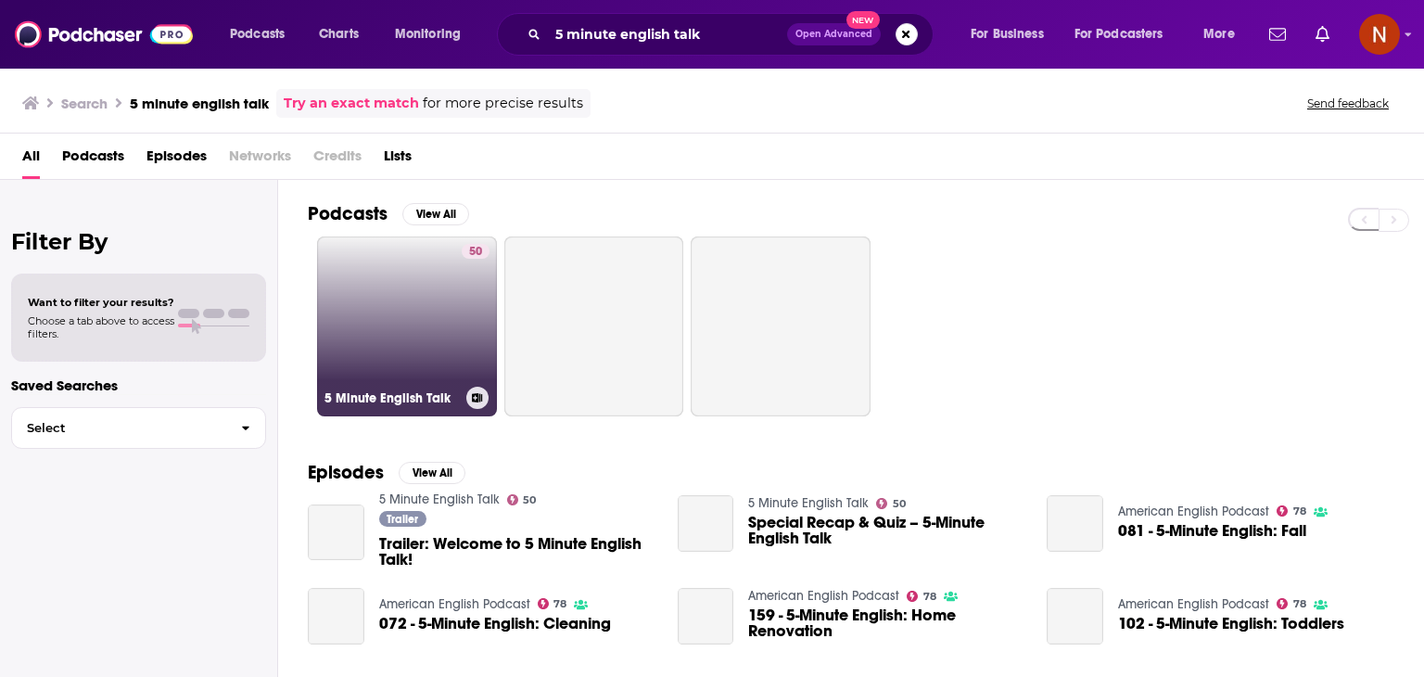
click at [472, 335] on div "50" at bounding box center [476, 315] width 28 height 143
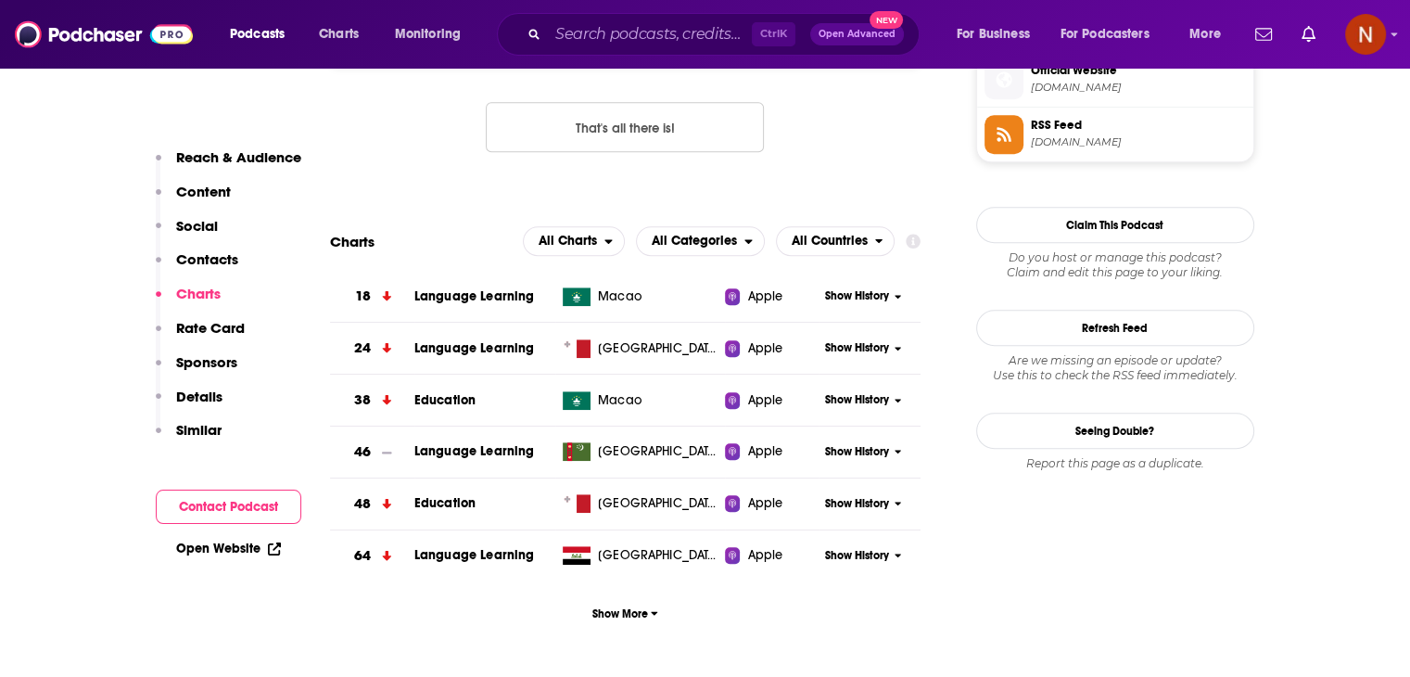
scroll to position [1553, 0]
click at [647, 620] on span "Show More" at bounding box center [625, 613] width 66 height 13
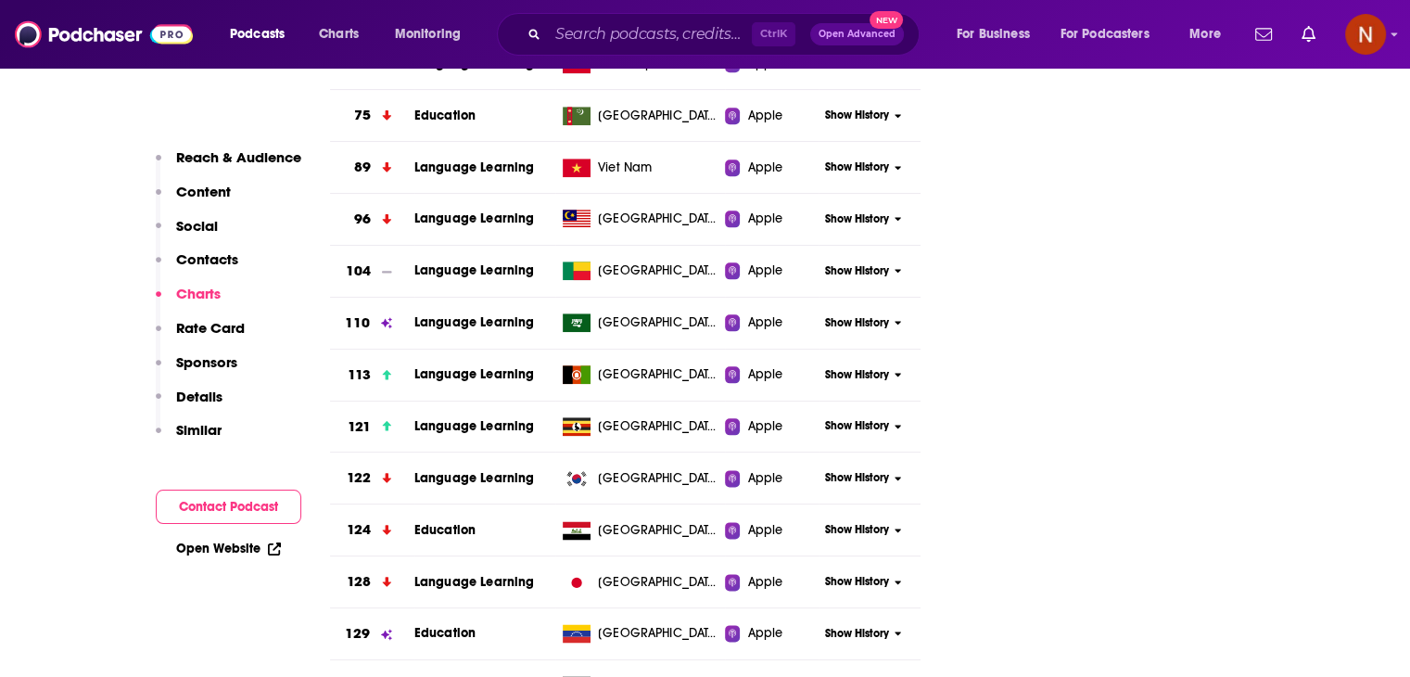
scroll to position [2201, 0]
click at [856, 323] on span "Show History" at bounding box center [857, 322] width 64 height 16
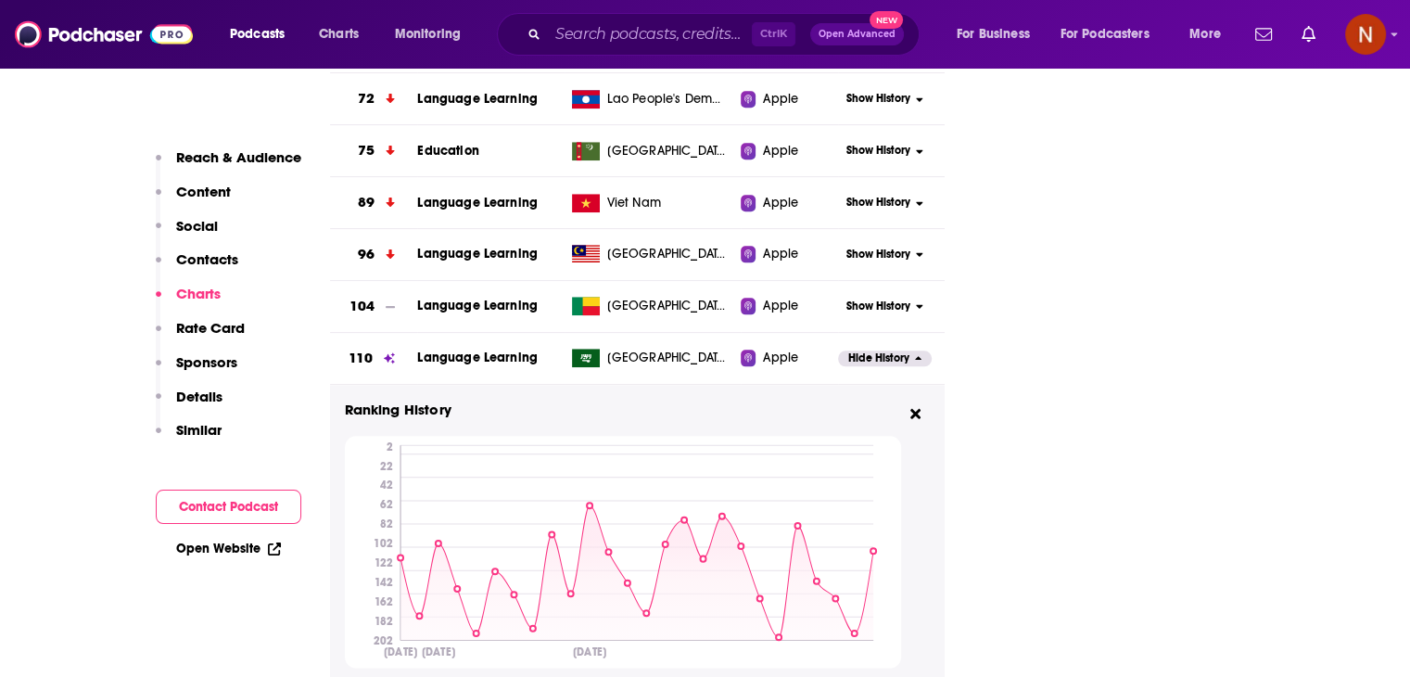
scroll to position [2150, 0]
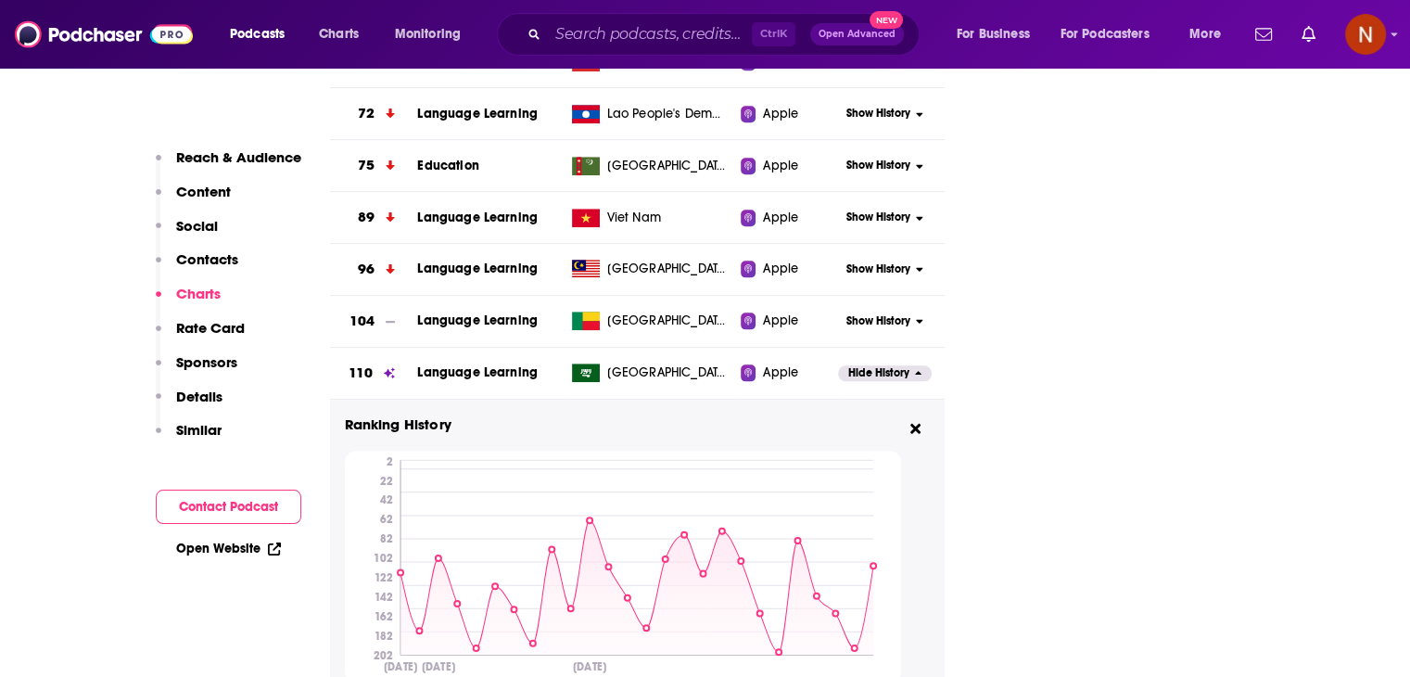
click at [888, 276] on span "Show History" at bounding box center [878, 269] width 64 height 16
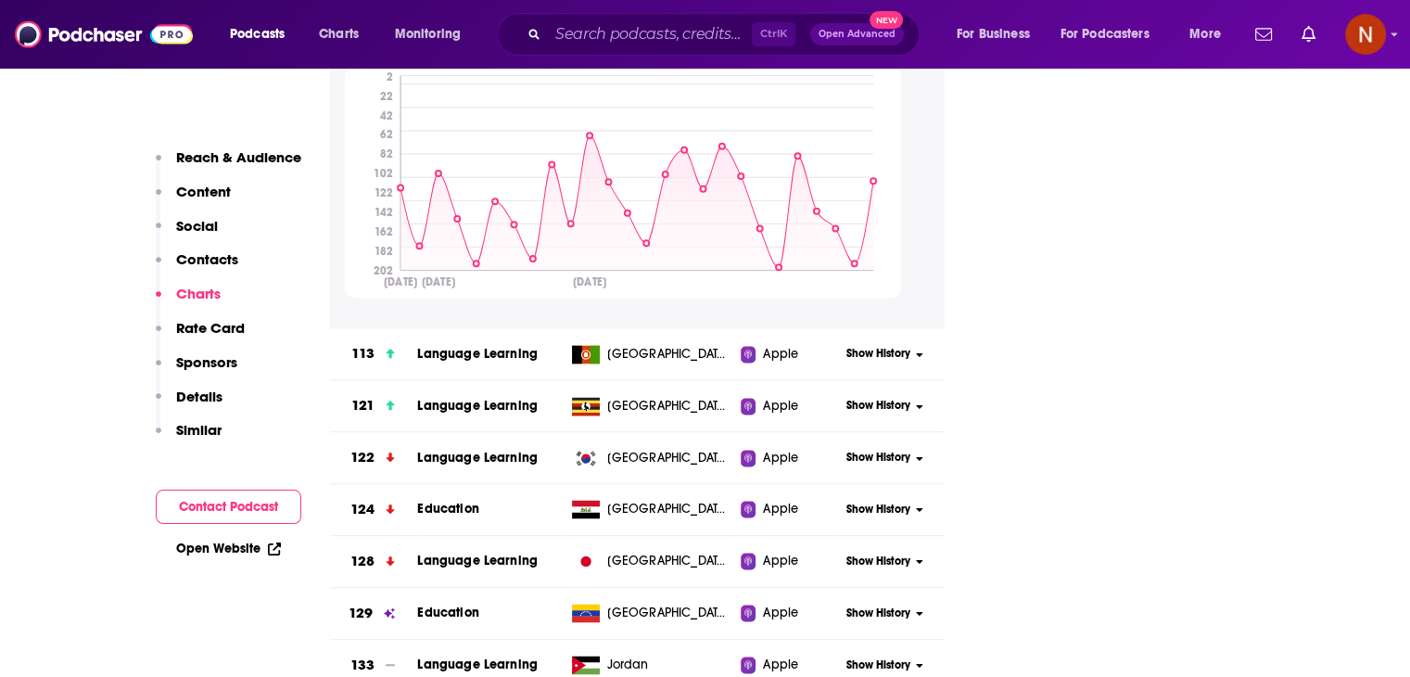
scroll to position [3101, 0]
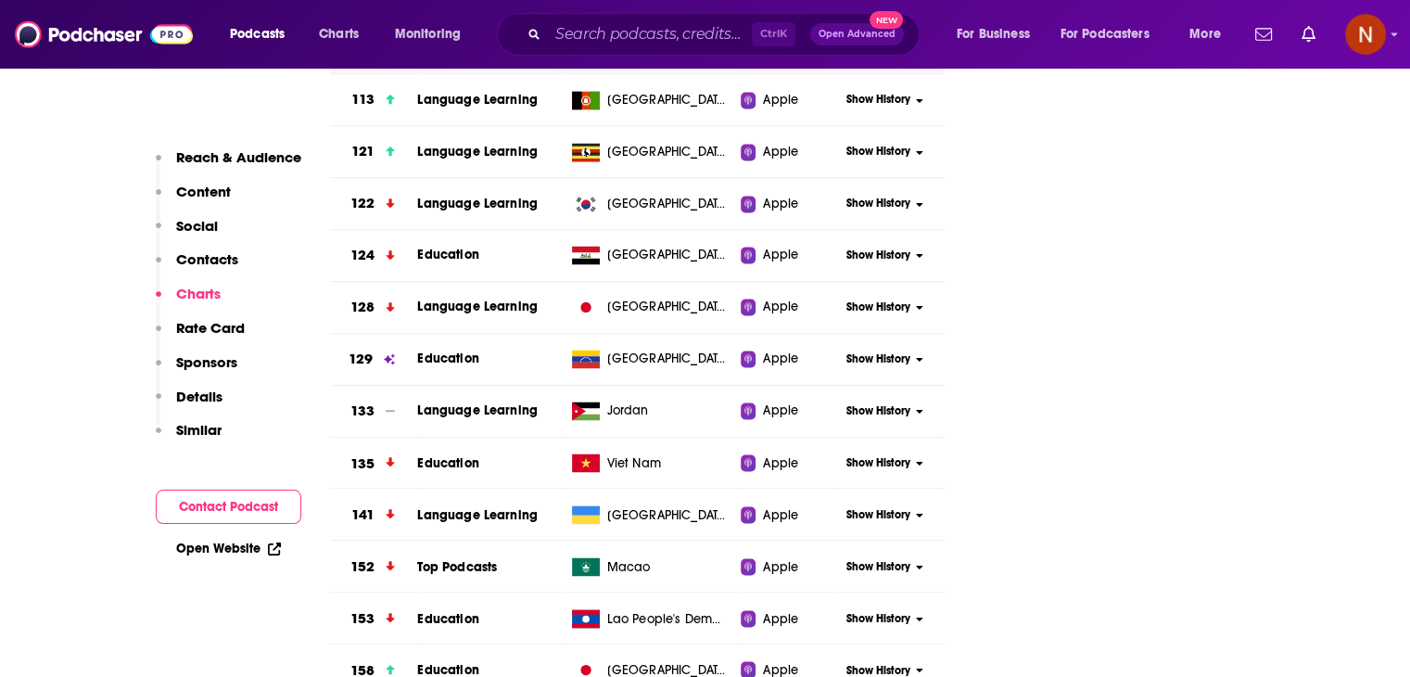
click at [696, 30] on input "Search podcasts, credits, & more..." at bounding box center [650, 34] width 204 height 30
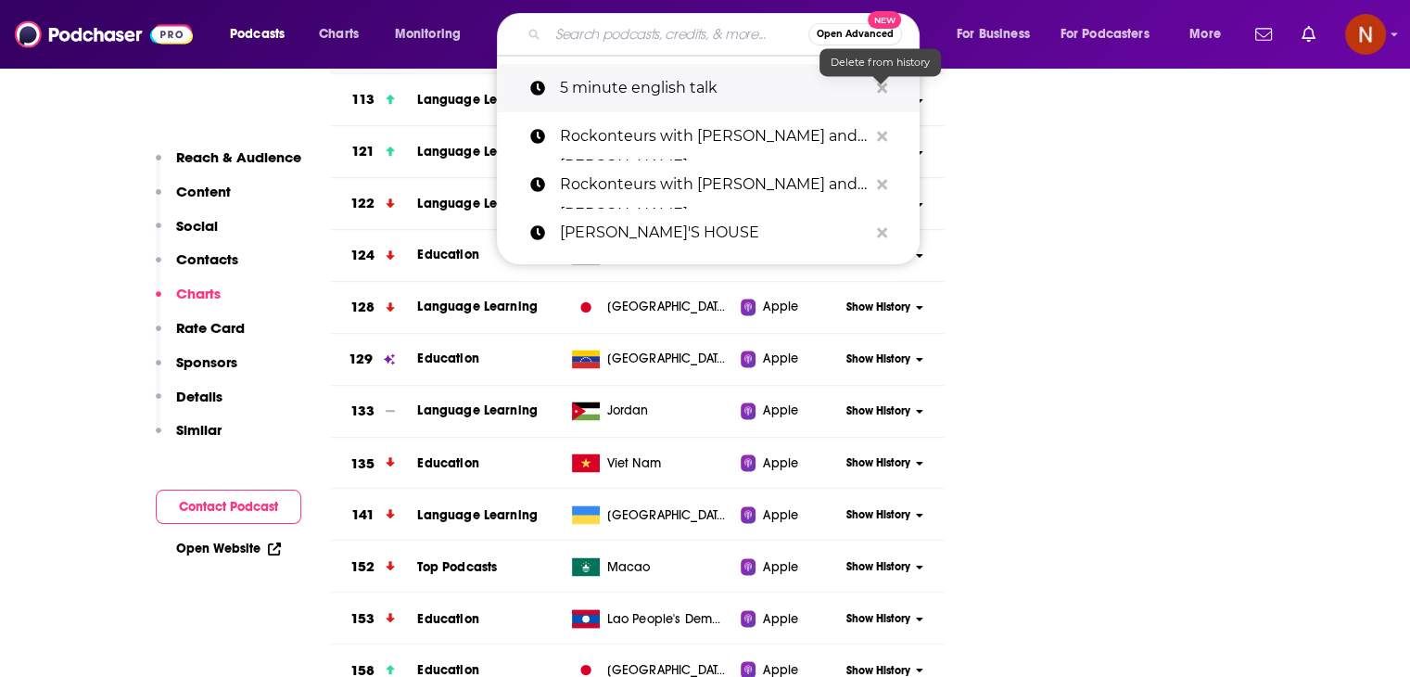
click at [882, 90] on icon "Search podcasts, credits, & more..." at bounding box center [882, 87] width 10 height 10
click at [600, 22] on input "Search podcasts, credits, & more..." at bounding box center [678, 34] width 260 height 30
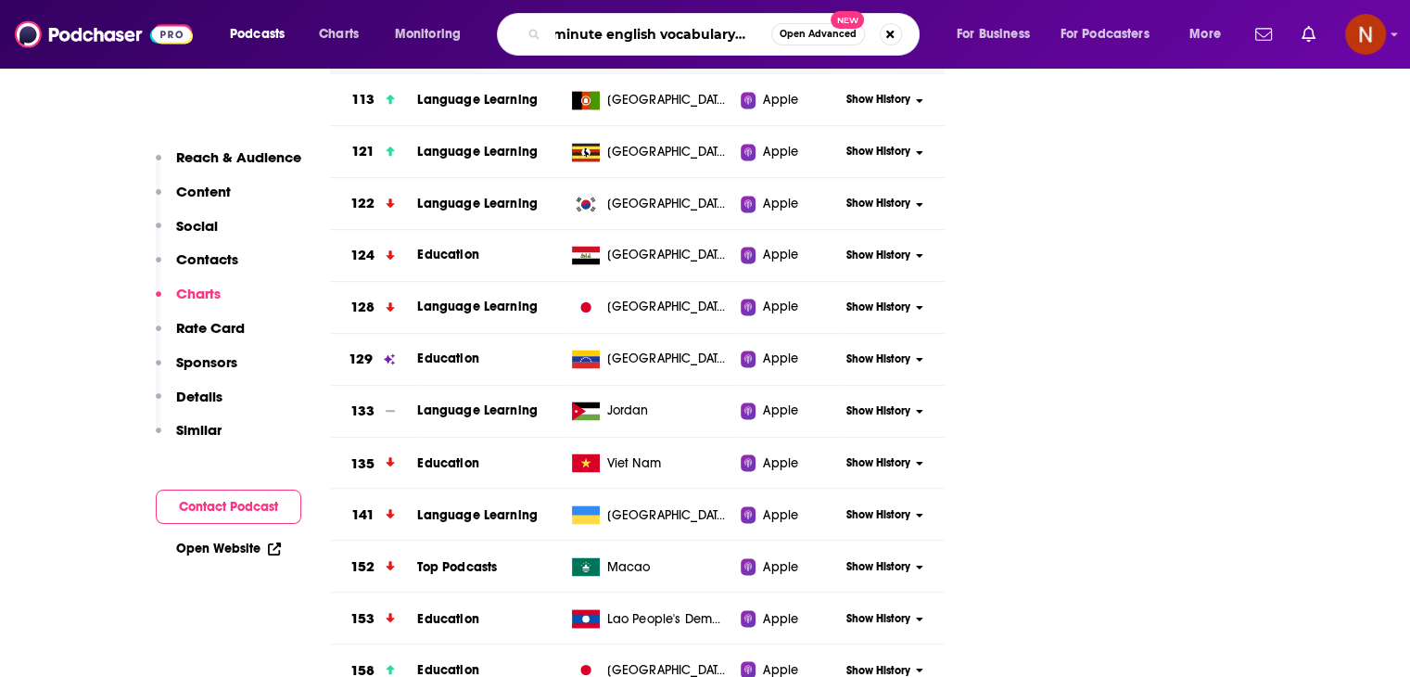
type input "5 minute english vocabulary show"
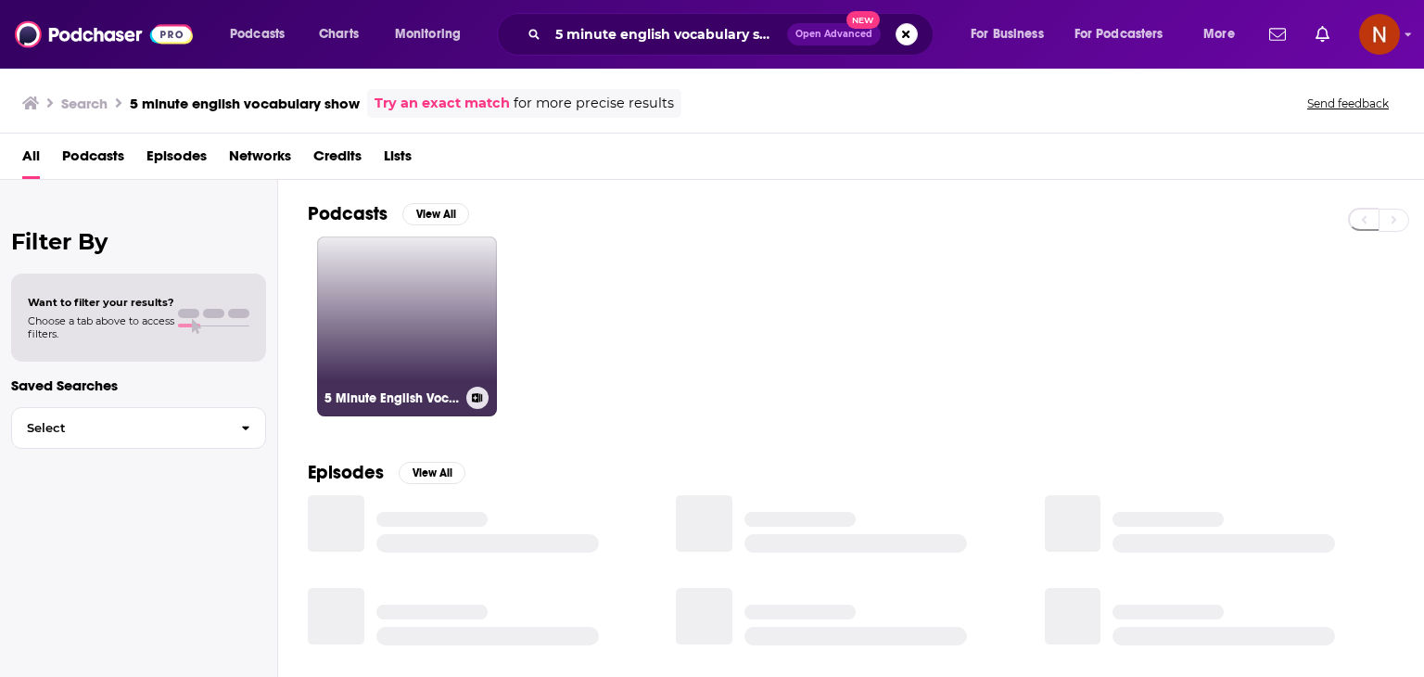
click at [390, 298] on link "5 Minute English Vocabulary Show" at bounding box center [407, 326] width 180 height 180
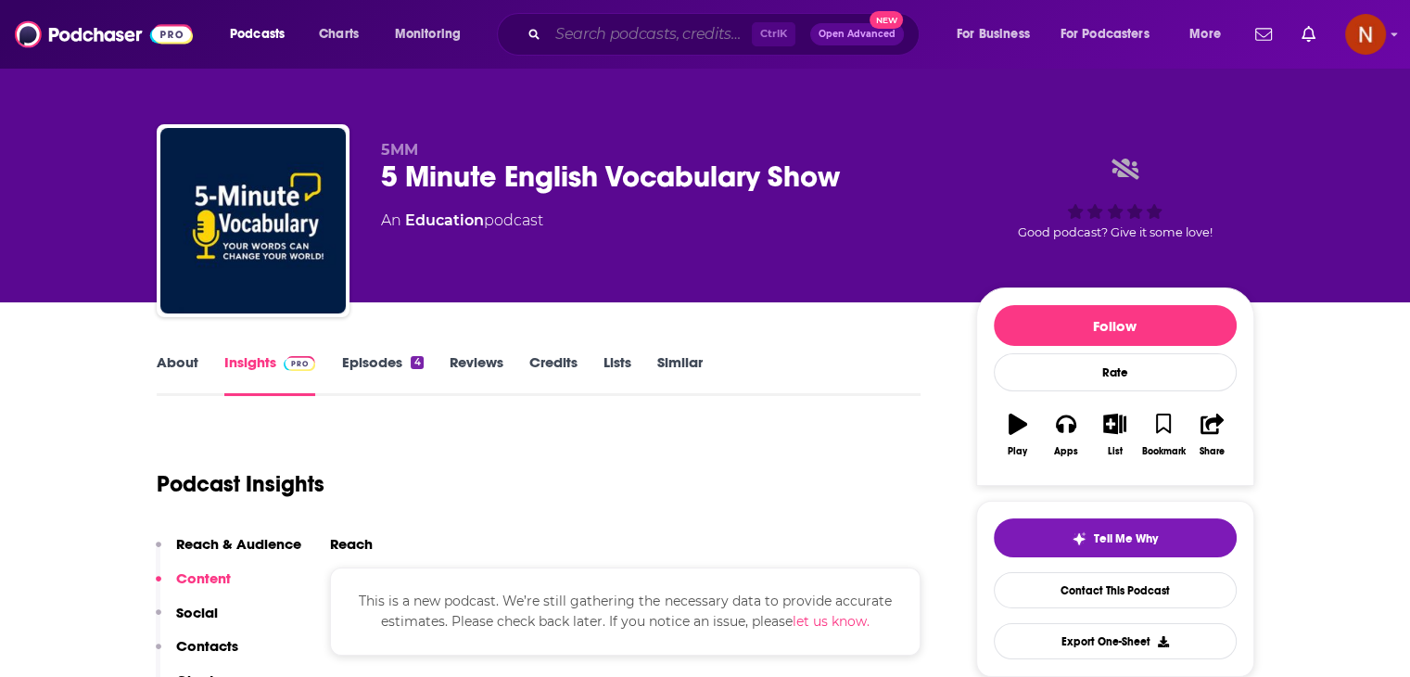
click at [712, 47] on input "Search podcasts, credits, & more..." at bounding box center [650, 34] width 204 height 30
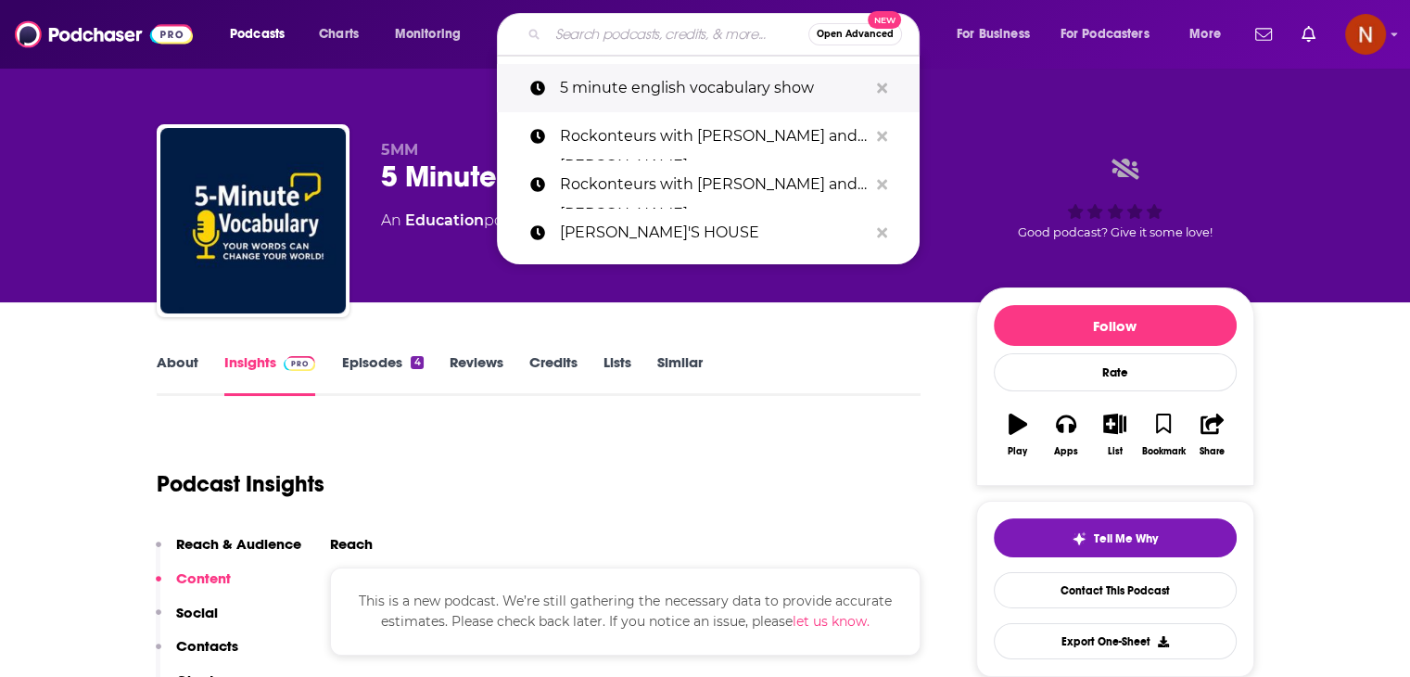
click at [871, 92] on button "Search podcasts, credits, & more..." at bounding box center [882, 88] width 29 height 34
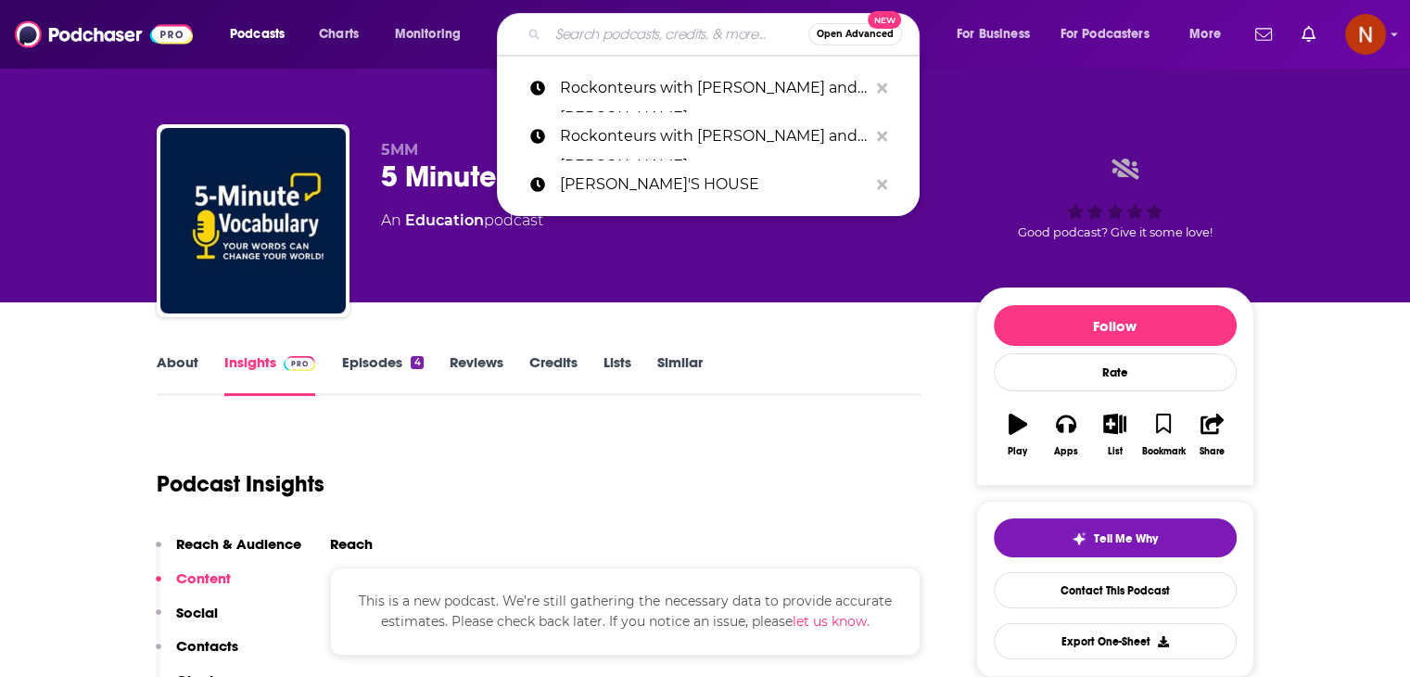
click at [446, 102] on div "5MM 5 Minute English Vocabulary Show An Education podcast Good podcast? Give it…" at bounding box center [705, 202] width 1125 height 200
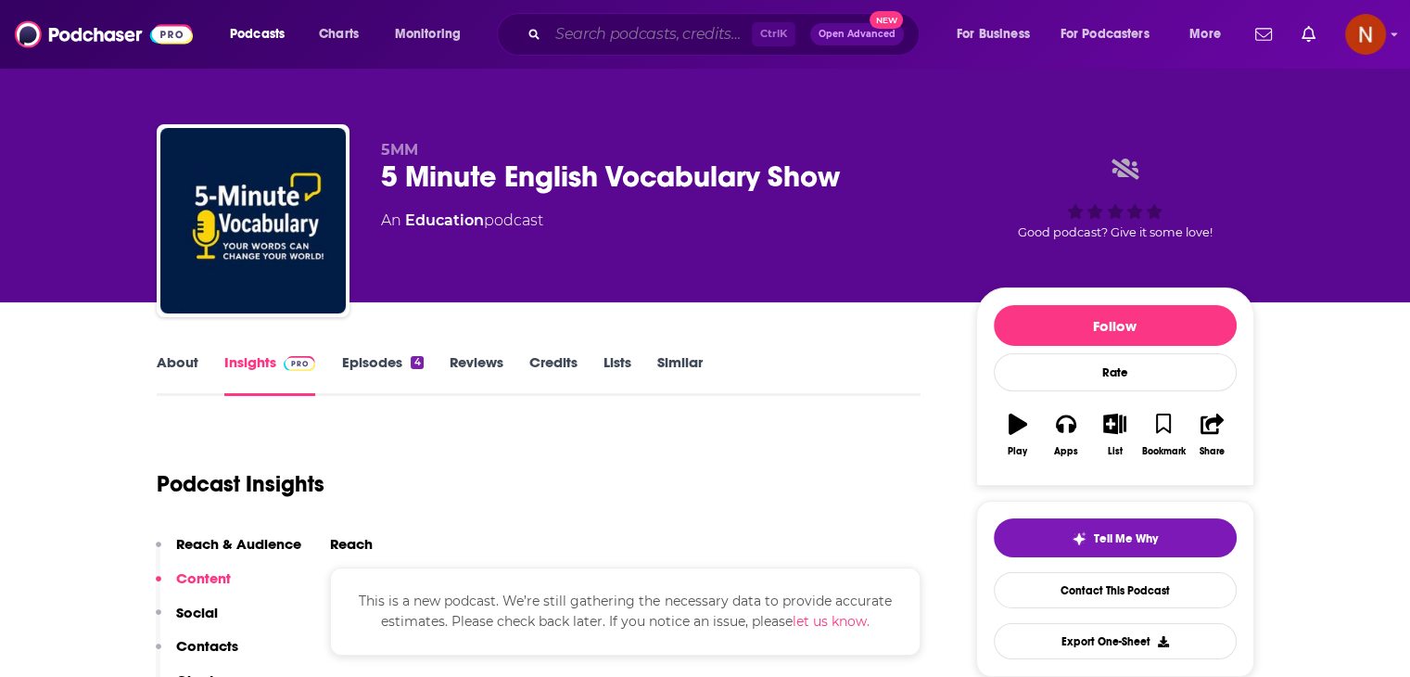
click at [604, 30] on input "Search podcasts, credits, & more..." at bounding box center [650, 34] width 204 height 30
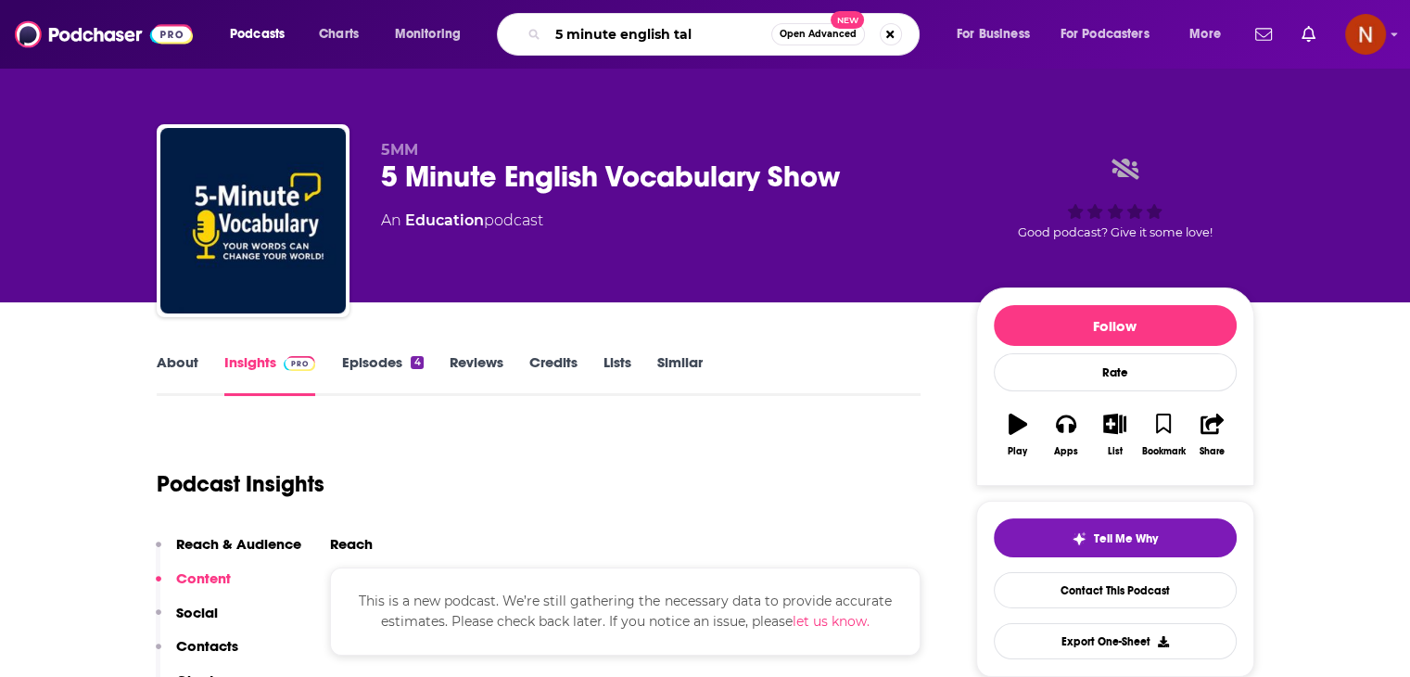
type input "5 minute english talk"
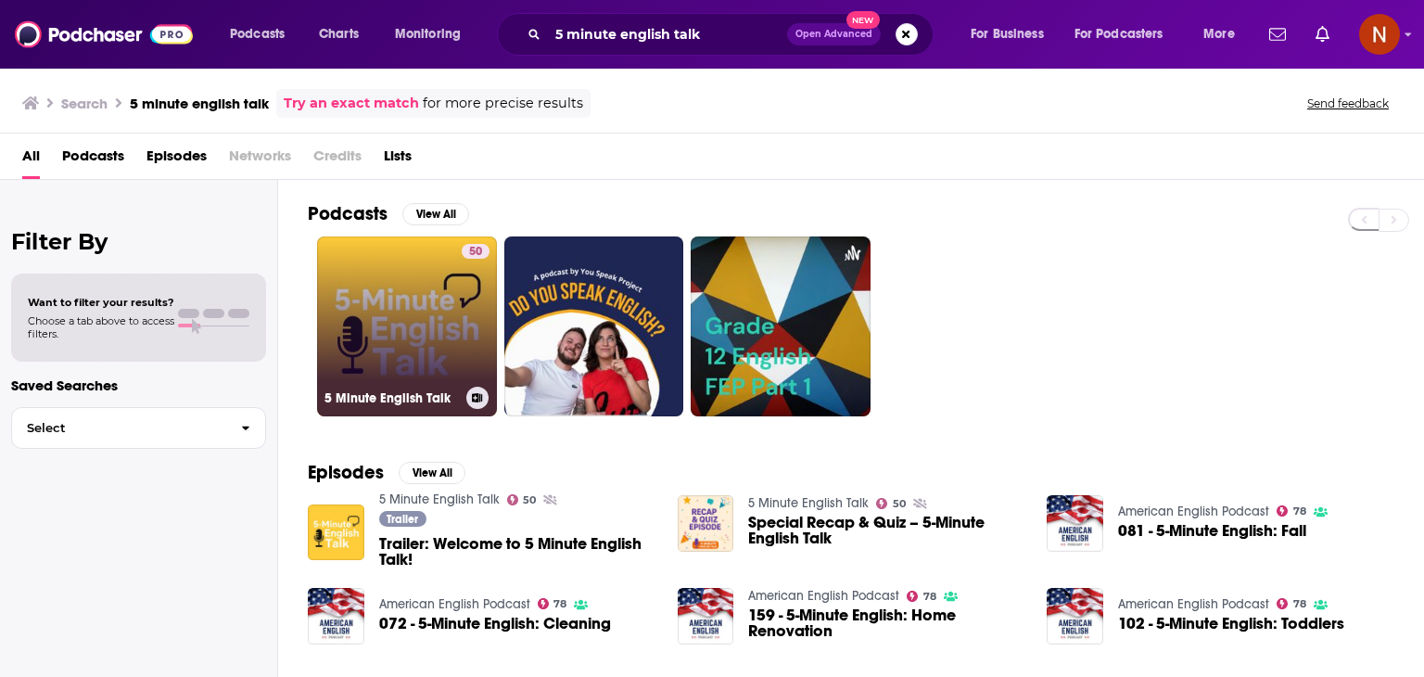
click at [396, 301] on link "50 5 Minute English Talk" at bounding box center [407, 326] width 180 height 180
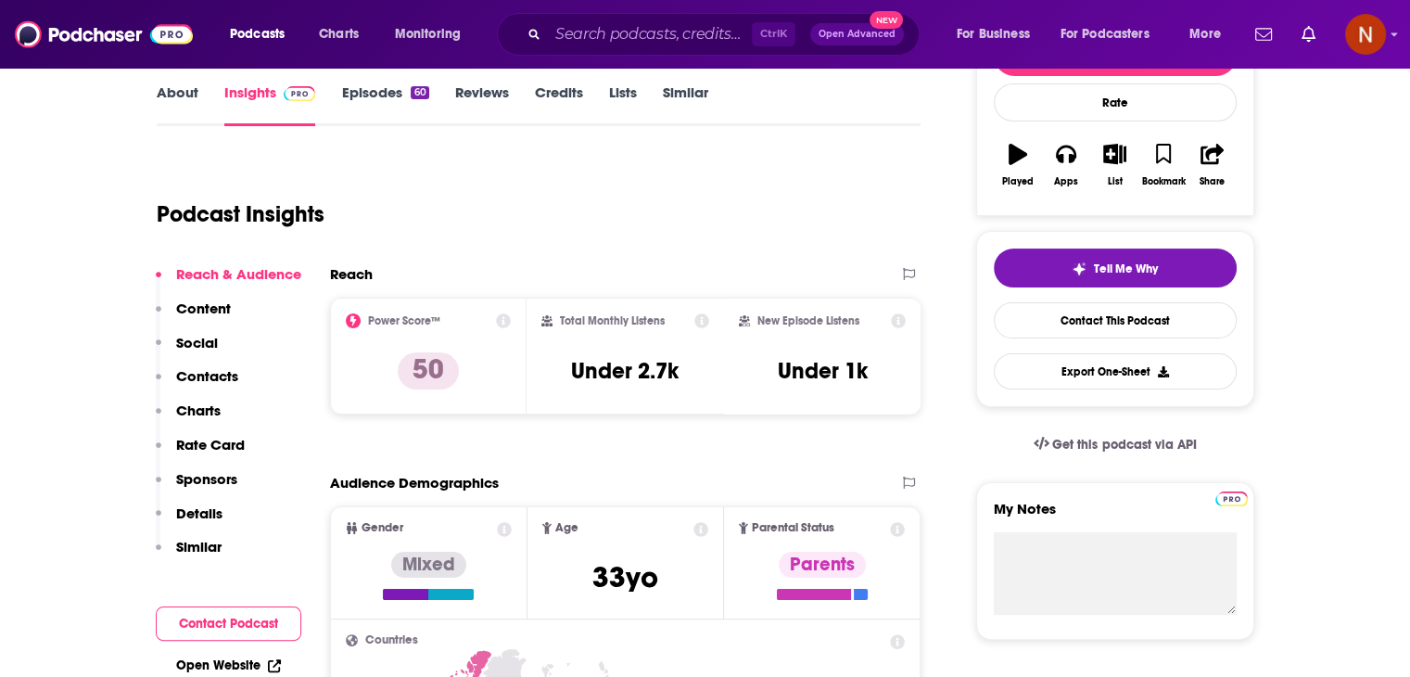
scroll to position [271, 0]
click at [621, 356] on h3 "Under 2.7k" at bounding box center [625, 370] width 108 height 28
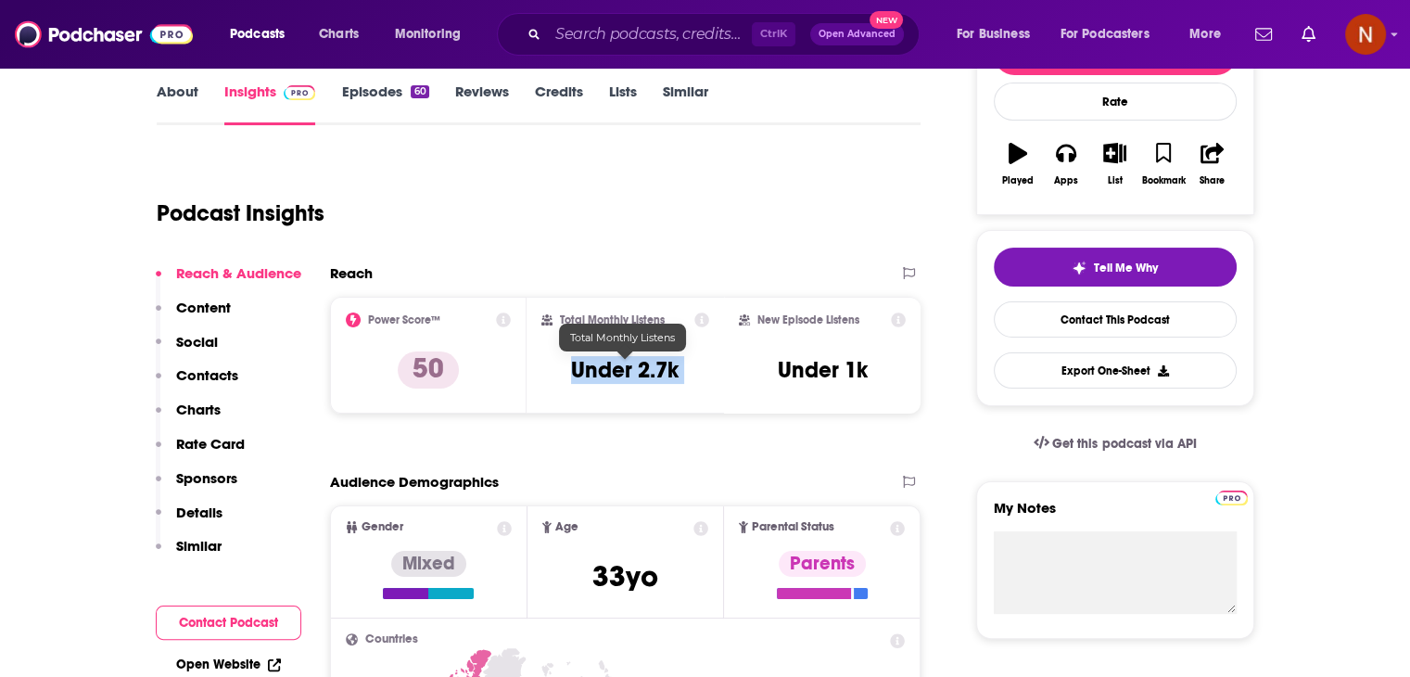
click at [621, 356] on h3 "Under 2.7k" at bounding box center [625, 370] width 108 height 28
click at [654, 39] on input "Search podcasts, credits, & more..." at bounding box center [650, 34] width 204 height 30
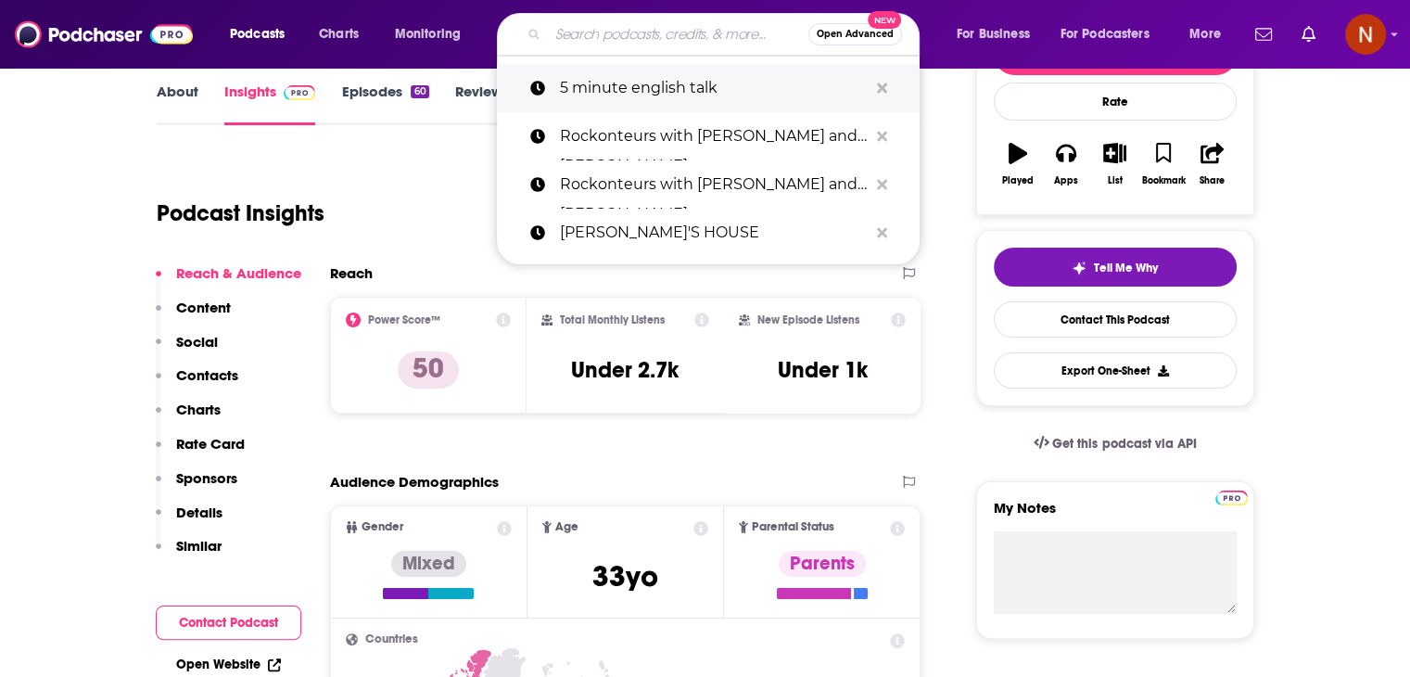
click at [871, 90] on button "Search podcasts, credits, & more..." at bounding box center [882, 88] width 29 height 34
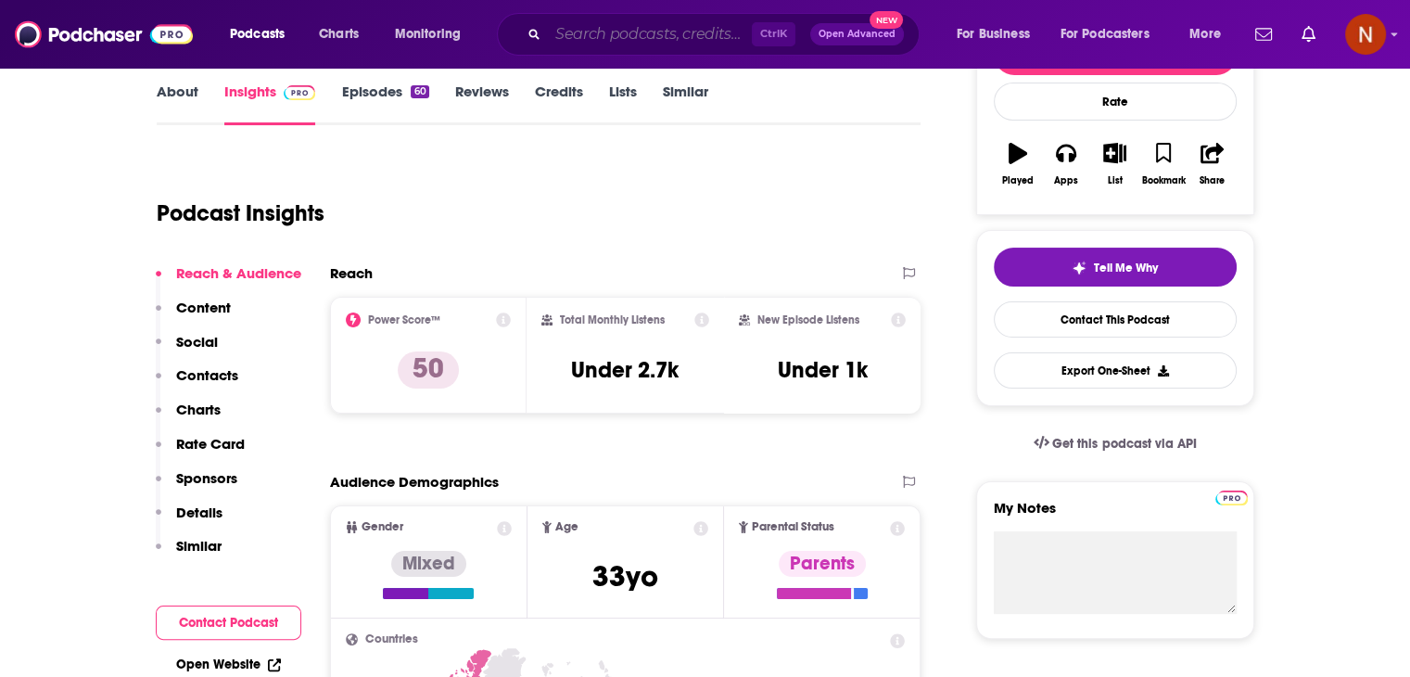
click at [601, 27] on input "Search podcasts, credits, & more..." at bounding box center [650, 34] width 204 height 30
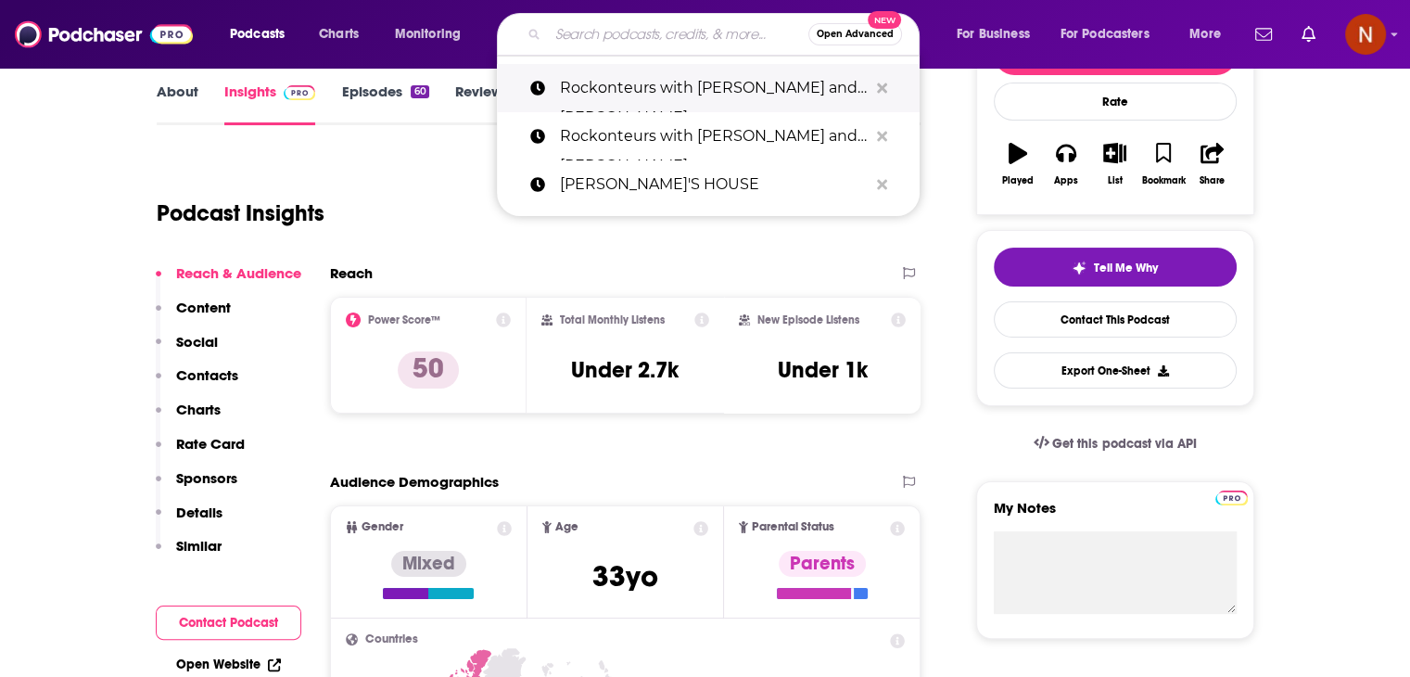
paste input "Sticky Notes: The Classical Music Podcast"
type input "Sticky Notes: The Classical Music Podcast"
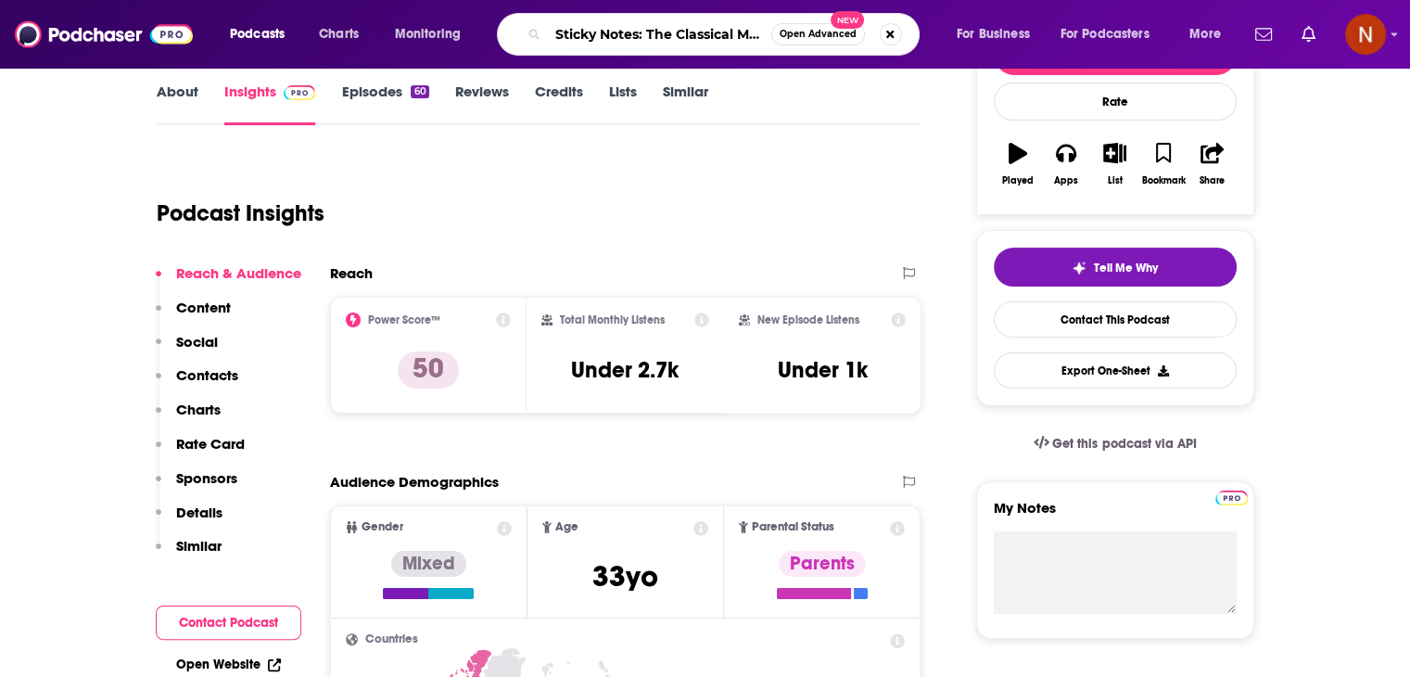
scroll to position [0, 74]
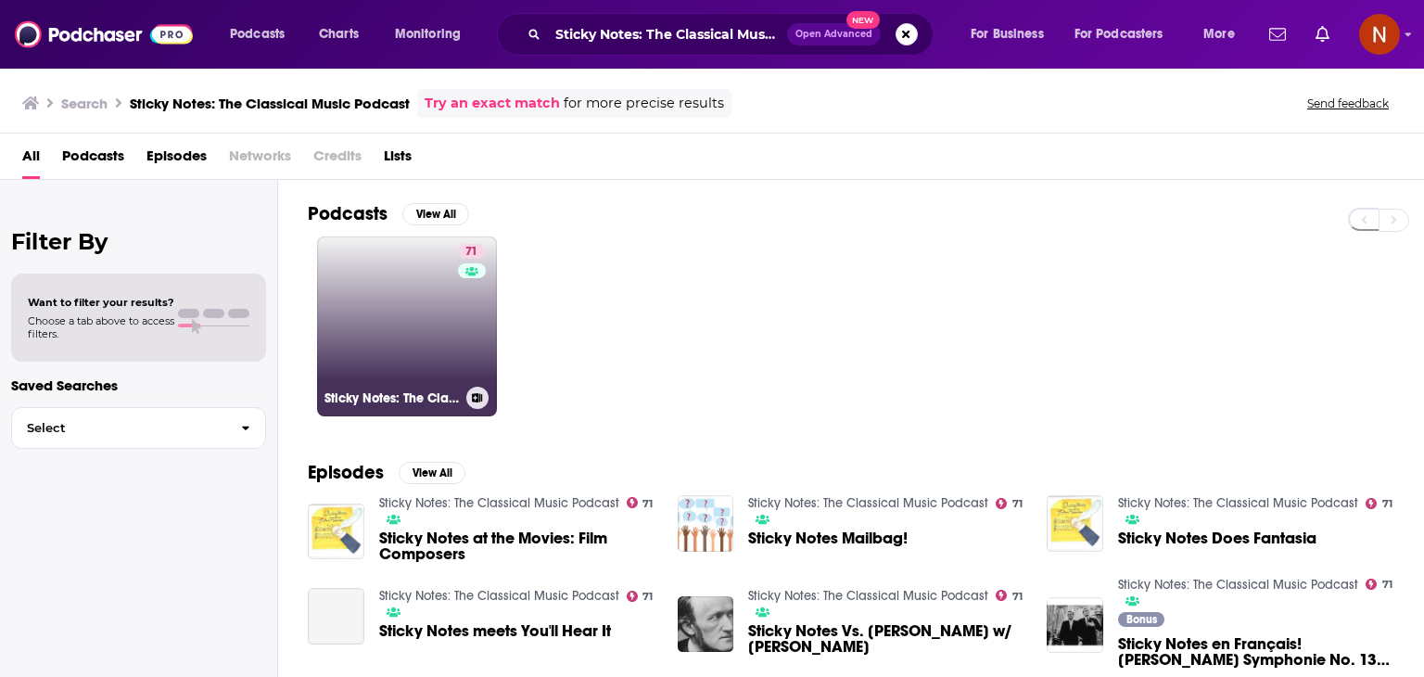
click at [413, 344] on link "71 Sticky Notes: The Classical Music Podcast" at bounding box center [407, 326] width 180 height 180
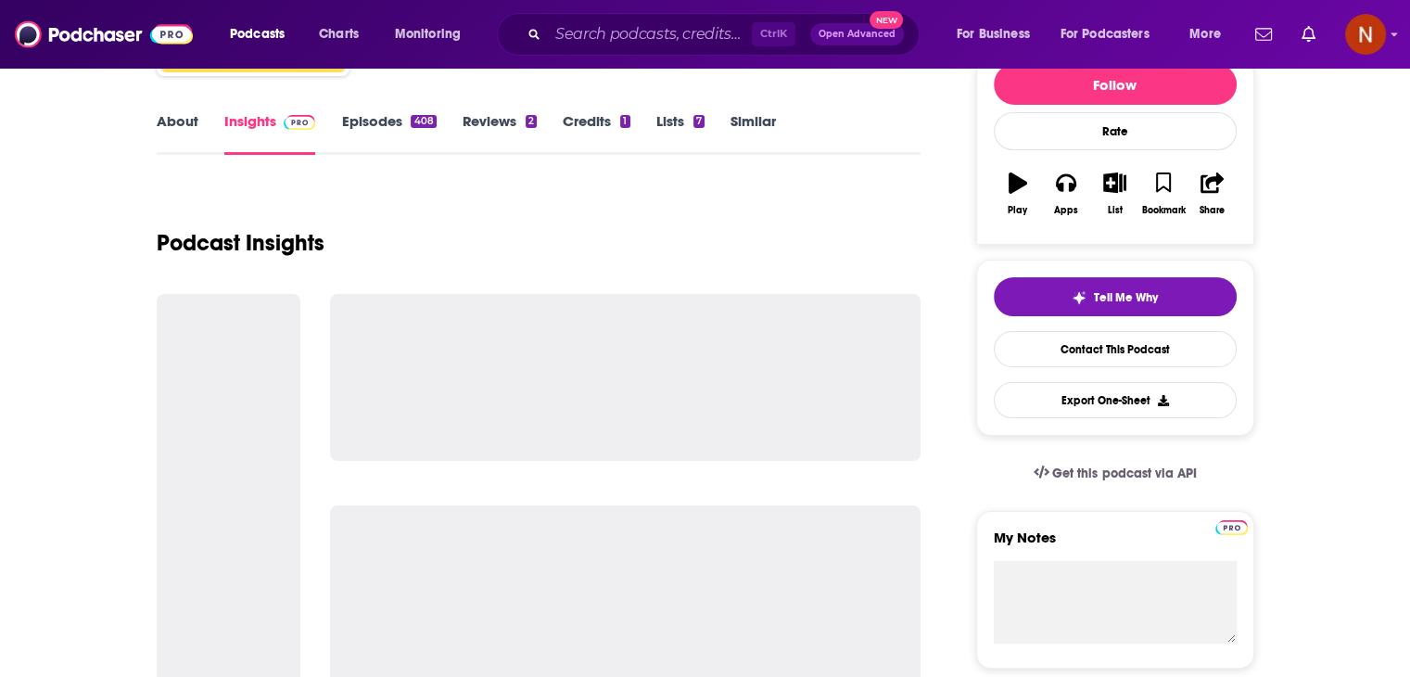
scroll to position [243, 0]
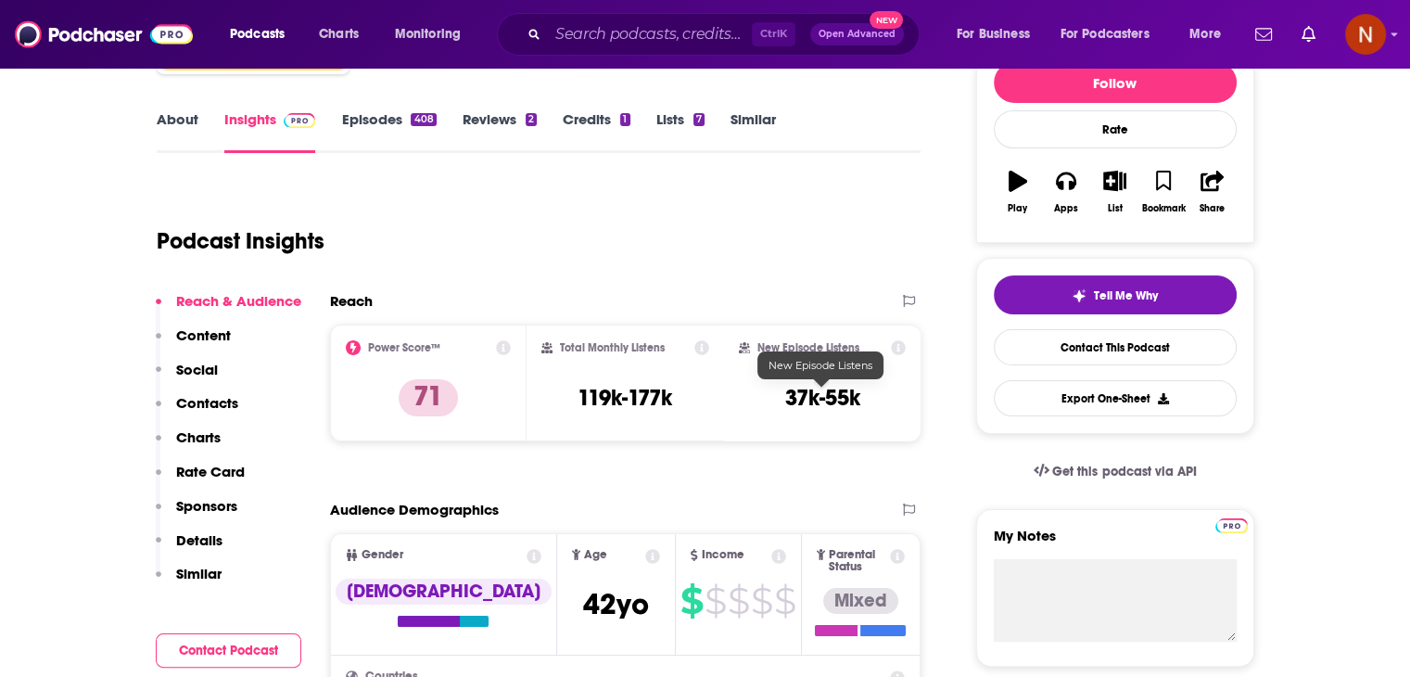
click at [847, 403] on h3 "37k-55k" at bounding box center [822, 398] width 75 height 28
copy h3 "55k"
click at [586, 42] on input "Search podcasts, credits, & more..." at bounding box center [650, 34] width 204 height 30
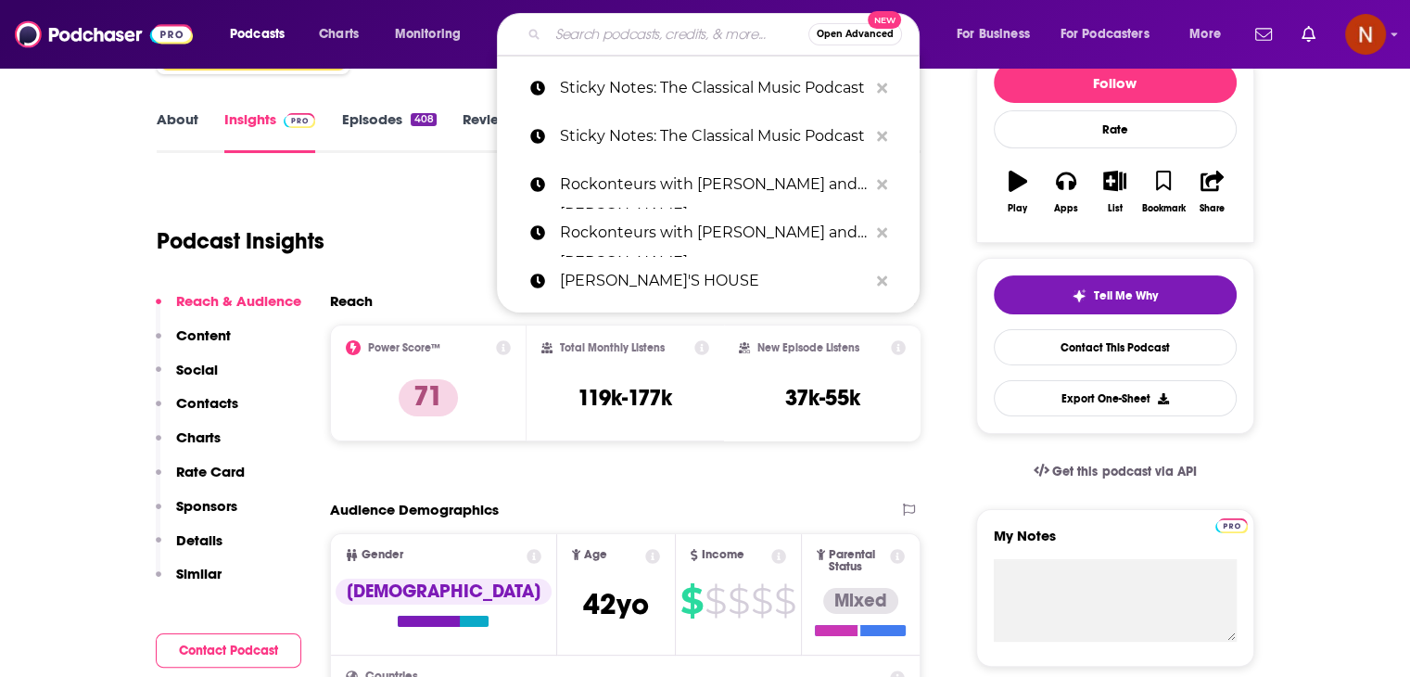
paste input "Word In Your Ear"
type input "Word In Your Ear"
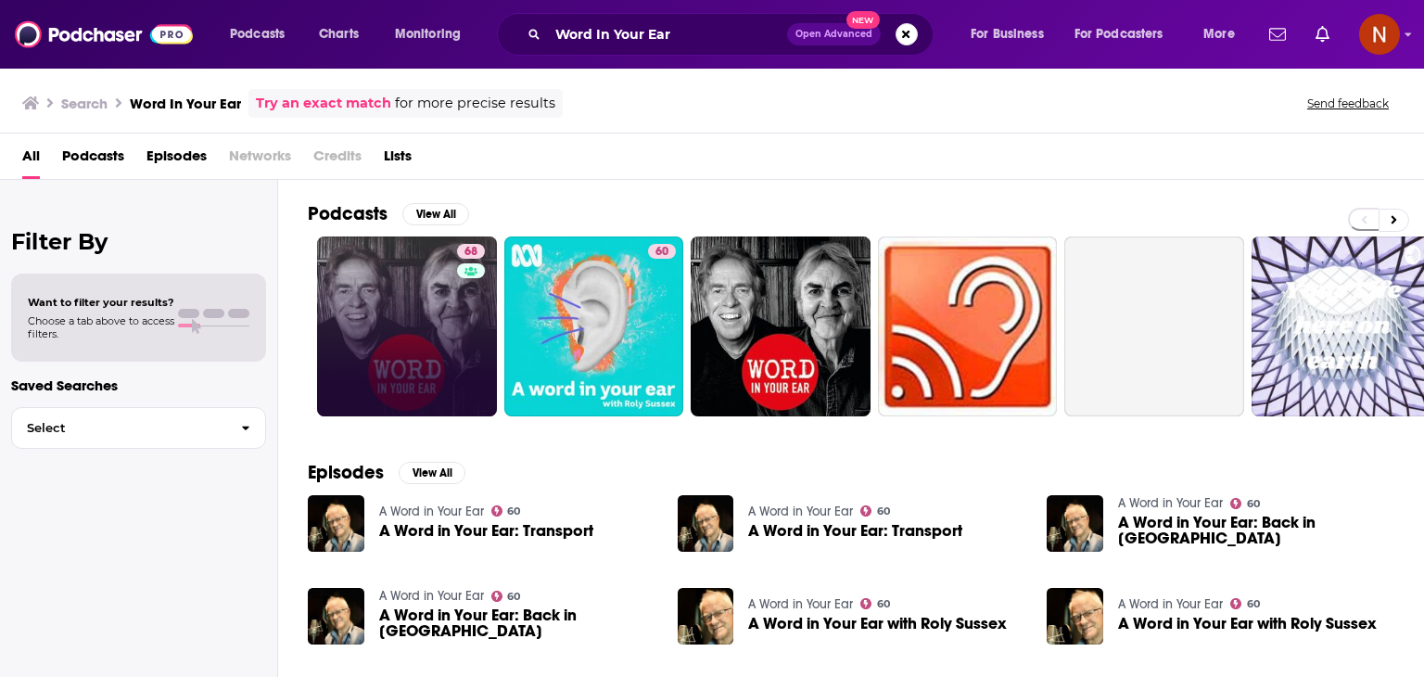
click at [337, 316] on link "68" at bounding box center [407, 326] width 180 height 180
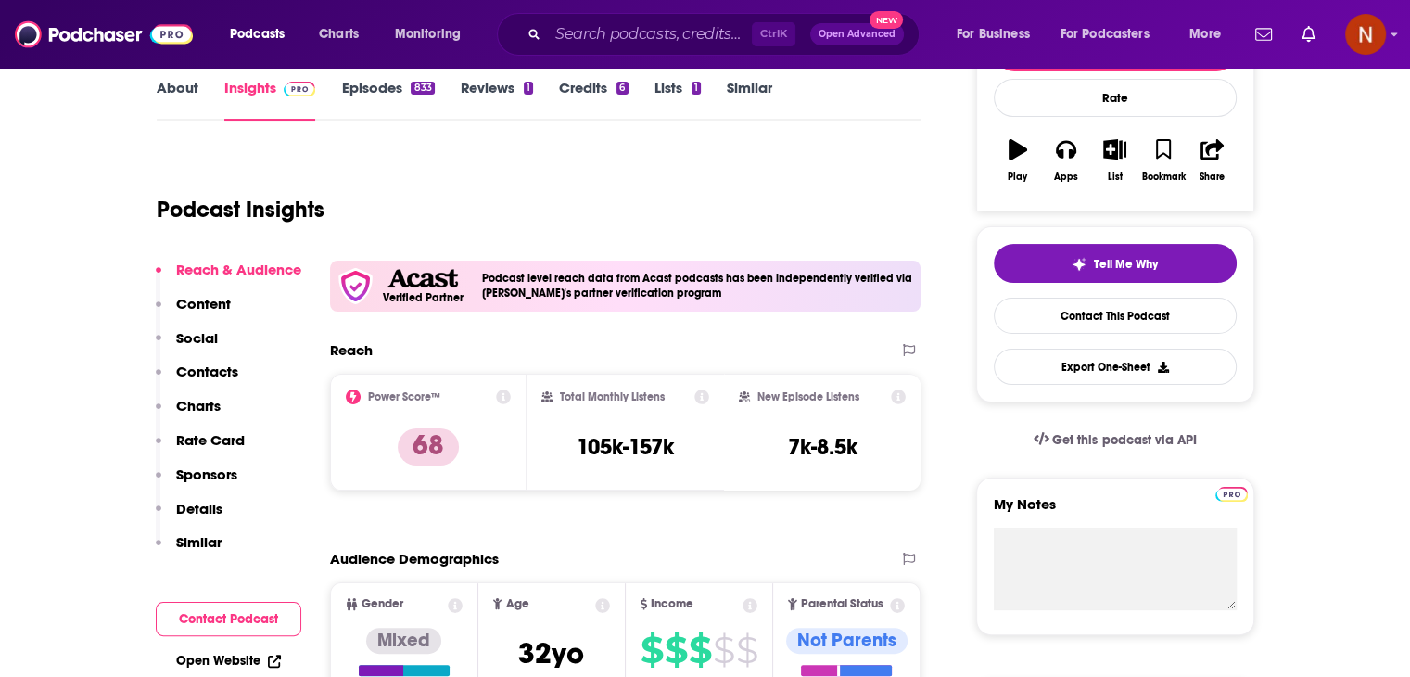
scroll to position [278, 0]
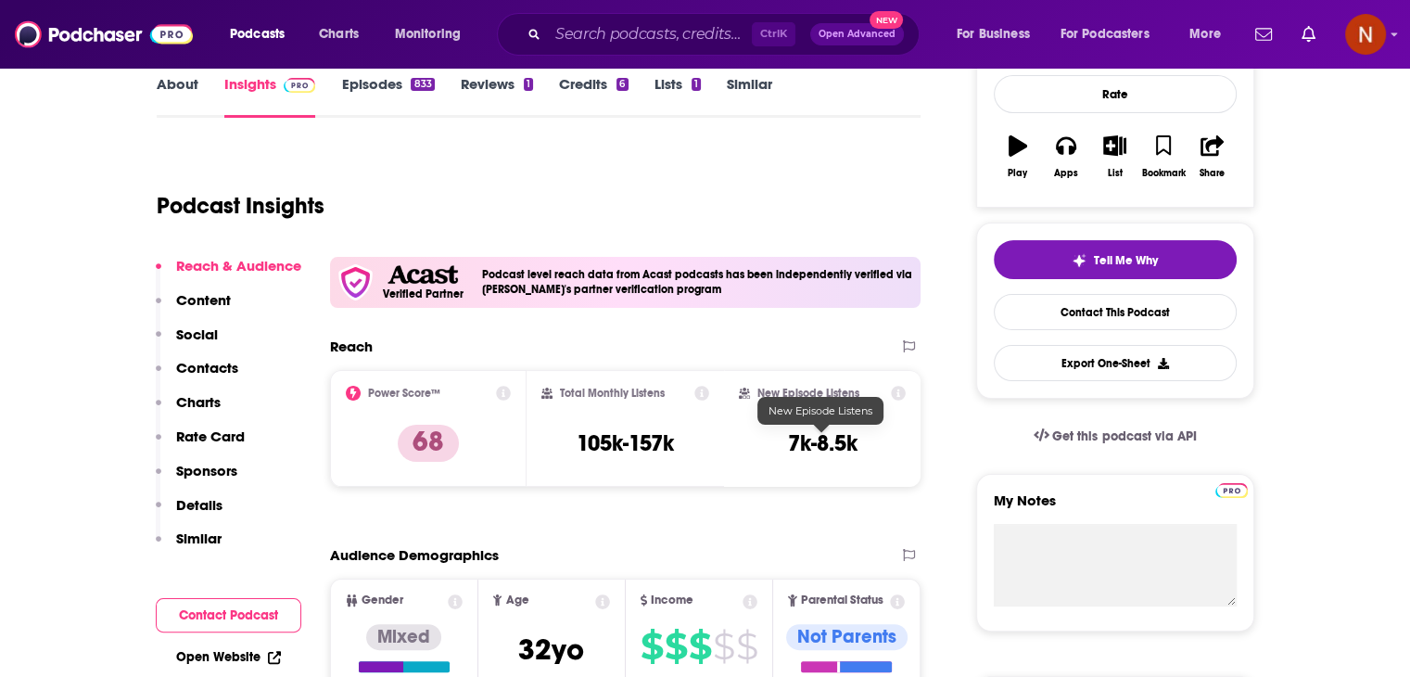
click at [831, 446] on h3 "7k-8.5k" at bounding box center [823, 443] width 70 height 28
copy h3 "8.5k"
click at [616, 34] on input "Search podcasts, credits, & more..." at bounding box center [650, 34] width 204 height 30
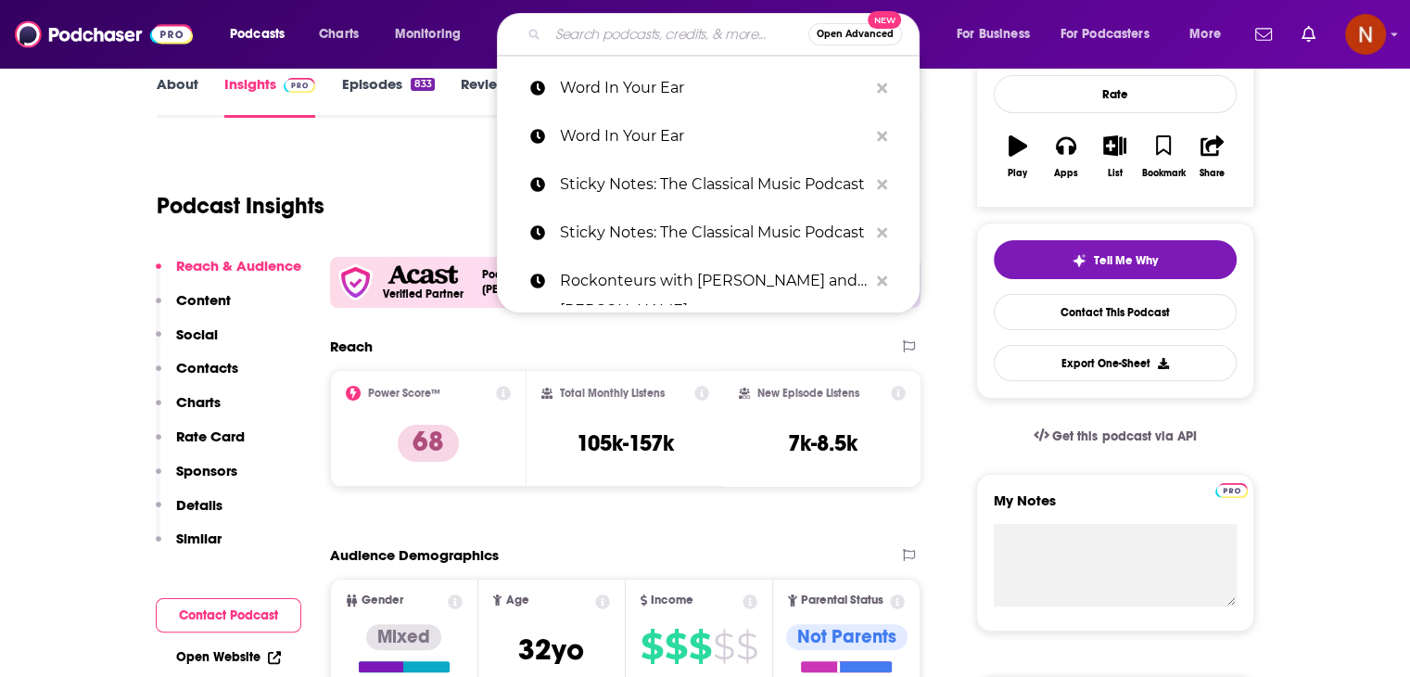
paste input "Perfecto Podcast: featuring [PERSON_NAME]"
type input "Perfecto Podcast: featuring [PERSON_NAME]"
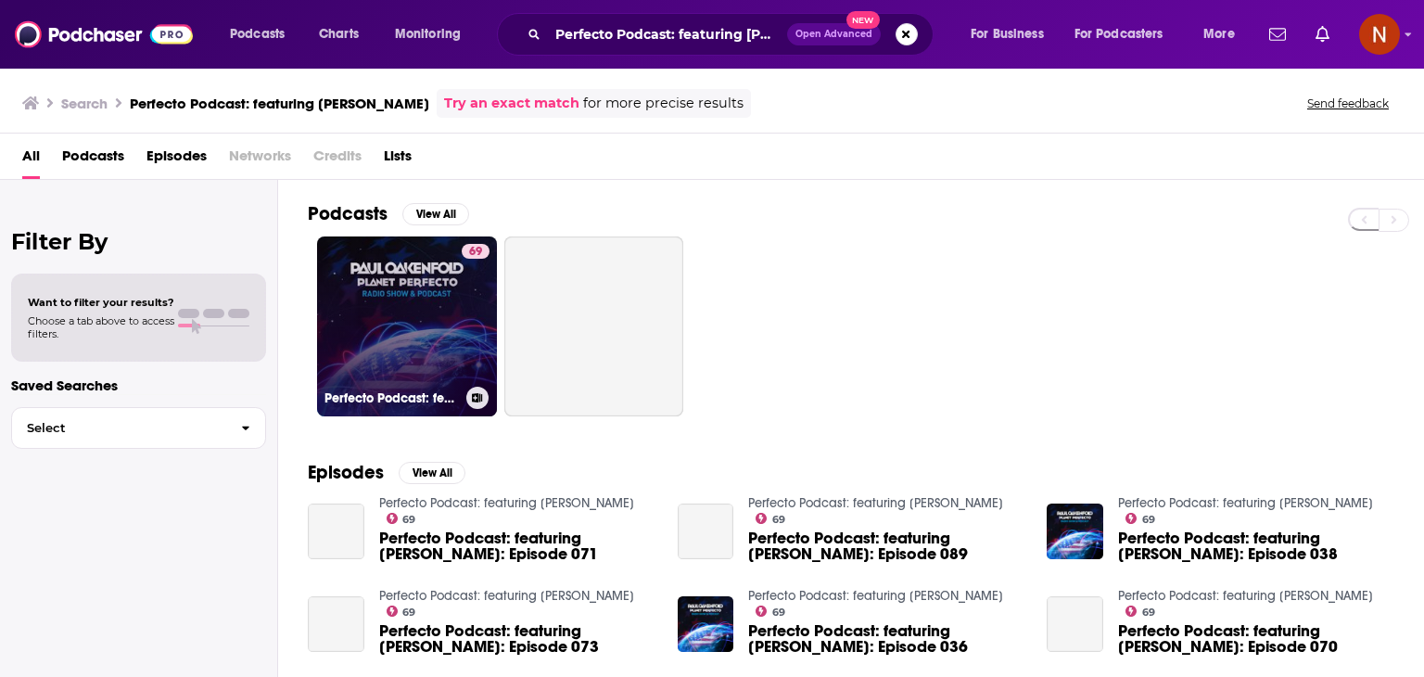
click at [432, 306] on link "69 Perfecto Podcast: featuring [PERSON_NAME]" at bounding box center [407, 326] width 180 height 180
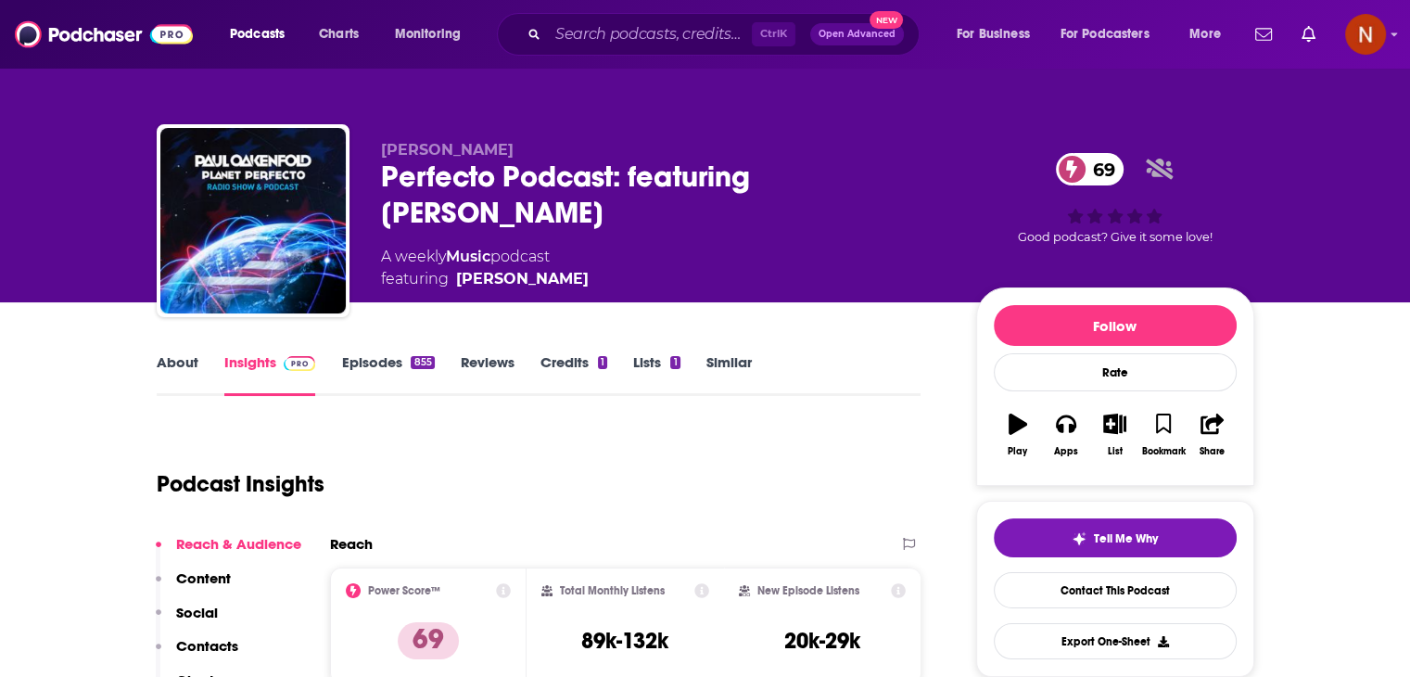
scroll to position [103, 0]
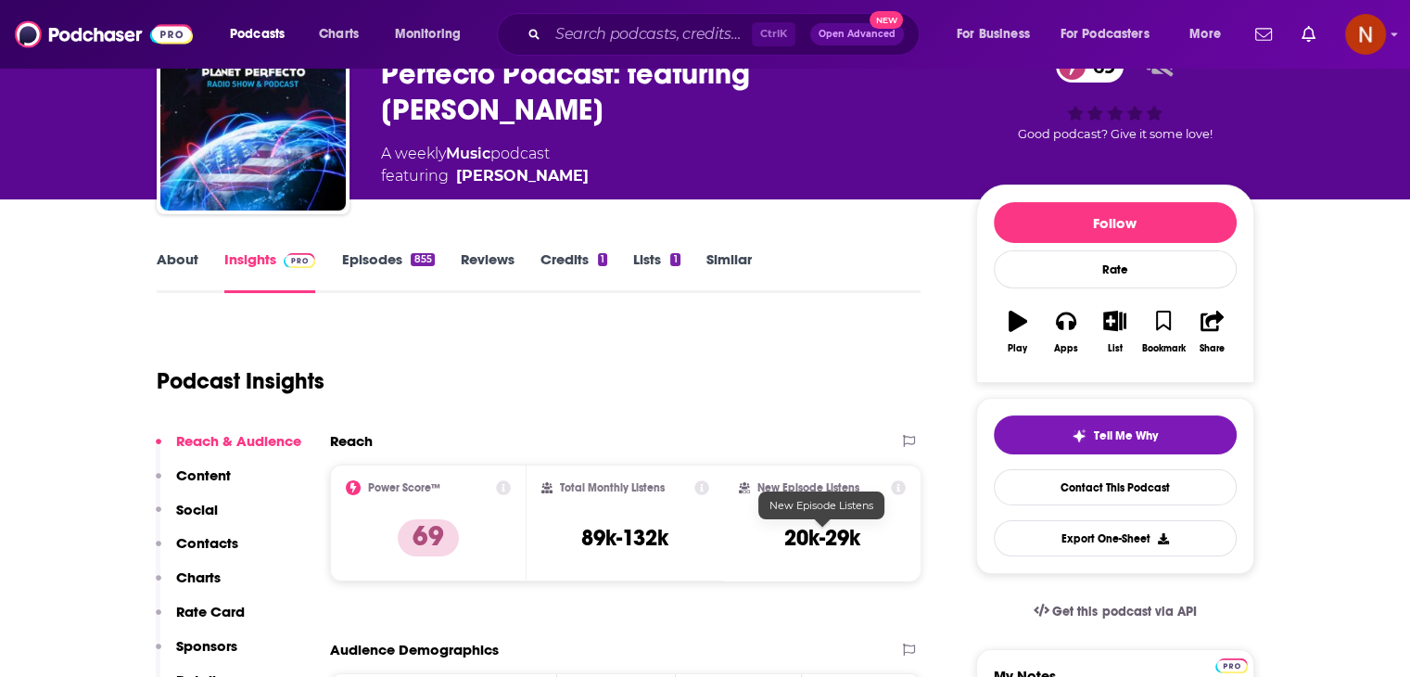
click at [833, 534] on h3 "20k-29k" at bounding box center [822, 538] width 76 height 28
click at [841, 539] on h3 "20k-29k" at bounding box center [822, 538] width 76 height 28
click at [811, 541] on h3 "20k-29k" at bounding box center [822, 538] width 76 height 28
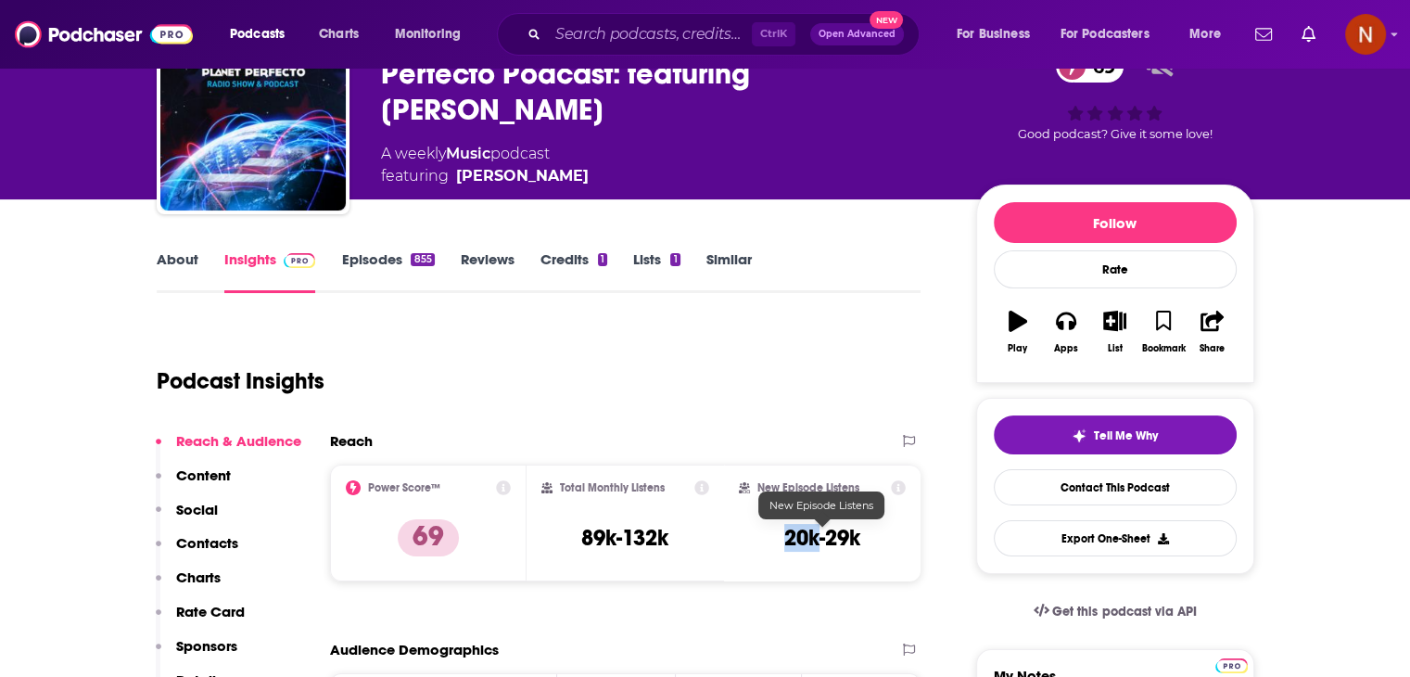
click at [811, 541] on h3 "20k-29k" at bounding box center [822, 538] width 76 height 28
copy h3 "20k"
click at [589, 41] on input "Search podcasts, credits, & more..." at bounding box center [650, 34] width 204 height 30
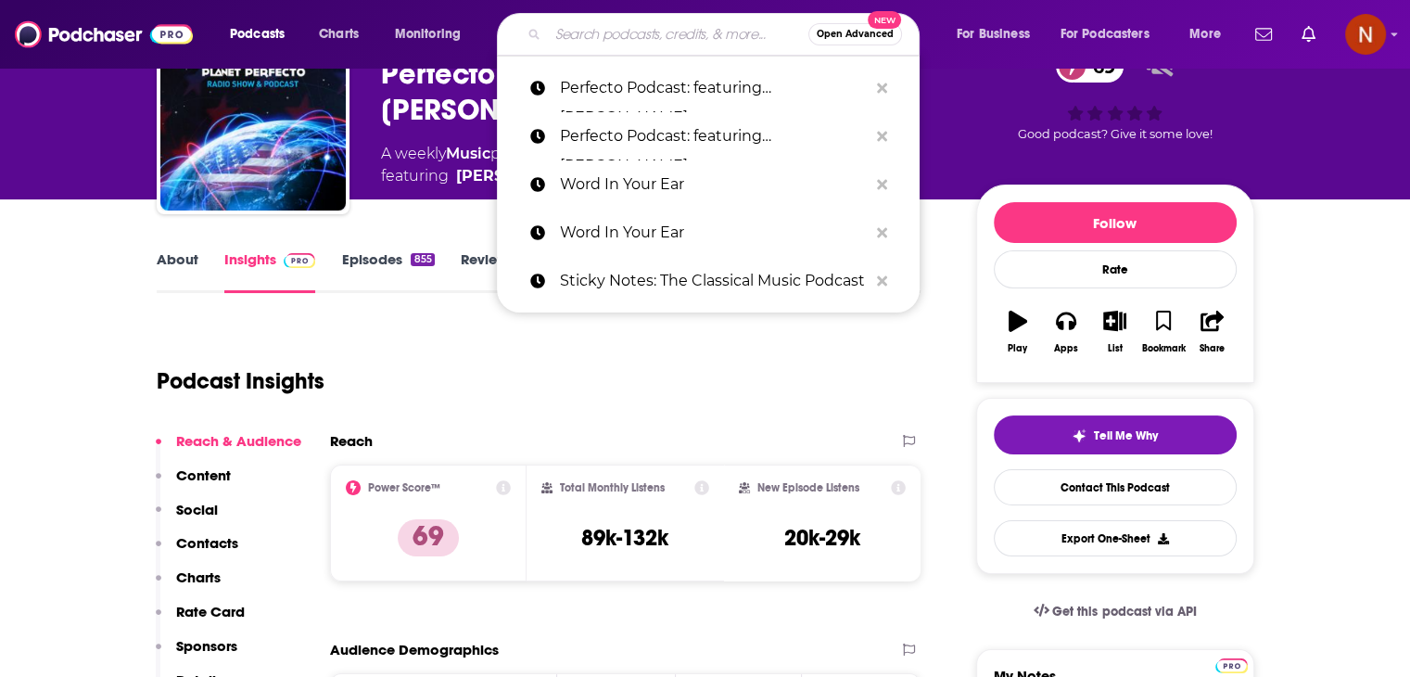
paste input "CYB3RPVNK Radio"
type input "CYB3RPVNK Radio"
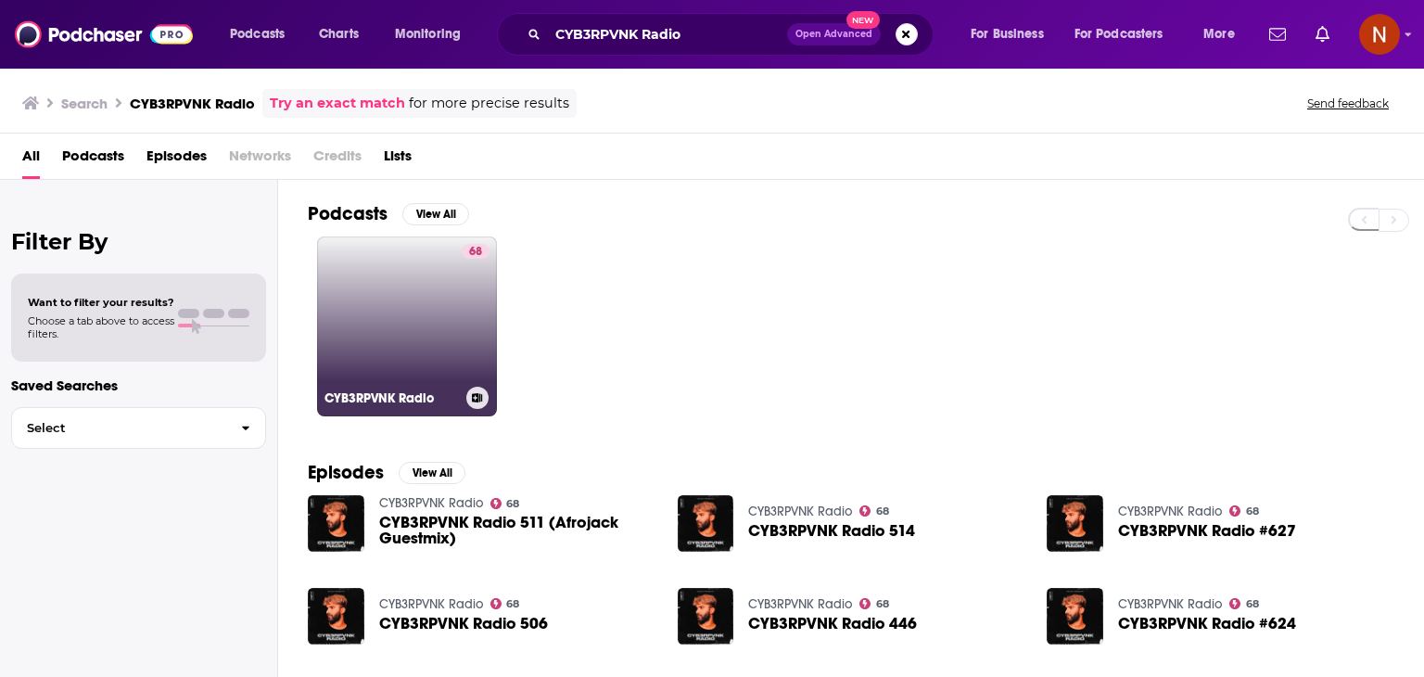
click at [473, 308] on div "68" at bounding box center [476, 315] width 28 height 143
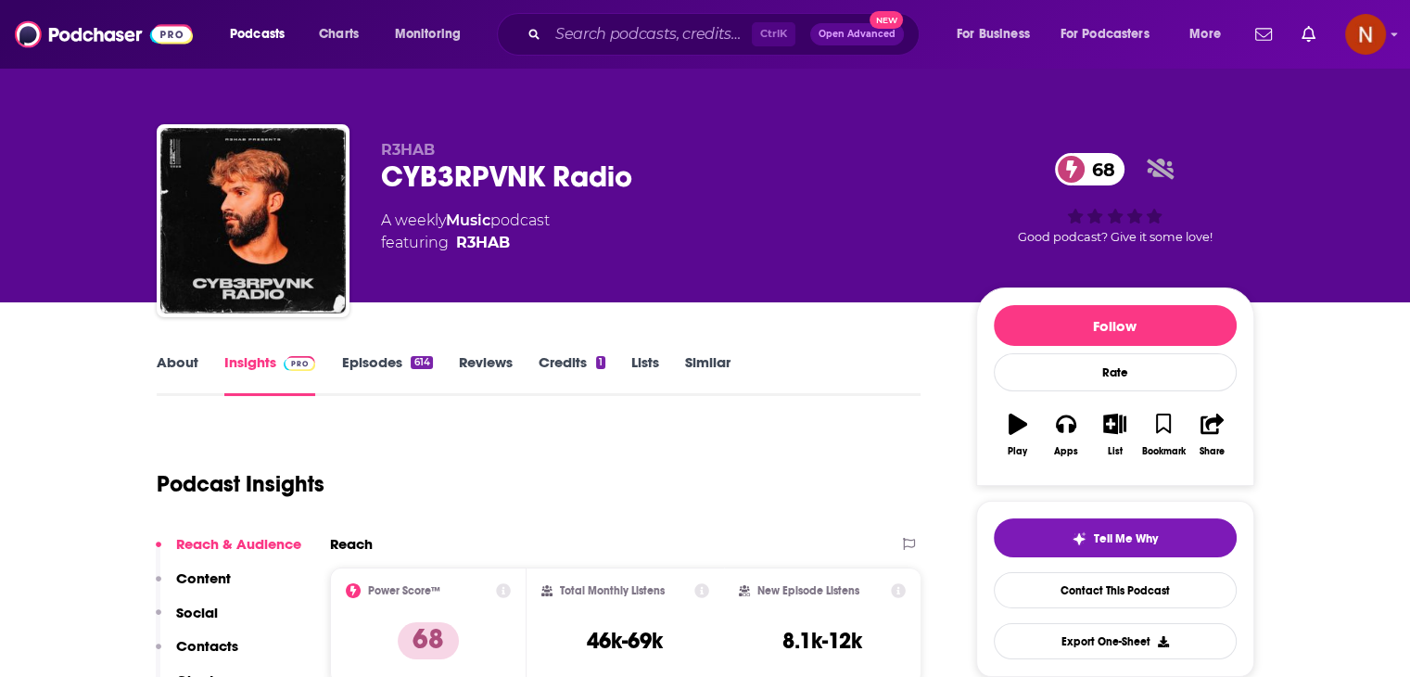
scroll to position [308, 0]
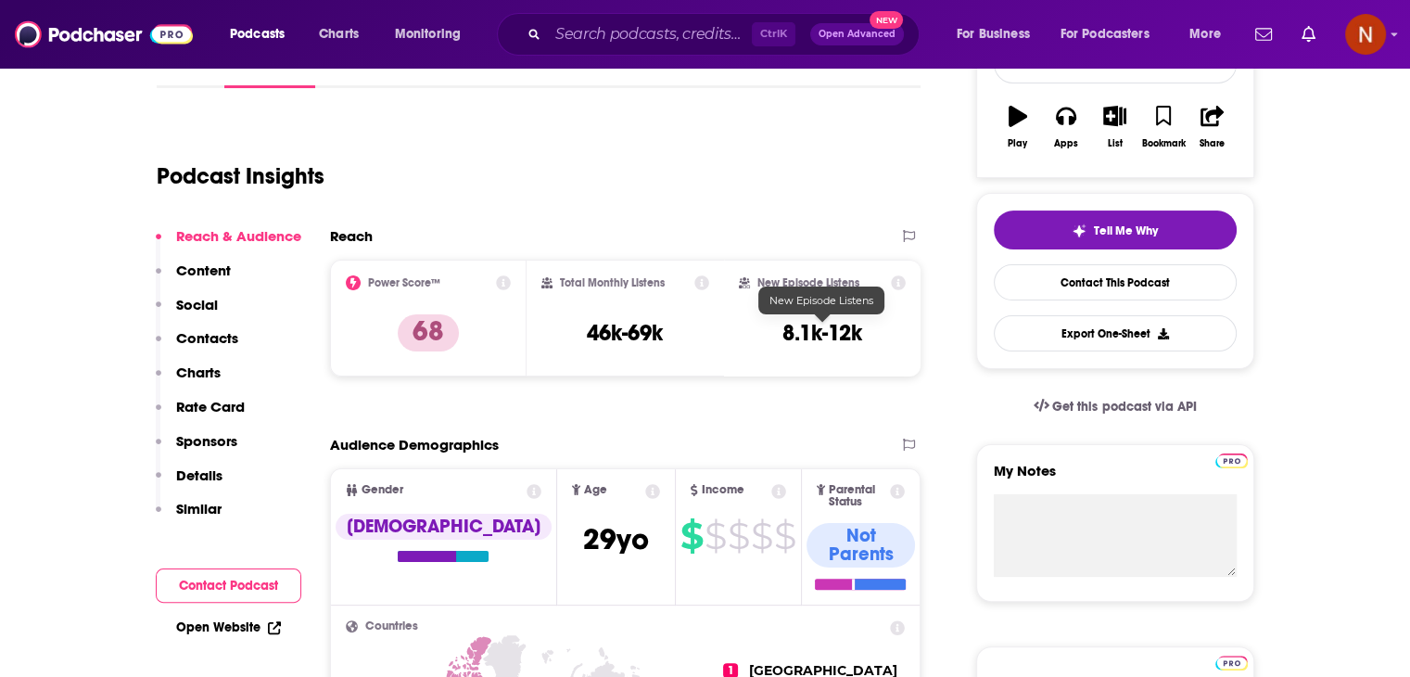
click at [810, 334] on h3 "8.1k-12k" at bounding box center [822, 333] width 80 height 28
copy h3 "8.1k"
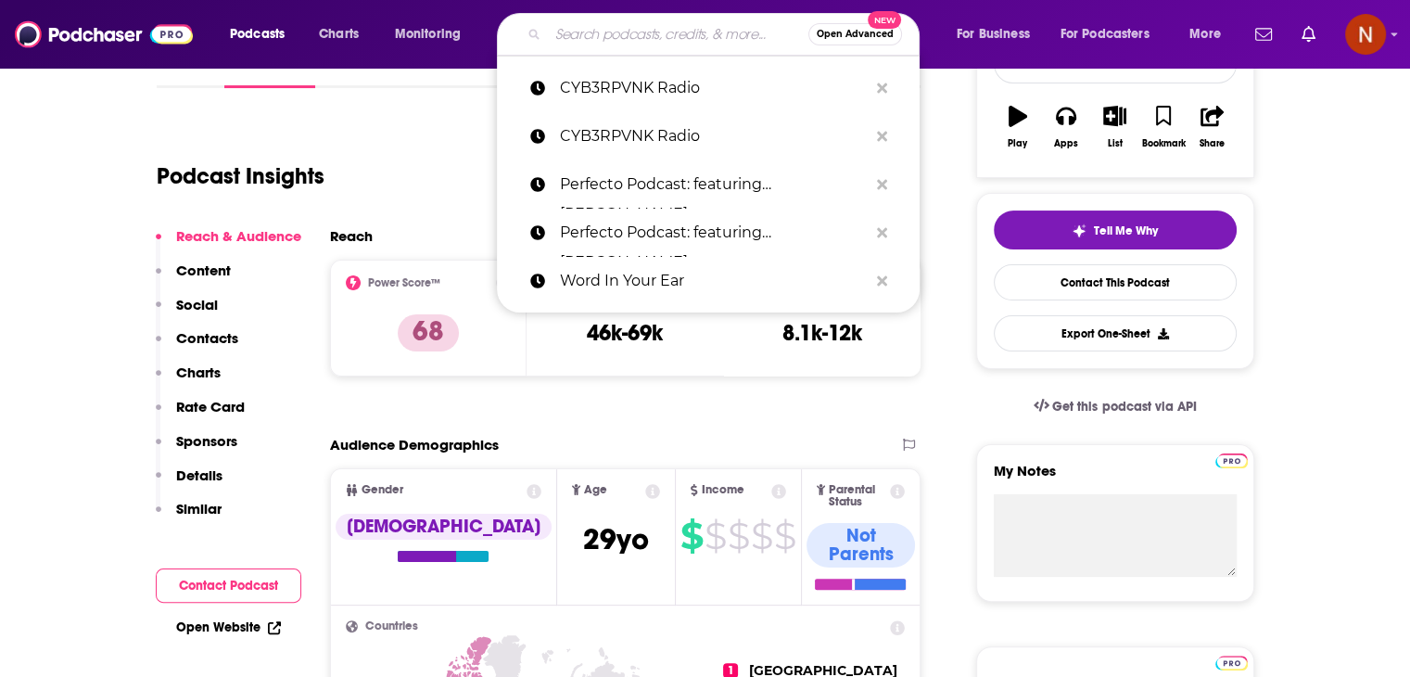
click at [561, 35] on input "Search podcasts, credits, & more..." at bounding box center [678, 34] width 260 height 30
paste input "That's Not Metal"
type input "That's Not Metal"
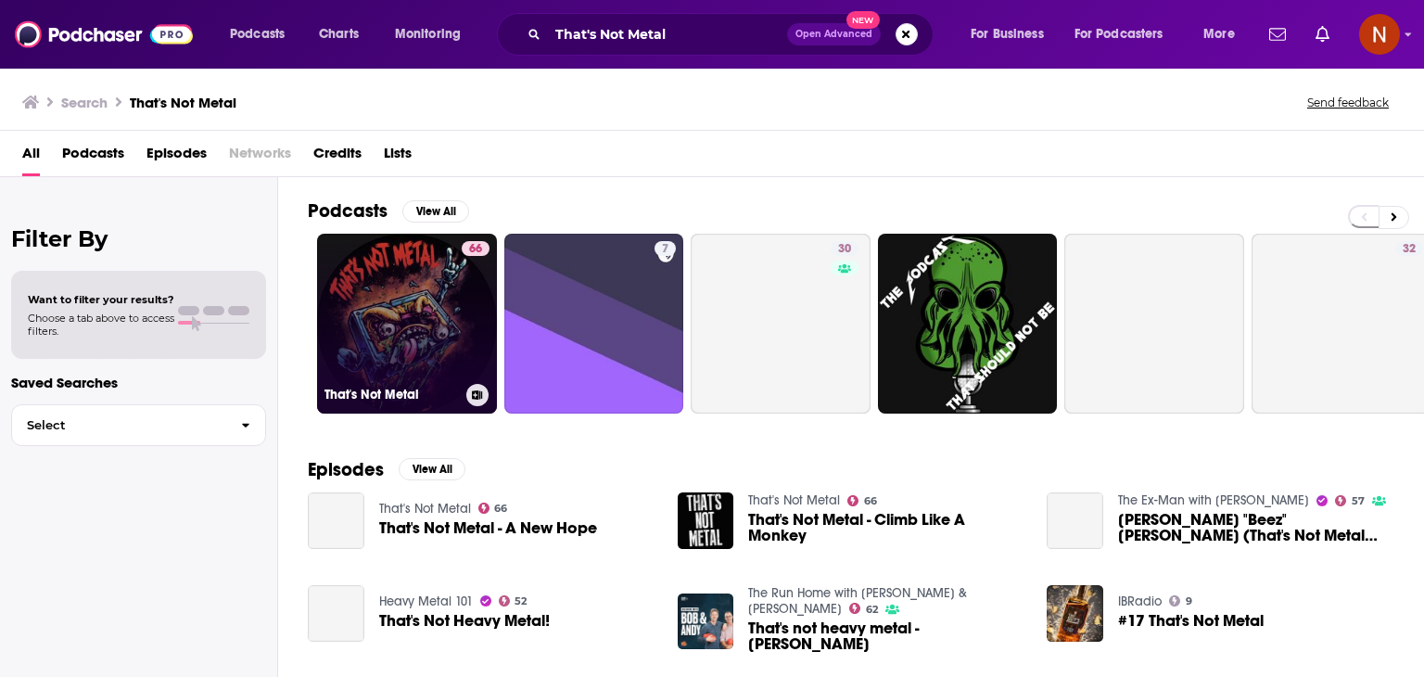
click at [426, 308] on link "66 That's Not Metal" at bounding box center [407, 324] width 180 height 180
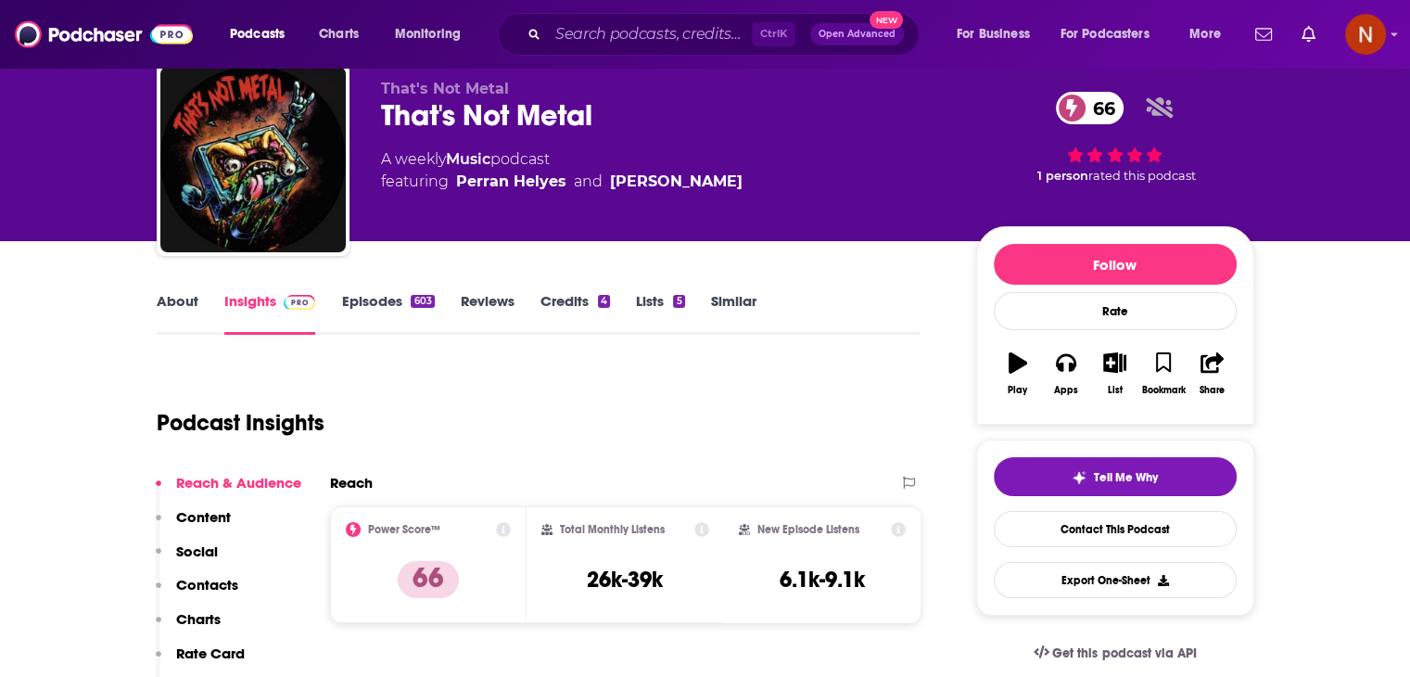
scroll to position [62, 0]
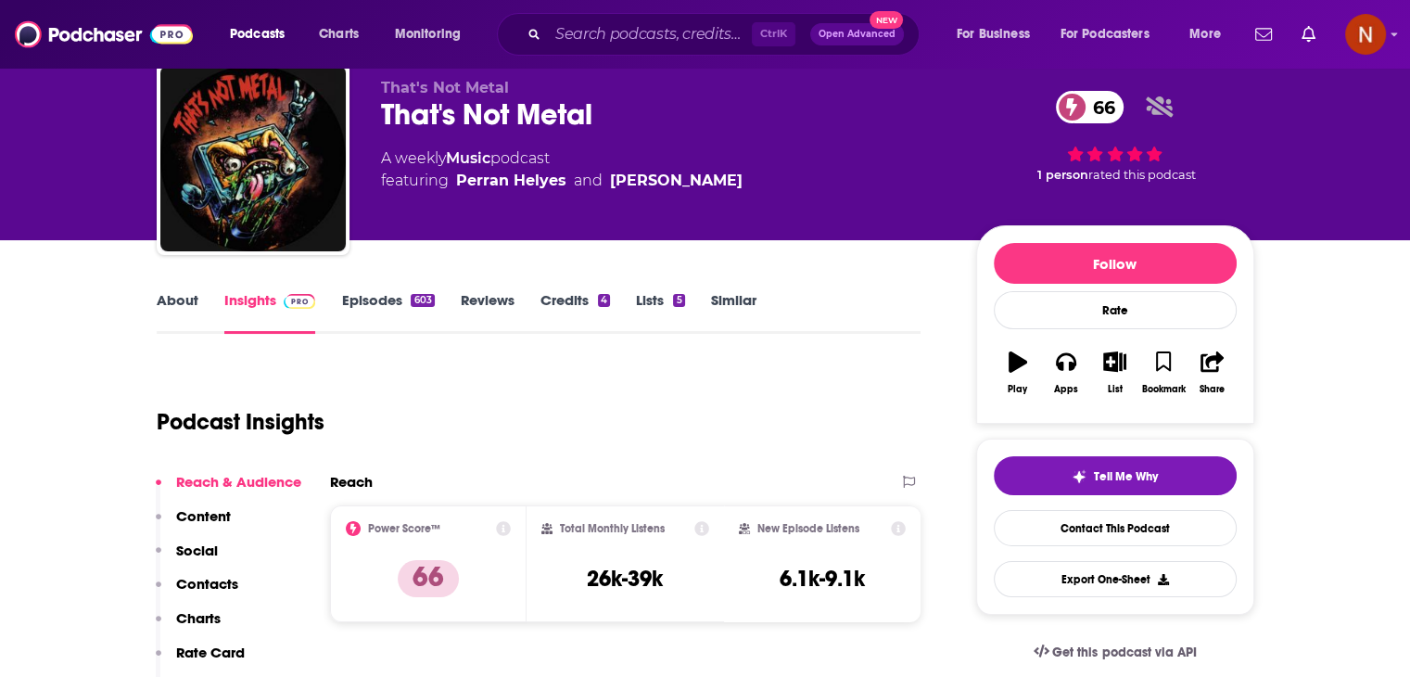
click at [606, 587] on h3 "26k-39k" at bounding box center [625, 578] width 76 height 28
click at [780, 583] on h3 "6.1k-9.1k" at bounding box center [821, 578] width 85 height 28
copy h3 "6.1k"
click at [597, 45] on input "Search podcasts, credits, & more..." at bounding box center [650, 34] width 204 height 30
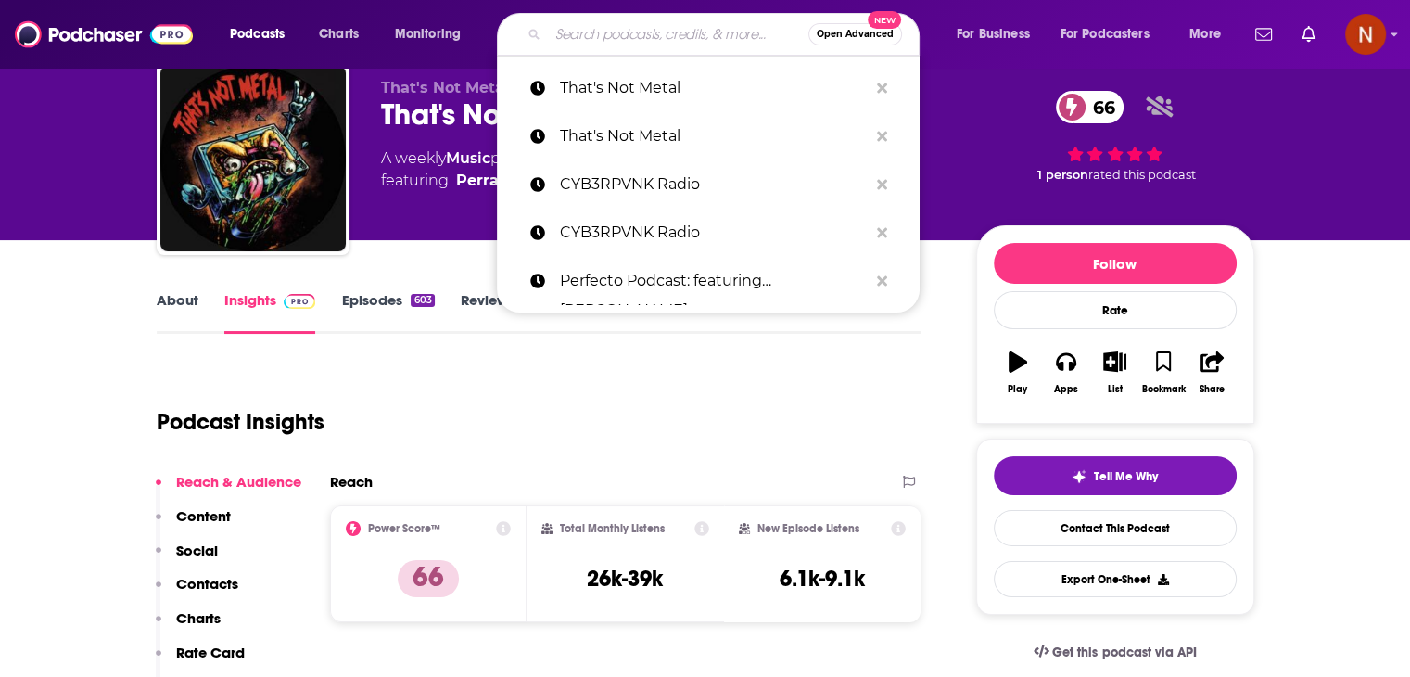
paste input "The Popcast With [PERSON_NAME] and [PERSON_NAME]"
type input "The Popcast With [PERSON_NAME] and [PERSON_NAME]"
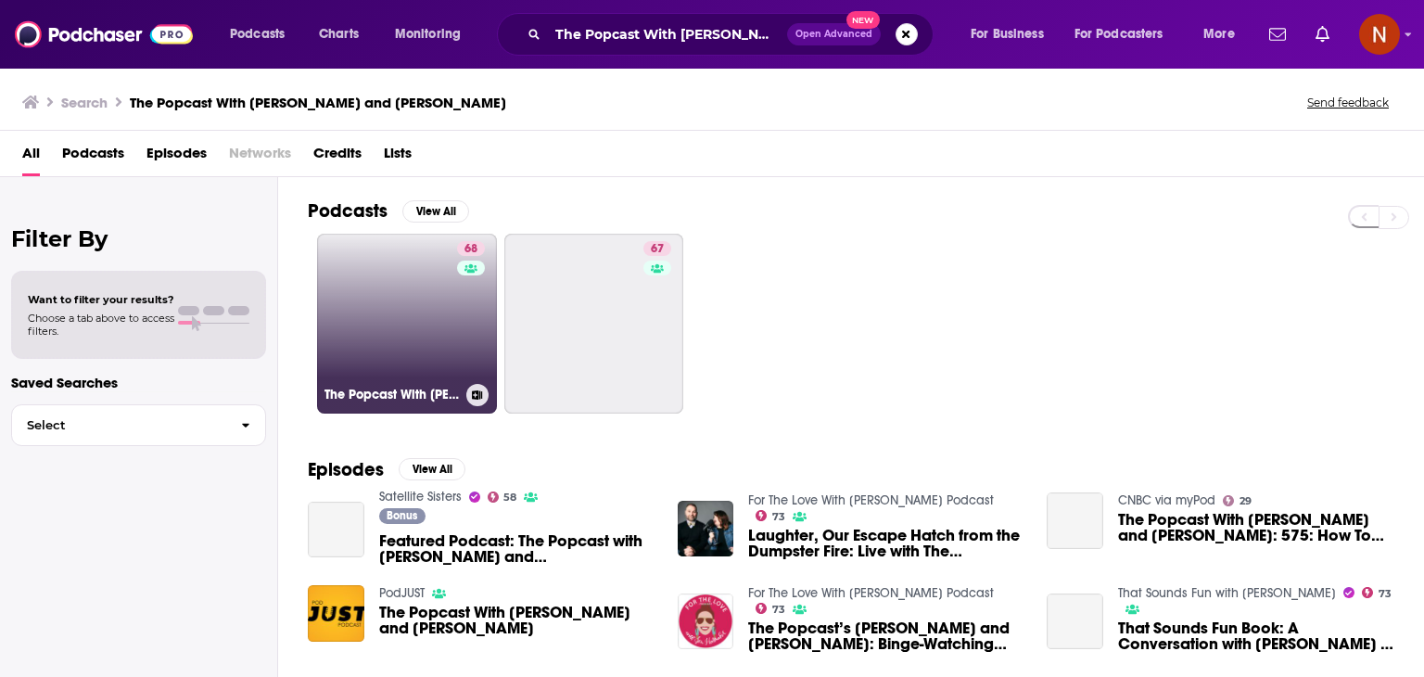
click at [434, 288] on link "68 The Popcast With [PERSON_NAME] and [PERSON_NAME]" at bounding box center [407, 324] width 180 height 180
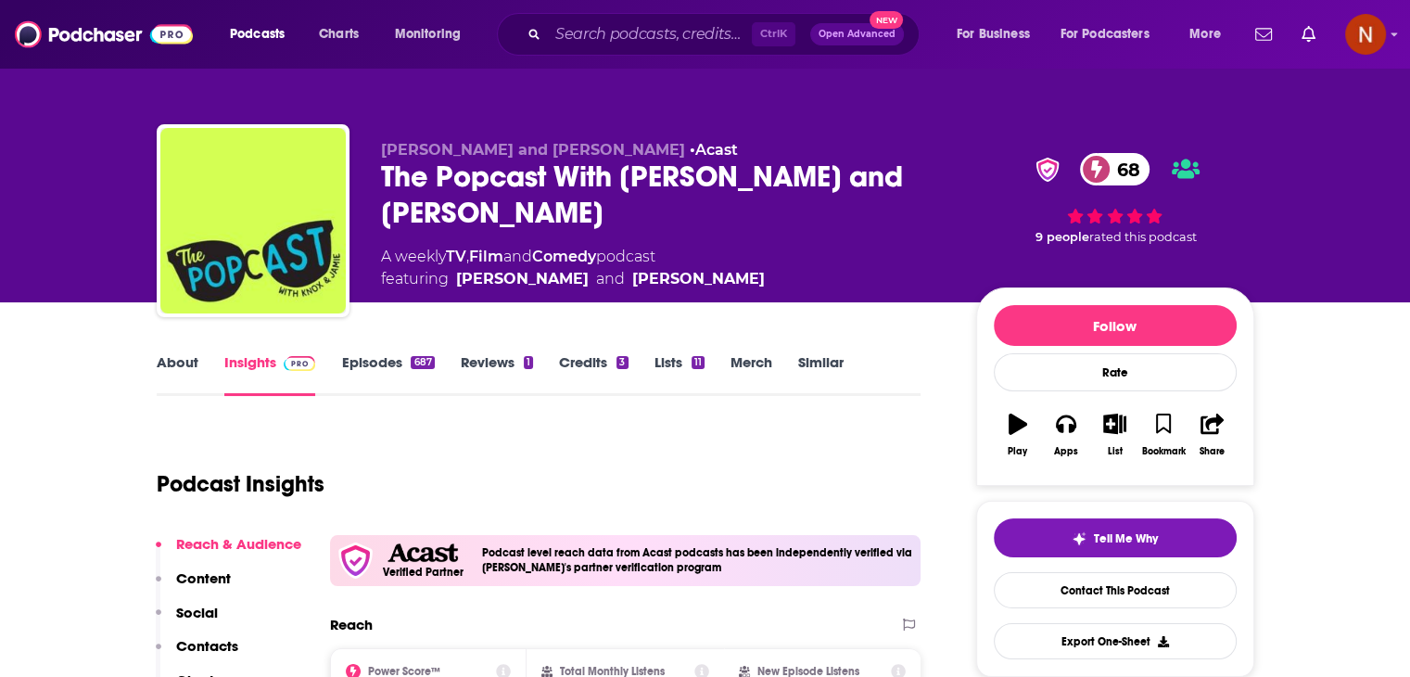
click at [501, 182] on div "The Popcast With [PERSON_NAME] and [PERSON_NAME] 68" at bounding box center [663, 194] width 565 height 72
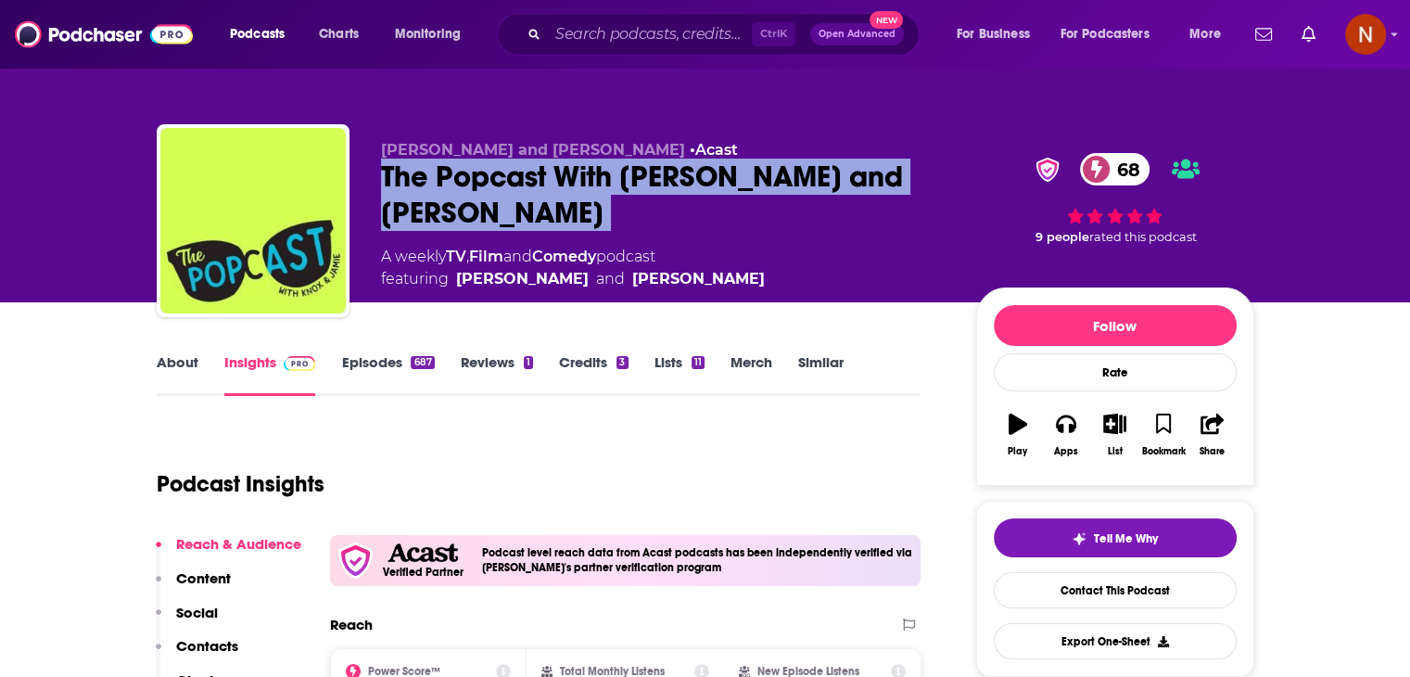
click at [501, 182] on div "The Popcast With [PERSON_NAME] and [PERSON_NAME] 68" at bounding box center [663, 194] width 565 height 72
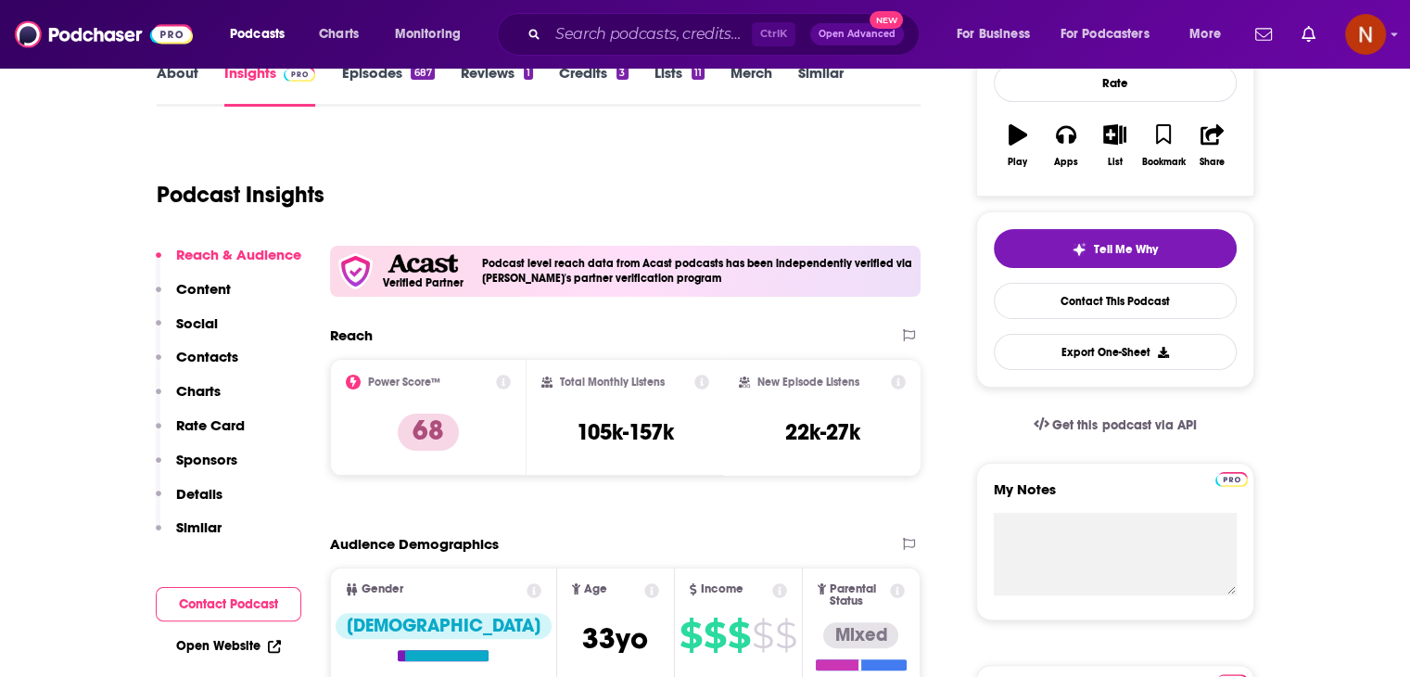
scroll to position [289, 0]
click at [794, 435] on h3 "22k-27k" at bounding box center [822, 432] width 75 height 28
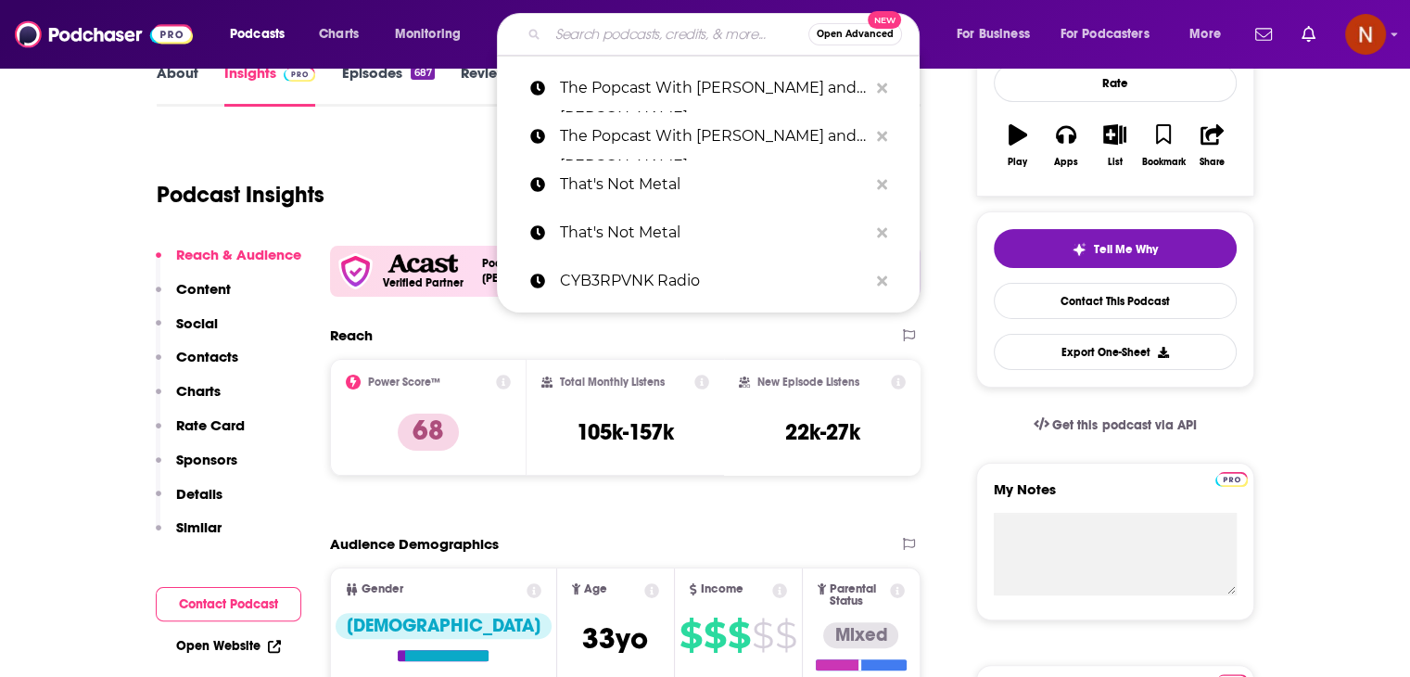
click at [647, 38] on input "Search podcasts, credits, & more..." at bounding box center [678, 34] width 260 height 30
paste input "The Chillout Lounge Mix"
type input "The Chillout Lounge Mix"
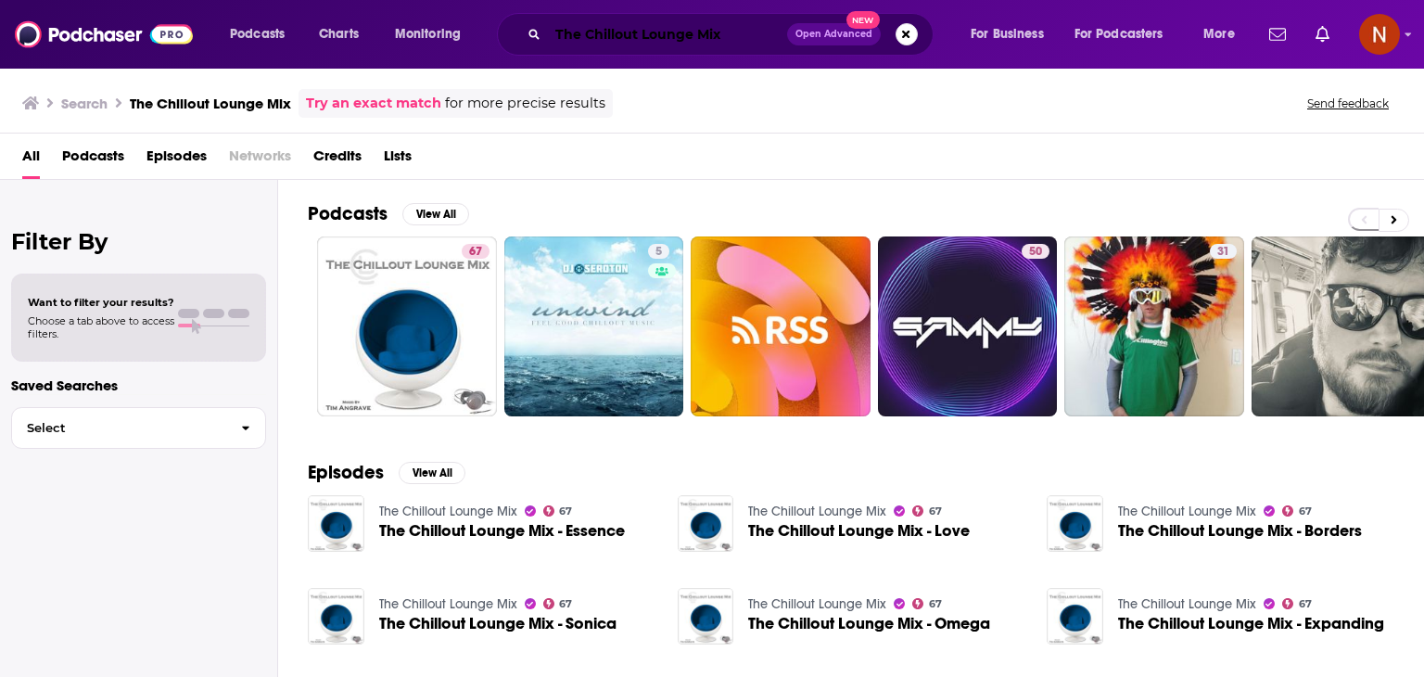
click at [645, 41] on input "The Chillout Lounge Mix" at bounding box center [667, 34] width 239 height 30
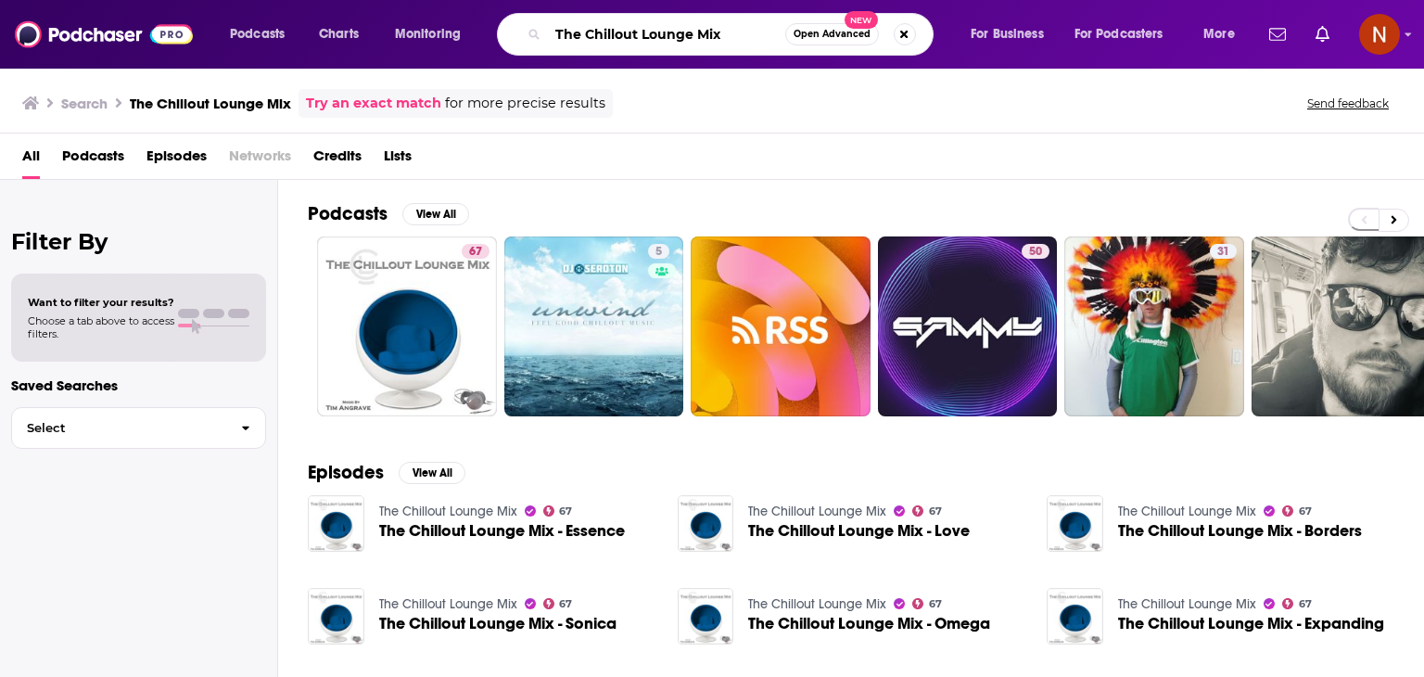
click at [645, 41] on input "The Chillout Lounge Mix" at bounding box center [666, 34] width 237 height 30
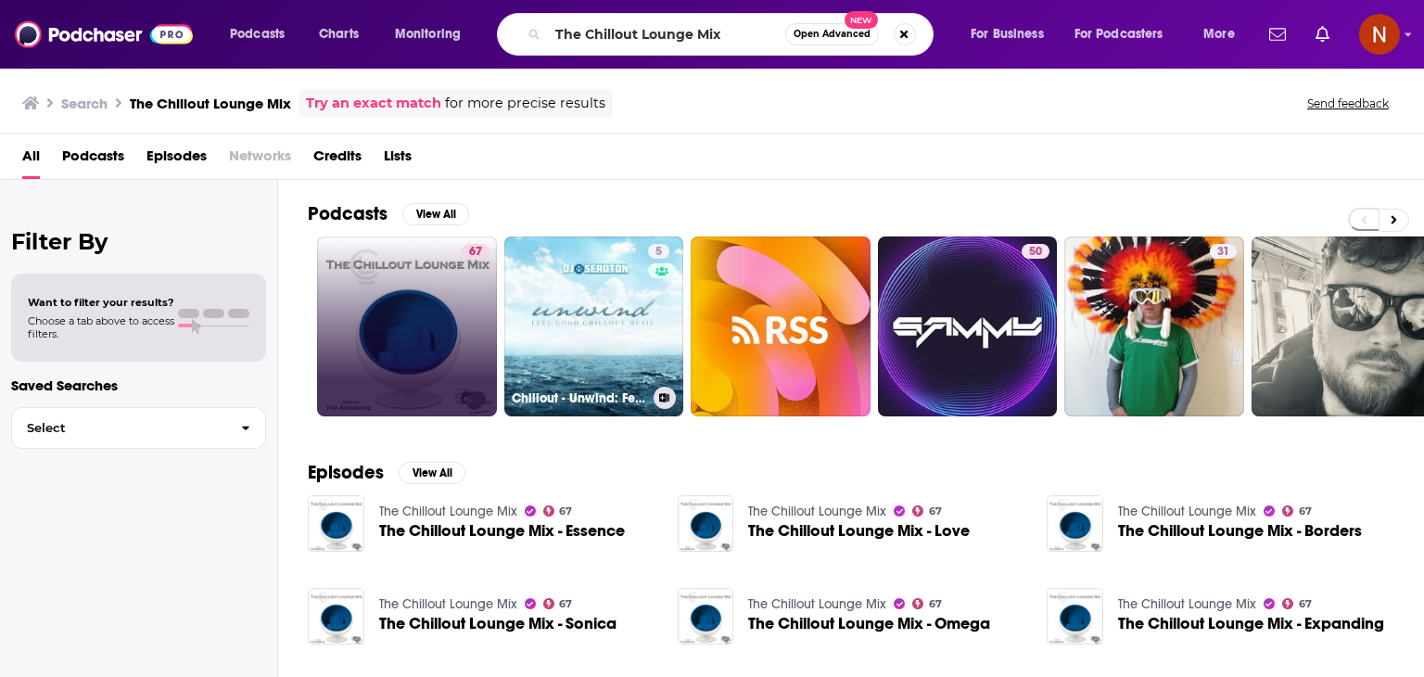
click at [393, 319] on link "67" at bounding box center [407, 326] width 180 height 180
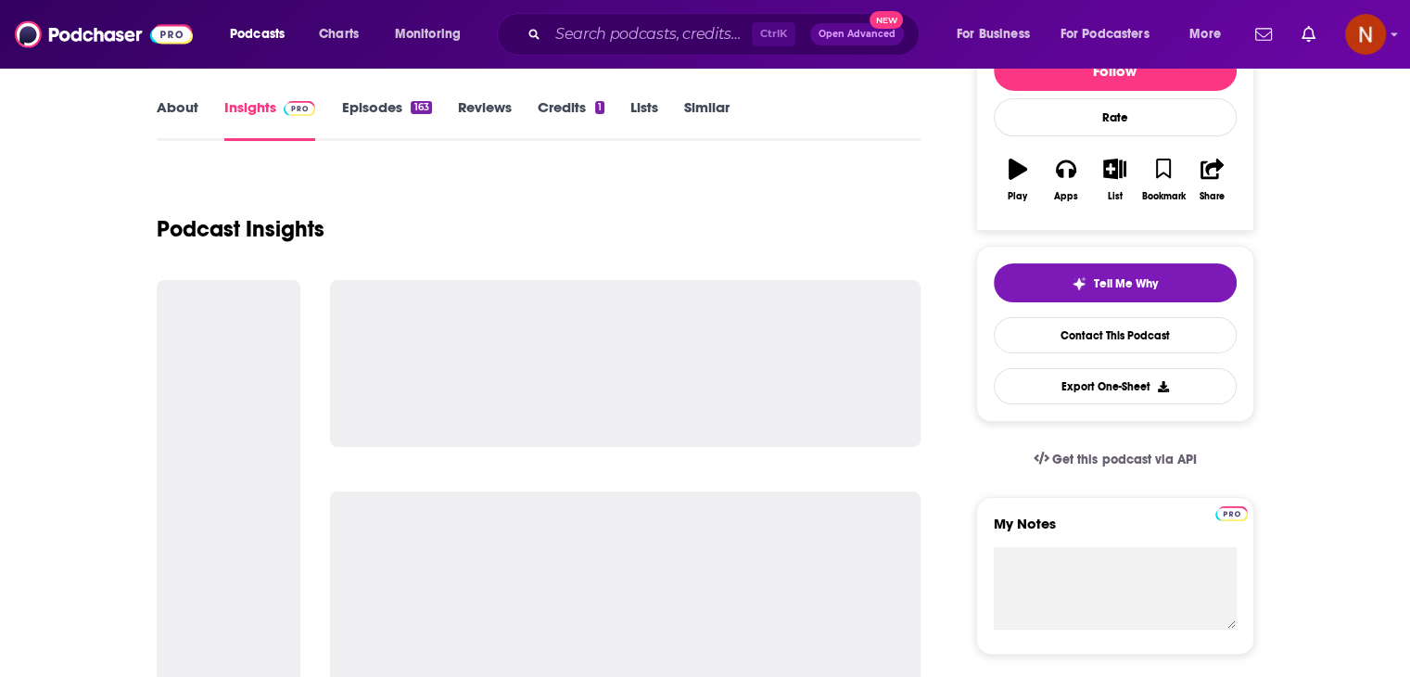
scroll to position [289, 0]
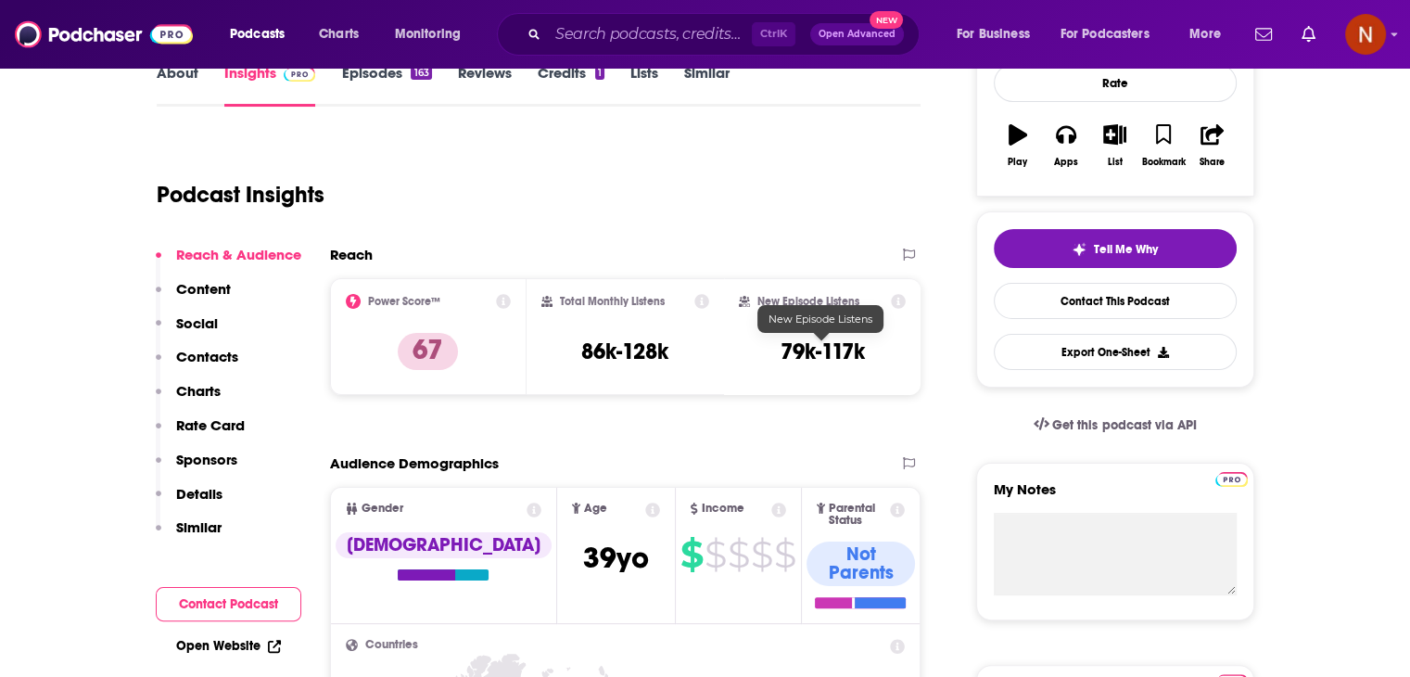
click at [790, 348] on h3 "79k-117k" at bounding box center [822, 351] width 84 height 28
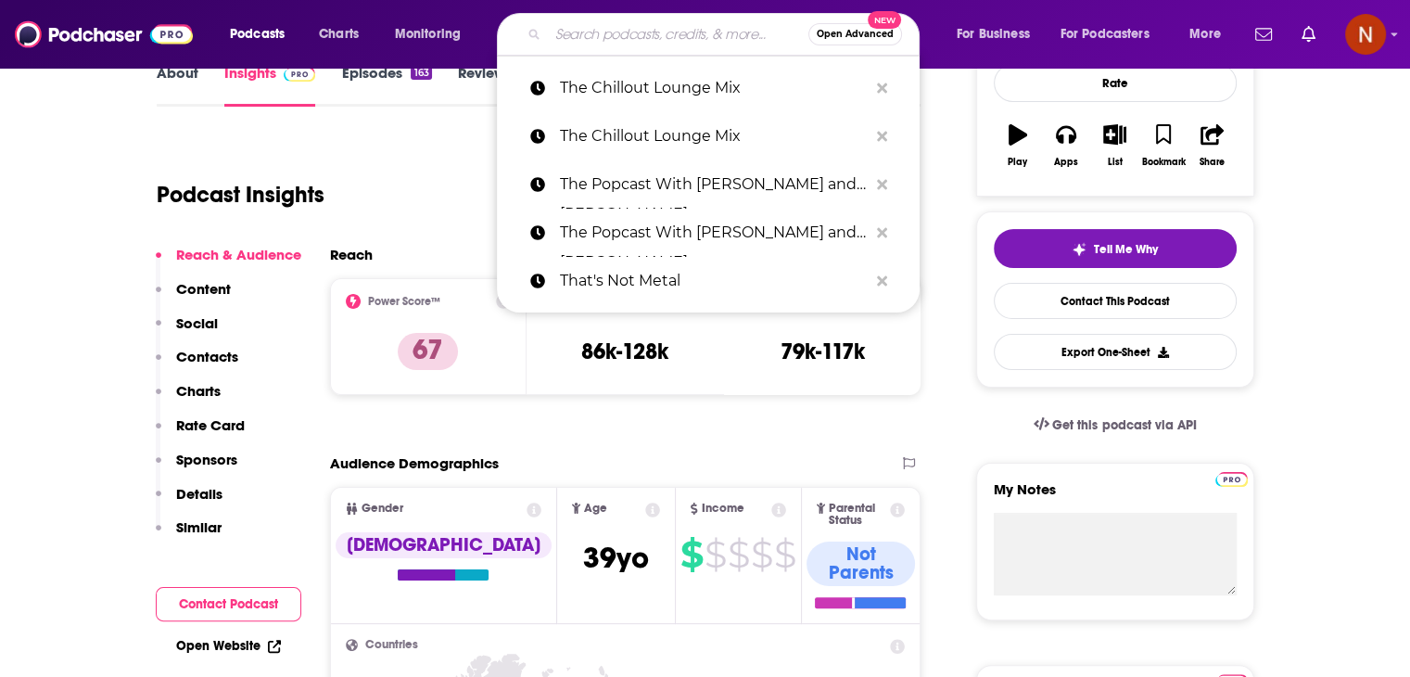
click at [578, 42] on input "Search podcasts, credits, & more..." at bounding box center [678, 34] width 260 height 30
paste input "HardLore"
type input "HardLore"
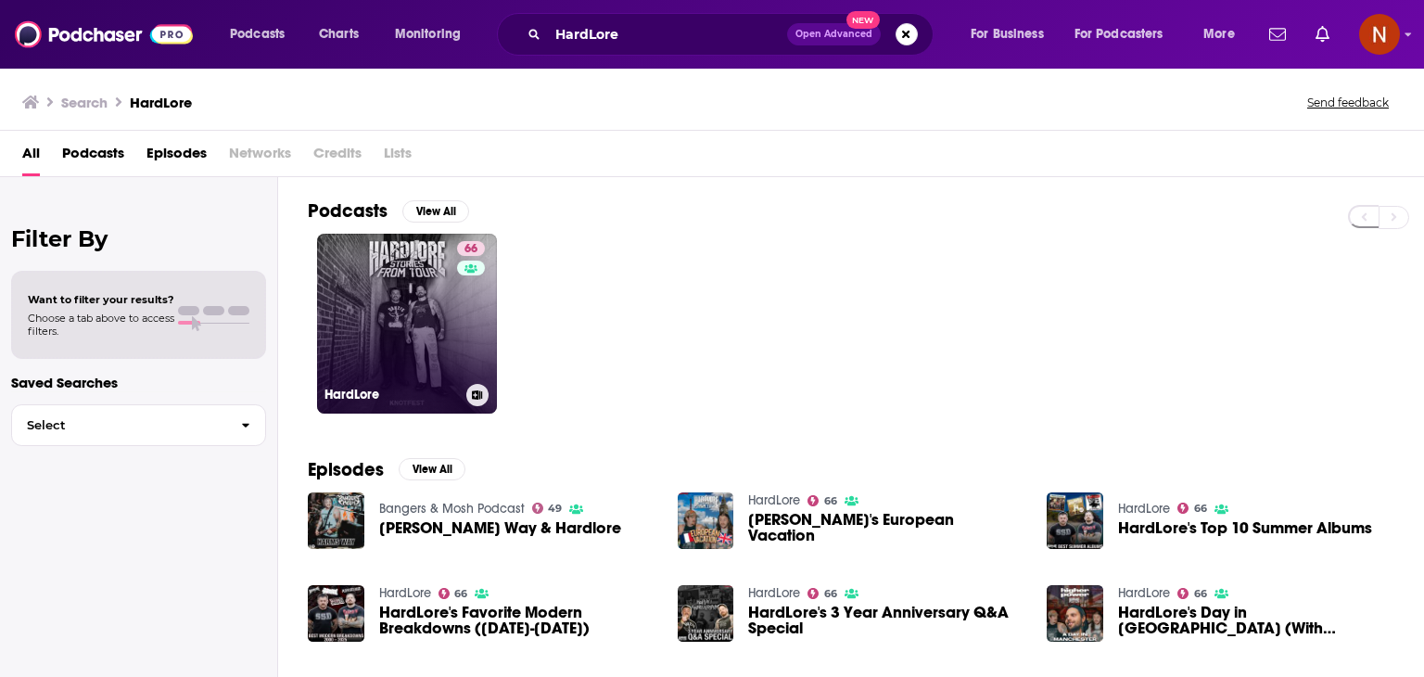
click at [391, 350] on link "66 HardLore" at bounding box center [407, 324] width 180 height 180
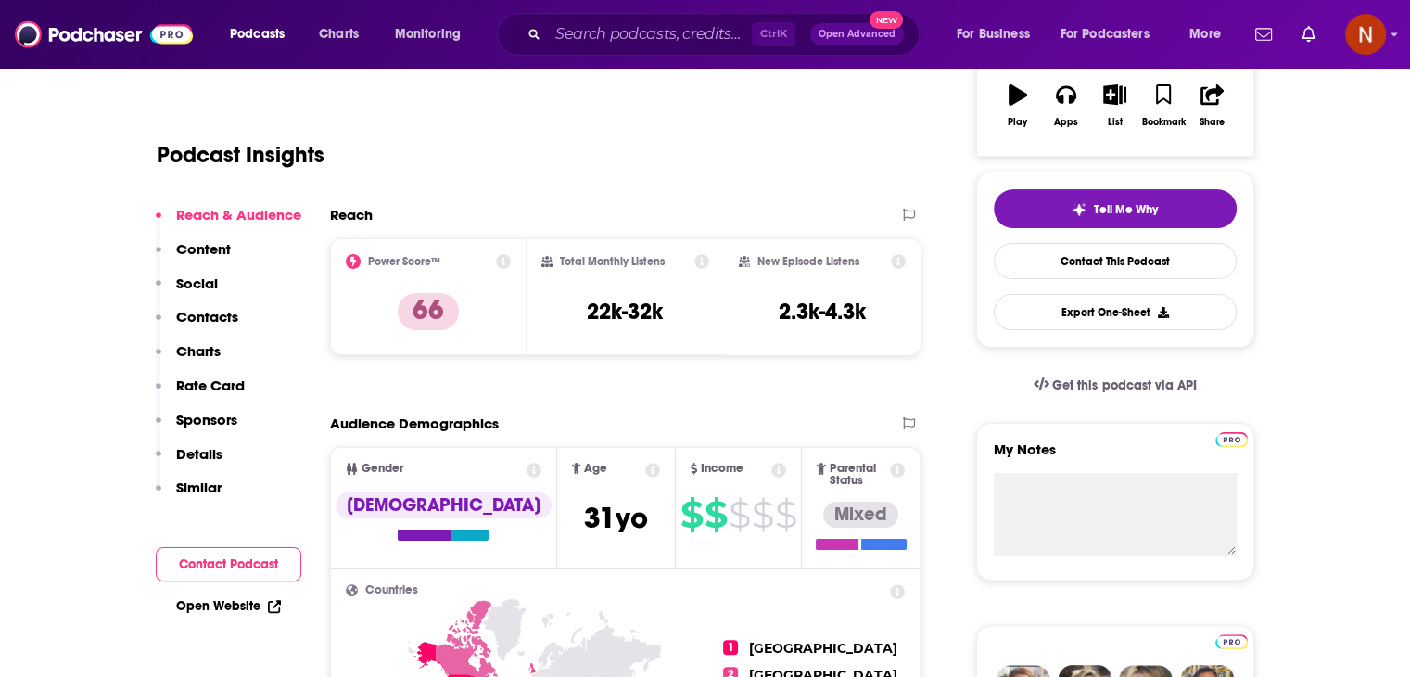
scroll to position [330, 0]
click at [792, 314] on h3 "2.3k-4.3k" at bounding box center [822, 311] width 87 height 28
click at [641, 39] on input "Search podcasts, credits, & more..." at bounding box center [650, 34] width 204 height 30
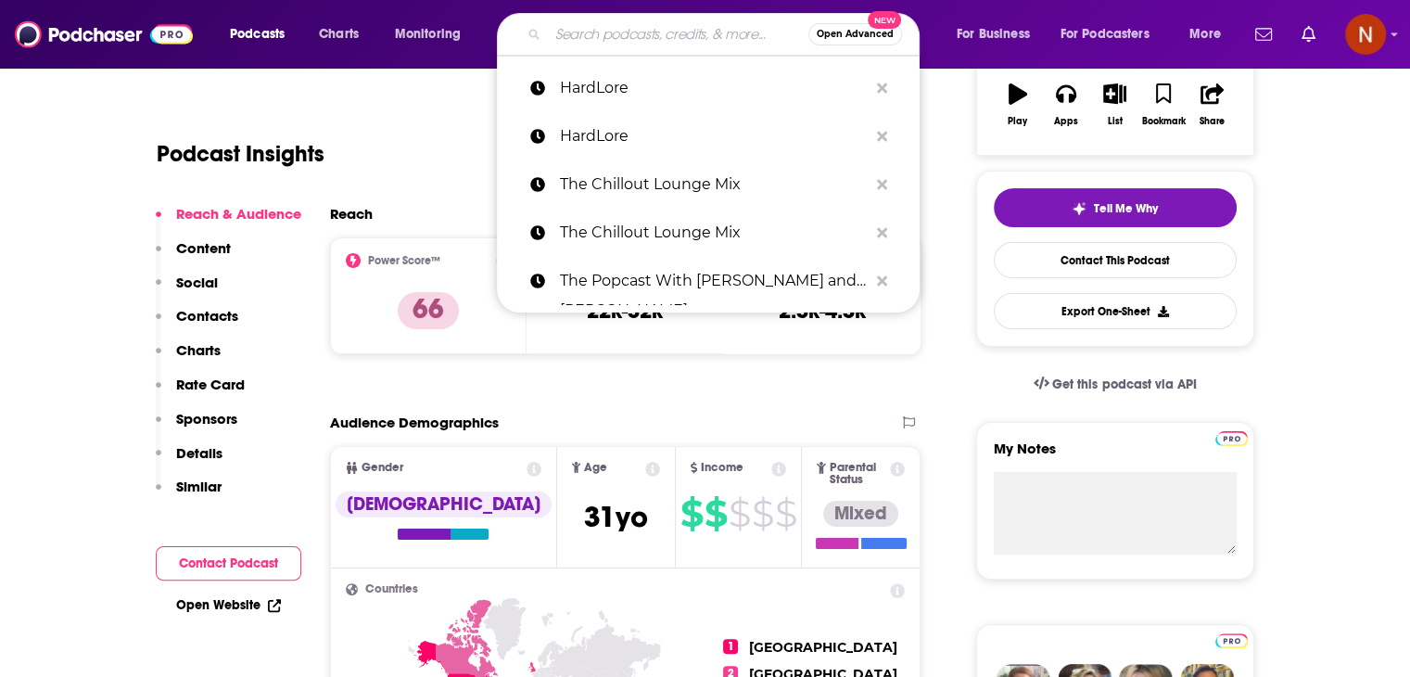
paste input "Sodajerker On Songwriting"
type input "Sodajerker On Songwriting"
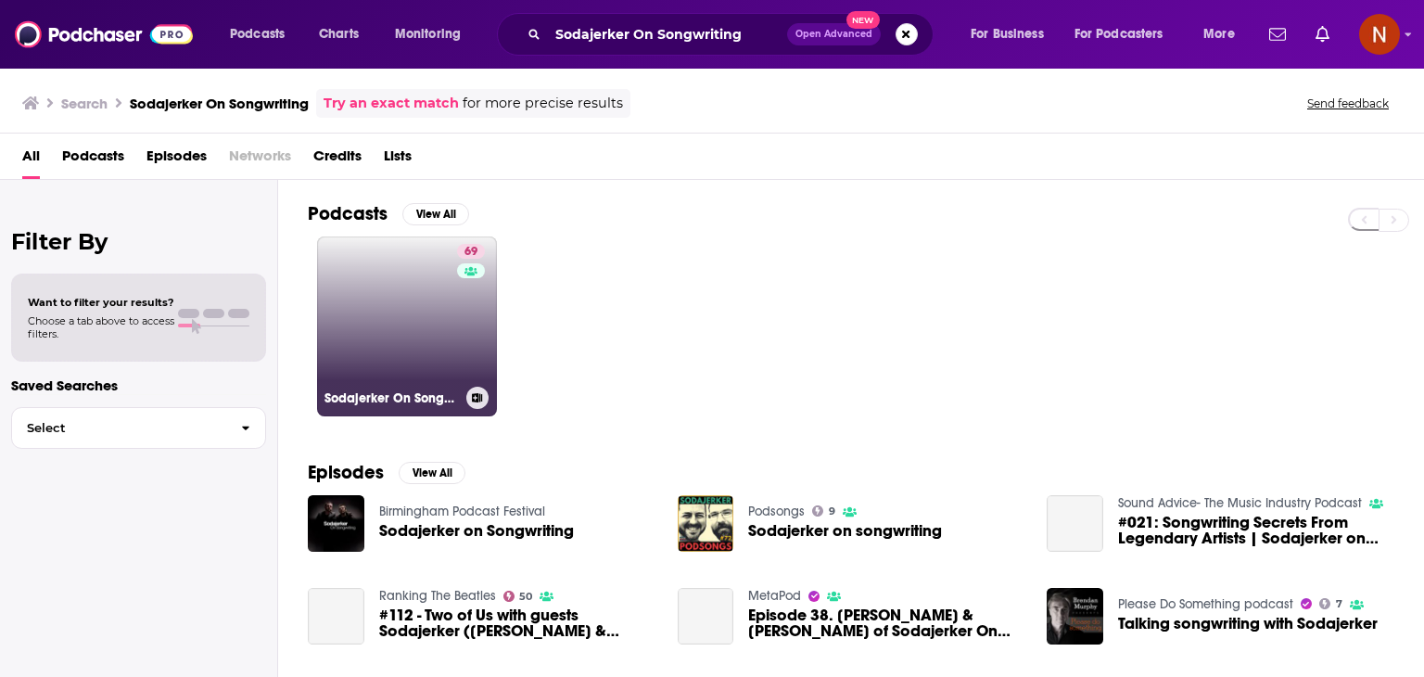
click at [449, 310] on link "69 Sodajerker On Songwriting" at bounding box center [407, 326] width 180 height 180
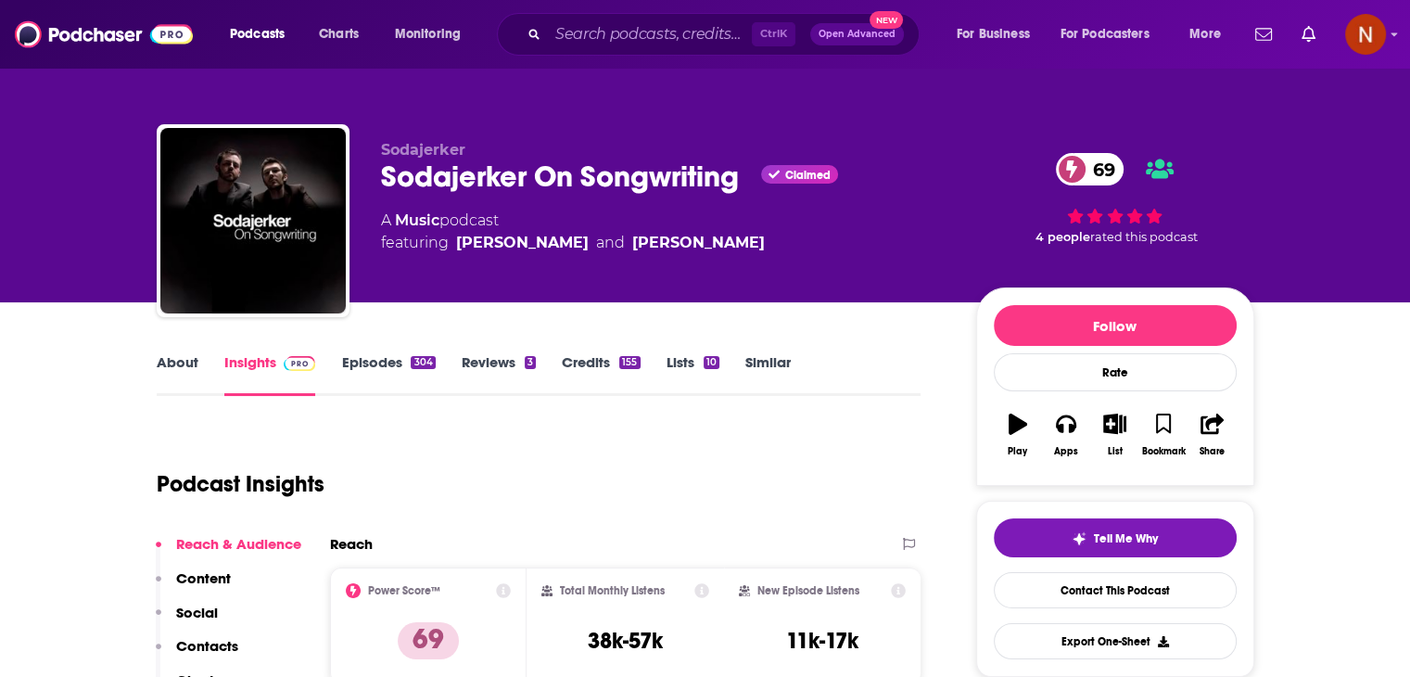
scroll to position [155, 0]
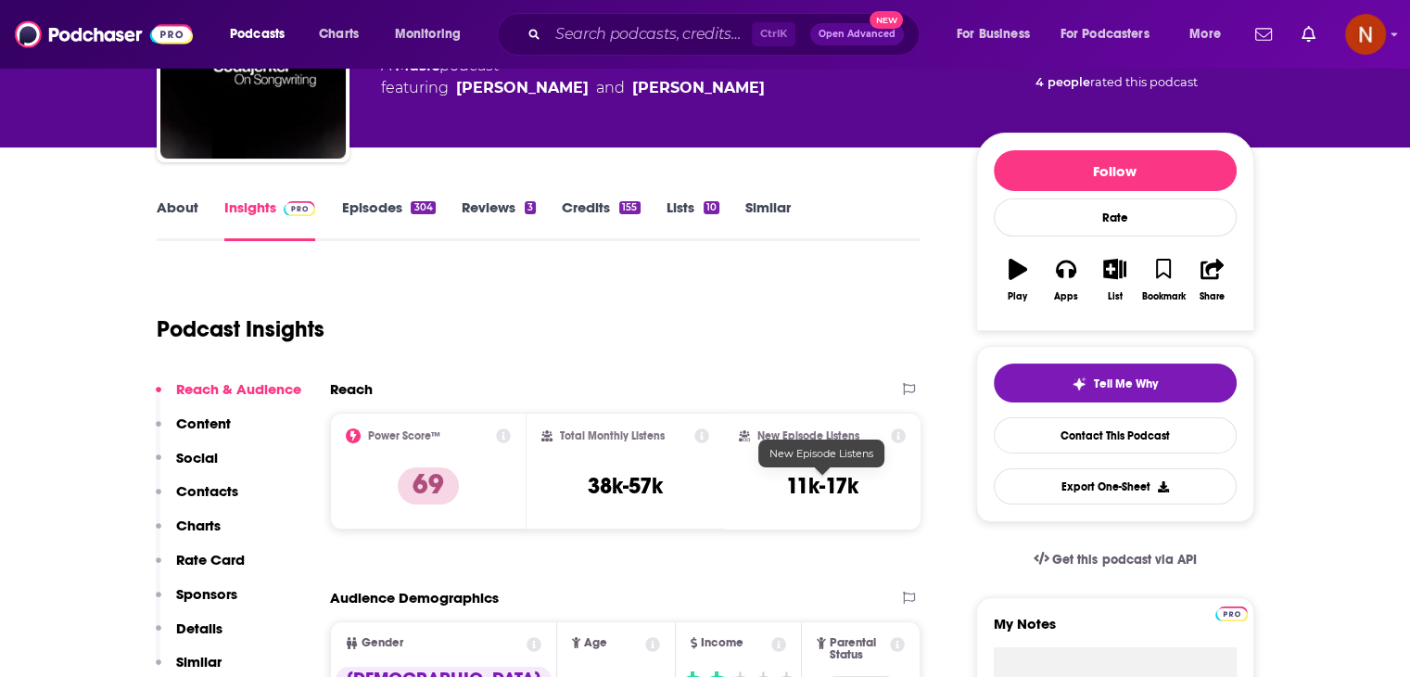
click at [811, 479] on h3 "11k-17k" at bounding box center [822, 486] width 72 height 28
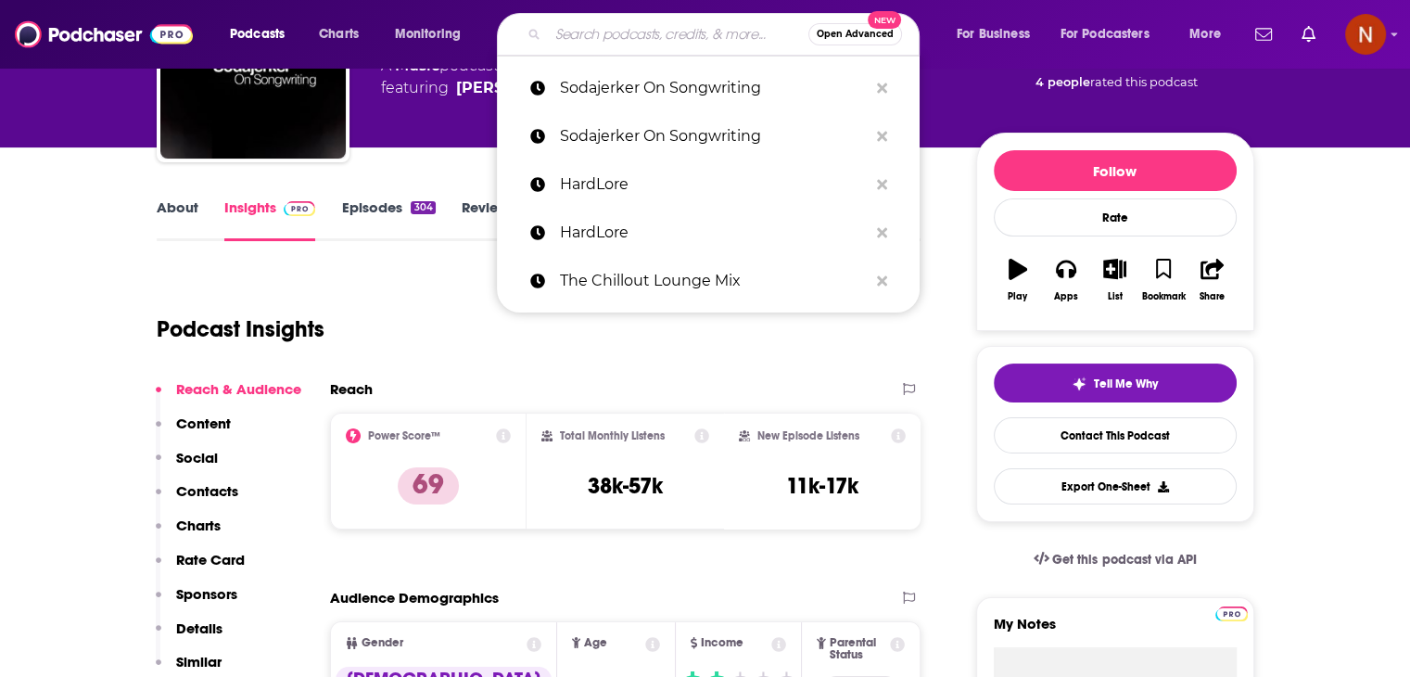
click at [590, 45] on input "Search podcasts, credits, & more..." at bounding box center [678, 34] width 260 height 30
paste input "The [PERSON_NAME] Show"
type input "The [PERSON_NAME] Show"
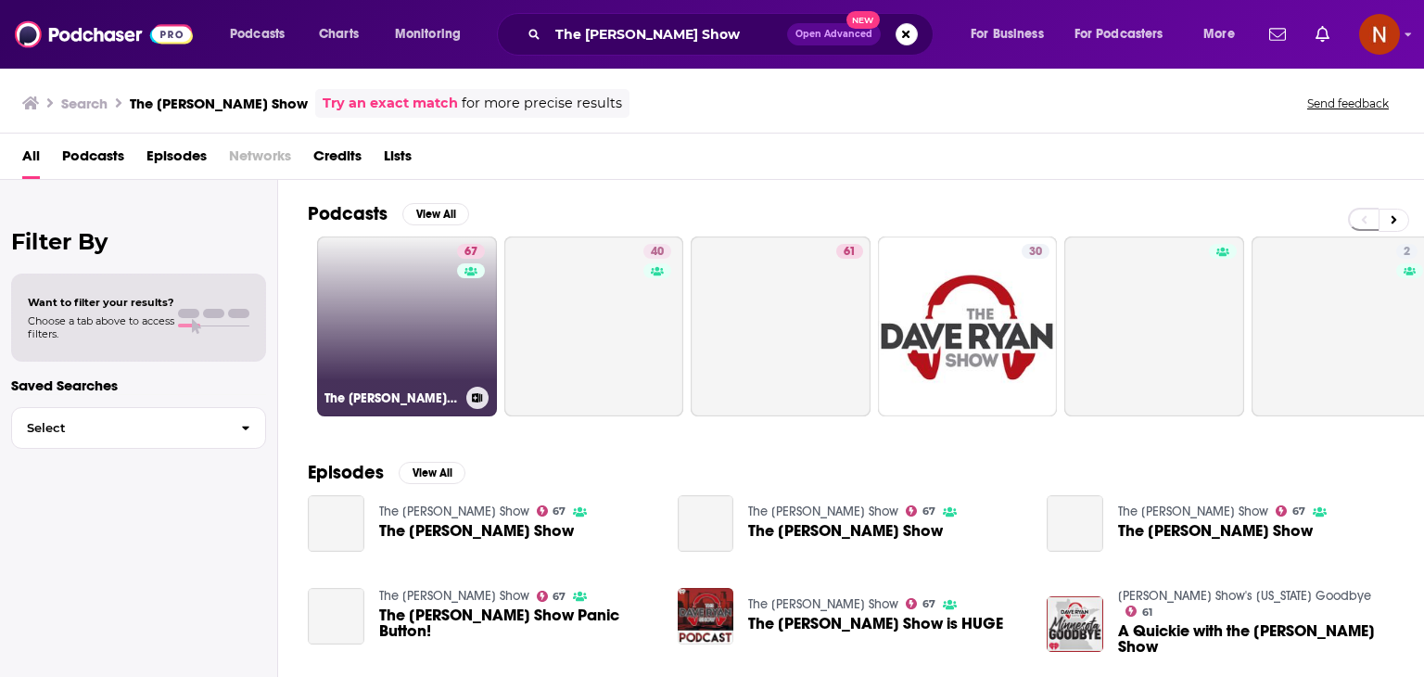
click at [397, 327] on link "67 The [PERSON_NAME] Show" at bounding box center [407, 326] width 180 height 180
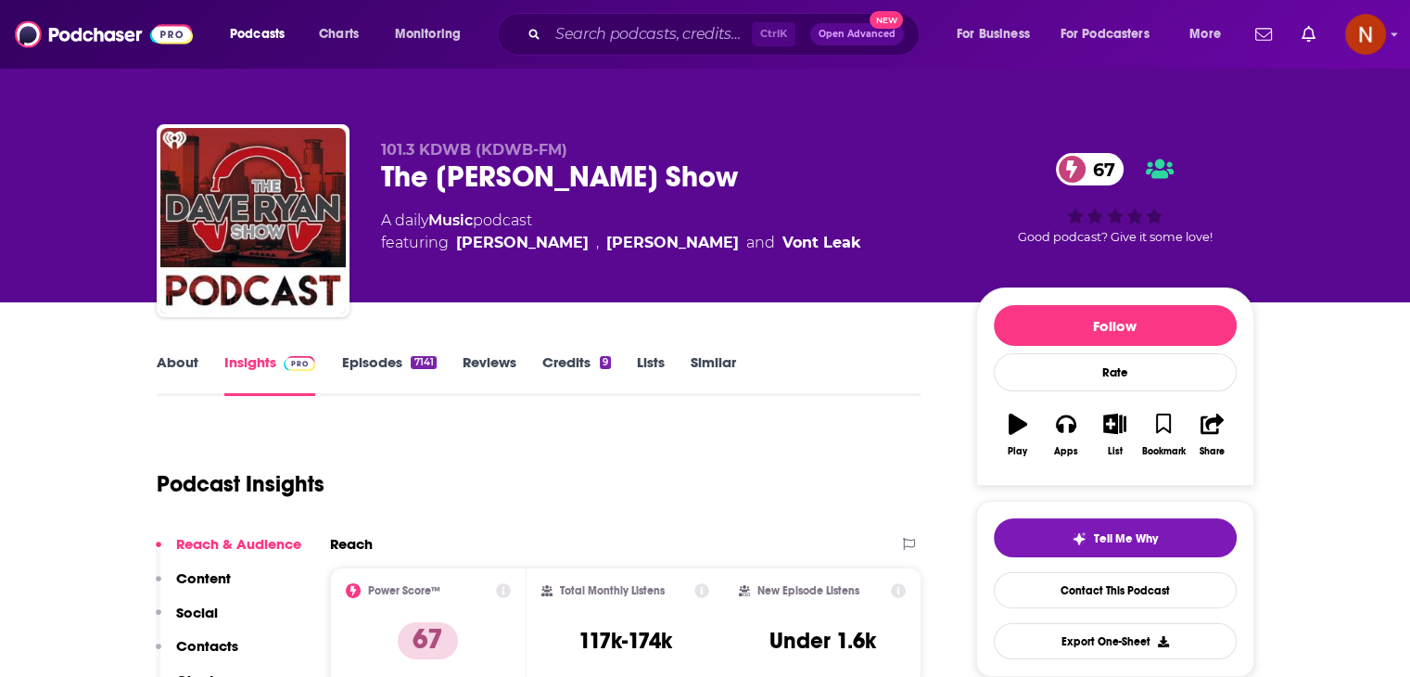
scroll to position [229, 0]
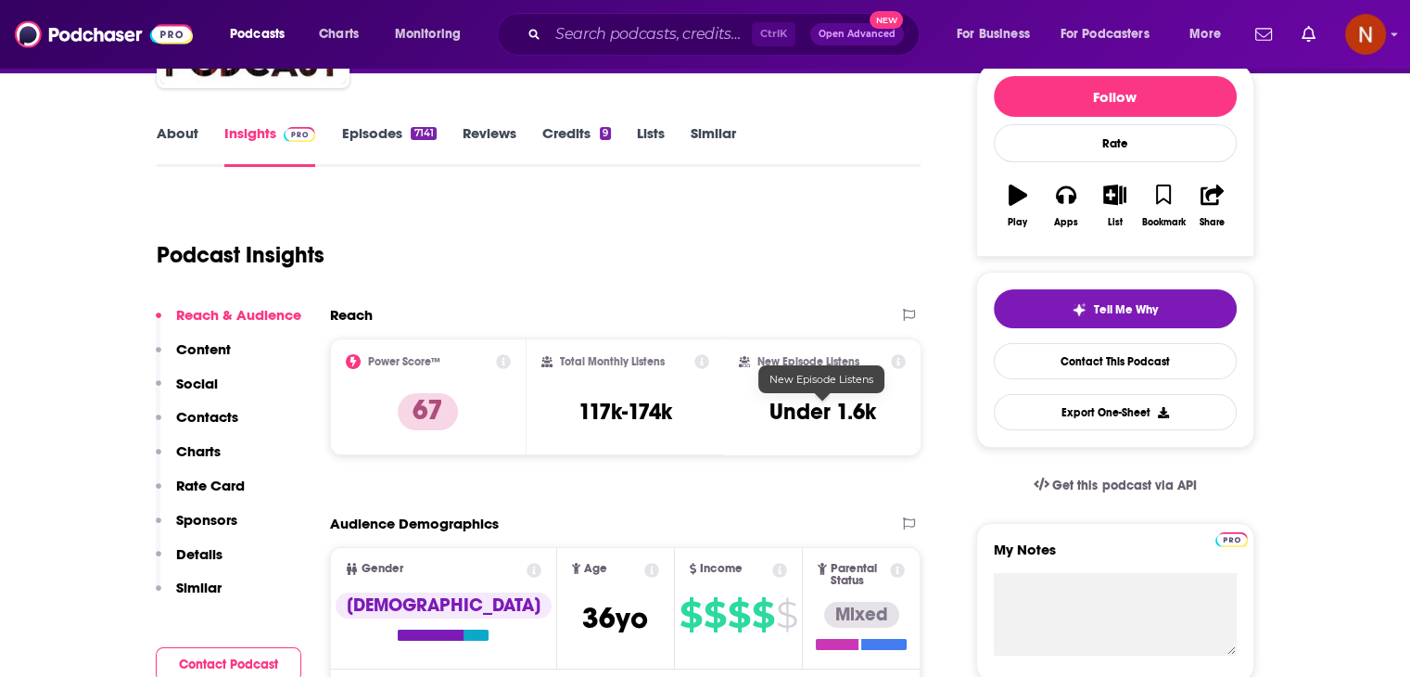
click at [853, 421] on h3 "Under 1.6k" at bounding box center [822, 412] width 107 height 28
click at [689, 41] on input "Search podcasts, credits, & more..." at bounding box center [650, 34] width 204 height 30
paste input "Table Manners with [PERSON_NAME] and [PERSON_NAME] Wareverified Badge"
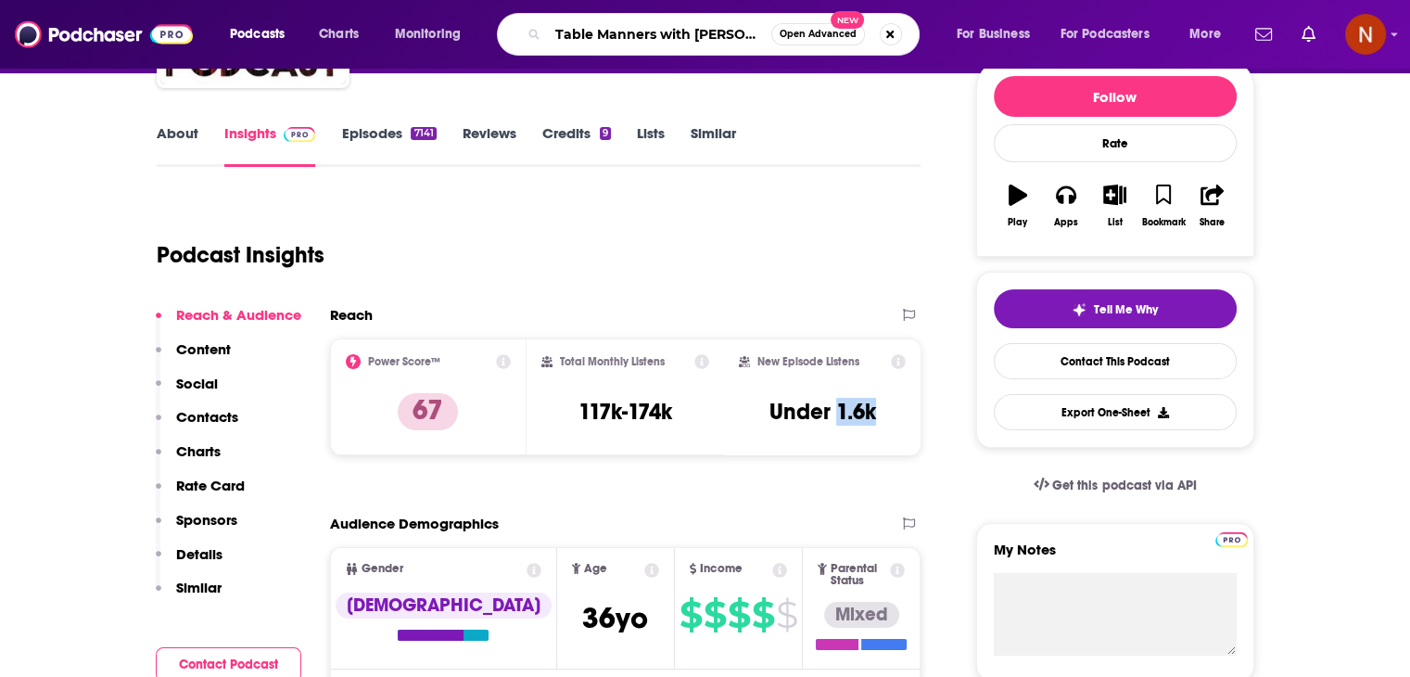
type input "Table Manners with [PERSON_NAME] and [PERSON_NAME] Wareverified Badge"
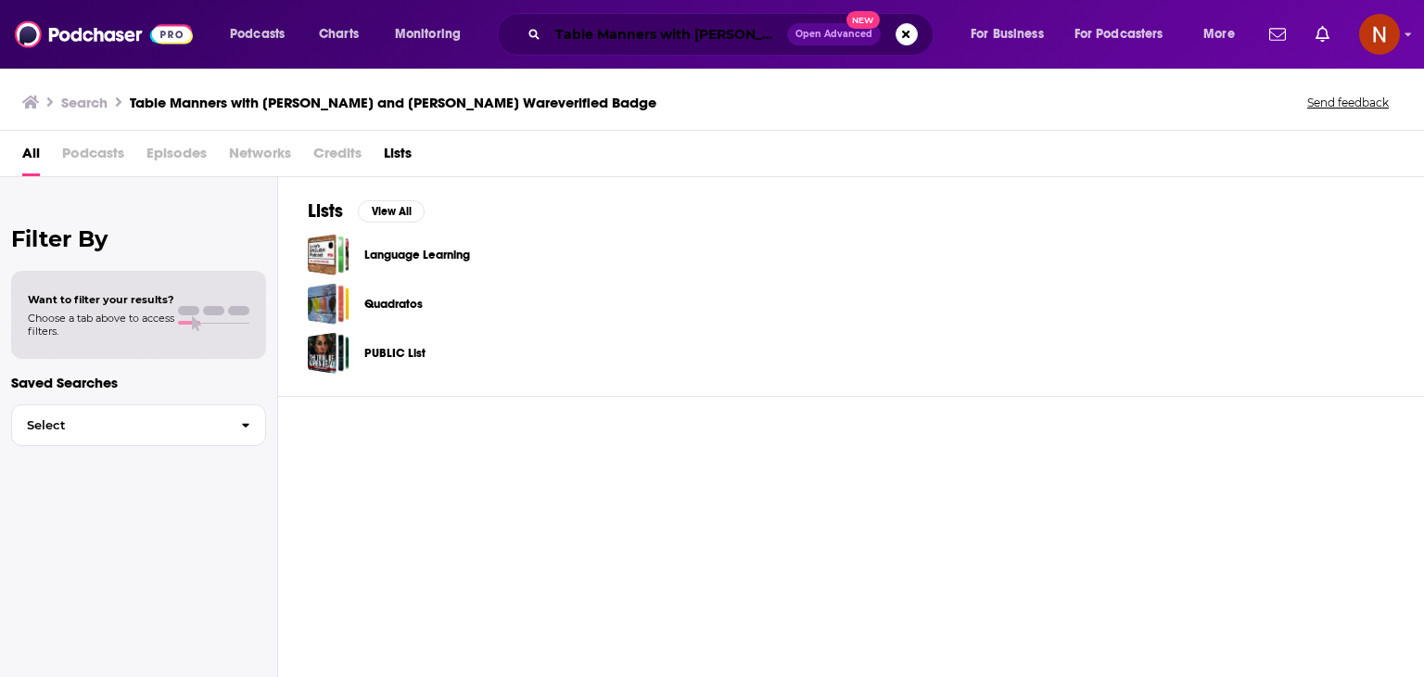
click at [661, 40] on input "Table Manners with [PERSON_NAME] and [PERSON_NAME] Wareverified Badge" at bounding box center [667, 34] width 239 height 30
click at [255, 31] on span "Podcasts" at bounding box center [257, 34] width 55 height 26
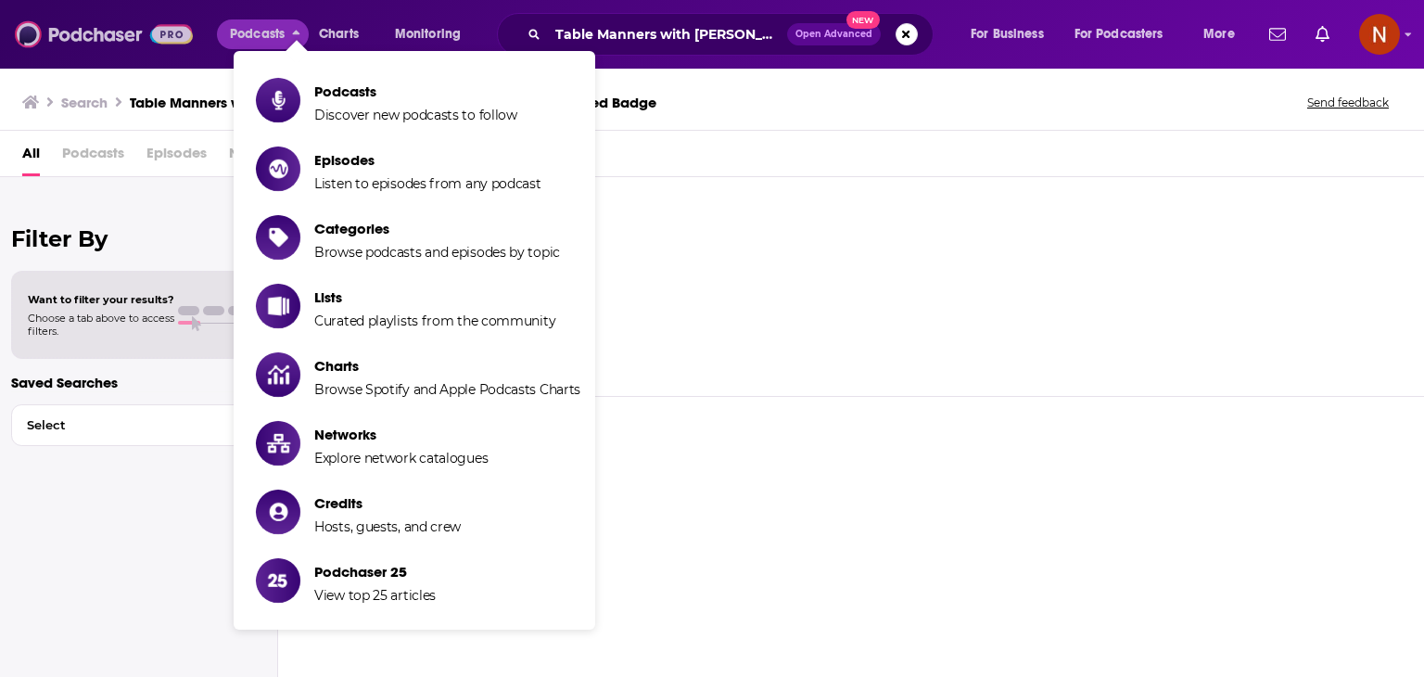
click at [133, 30] on img at bounding box center [104, 34] width 178 height 35
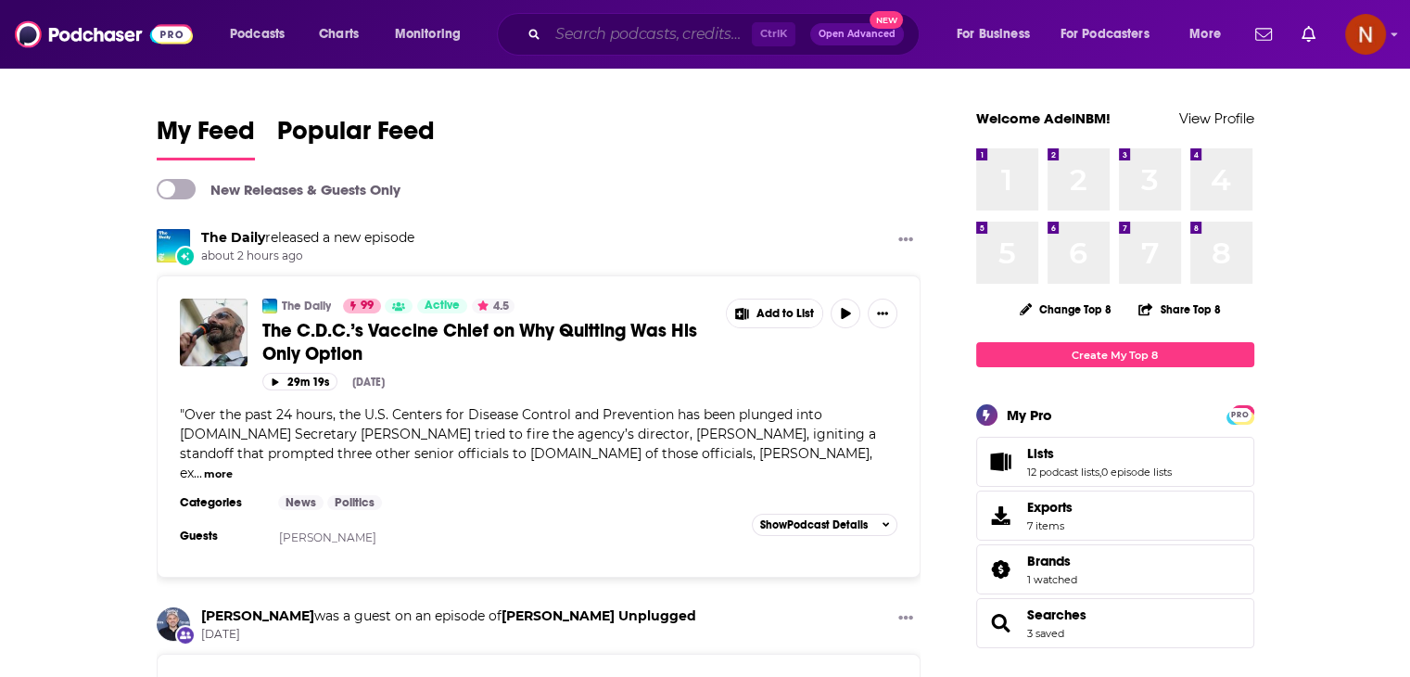
click at [650, 39] on input "Search podcasts, credits, & more..." at bounding box center [650, 34] width 204 height 30
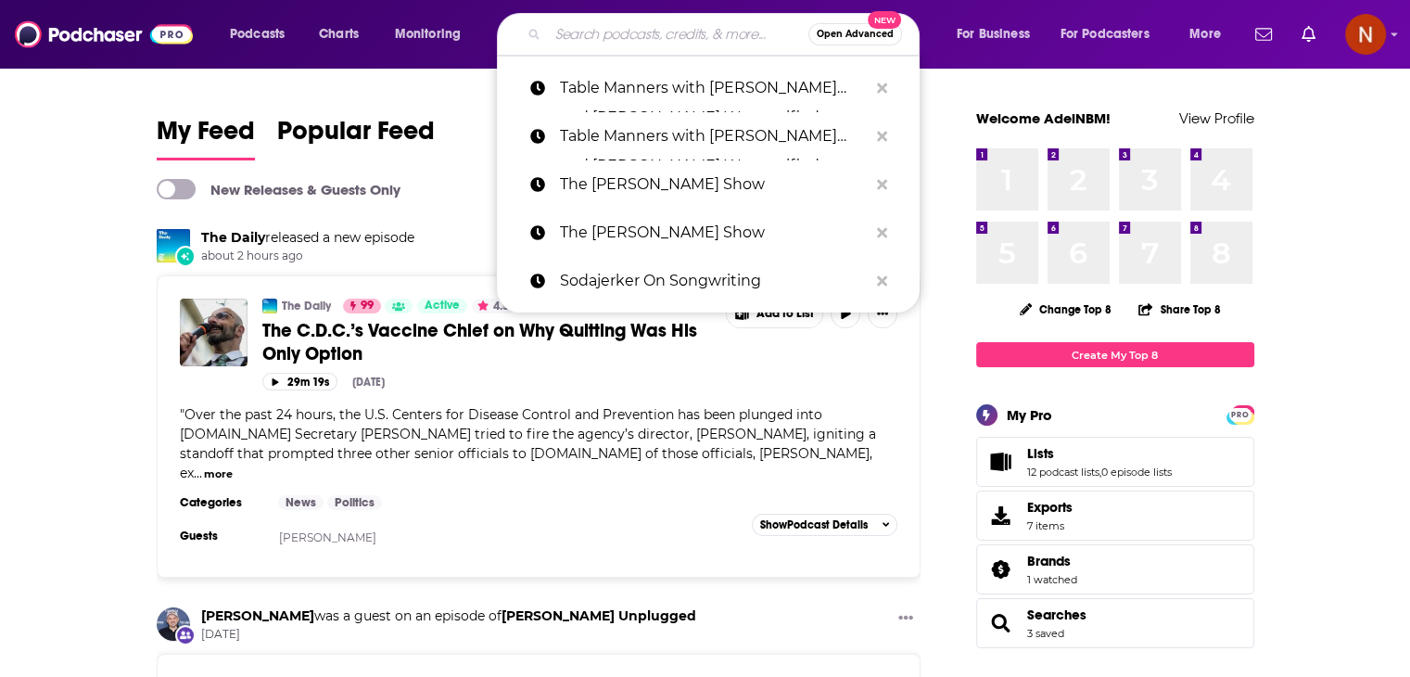
paste input "Table Manners with [PERSON_NAME] and [PERSON_NAME] Wareverified Badge"
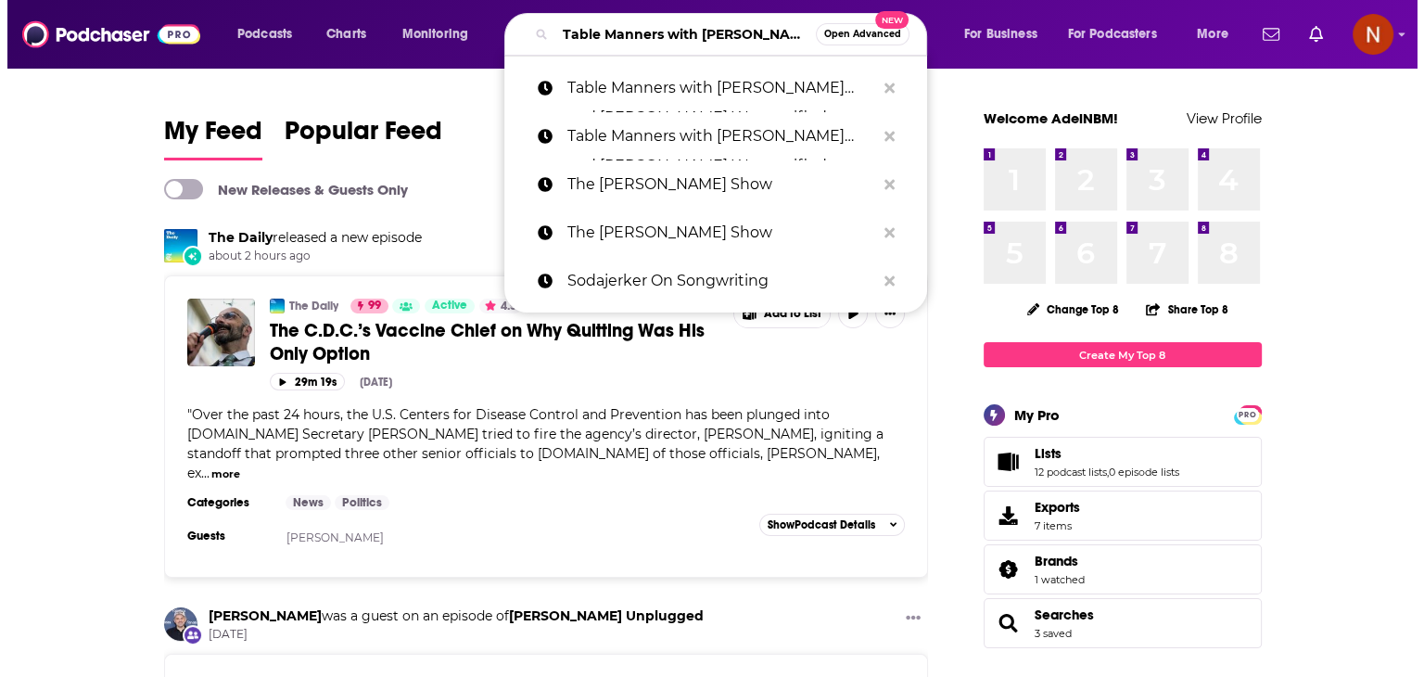
scroll to position [0, 190]
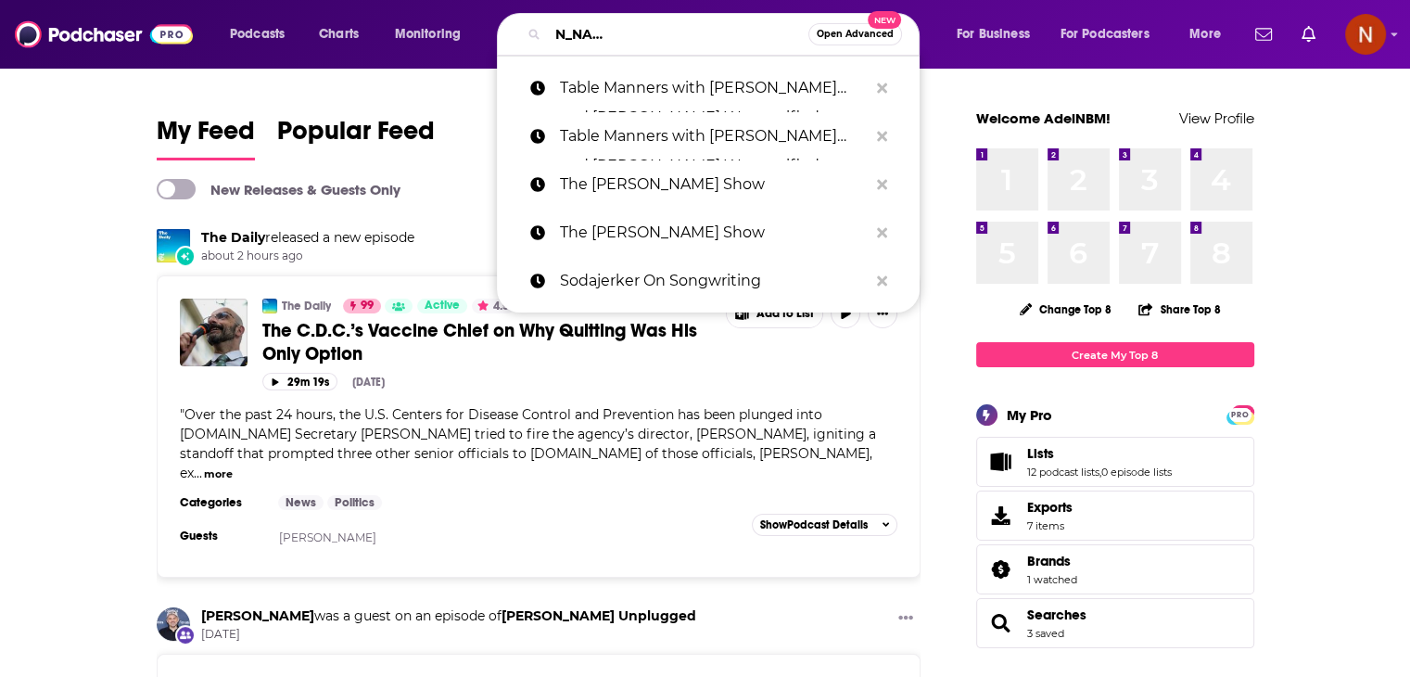
type input "Table Manners with [PERSON_NAME] and [PERSON_NAME] Wareverified Badge"
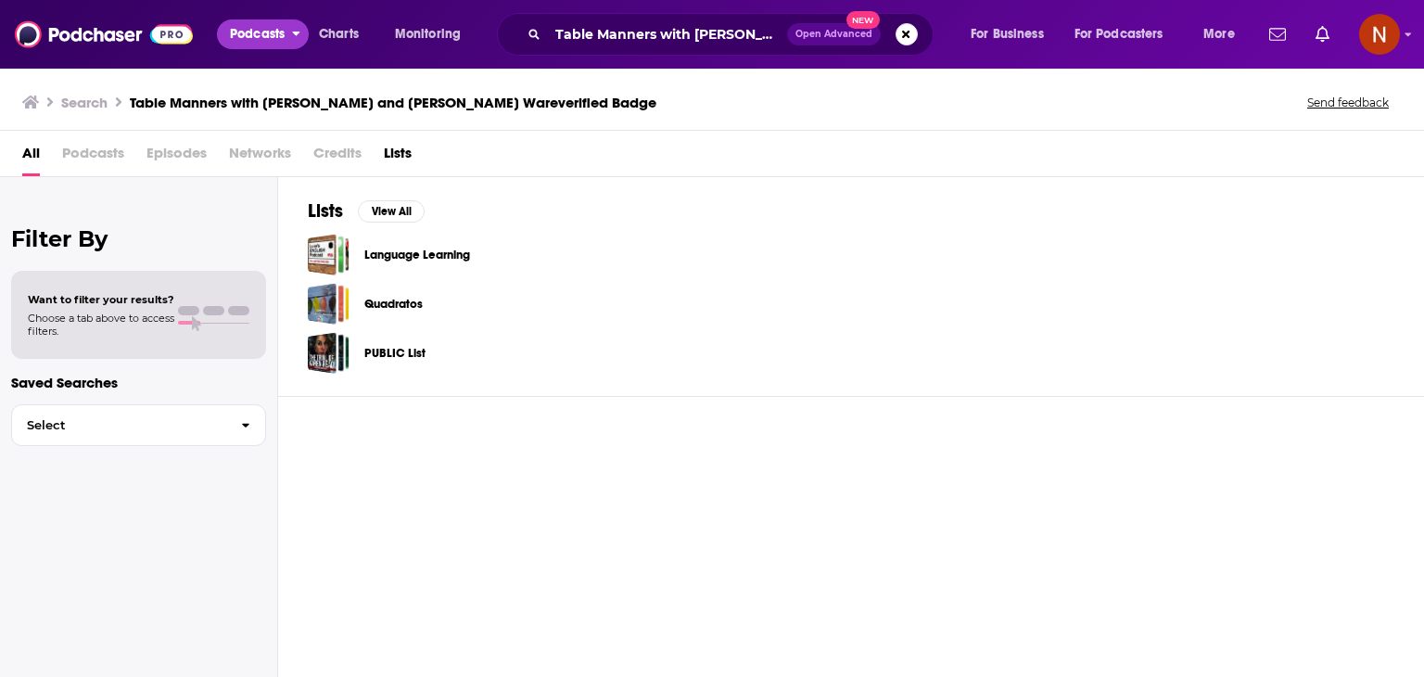
click at [251, 41] on span "Podcasts" at bounding box center [257, 34] width 55 height 26
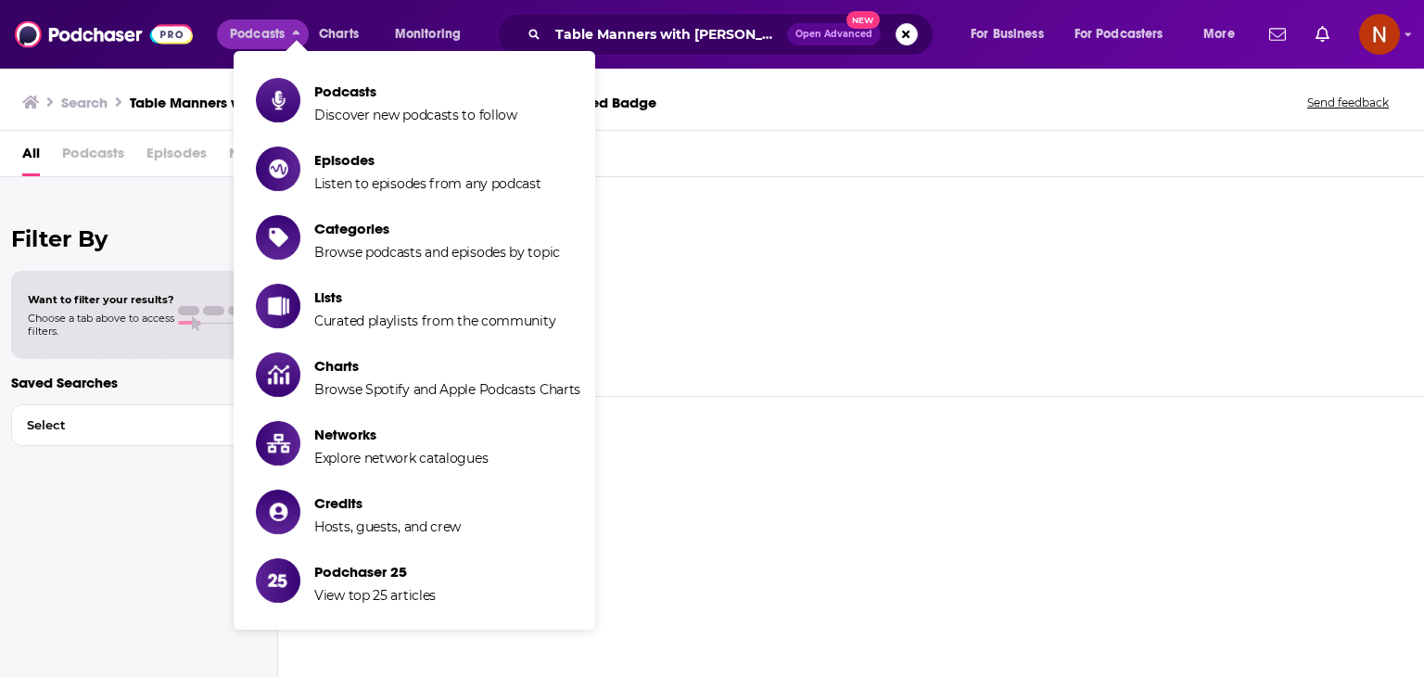
click at [95, 162] on span "Podcasts" at bounding box center [93, 157] width 62 height 38
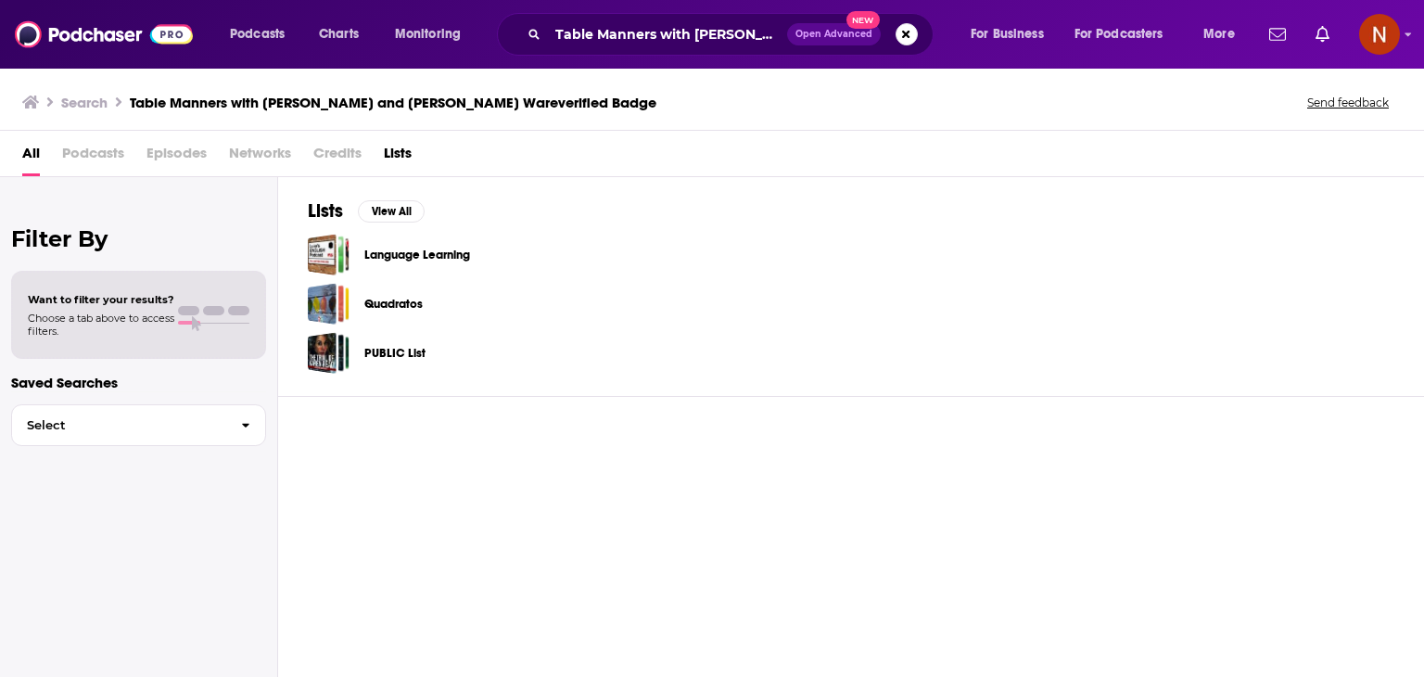
click at [95, 155] on span "Podcasts" at bounding box center [93, 157] width 62 height 38
click at [112, 149] on span "Podcasts" at bounding box center [93, 157] width 62 height 38
click at [74, 155] on span "Podcasts" at bounding box center [93, 157] width 62 height 38
click at [95, 165] on span "Podcasts" at bounding box center [93, 157] width 62 height 38
click at [96, 156] on span "Podcasts" at bounding box center [93, 157] width 62 height 38
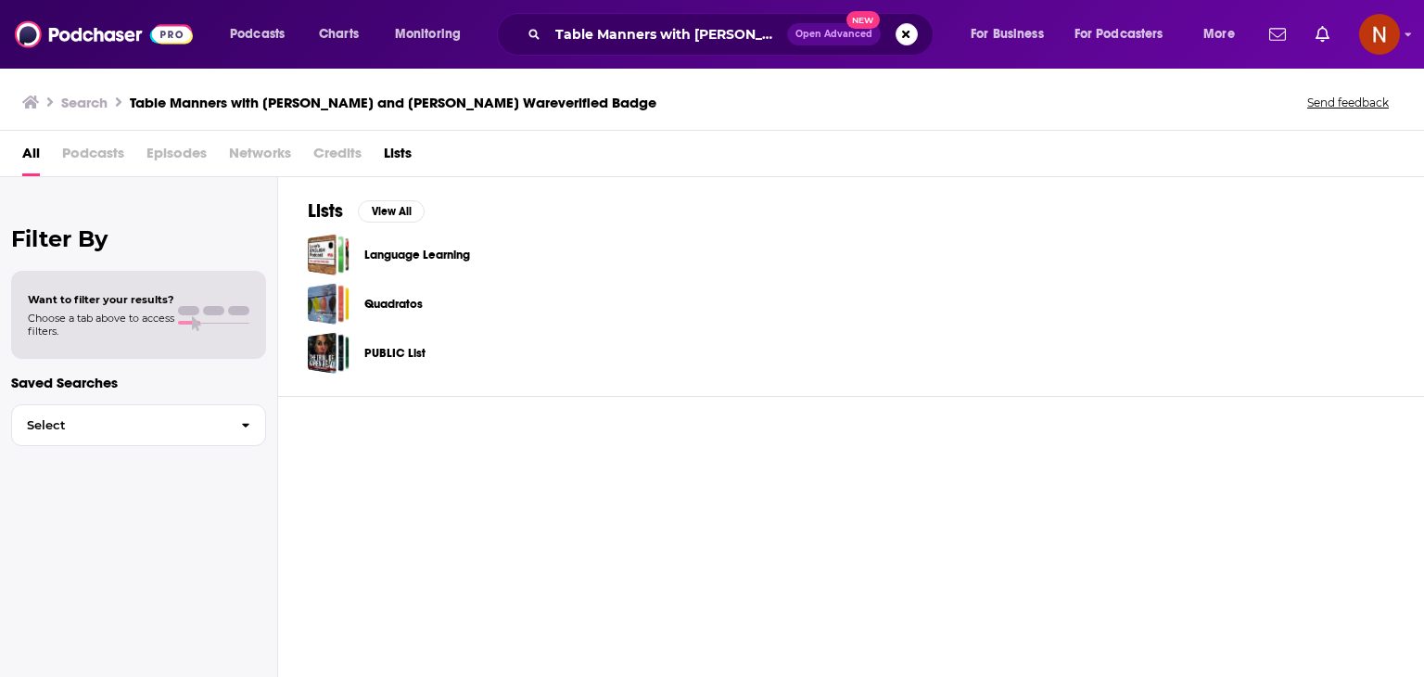
click at [116, 53] on div "Podcasts Charts Monitoring Table Manners with [PERSON_NAME] and [PERSON_NAME] W…" at bounding box center [712, 34] width 1424 height 69
click at [118, 40] on img at bounding box center [104, 34] width 178 height 35
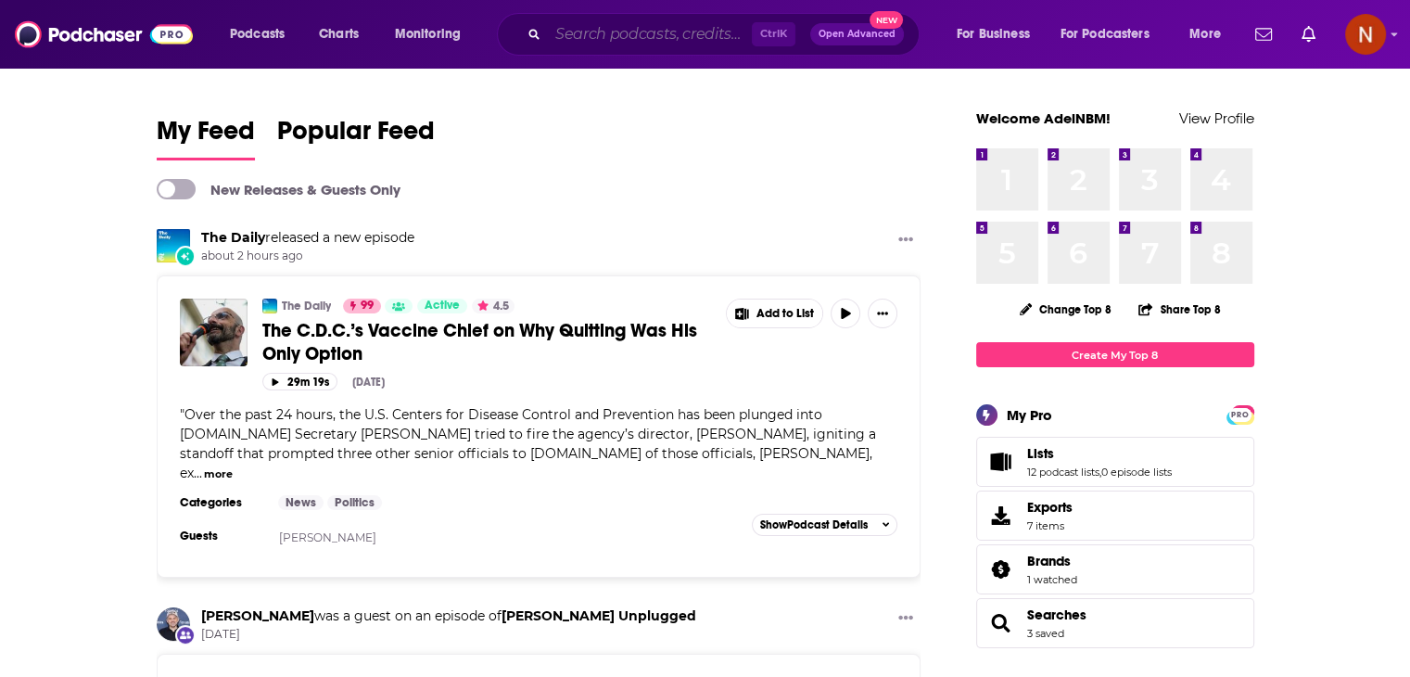
click at [647, 20] on input "Search podcasts, credits, & more..." at bounding box center [650, 34] width 204 height 30
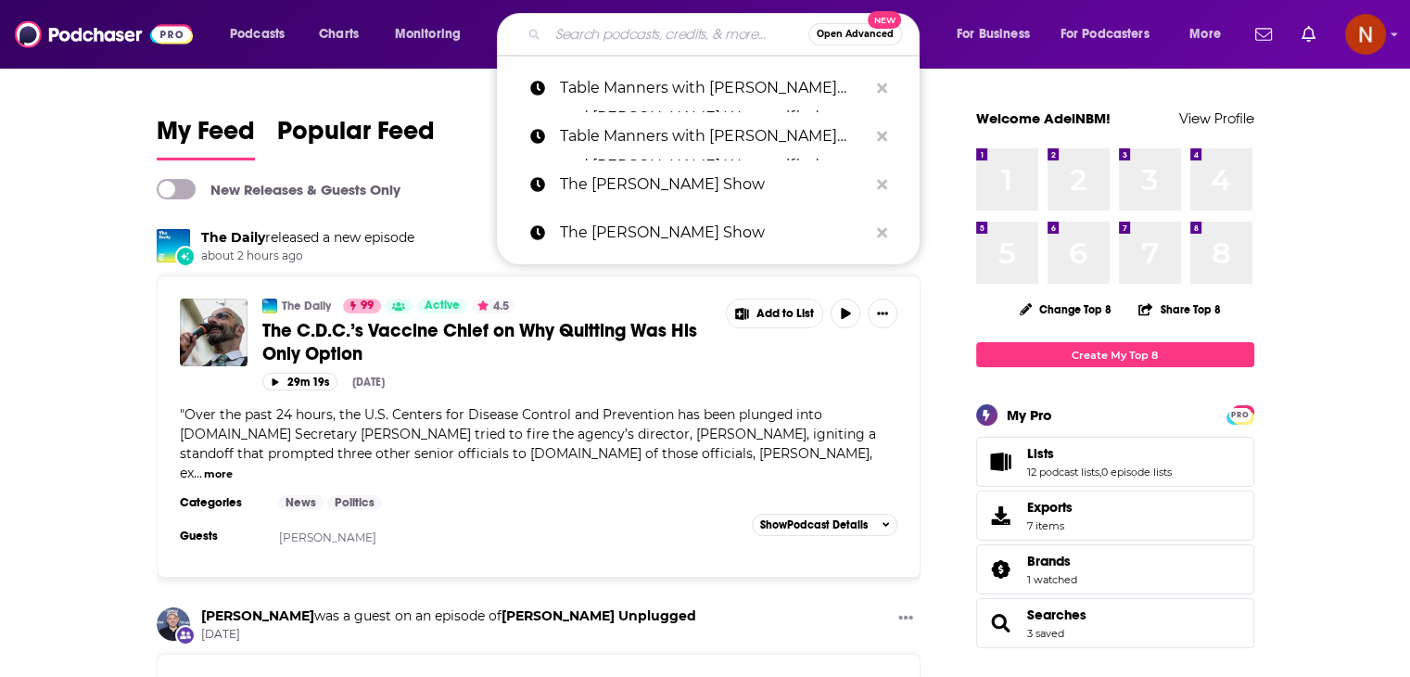
paste input "Table Manners with [PERSON_NAME] and [PERSON_NAME] Wareverified Badge"
click at [649, 32] on input "Table Manners with [PERSON_NAME] and [PERSON_NAME] Wareverified Badge" at bounding box center [678, 34] width 260 height 30
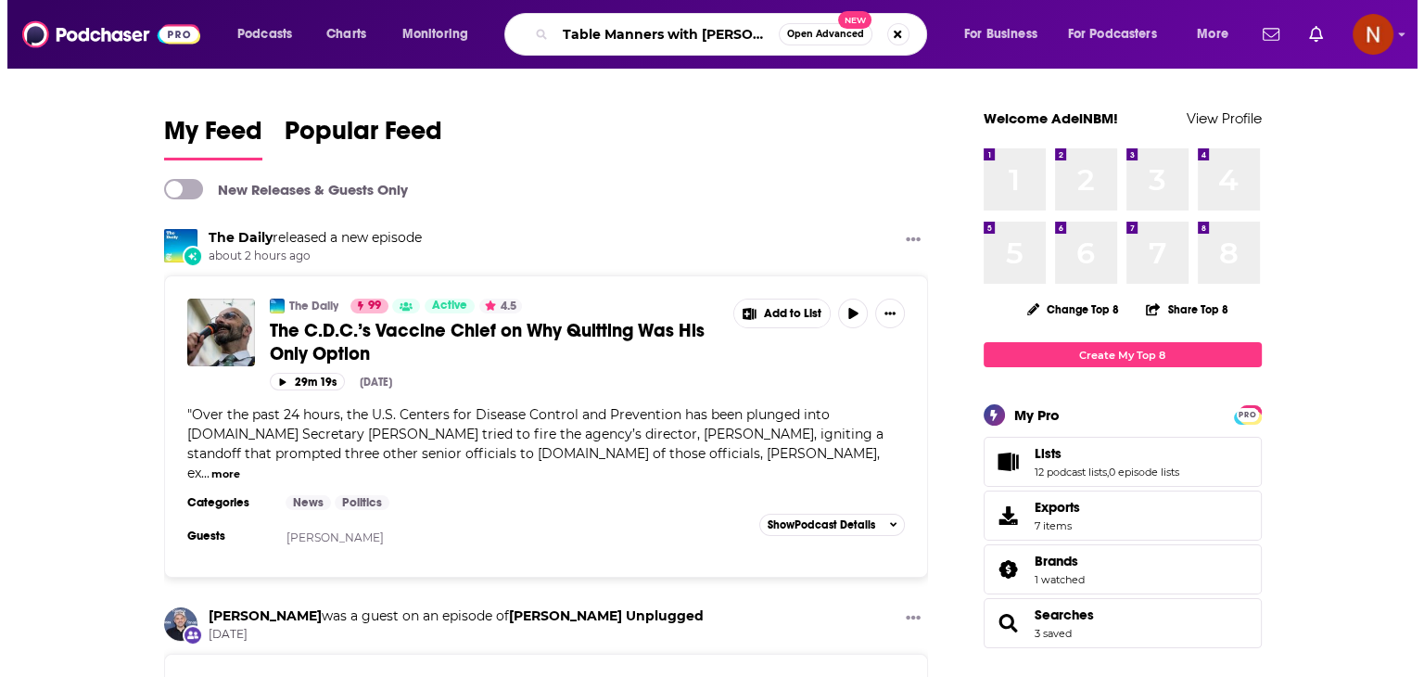
scroll to position [0, 190]
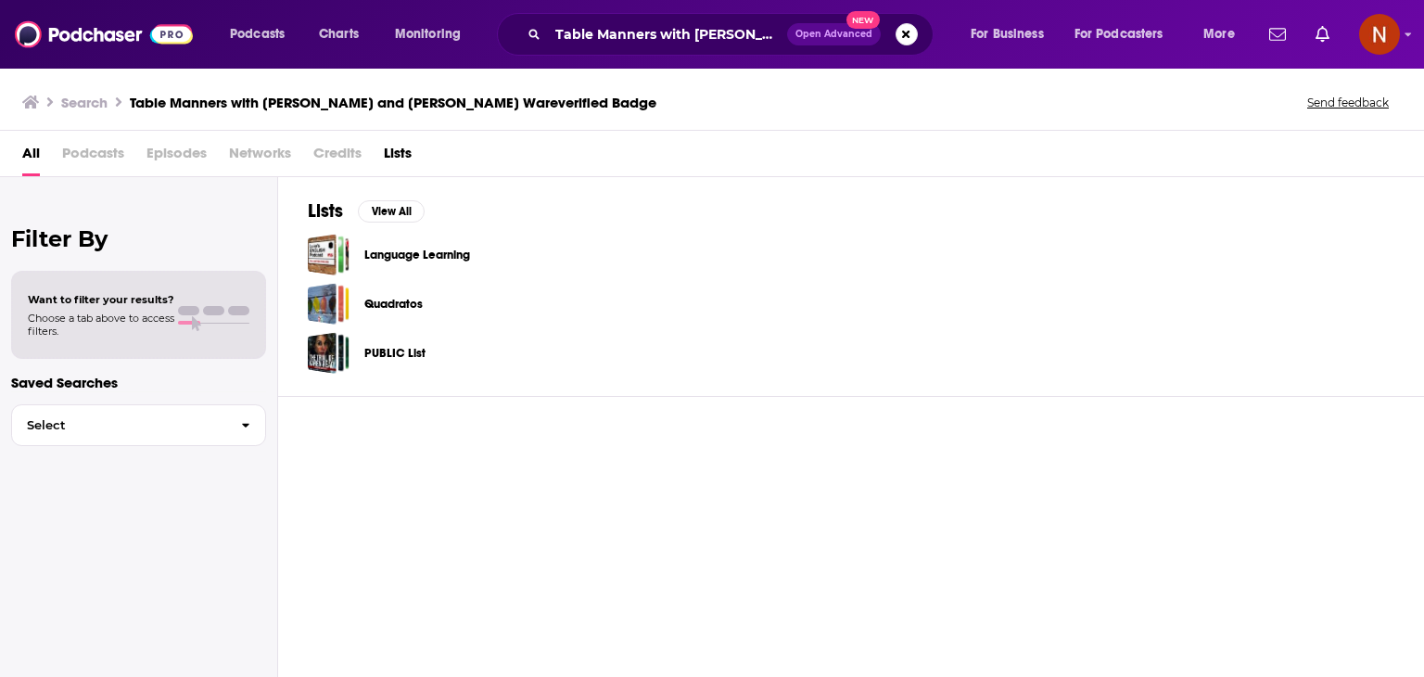
click at [90, 150] on span "Podcasts" at bounding box center [93, 157] width 62 height 38
click at [104, 158] on span "Podcasts" at bounding box center [93, 157] width 62 height 38
click at [638, 32] on input "Table Manners with [PERSON_NAME] and [PERSON_NAME] Wareverified Badge" at bounding box center [667, 34] width 239 height 30
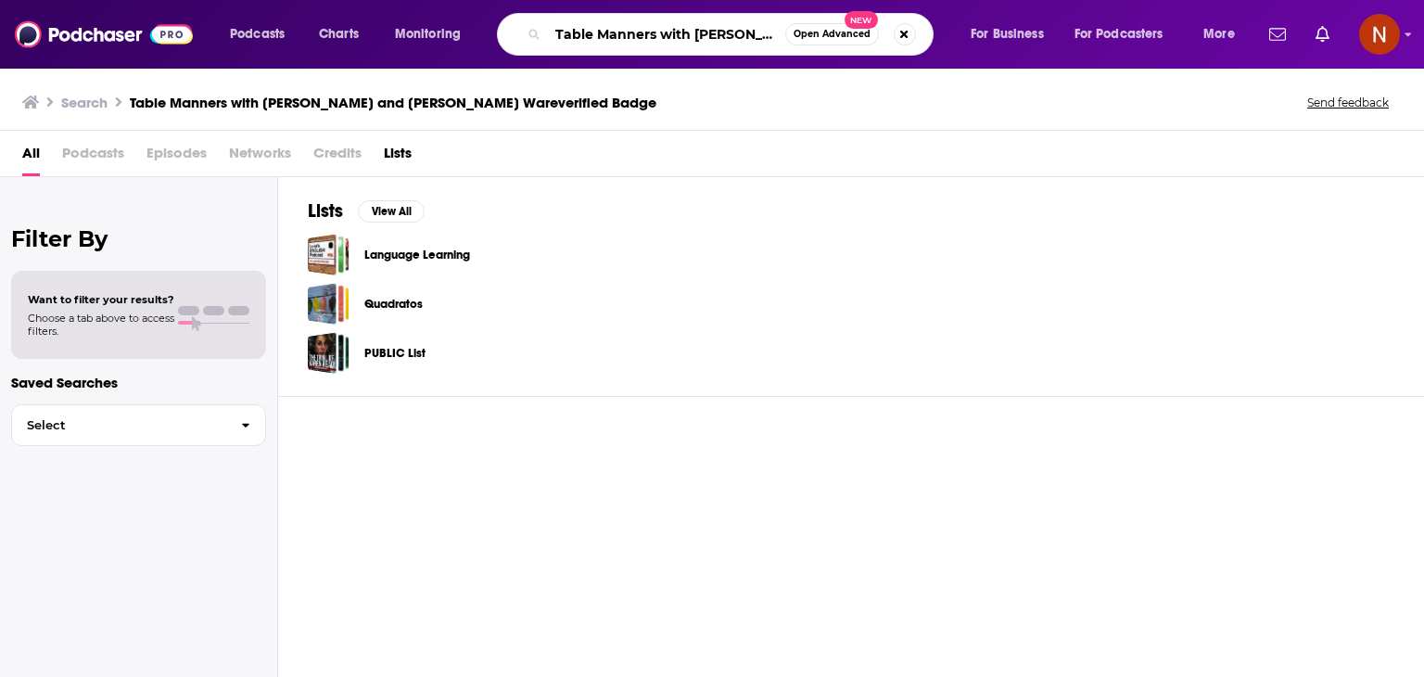
click at [638, 32] on input "Table Manners with [PERSON_NAME] and [PERSON_NAME] Wareverified Badge" at bounding box center [666, 34] width 237 height 30
paste input "he Atlas Obscura Podcast"
type input "The Atlas Obscura Podcast"
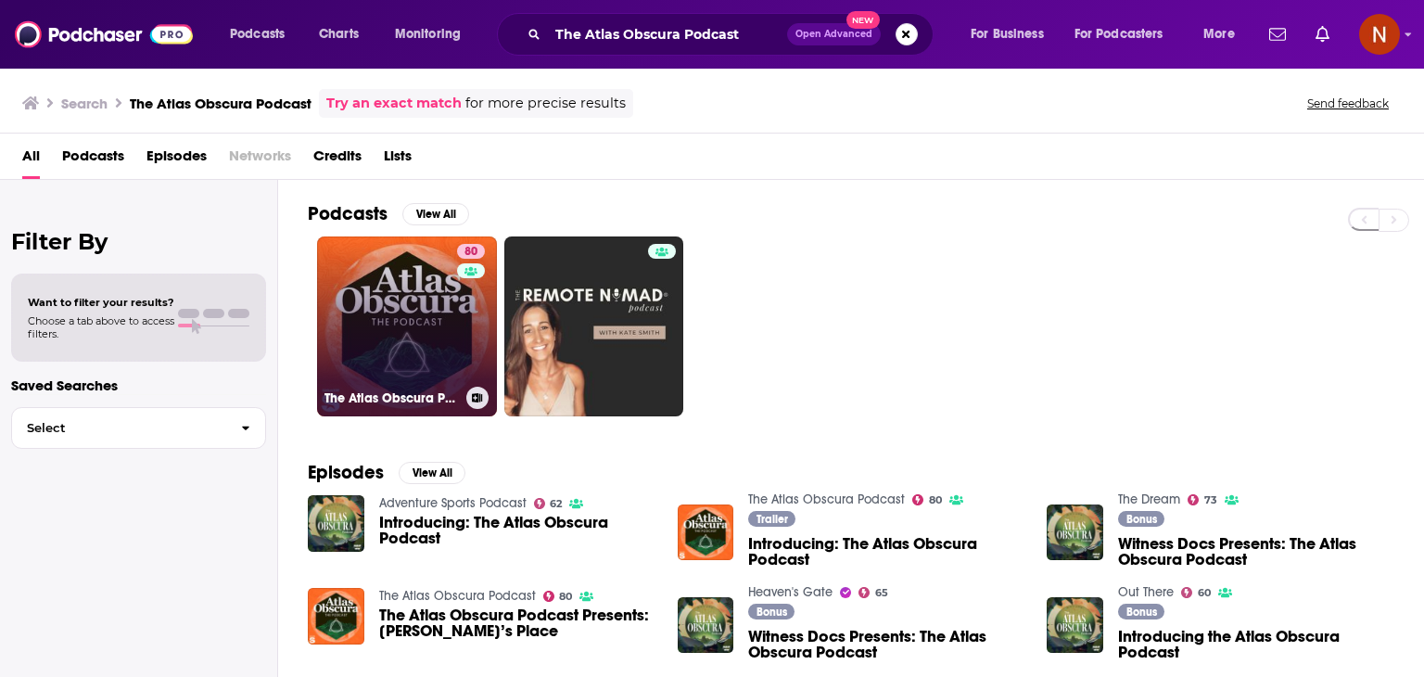
click at [445, 340] on link "80 The Atlas Obscura Podcast" at bounding box center [407, 326] width 180 height 180
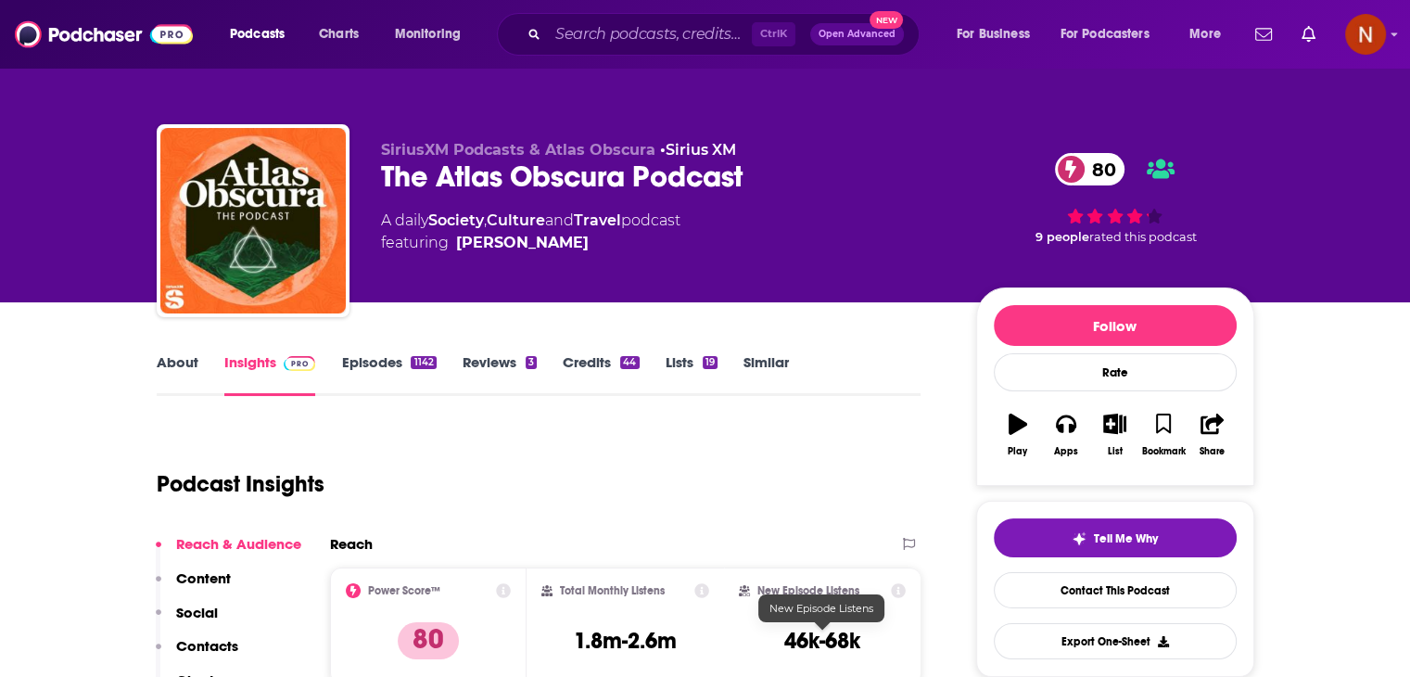
scroll to position [245, 0]
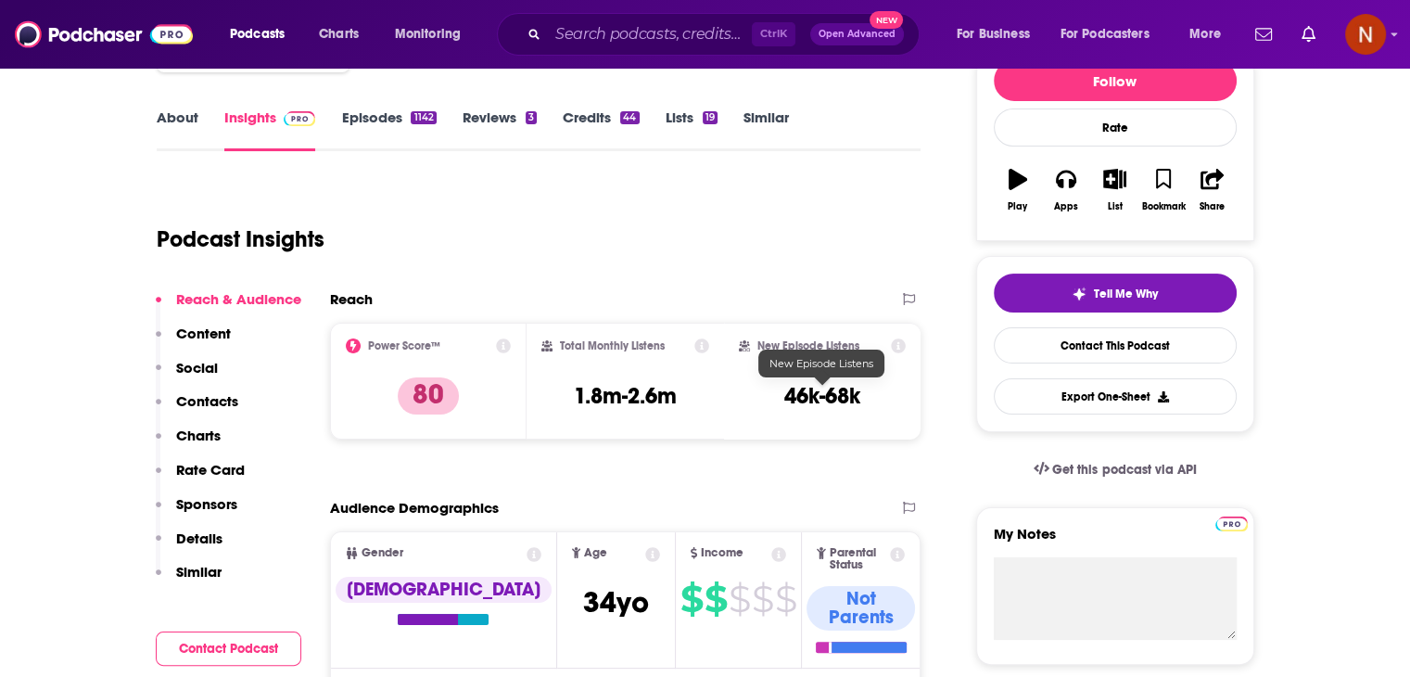
click at [799, 399] on h3 "46k-68k" at bounding box center [822, 396] width 76 height 28
click at [809, 437] on div "New Episode Listens 46k-68k" at bounding box center [822, 381] width 197 height 116
click at [779, 412] on div "New Episode Listens 46k-68k" at bounding box center [823, 380] width 168 height 85
click at [797, 398] on h3 "46k-68k" at bounding box center [822, 396] width 76 height 28
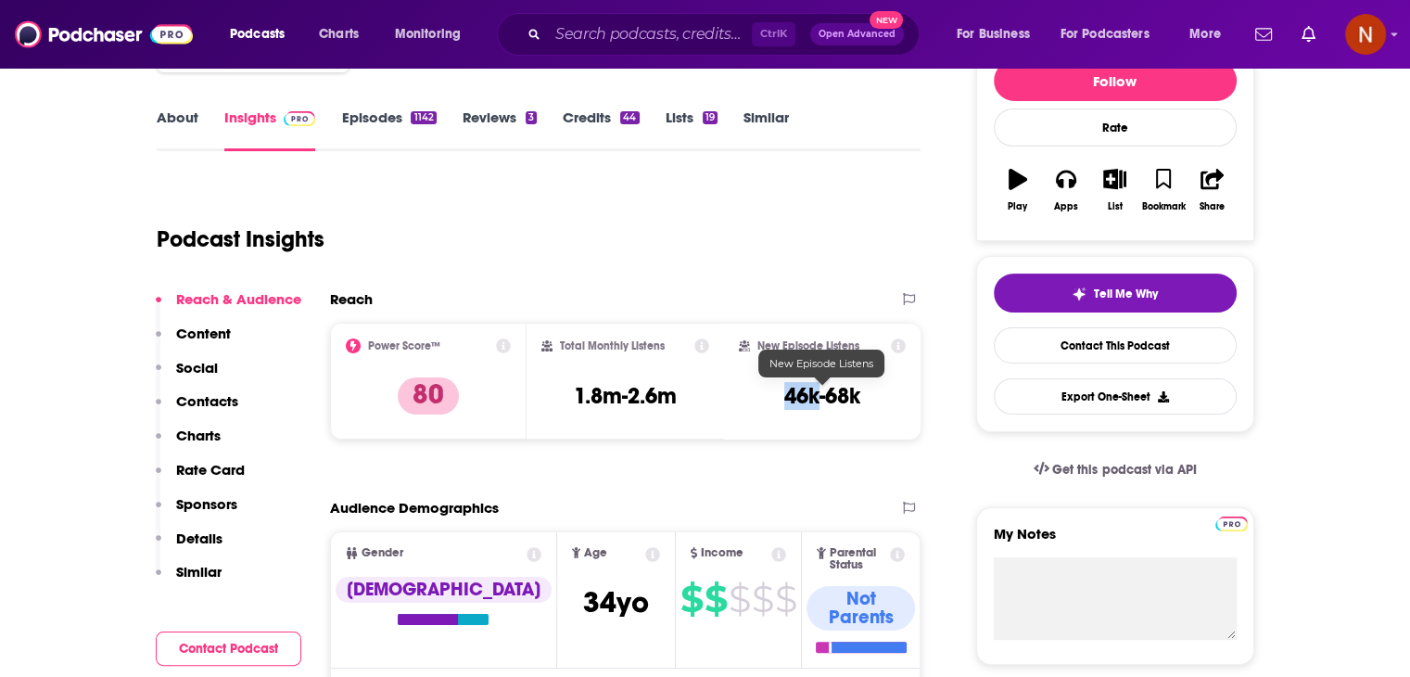
click at [797, 398] on h3 "46k-68k" at bounding box center [822, 396] width 76 height 28
click at [627, 35] on input "Search podcasts, credits, & more..." at bounding box center [650, 34] width 204 height 30
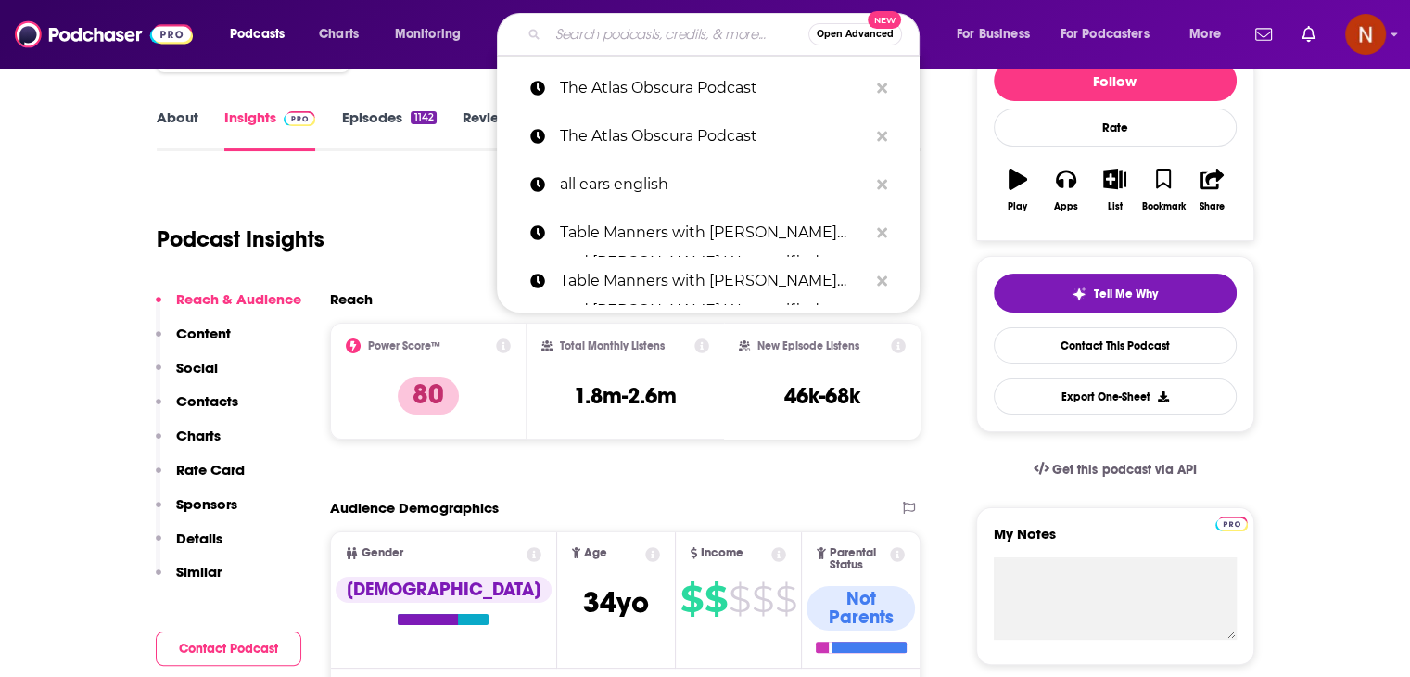
paste input "Good Inside with Dr. [PERSON_NAME]"
type input "Good Inside with Dr. [PERSON_NAME]"
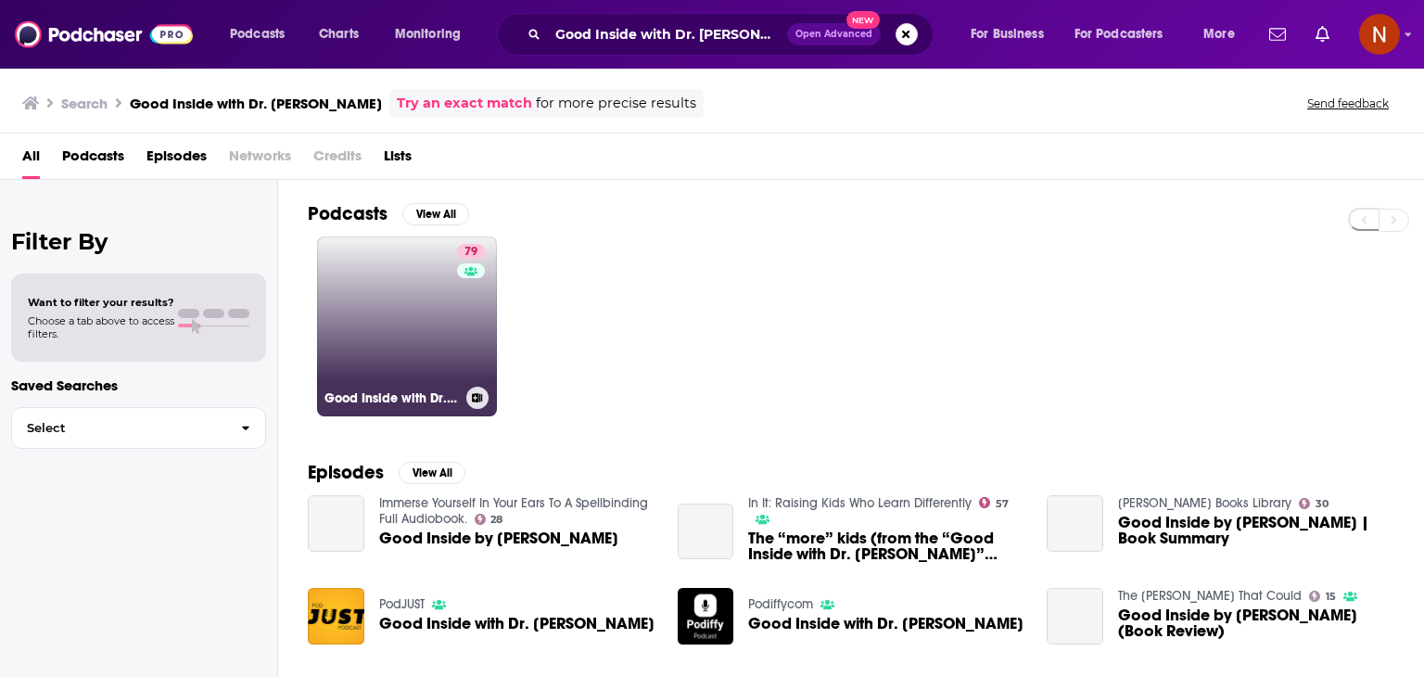
click at [432, 328] on link "79 Good Inside with Dr. [PERSON_NAME]" at bounding box center [407, 326] width 180 height 180
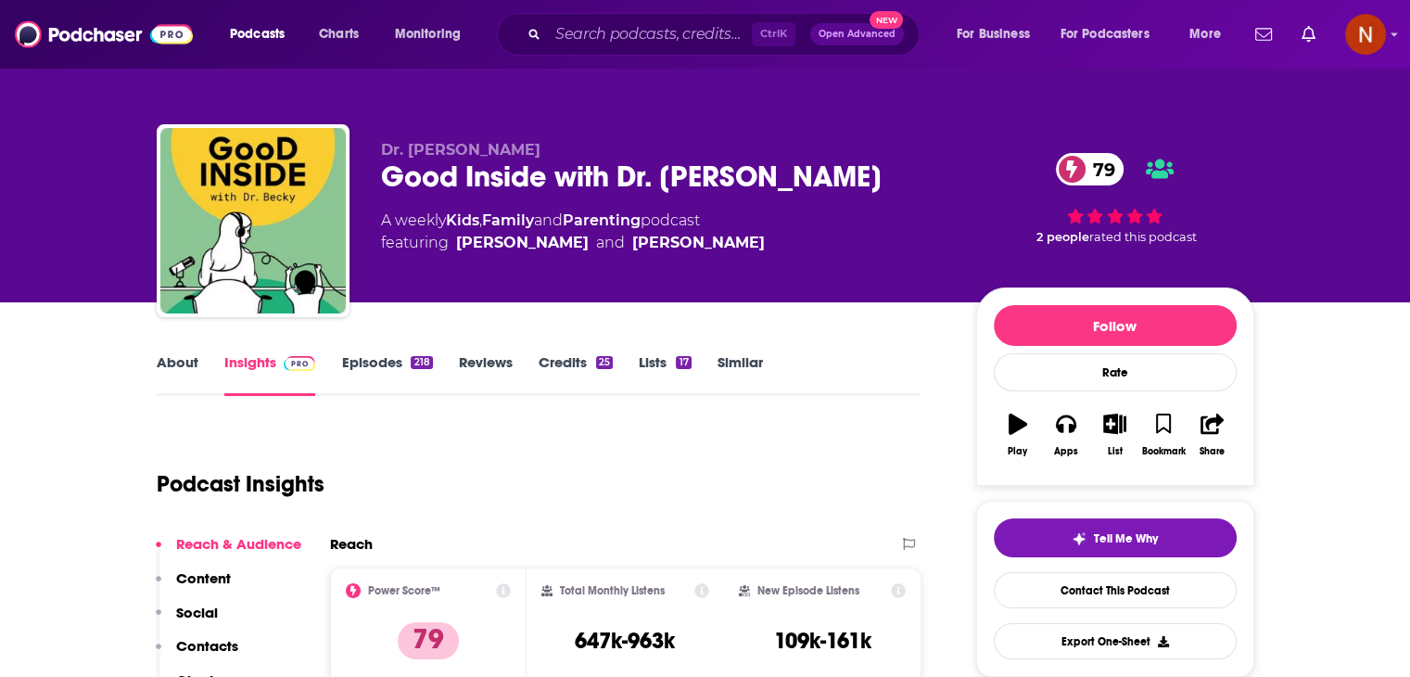
scroll to position [211, 0]
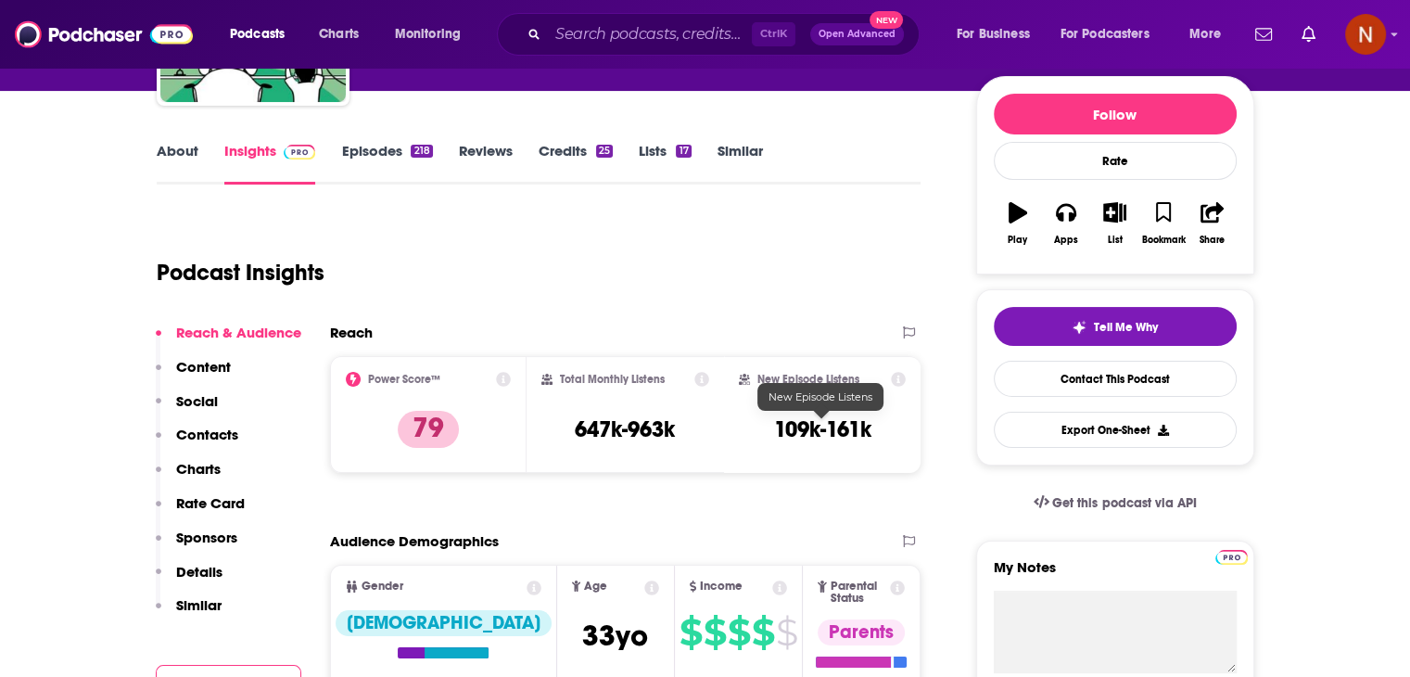
click at [783, 431] on h3 "109k-161k" at bounding box center [822, 429] width 97 height 28
click at [641, 42] on input "Search podcasts, credits, & more..." at bounding box center [650, 34] width 204 height 30
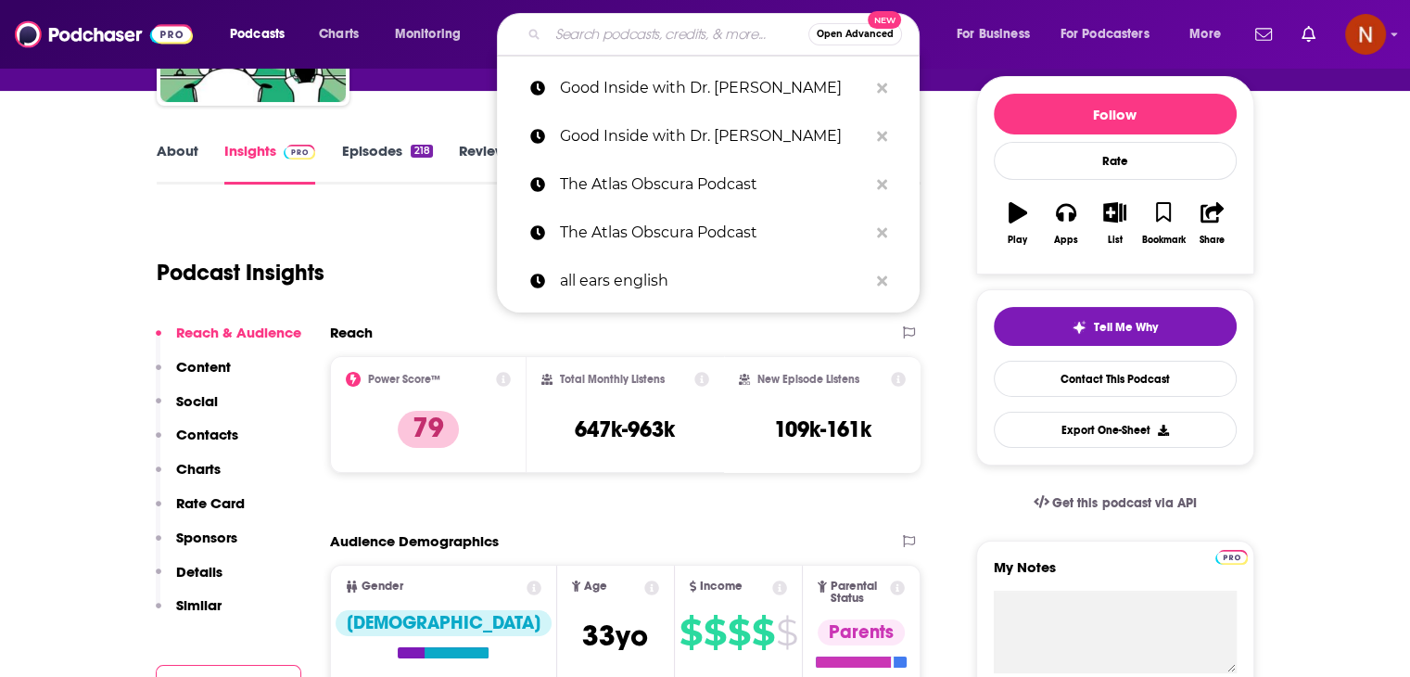
paste input "Happy Mum Happy Babyverified Badge"
type input "Happy Mum Happy Babyverified Badge"
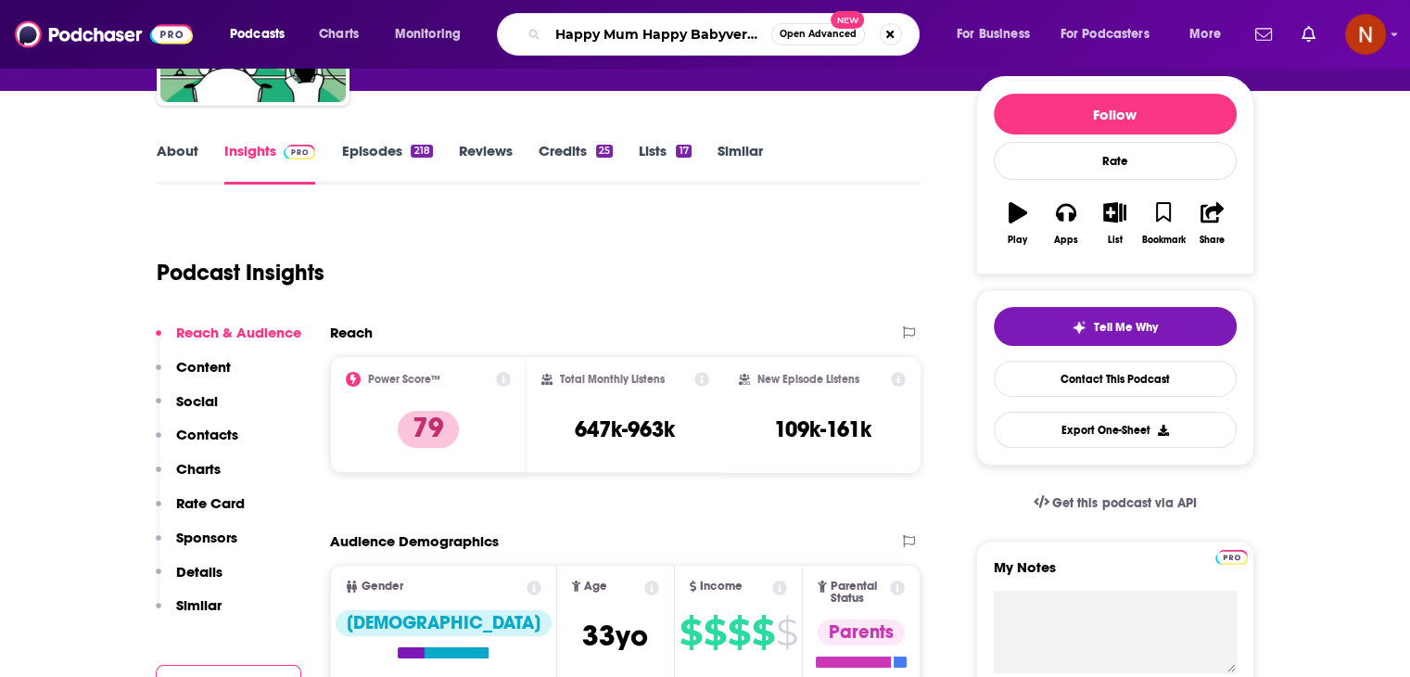
scroll to position [0, 61]
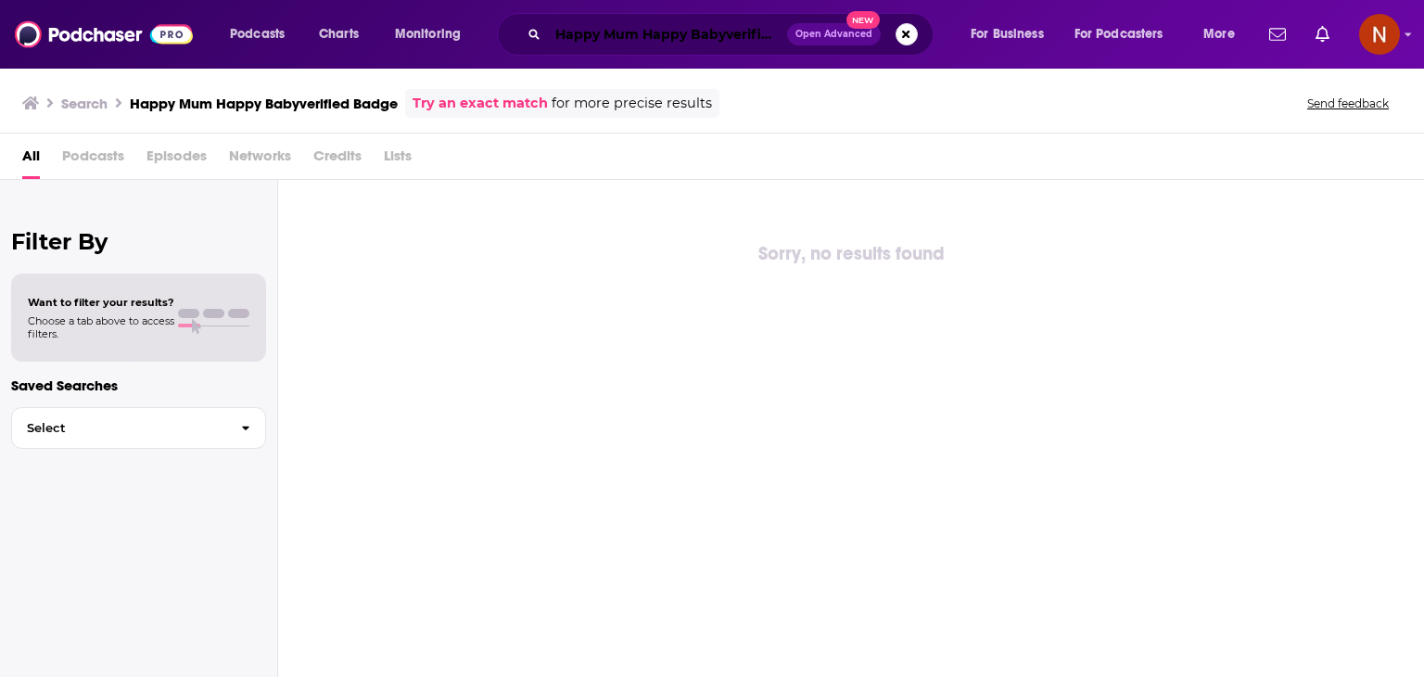
click at [703, 32] on input "Happy Mum Happy Babyverified Badge" at bounding box center [667, 34] width 239 height 30
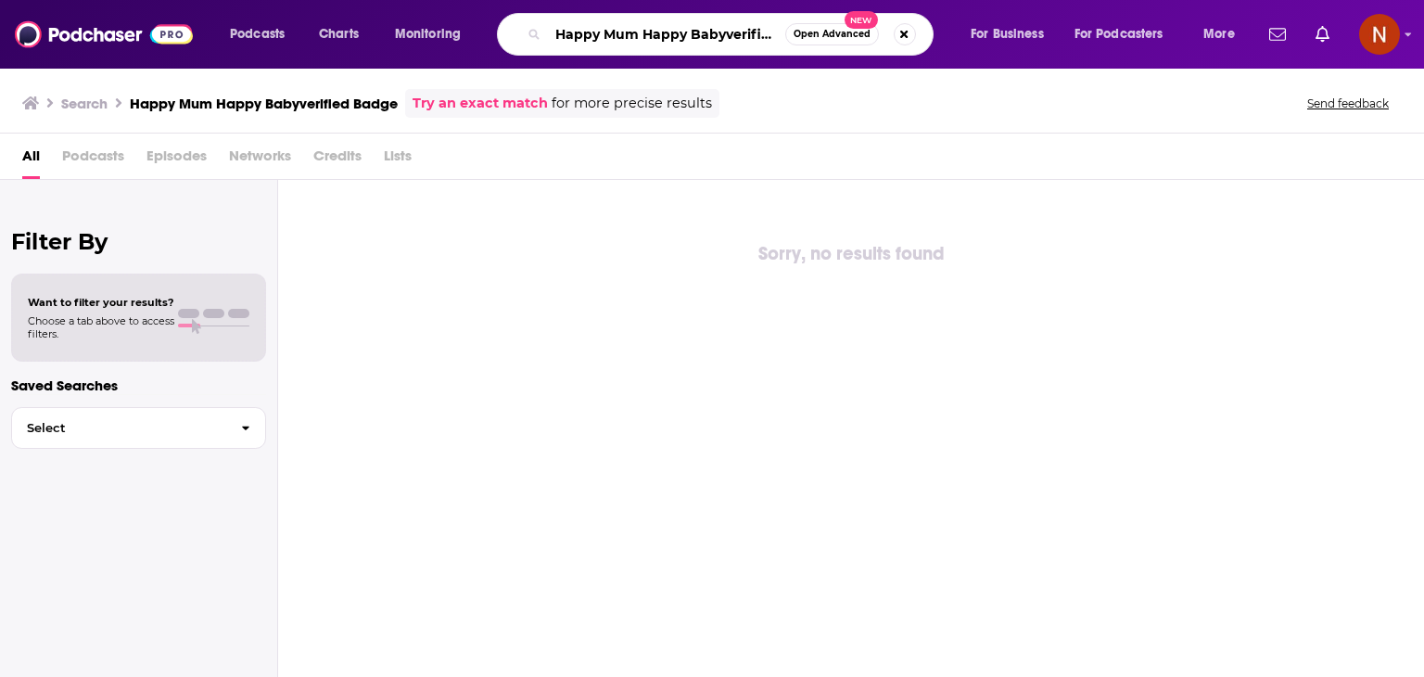
paste input "Focus on the Family Broadcast"
type input "Focus on the Family Broadcast"
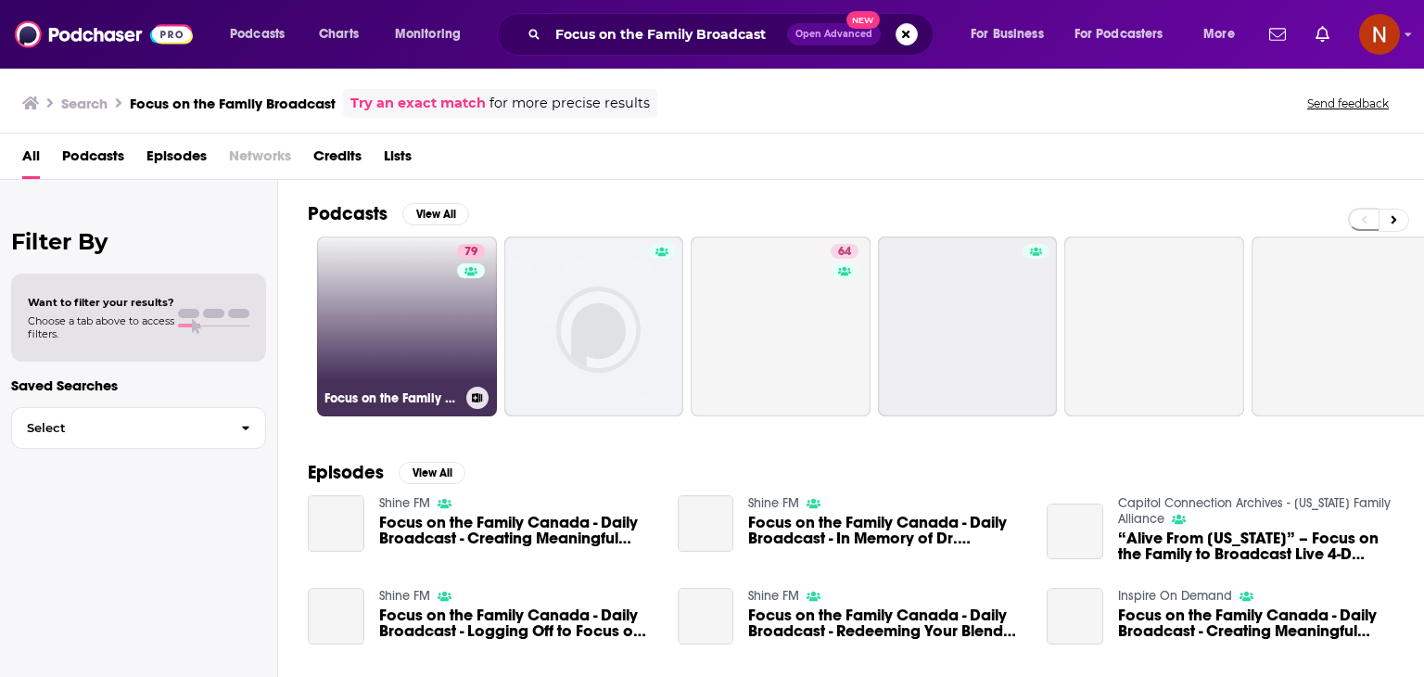
click at [428, 342] on link "79 Focus on the Family Broadcast" at bounding box center [407, 326] width 180 height 180
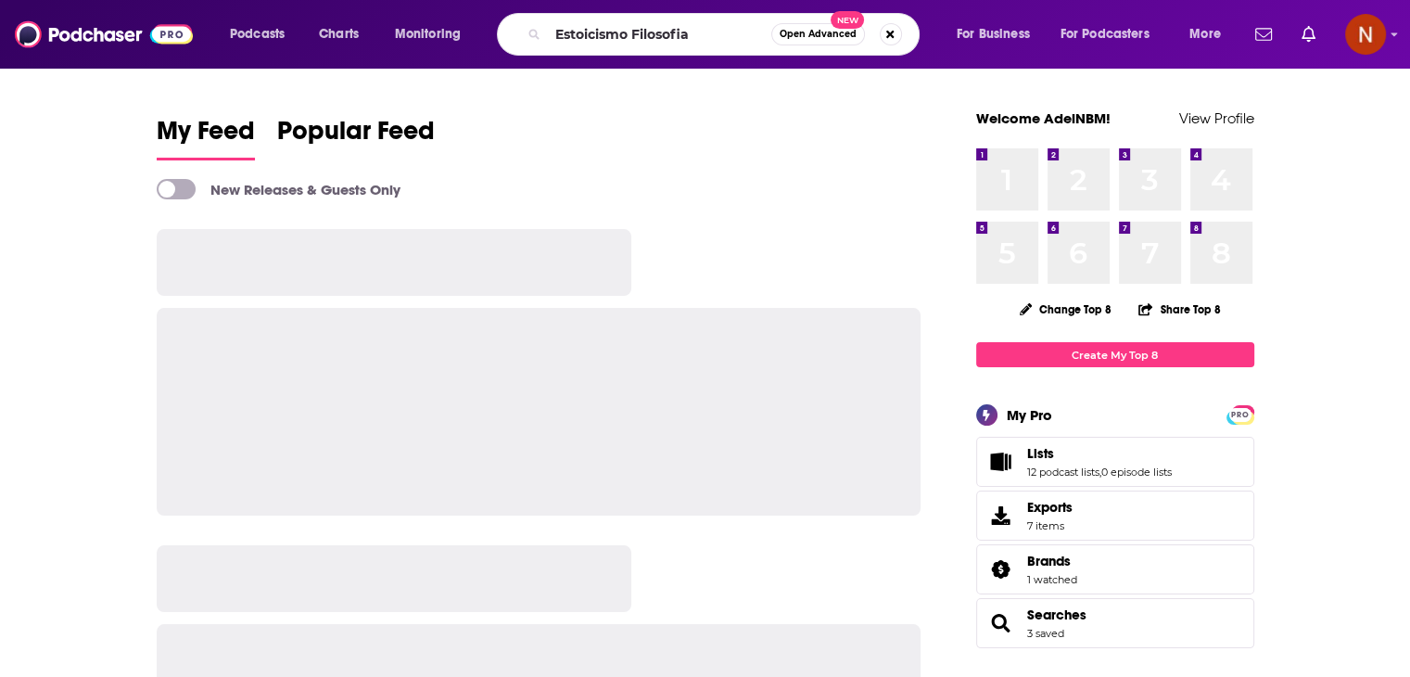
type input "Estoicismo Filosofia"
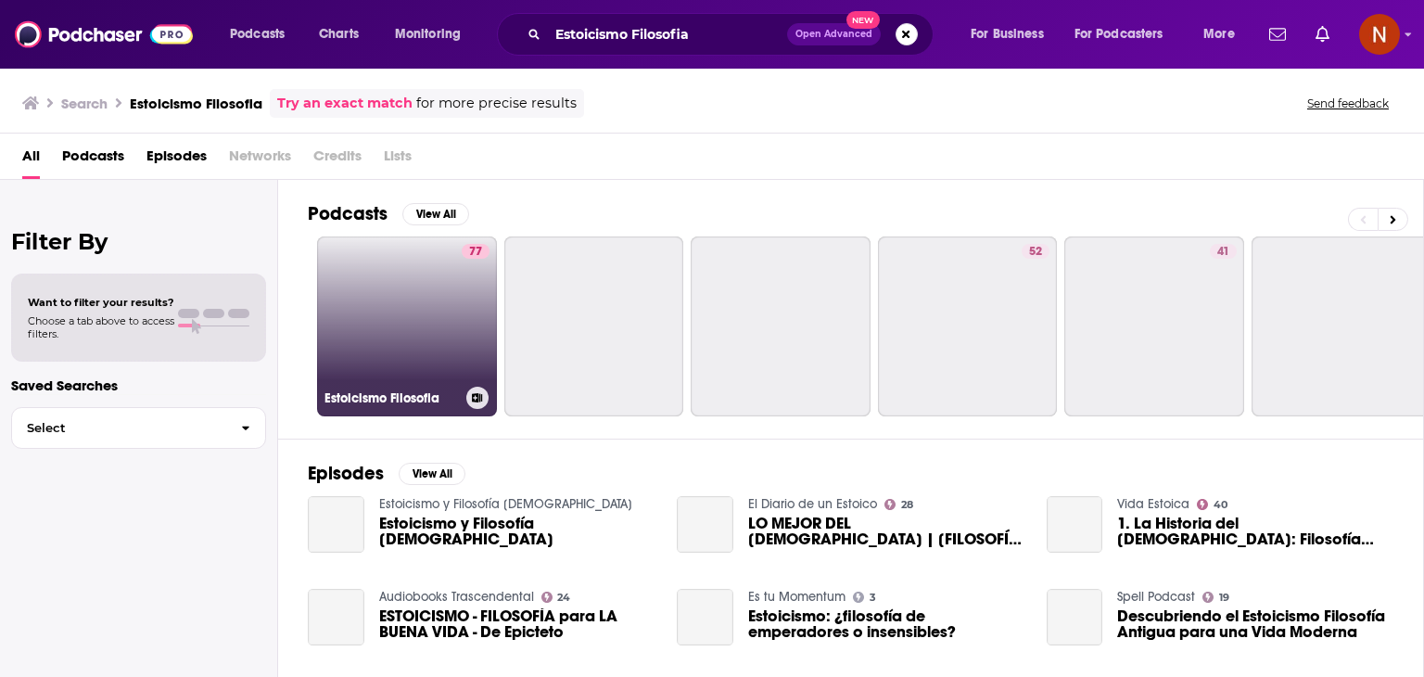
click at [381, 316] on link "77 [DEMOGRAPHIC_DATA] Filosofia" at bounding box center [407, 326] width 180 height 180
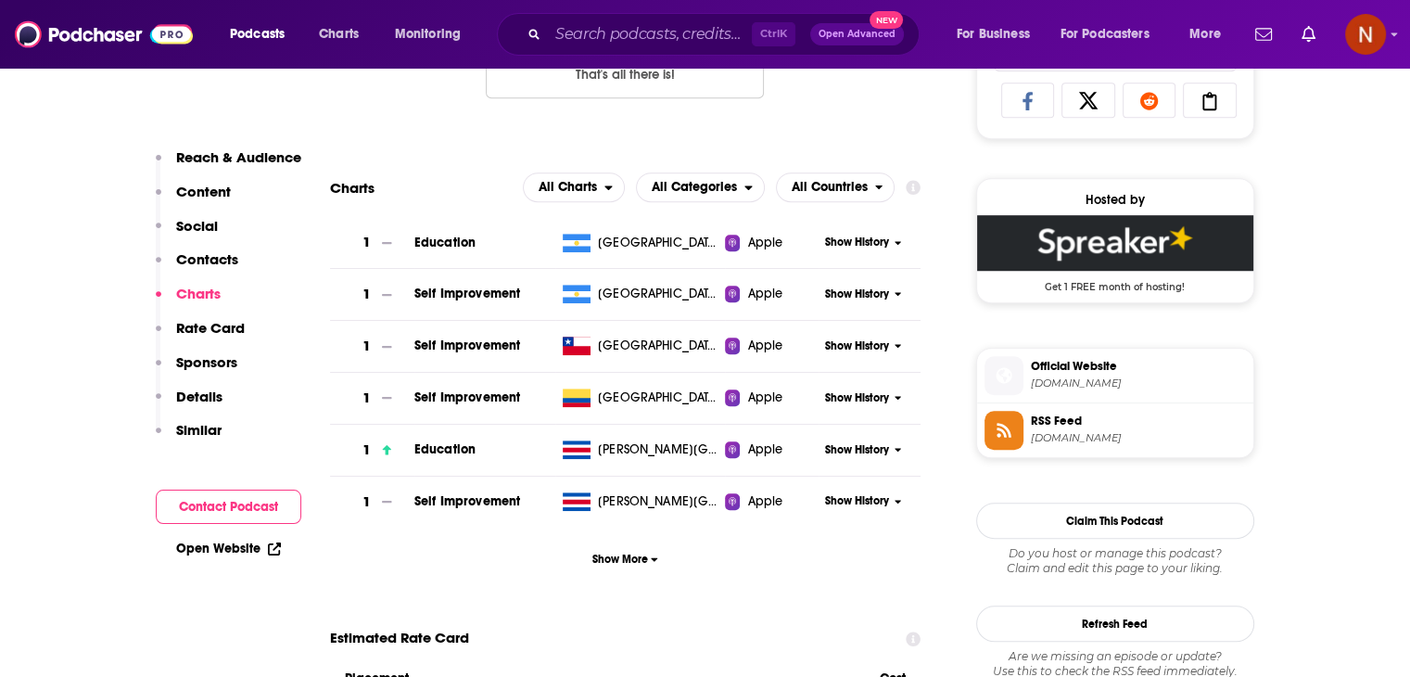
scroll to position [1249, 0]
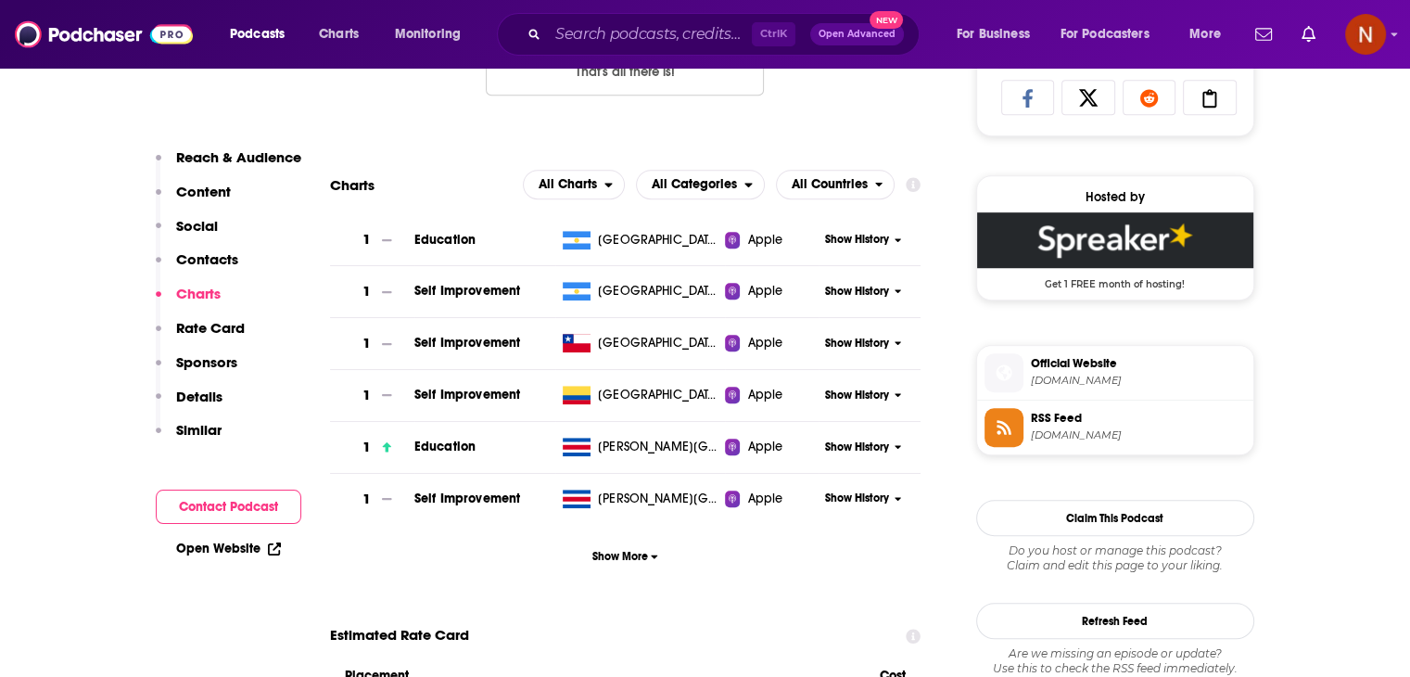
click at [1079, 424] on span "RSS Feed" at bounding box center [1138, 418] width 215 height 17
